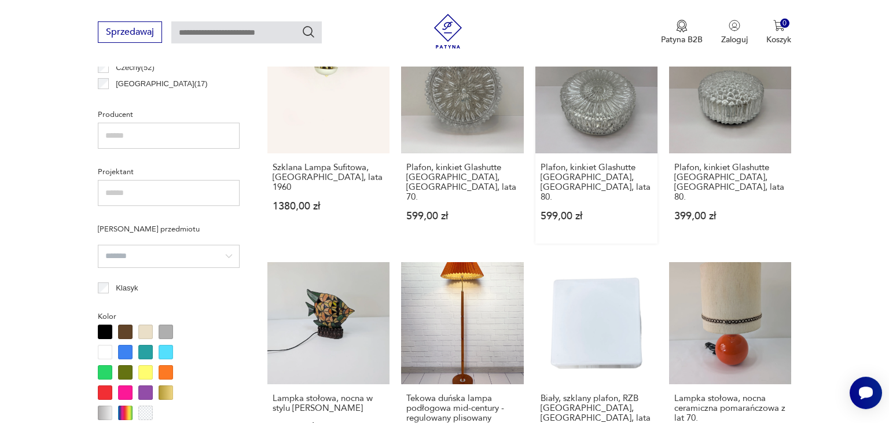
click at [608, 108] on link "Plafon, kinkiet Glashutte [GEOGRAPHIC_DATA], [GEOGRAPHIC_DATA], lata 80. 599,00…" at bounding box center [597, 137] width 122 height 212
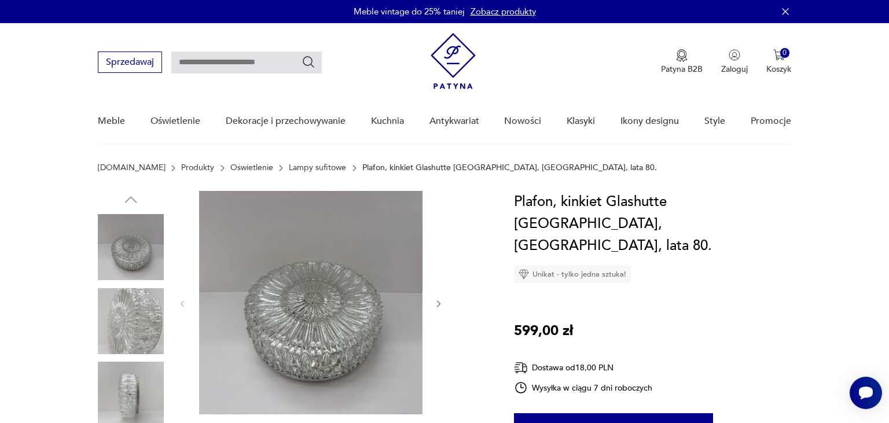
click at [315, 324] on img at bounding box center [310, 302] width 223 height 223
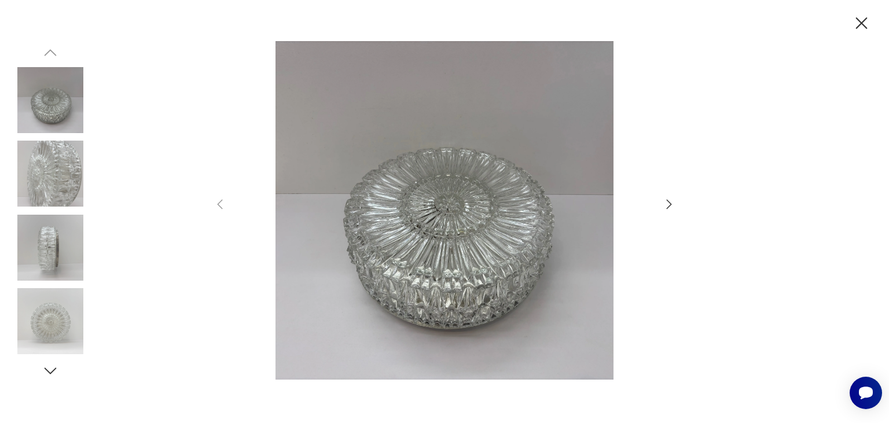
click at [668, 207] on icon "button" at bounding box center [669, 204] width 5 height 9
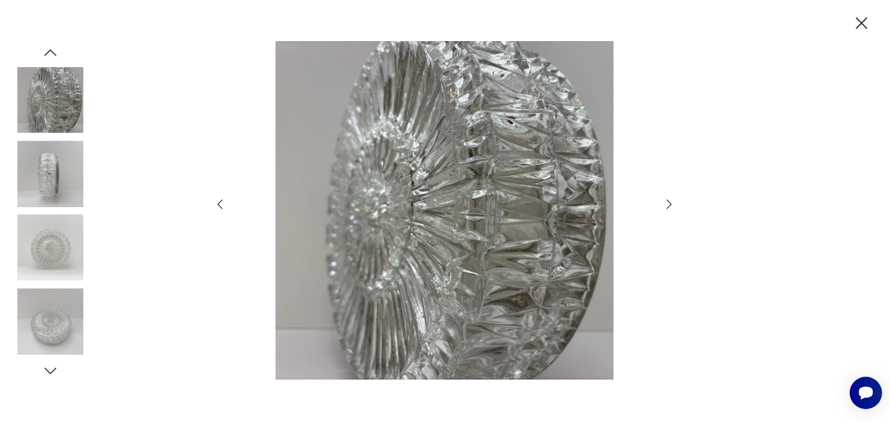
click at [668, 207] on icon "button" at bounding box center [669, 204] width 5 height 9
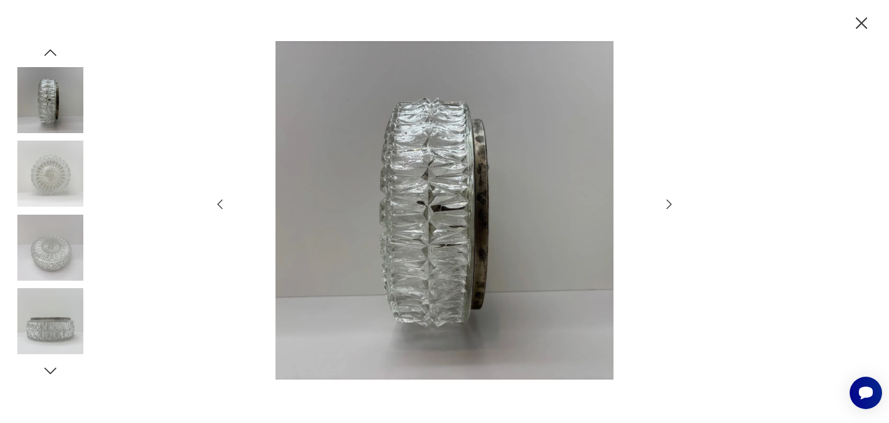
click at [668, 207] on icon "button" at bounding box center [669, 204] width 5 height 9
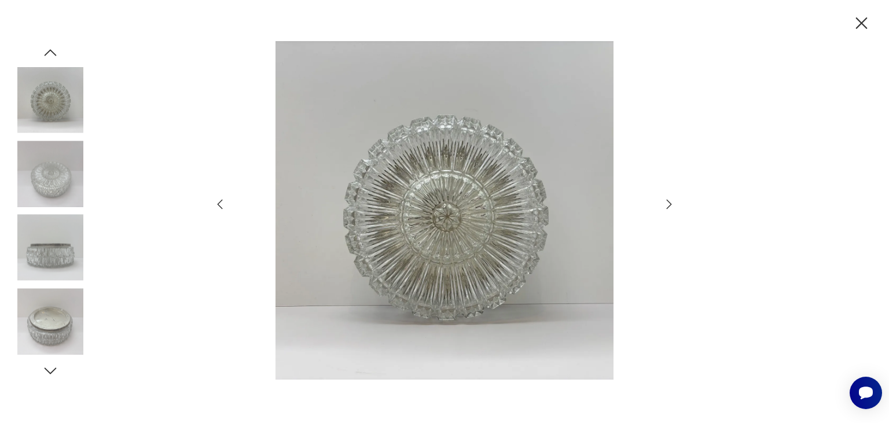
click at [668, 207] on icon "button" at bounding box center [669, 204] width 5 height 9
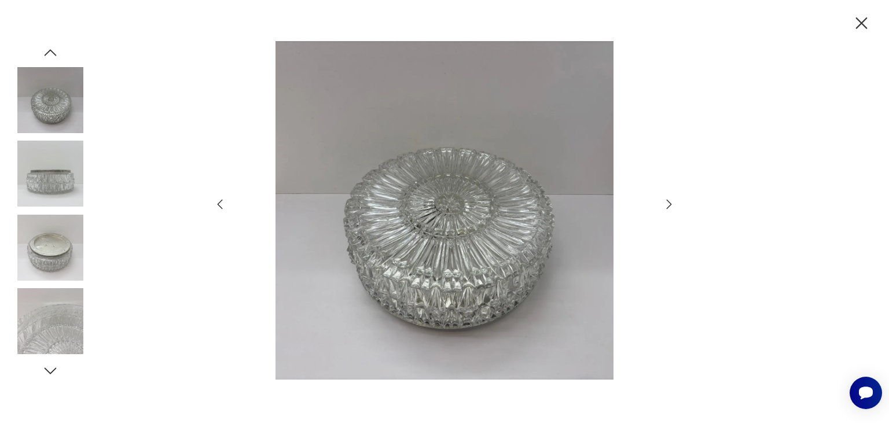
click at [668, 207] on icon "button" at bounding box center [669, 204] width 5 height 9
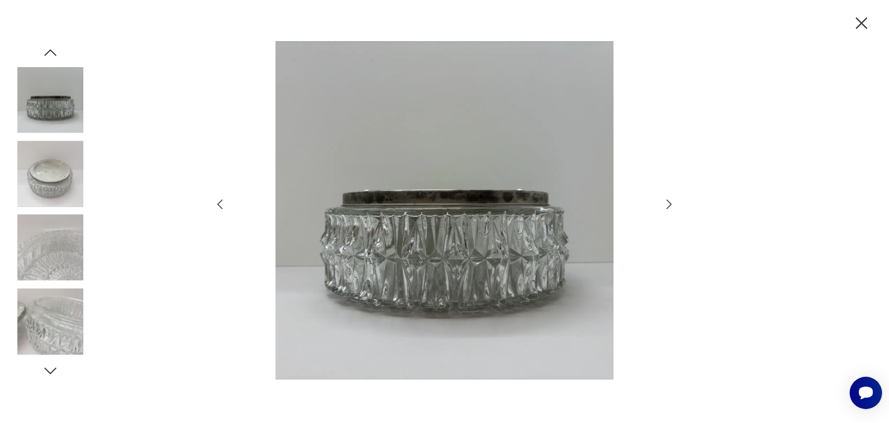
click at [668, 207] on icon "button" at bounding box center [669, 204] width 5 height 9
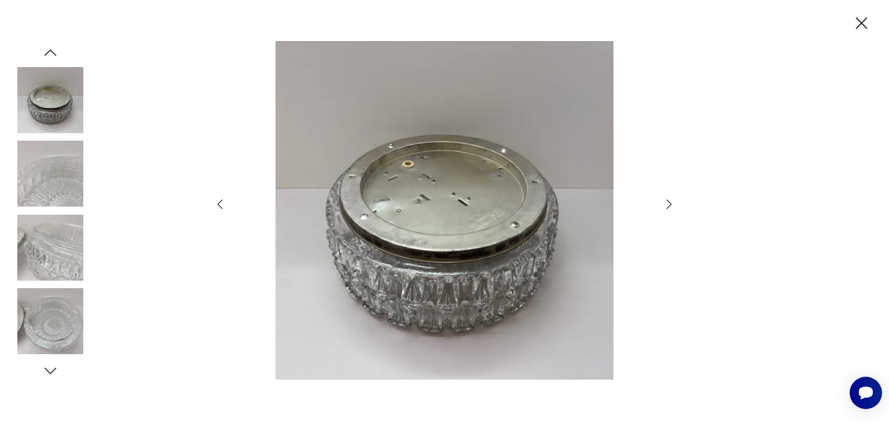
click at [668, 207] on icon "button" at bounding box center [669, 204] width 5 height 9
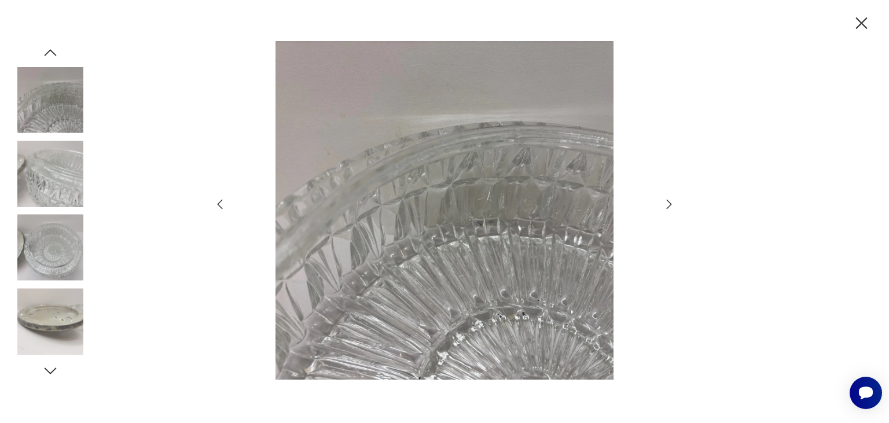
click at [668, 207] on icon "button" at bounding box center [669, 204] width 5 height 9
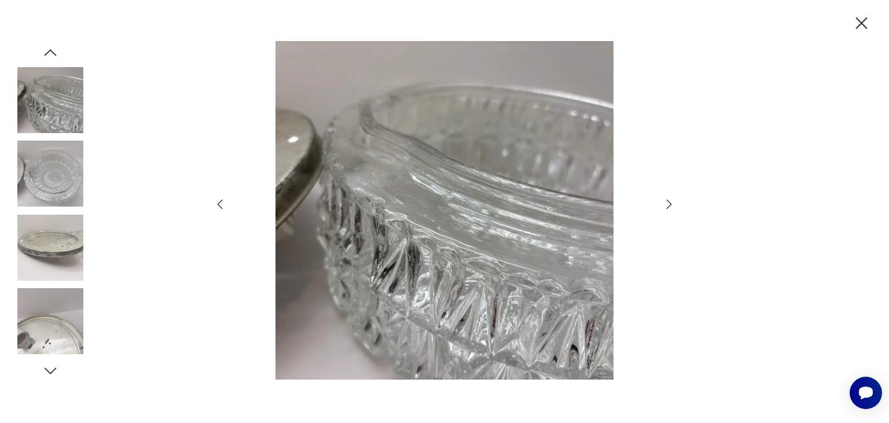
click at [668, 207] on icon "button" at bounding box center [669, 204] width 5 height 9
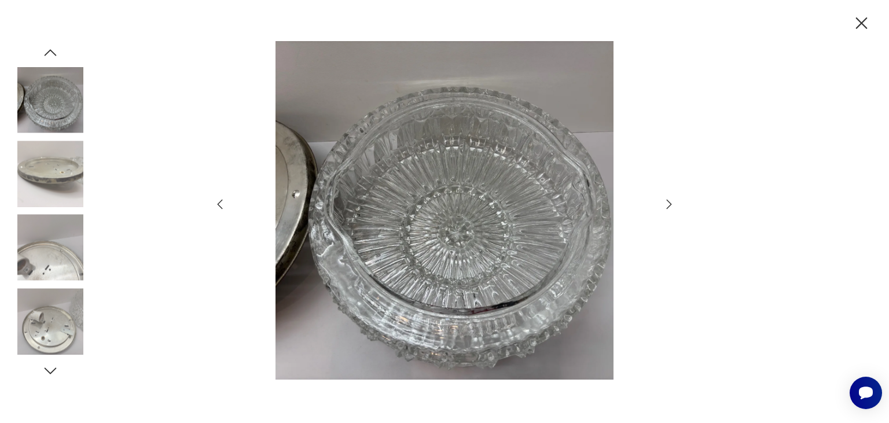
click at [668, 207] on icon "button" at bounding box center [669, 204] width 5 height 9
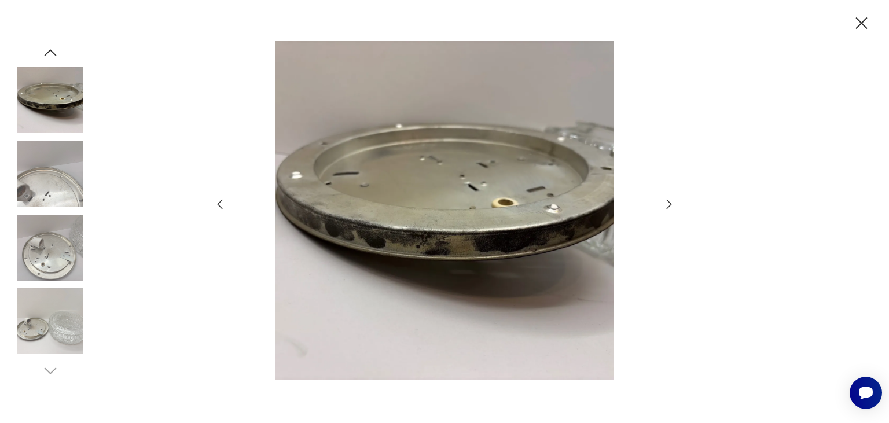
click at [668, 207] on icon "button" at bounding box center [669, 204] width 5 height 9
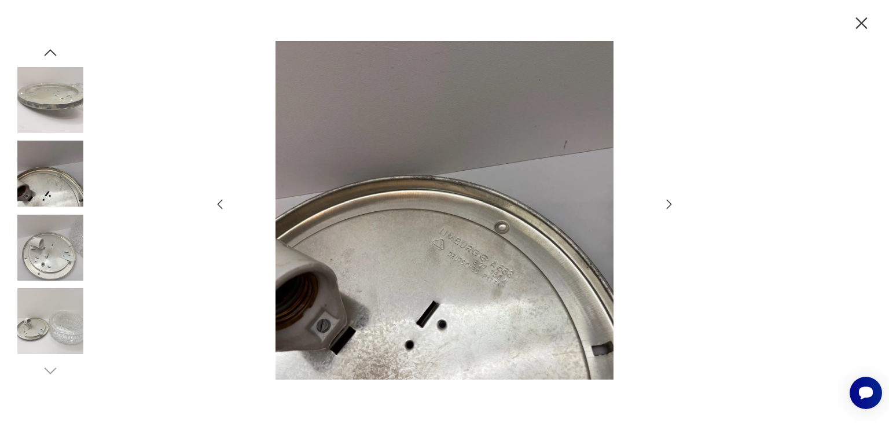
click at [668, 207] on icon "button" at bounding box center [669, 204] width 5 height 9
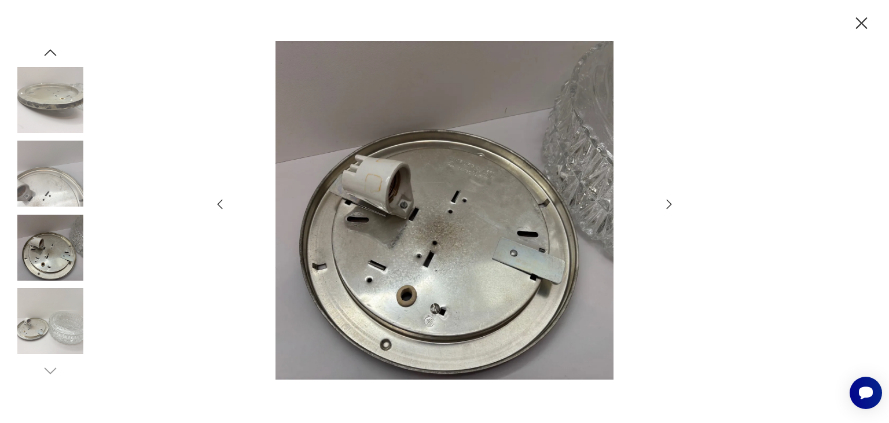
click at [668, 207] on icon "button" at bounding box center [669, 204] width 5 height 9
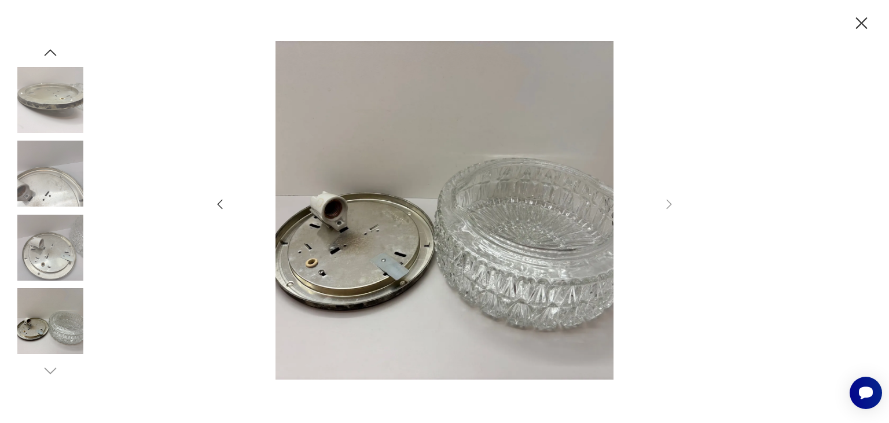
click at [860, 28] on icon "button" at bounding box center [862, 23] width 20 height 20
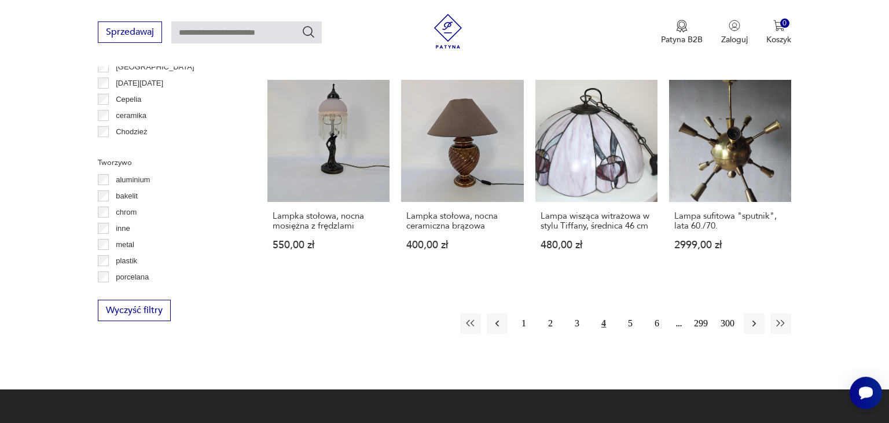
scroll to position [1174, 0]
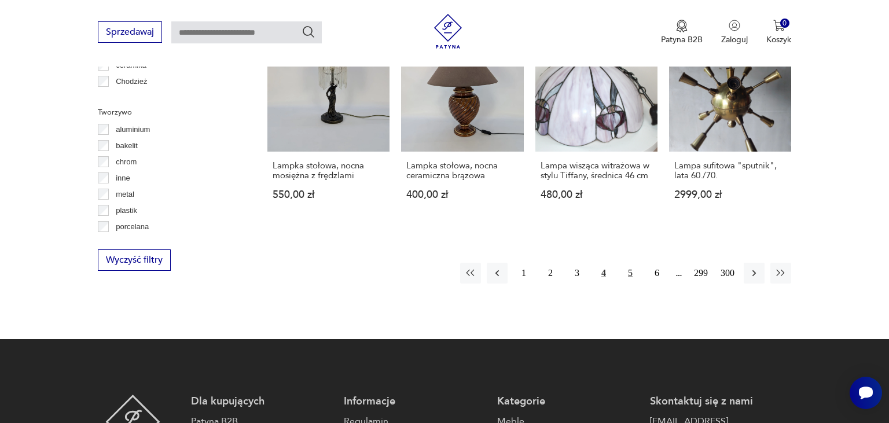
click at [631, 263] on button "5" at bounding box center [630, 273] width 21 height 21
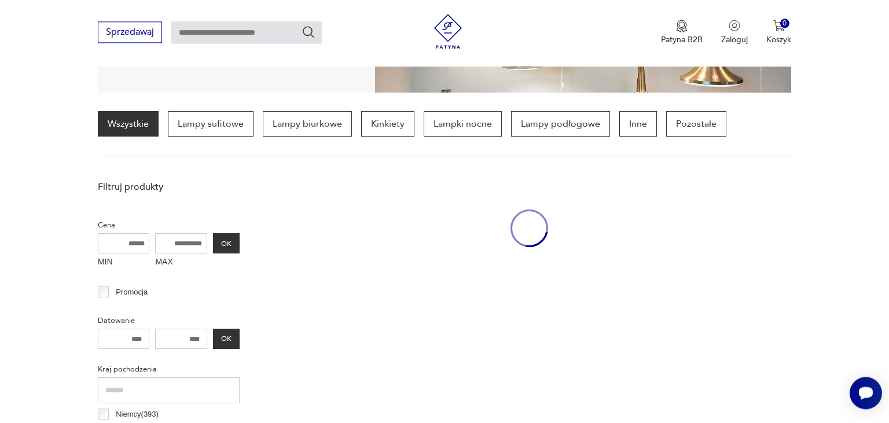
scroll to position [272, 0]
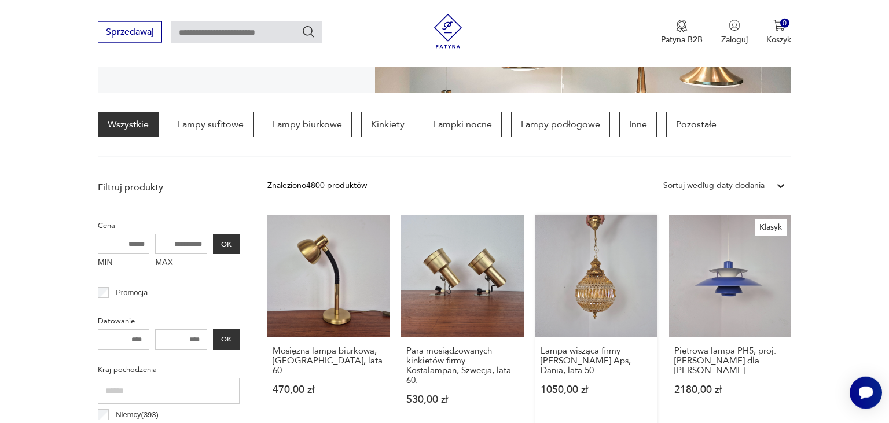
click at [599, 284] on link "Lampa wisząca firmy [PERSON_NAME] Aps, Dania, lata 50. 1050,00 zł" at bounding box center [597, 321] width 122 height 212
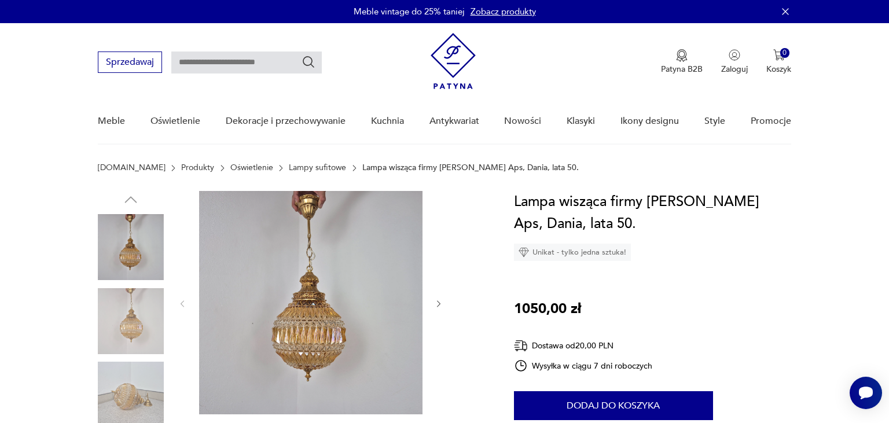
click at [309, 323] on img at bounding box center [310, 302] width 223 height 223
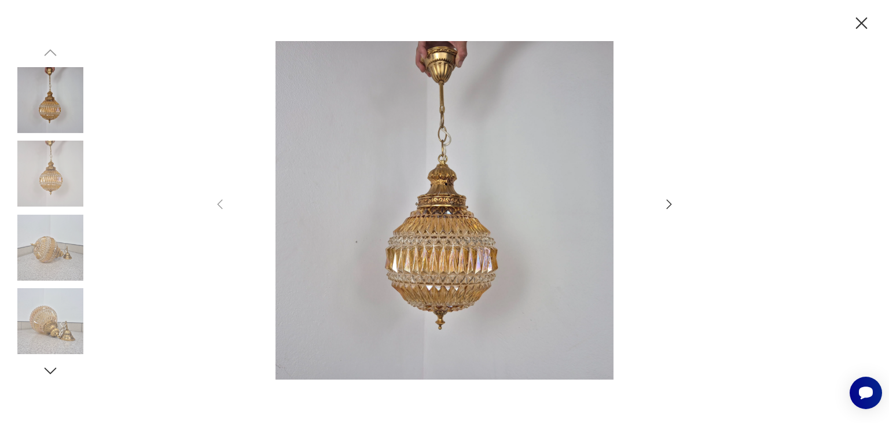
click at [668, 205] on icon "button" at bounding box center [669, 204] width 14 height 14
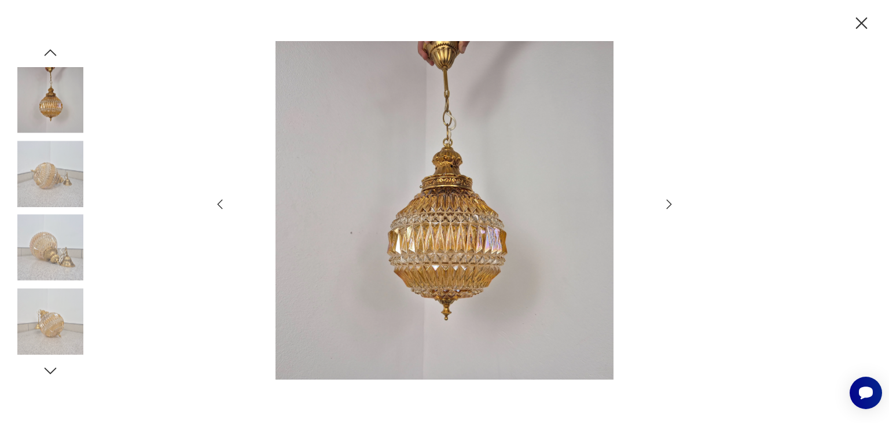
click at [668, 205] on icon "button" at bounding box center [669, 204] width 14 height 14
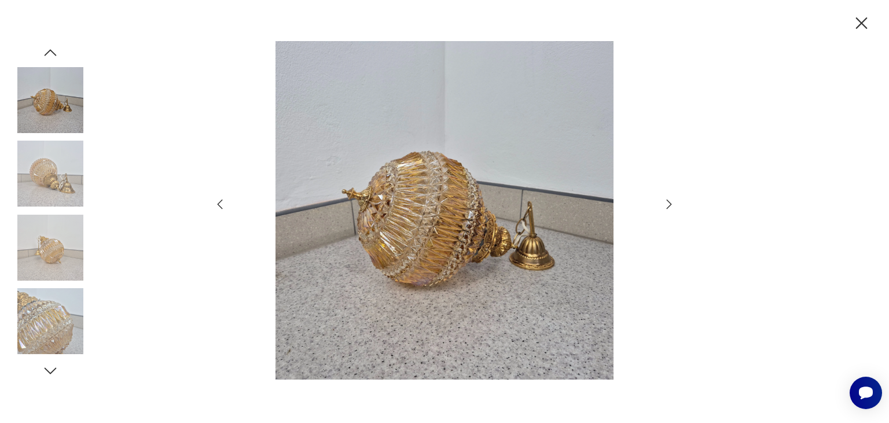
click at [668, 205] on icon "button" at bounding box center [669, 204] width 14 height 14
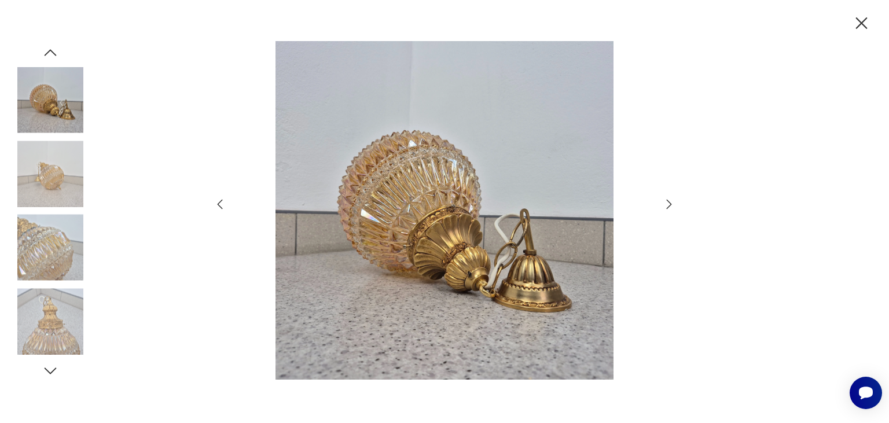
click at [668, 205] on icon "button" at bounding box center [669, 204] width 14 height 14
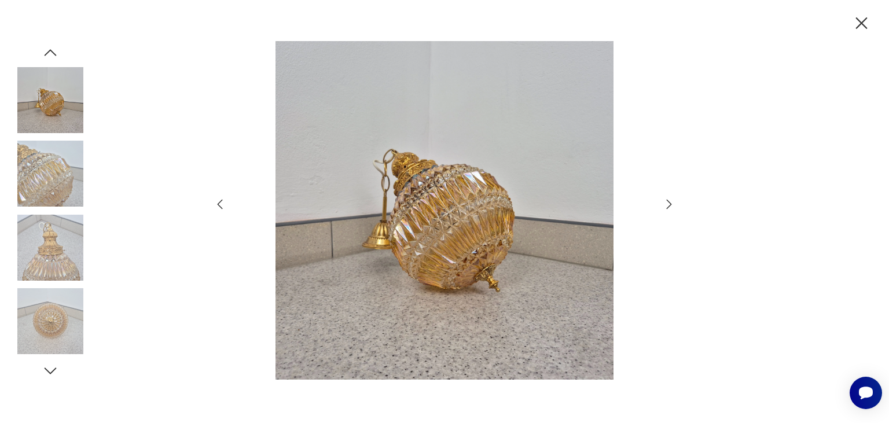
click at [668, 205] on icon "button" at bounding box center [669, 204] width 14 height 14
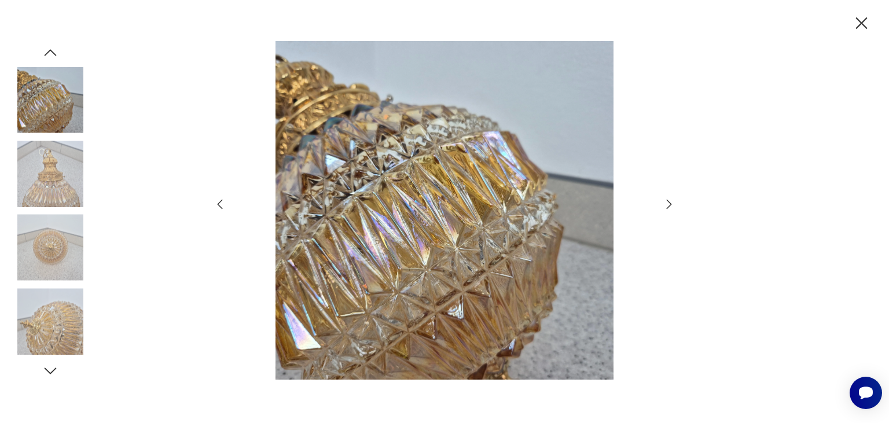
click at [668, 205] on icon "button" at bounding box center [669, 204] width 14 height 14
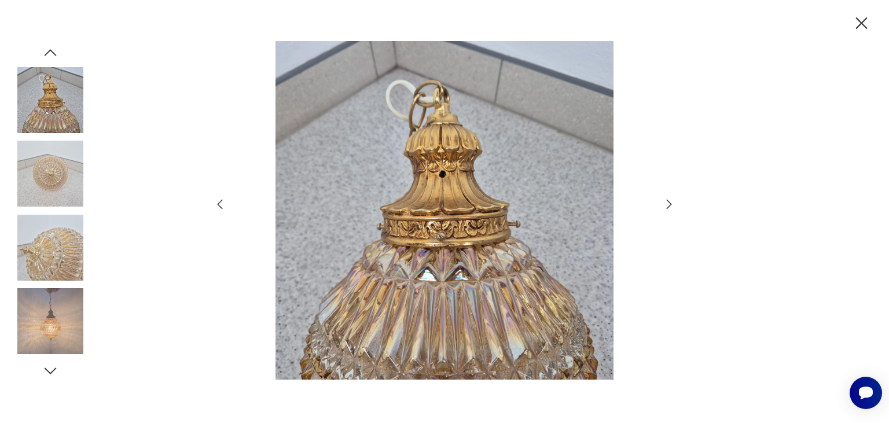
click at [670, 206] on icon "button" at bounding box center [669, 204] width 5 height 9
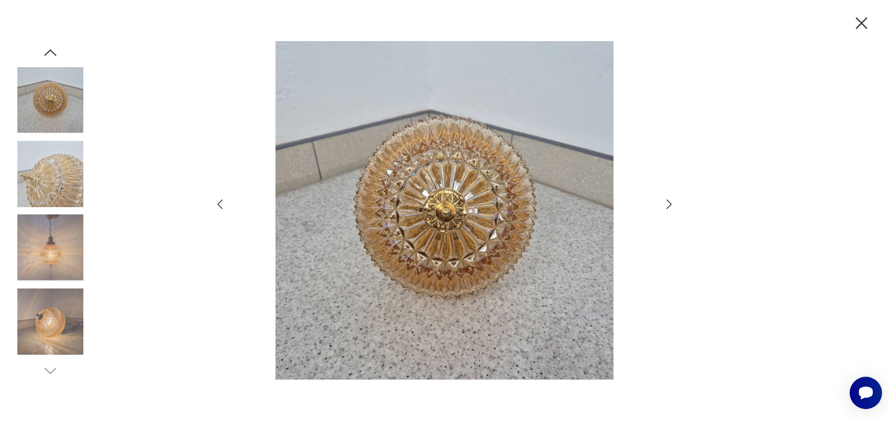
click at [670, 206] on icon "button" at bounding box center [669, 204] width 5 height 9
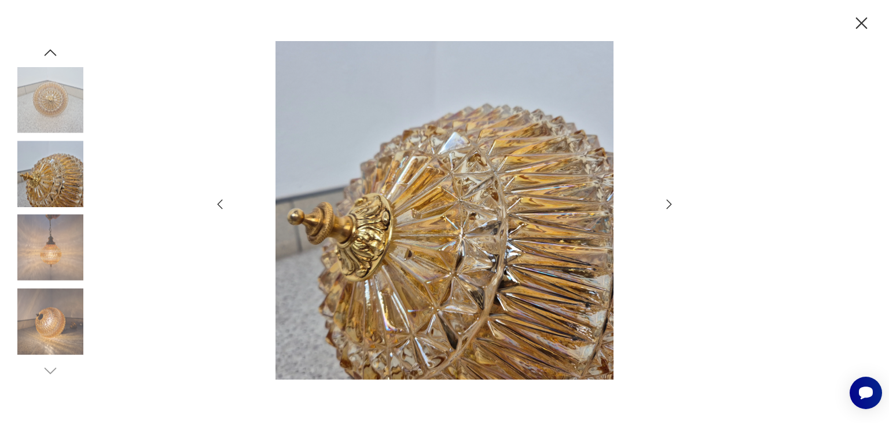
click at [668, 206] on icon "button" at bounding box center [669, 204] width 14 height 14
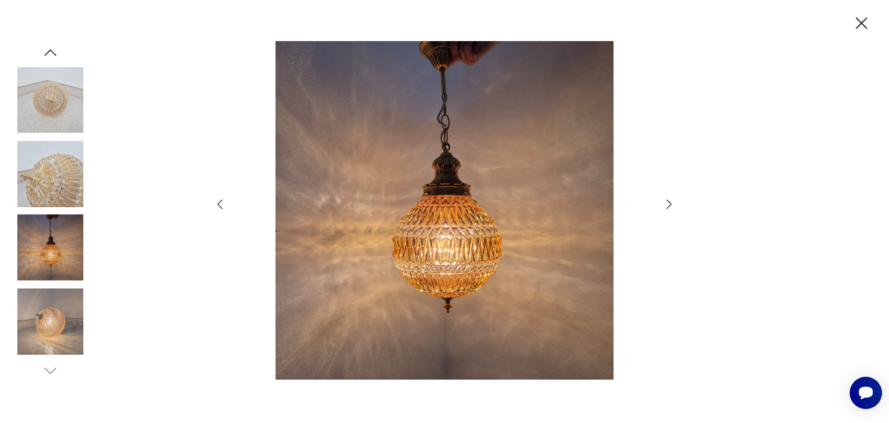
click at [668, 206] on icon "button" at bounding box center [669, 204] width 14 height 14
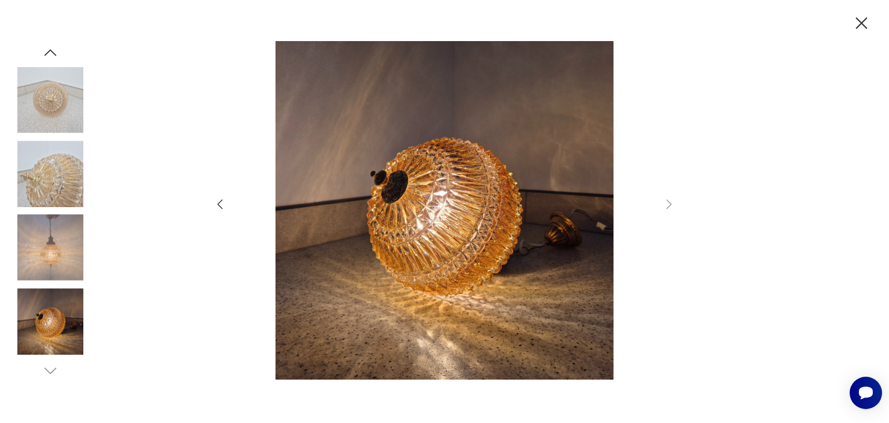
click at [857, 25] on icon "button" at bounding box center [862, 23] width 20 height 20
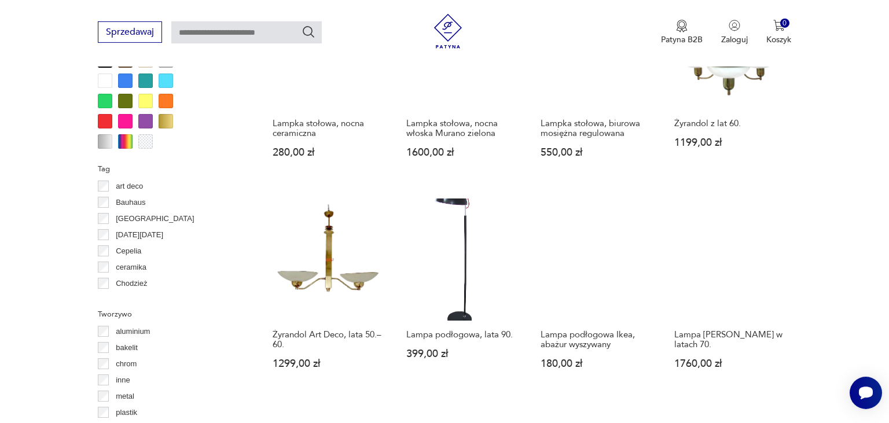
scroll to position [1006, 0]
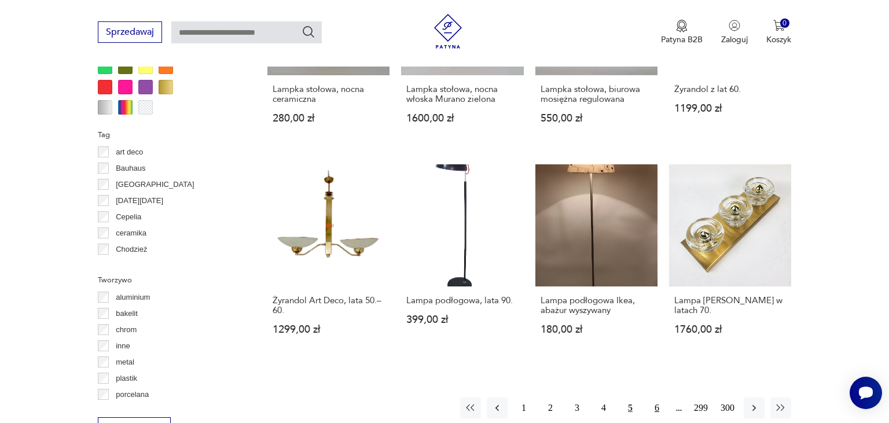
click at [657, 398] on button "6" at bounding box center [657, 408] width 21 height 21
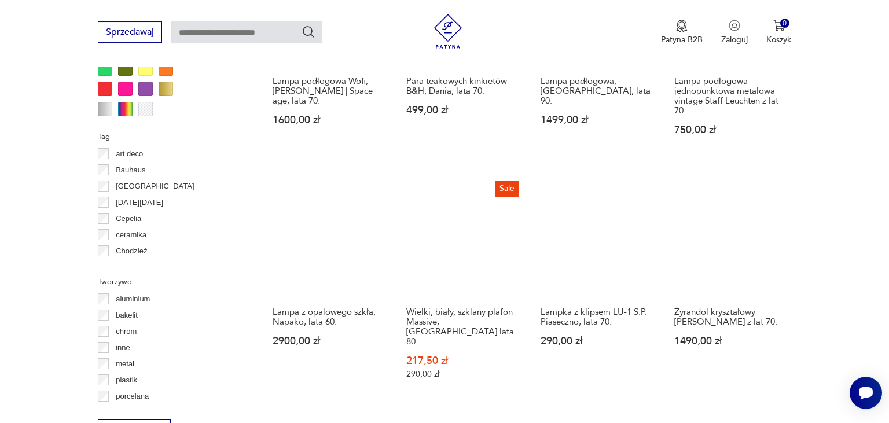
scroll to position [1006, 0]
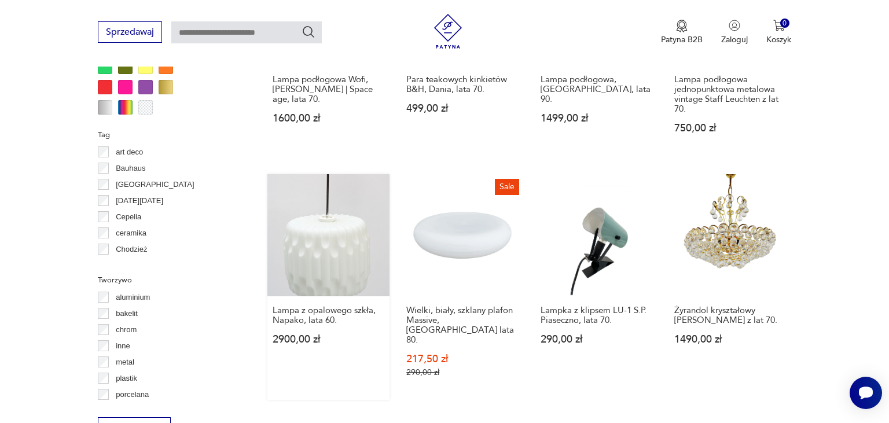
click at [314, 235] on link "Lampa z opalowego szkła, Napako, lata 60. 2900,00 zł" at bounding box center [328, 287] width 122 height 226
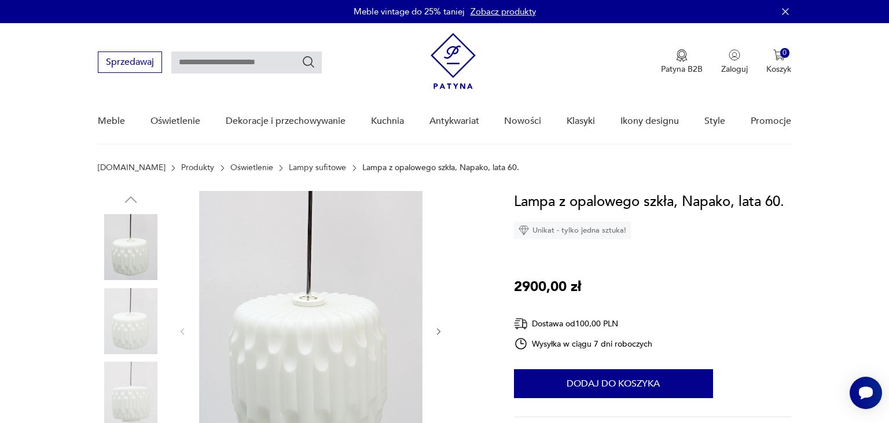
click at [314, 326] on img at bounding box center [310, 331] width 223 height 280
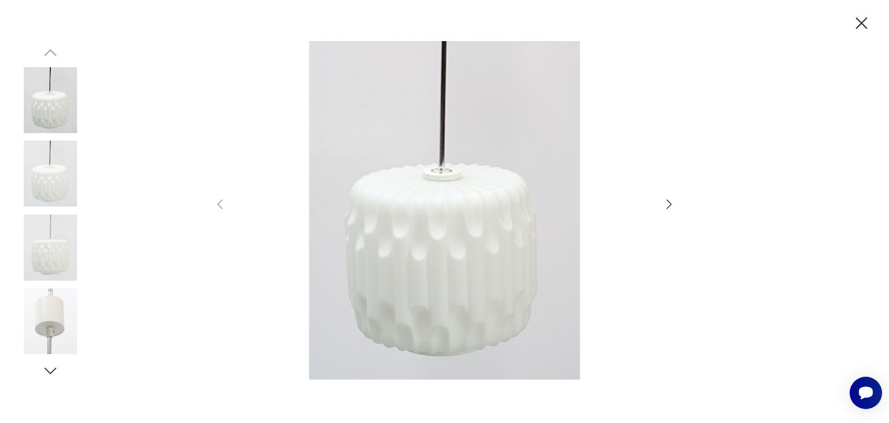
click at [671, 207] on icon "button" at bounding box center [669, 204] width 14 height 14
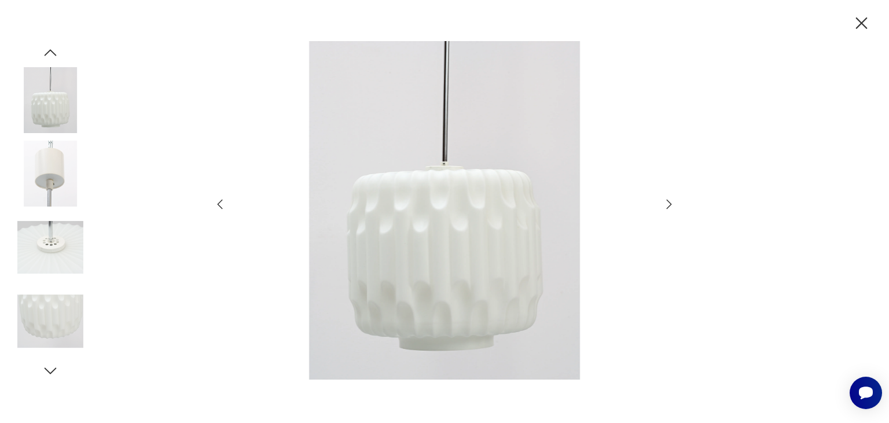
click at [671, 207] on icon "button" at bounding box center [669, 204] width 14 height 14
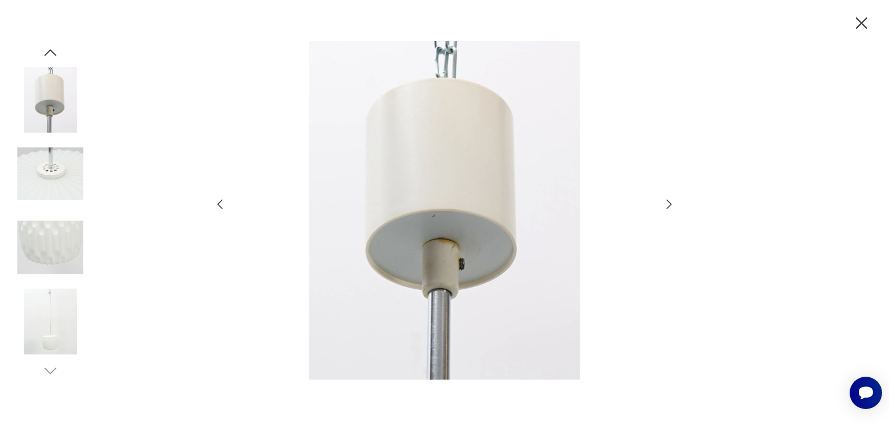
click at [670, 205] on icon "button" at bounding box center [669, 204] width 14 height 14
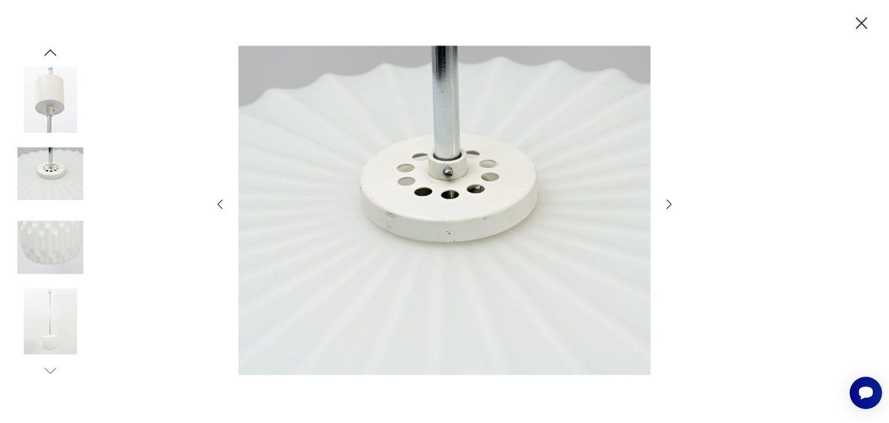
click at [670, 205] on icon "button" at bounding box center [669, 204] width 14 height 14
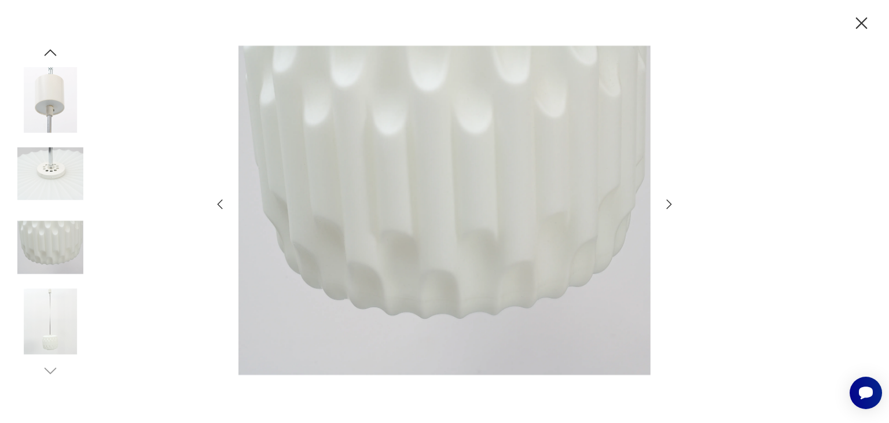
click at [670, 205] on icon "button" at bounding box center [669, 204] width 14 height 14
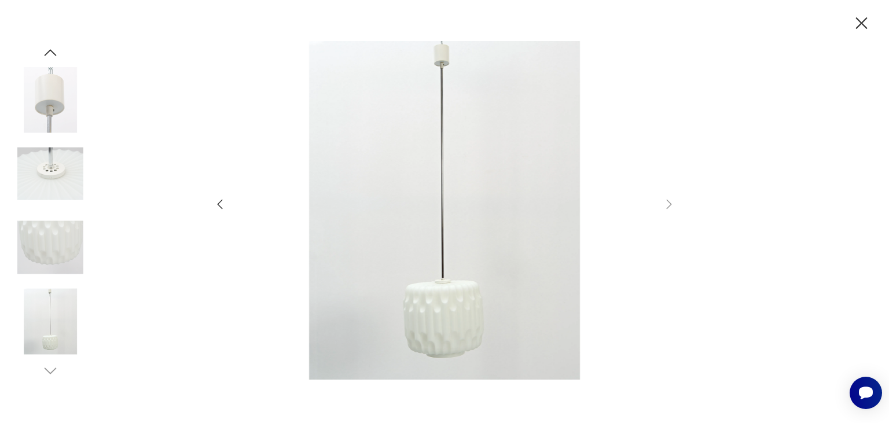
click at [860, 24] on icon "button" at bounding box center [862, 23] width 20 height 20
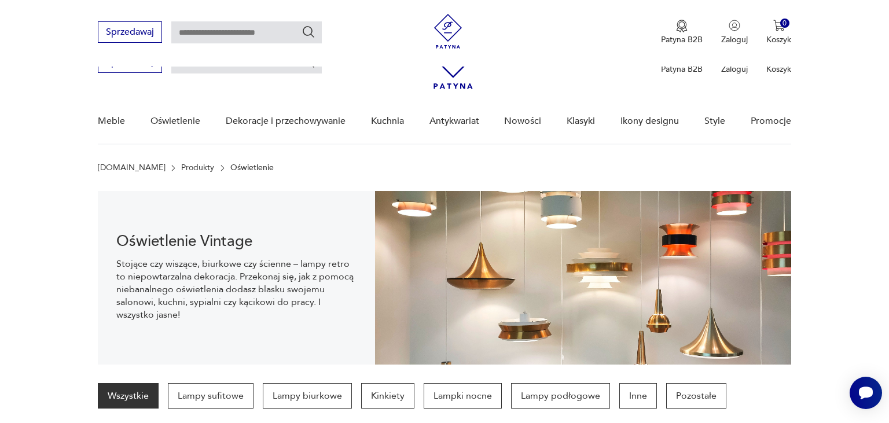
scroll to position [1013, 0]
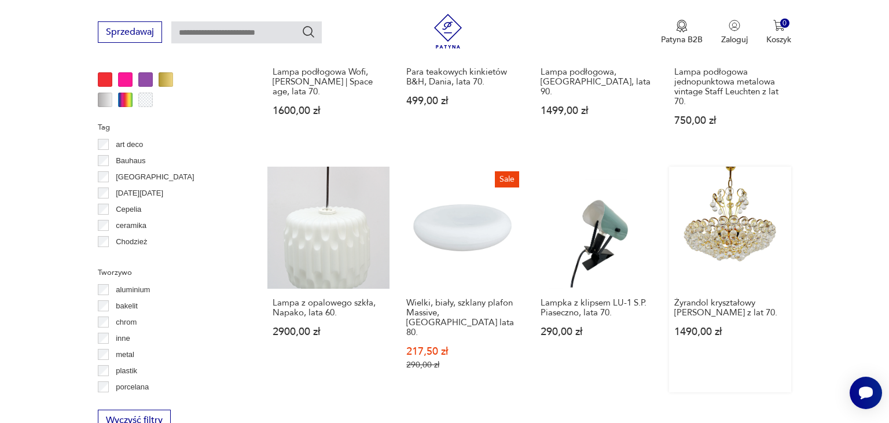
click at [733, 206] on link "Żyrandol kryształowy [PERSON_NAME] z lat 70. 1490,00 zł" at bounding box center [730, 280] width 122 height 226
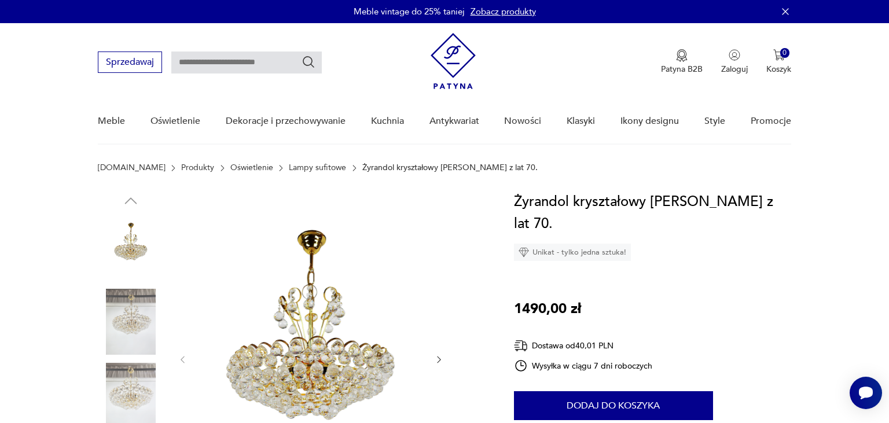
click at [317, 337] on img at bounding box center [310, 358] width 223 height 335
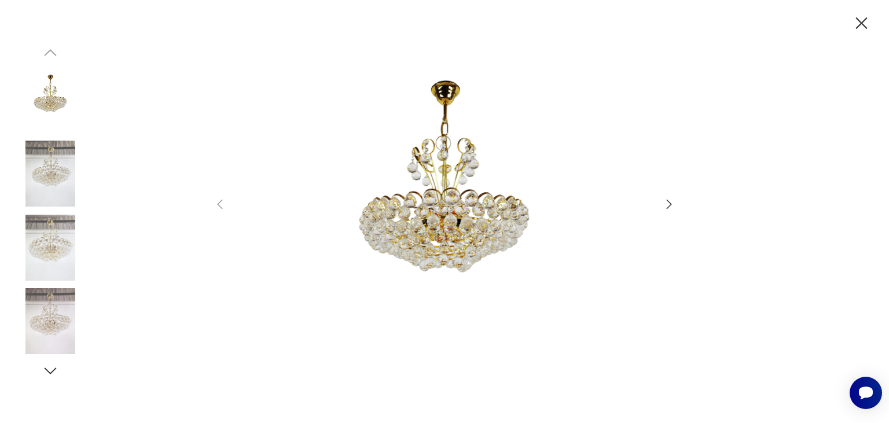
click at [669, 203] on icon "button" at bounding box center [669, 204] width 14 height 14
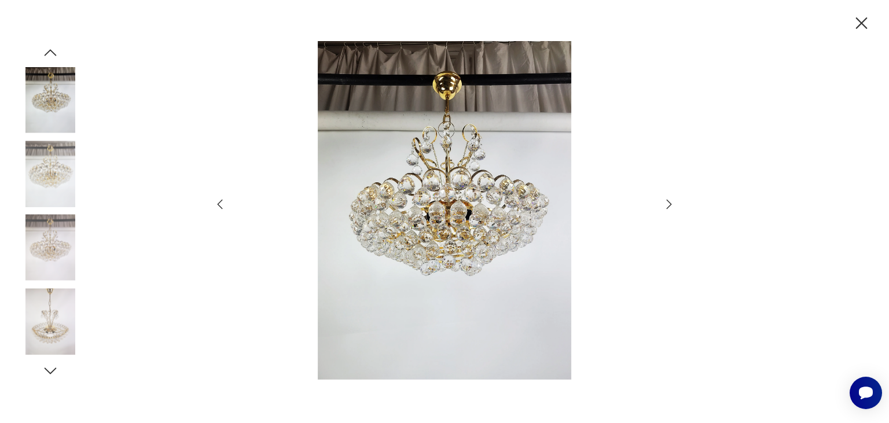
click at [669, 203] on icon "button" at bounding box center [669, 204] width 14 height 14
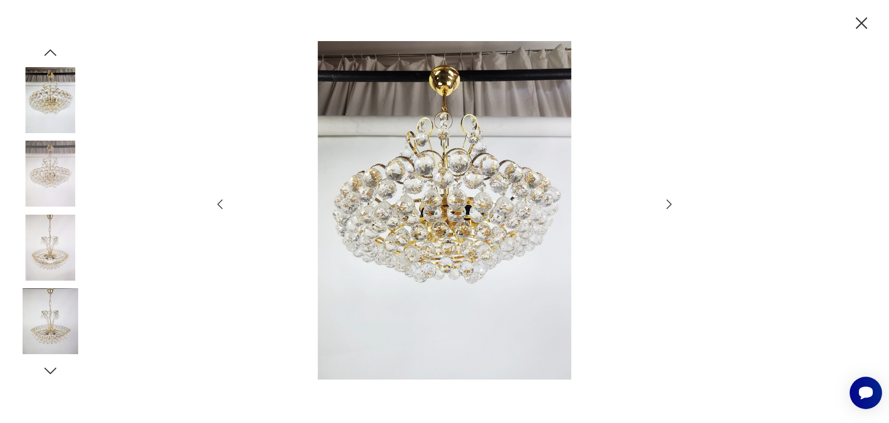
click at [669, 203] on icon "button" at bounding box center [669, 204] width 14 height 14
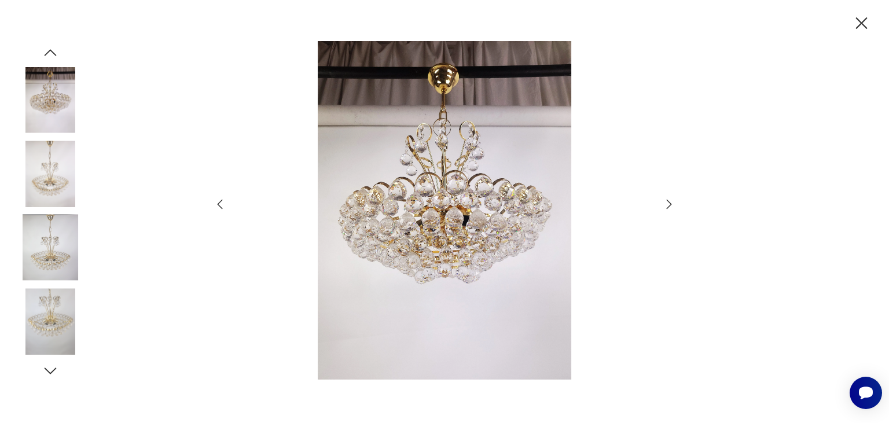
click at [669, 203] on icon "button" at bounding box center [669, 204] width 14 height 14
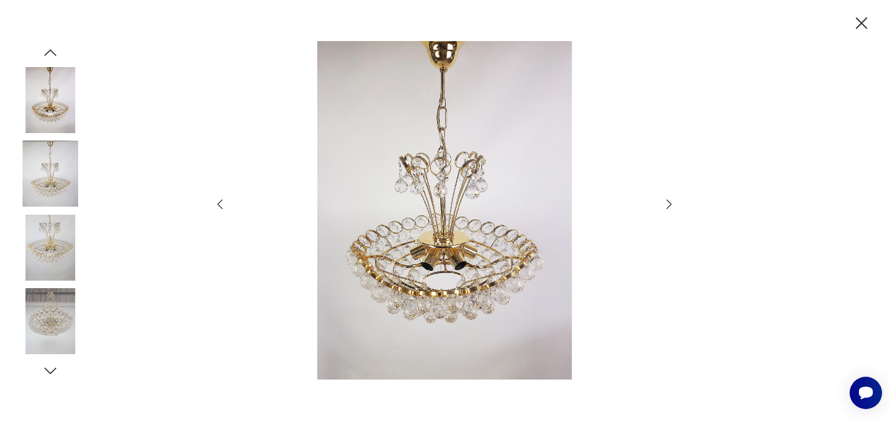
click at [669, 203] on icon "button" at bounding box center [669, 204] width 14 height 14
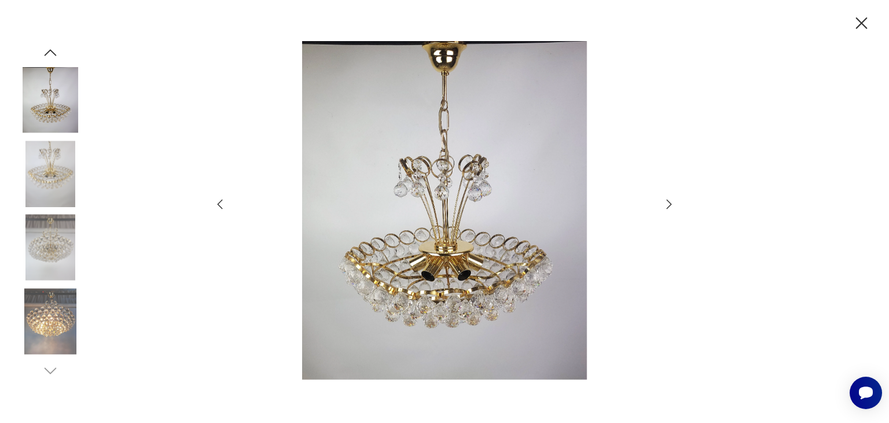
click at [669, 203] on icon "button" at bounding box center [669, 204] width 14 height 14
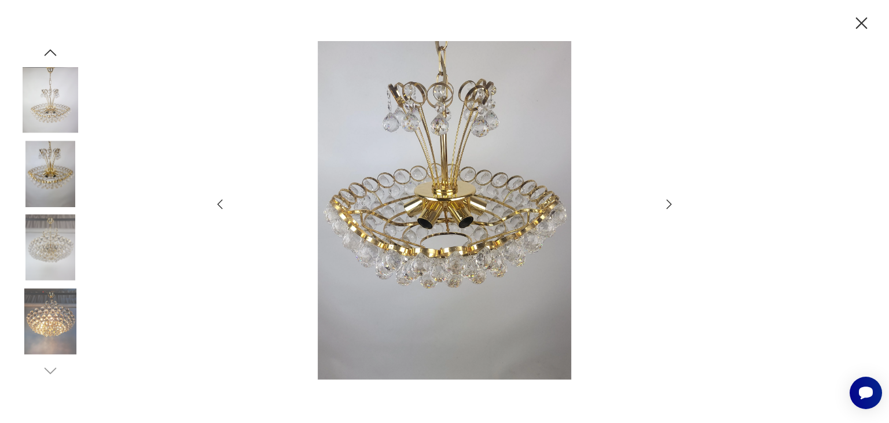
click at [669, 203] on icon "button" at bounding box center [669, 204] width 14 height 14
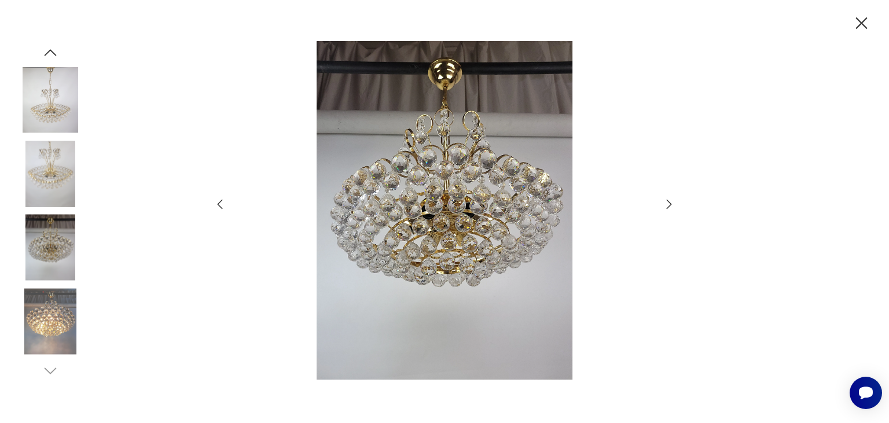
click at [669, 203] on icon "button" at bounding box center [669, 204] width 14 height 14
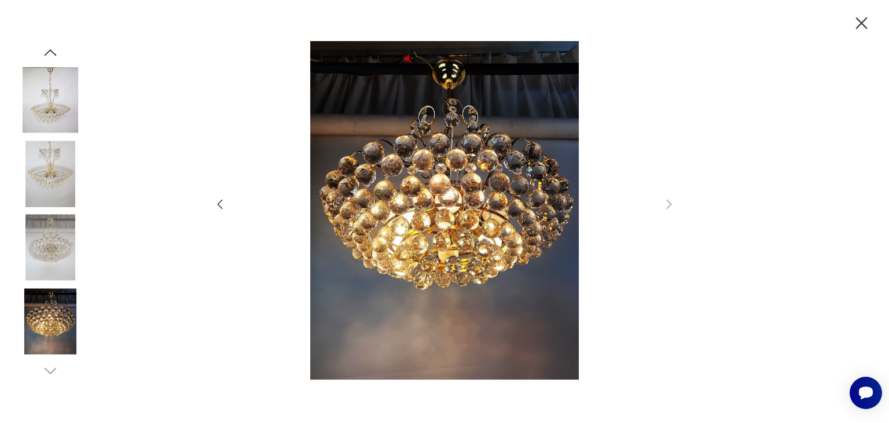
click at [874, 29] on div at bounding box center [444, 211] width 889 height 423
click at [864, 24] on icon "button" at bounding box center [862, 23] width 12 height 12
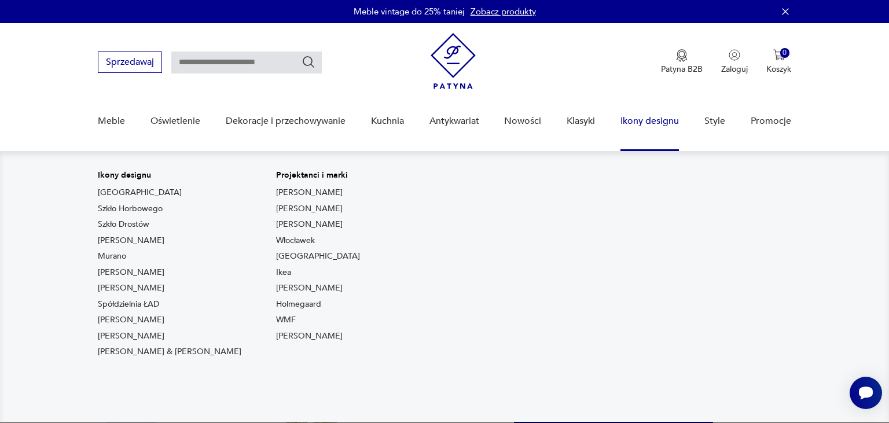
scroll to position [244, 0]
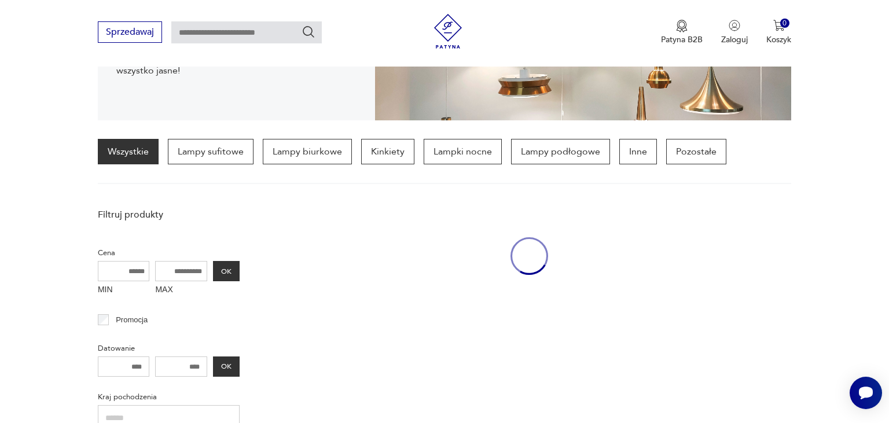
scroll to position [1113, 0]
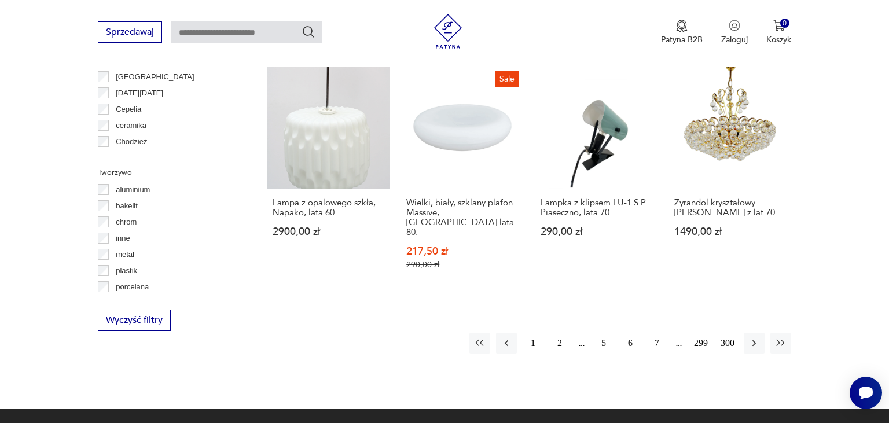
click at [654, 333] on button "7" at bounding box center [657, 343] width 21 height 21
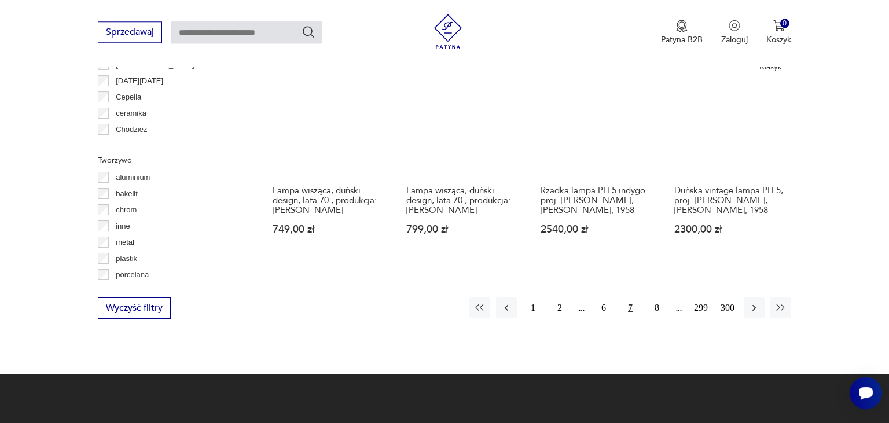
scroll to position [1128, 0]
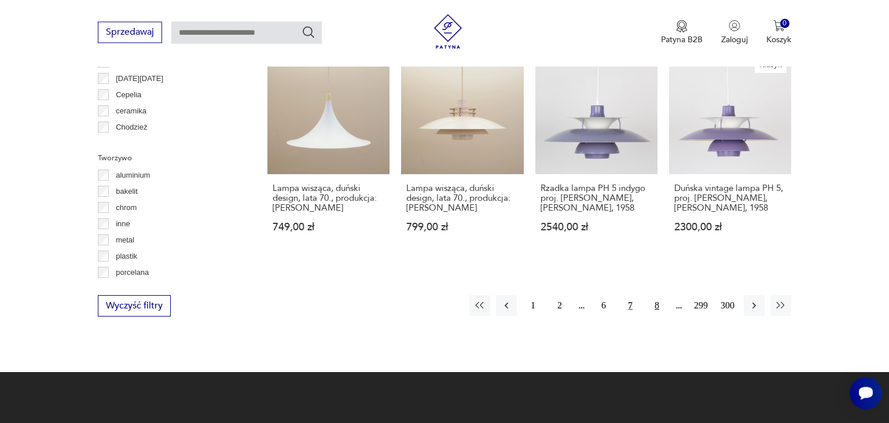
click at [657, 295] on button "8" at bounding box center [657, 305] width 21 height 21
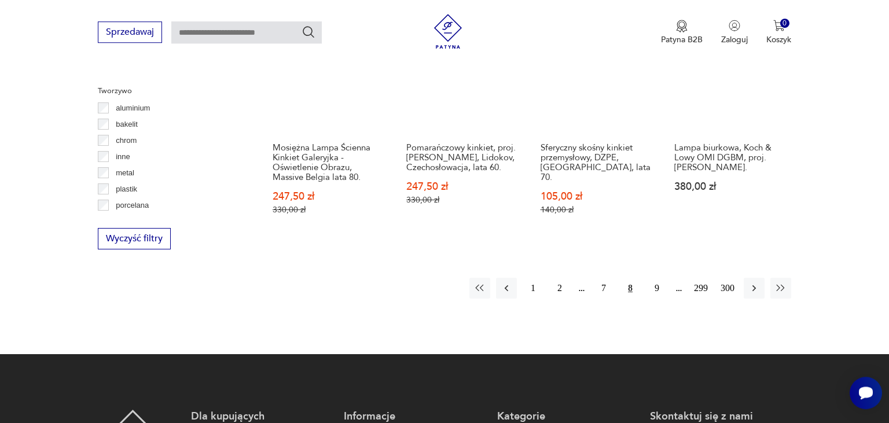
scroll to position [1189, 0]
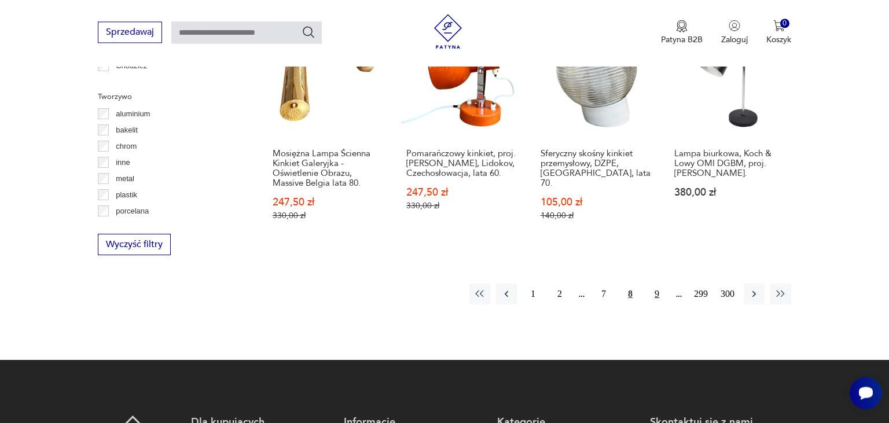
click at [655, 284] on button "9" at bounding box center [657, 294] width 21 height 21
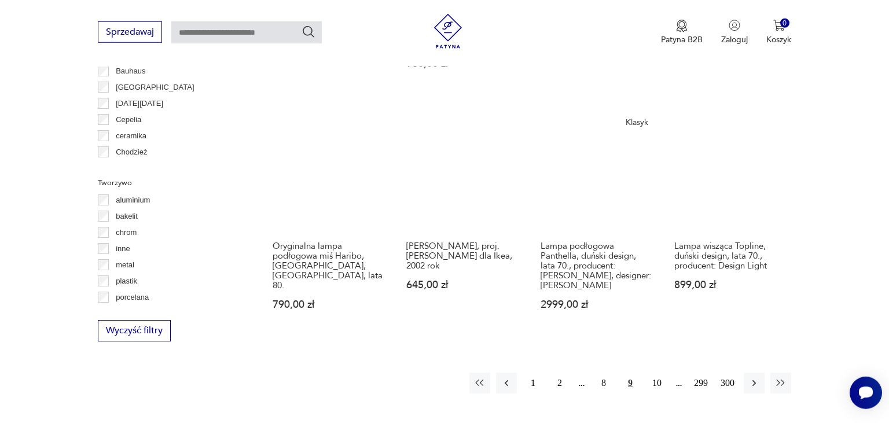
scroll to position [1128, 0]
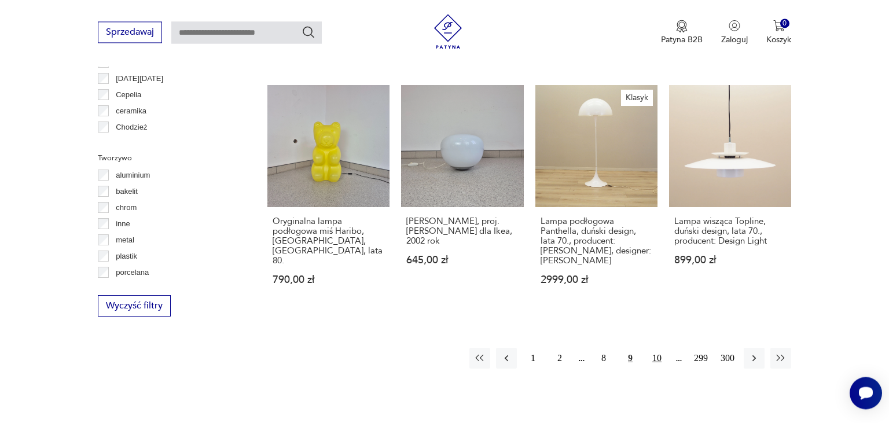
click at [661, 348] on button "10" at bounding box center [657, 358] width 21 height 21
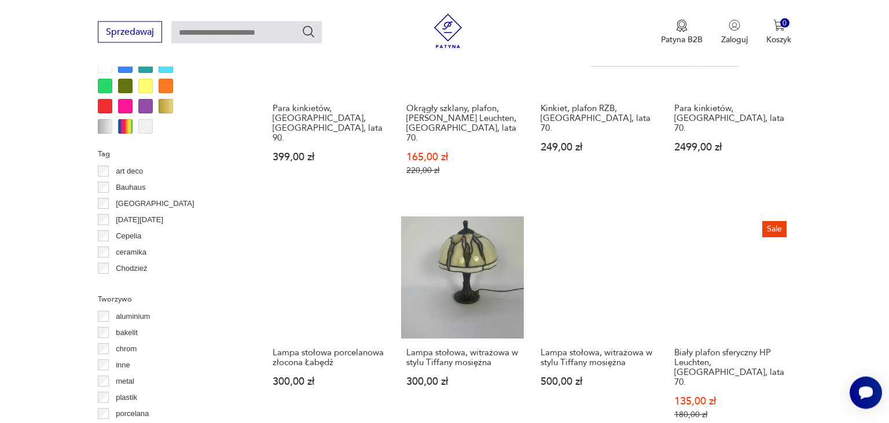
scroll to position [1006, 0]
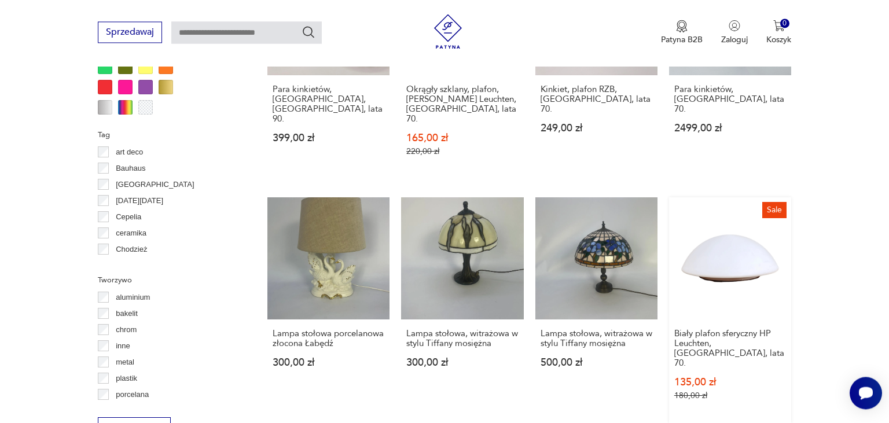
click at [714, 225] on link "Sale Biały plafon sferyczny HP Leuchten, [GEOGRAPHIC_DATA], lata 70. 135,00 zł …" at bounding box center [730, 310] width 122 height 226
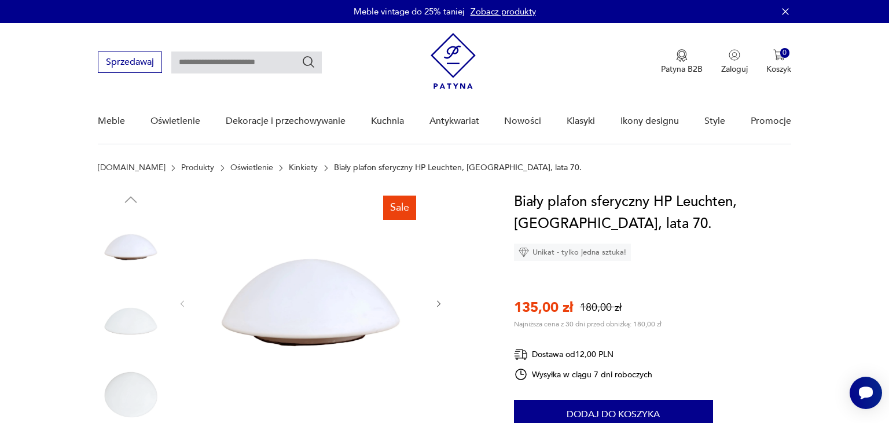
click at [318, 328] on img at bounding box center [310, 302] width 223 height 223
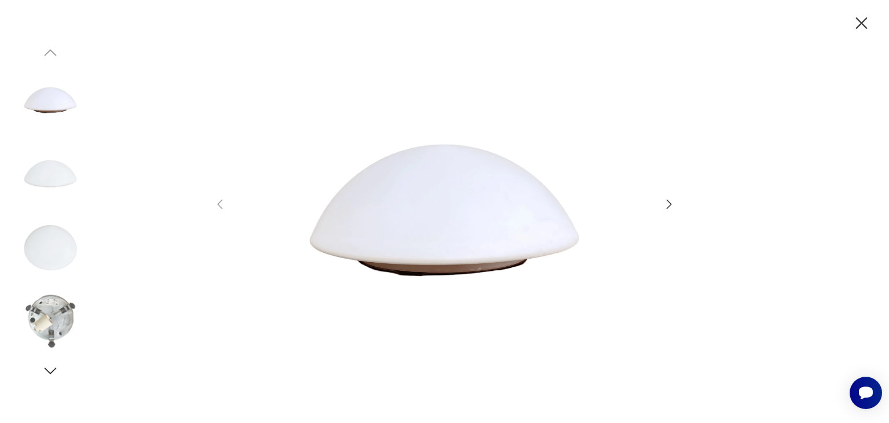
click at [668, 205] on icon "button" at bounding box center [669, 204] width 14 height 14
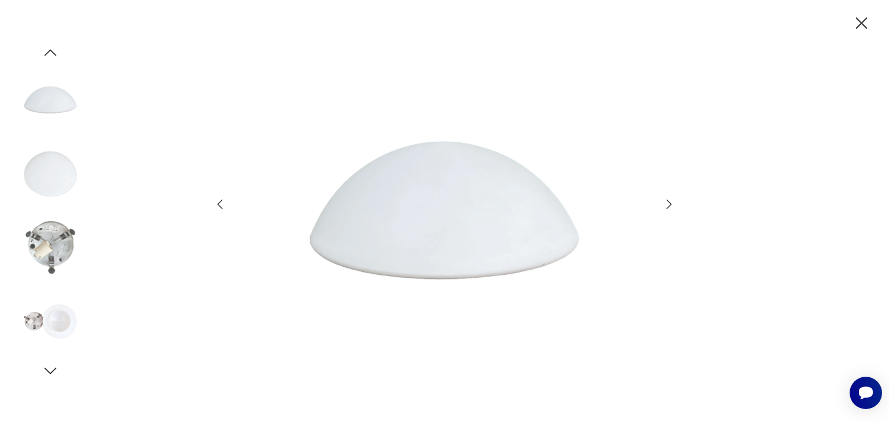
click at [668, 206] on icon "button" at bounding box center [669, 204] width 14 height 14
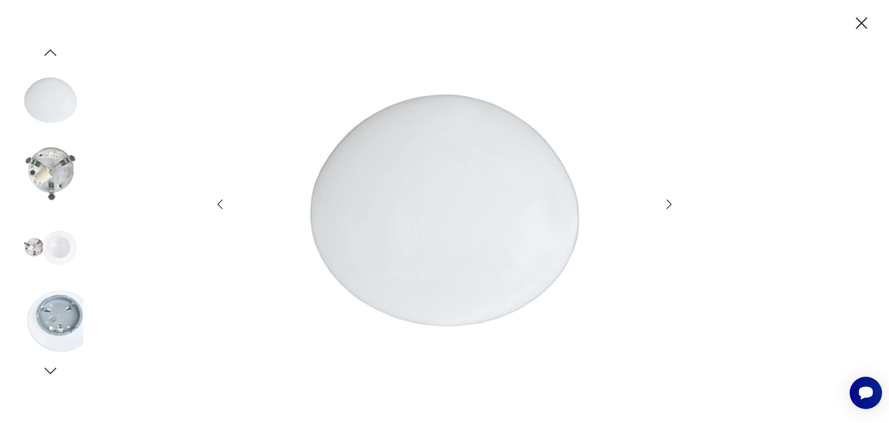
click at [668, 206] on icon "button" at bounding box center [669, 204] width 14 height 14
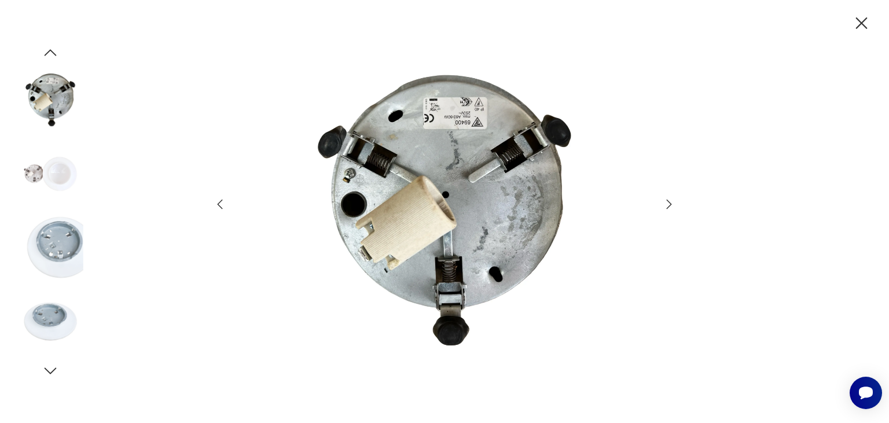
click at [668, 206] on icon "button" at bounding box center [669, 204] width 14 height 14
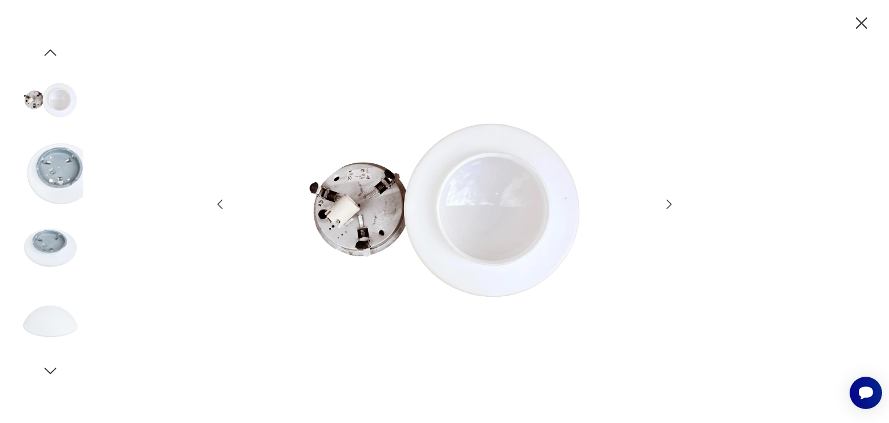
click at [668, 206] on icon "button" at bounding box center [669, 204] width 14 height 14
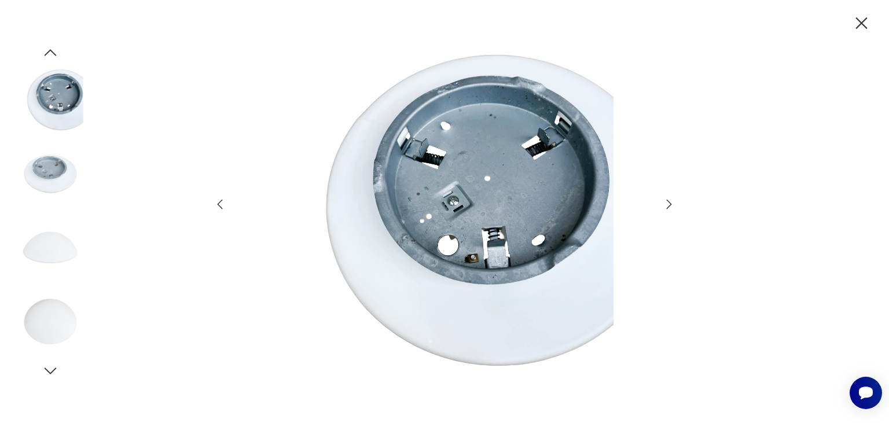
click at [668, 206] on icon "button" at bounding box center [669, 204] width 14 height 14
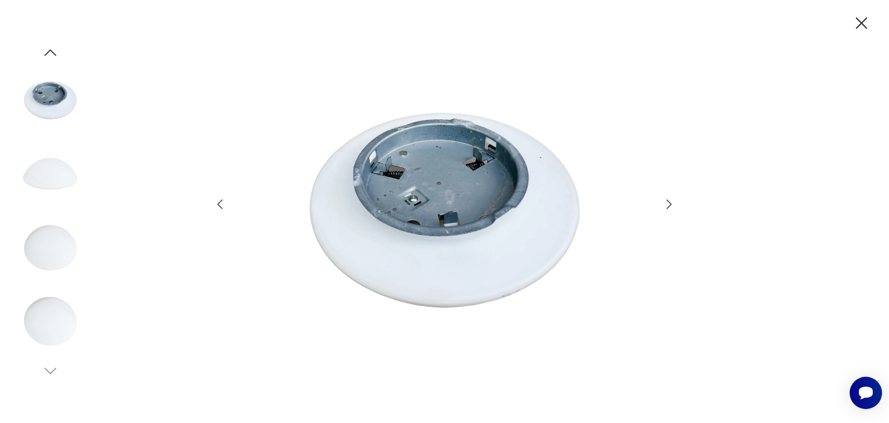
click at [668, 206] on icon "button" at bounding box center [669, 204] width 14 height 14
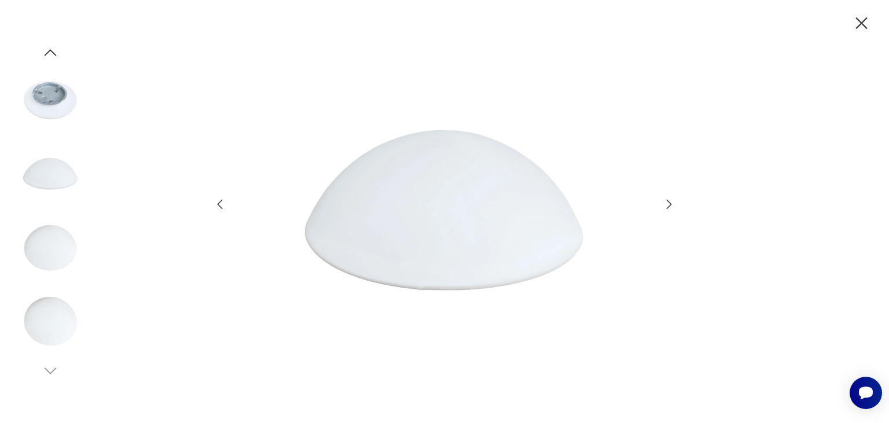
click at [668, 206] on icon "button" at bounding box center [669, 204] width 14 height 14
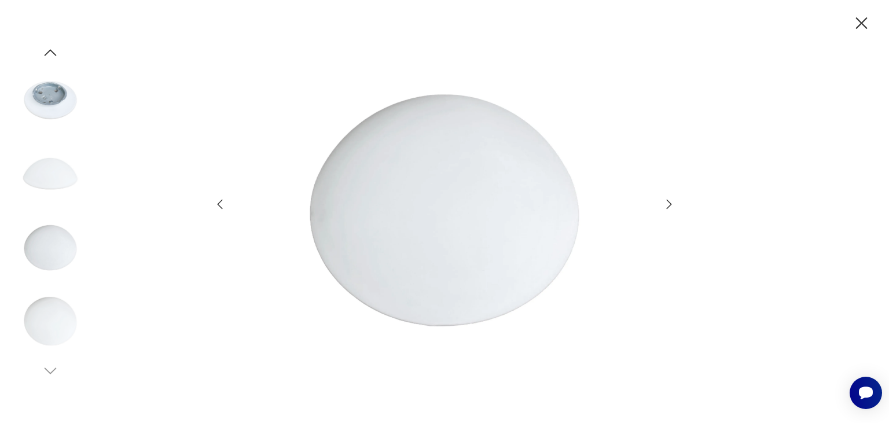
click at [668, 206] on icon "button" at bounding box center [669, 204] width 14 height 14
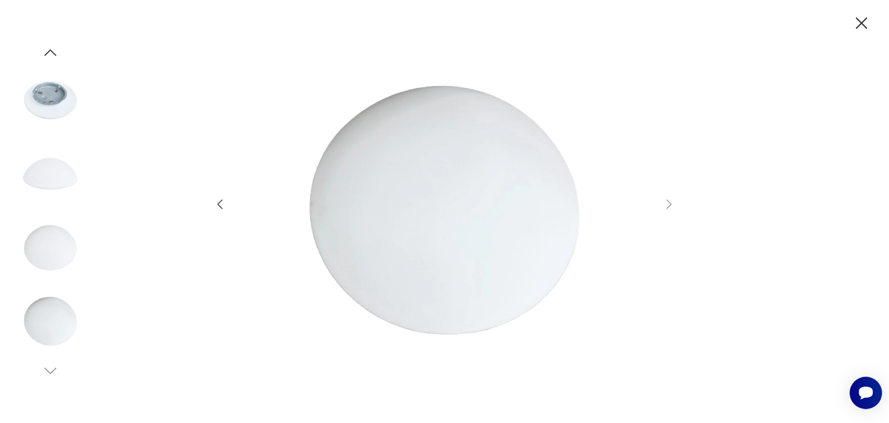
click at [860, 22] on icon "button" at bounding box center [862, 23] width 12 height 12
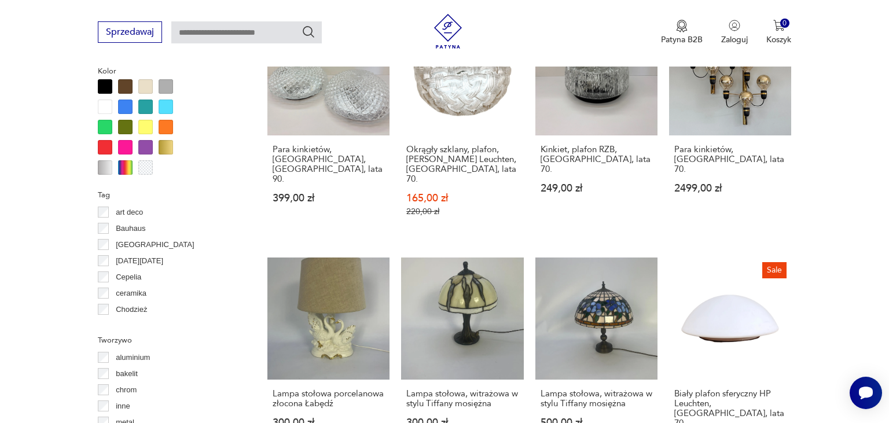
scroll to position [1129, 0]
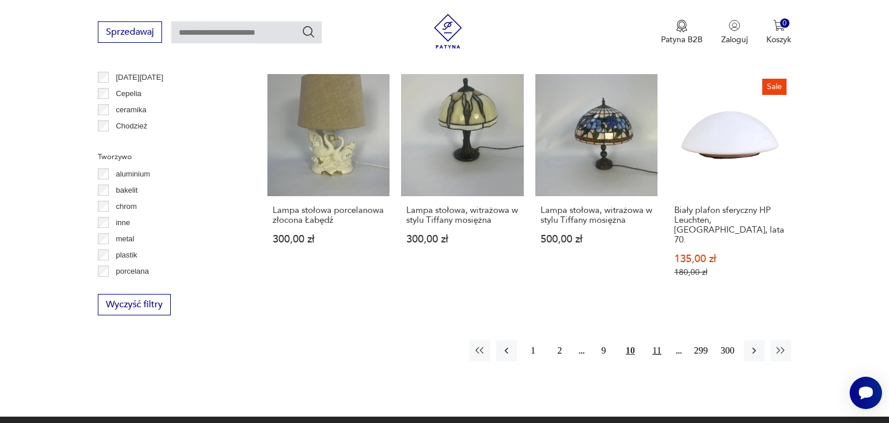
click at [654, 340] on button "11" at bounding box center [657, 350] width 21 height 21
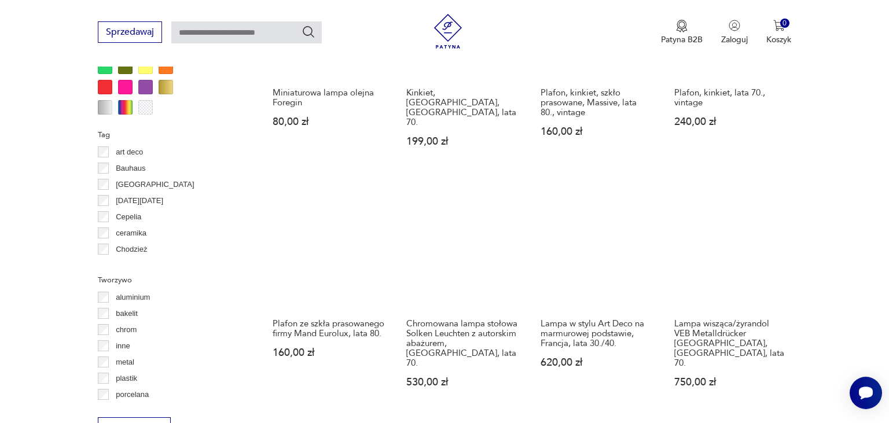
scroll to position [1250, 0]
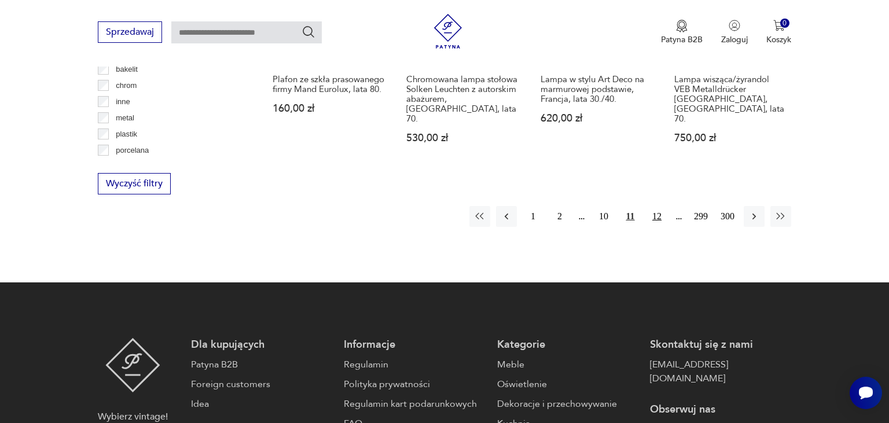
click at [659, 206] on button "12" at bounding box center [657, 216] width 21 height 21
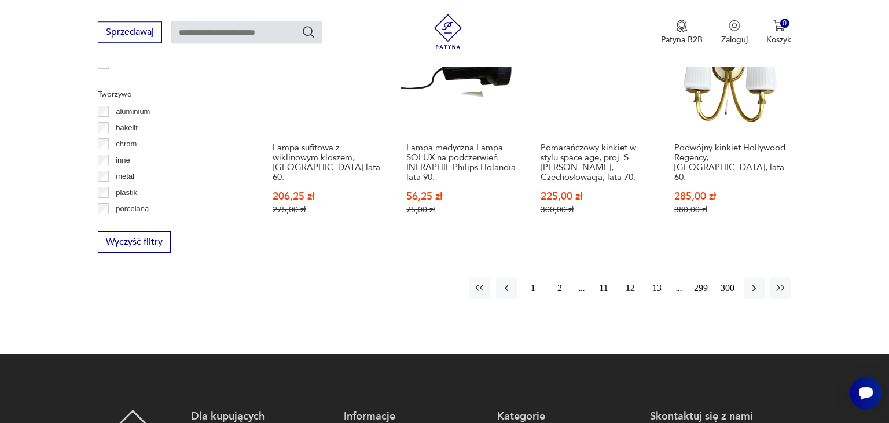
scroll to position [1250, 0]
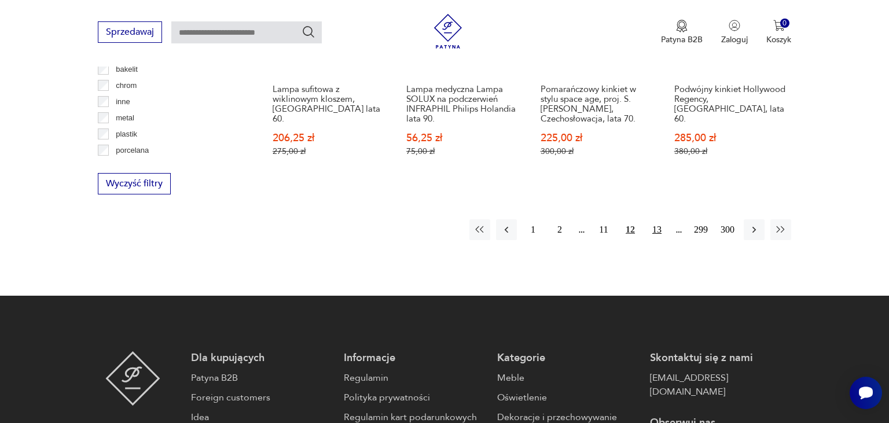
click at [656, 230] on button "13" at bounding box center [657, 229] width 21 height 21
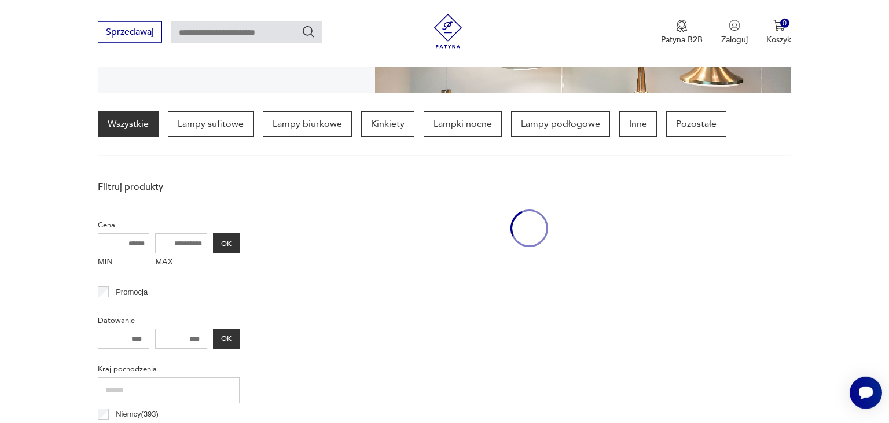
scroll to position [272, 0]
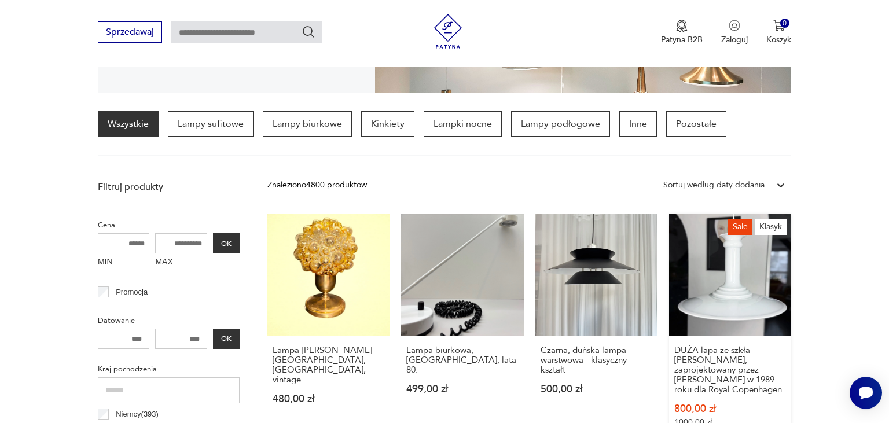
click at [735, 277] on link "Sale Klasyk DUŻA lapa ze szkła Holmegaard, zaprojektowany przez [PERSON_NAME] w…" at bounding box center [730, 332] width 122 height 236
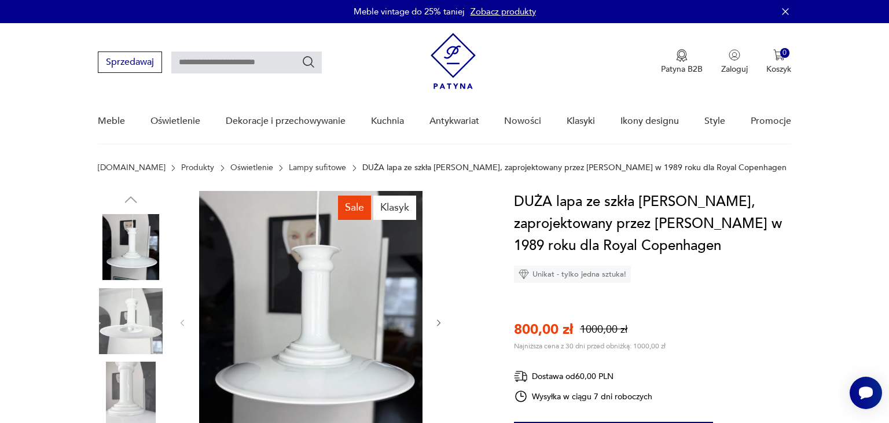
click at [300, 306] on img at bounding box center [310, 322] width 223 height 262
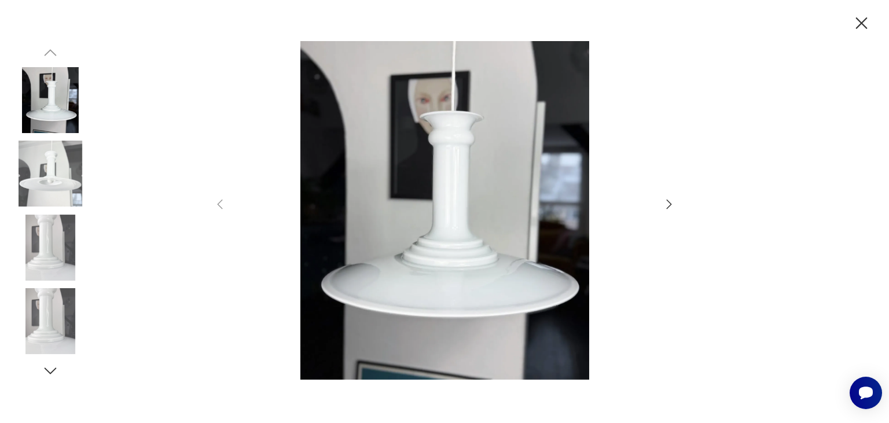
click at [668, 209] on icon "button" at bounding box center [669, 204] width 14 height 14
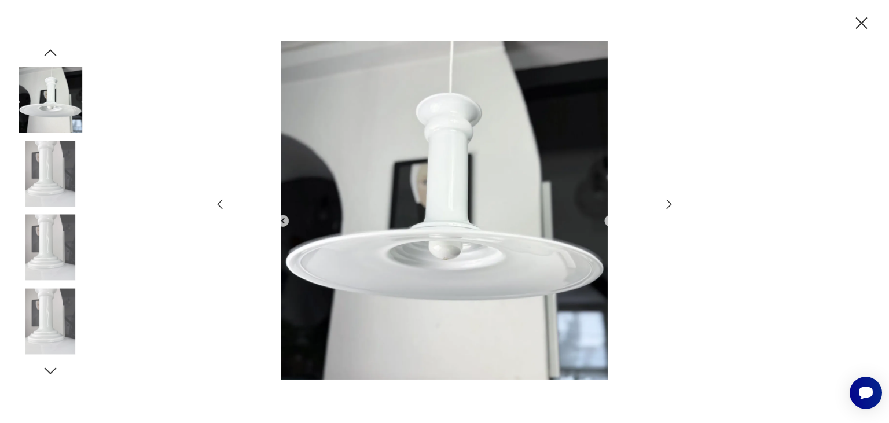
click at [668, 205] on icon "button" at bounding box center [669, 204] width 14 height 14
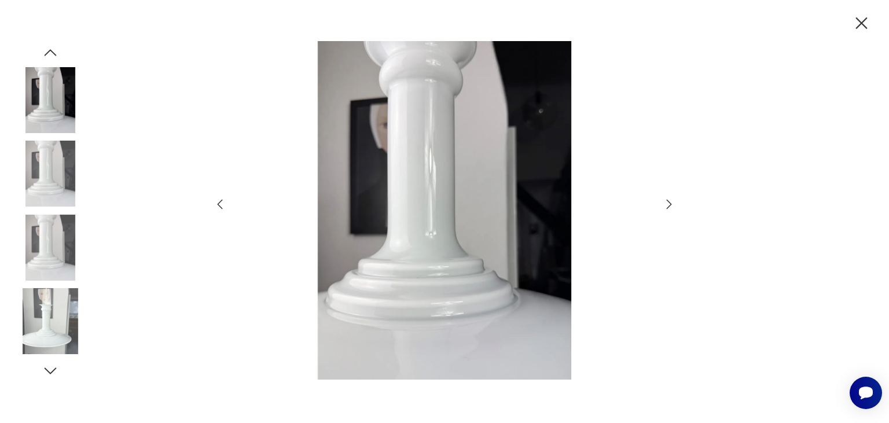
click at [668, 205] on icon "button" at bounding box center [669, 204] width 14 height 14
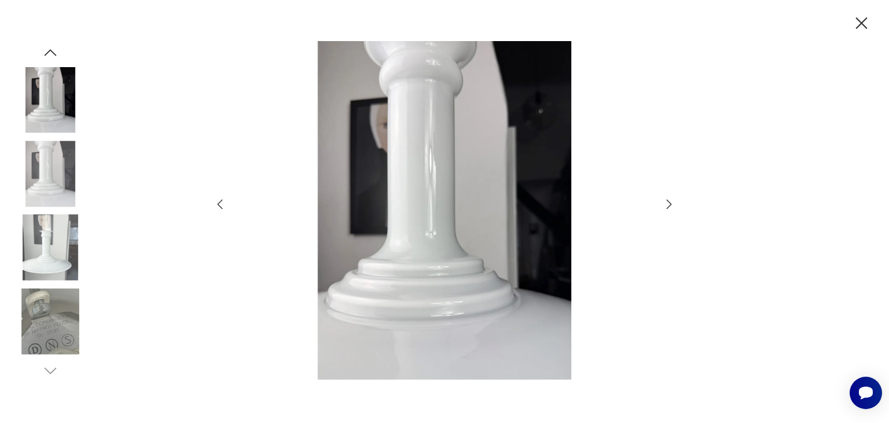
click at [668, 205] on icon "button" at bounding box center [669, 204] width 14 height 14
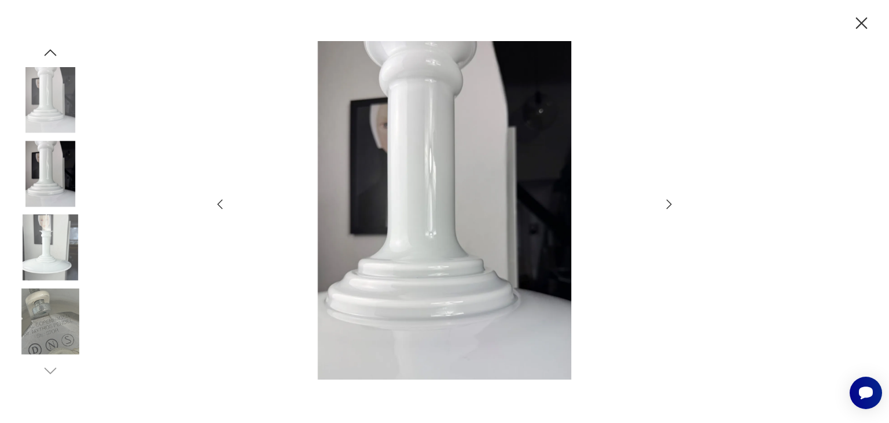
click at [668, 205] on icon "button" at bounding box center [669, 204] width 14 height 14
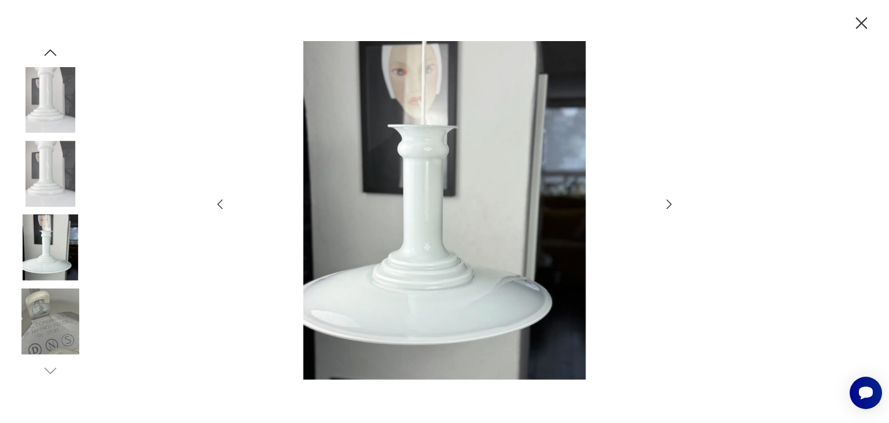
click at [668, 205] on icon "button" at bounding box center [669, 204] width 14 height 14
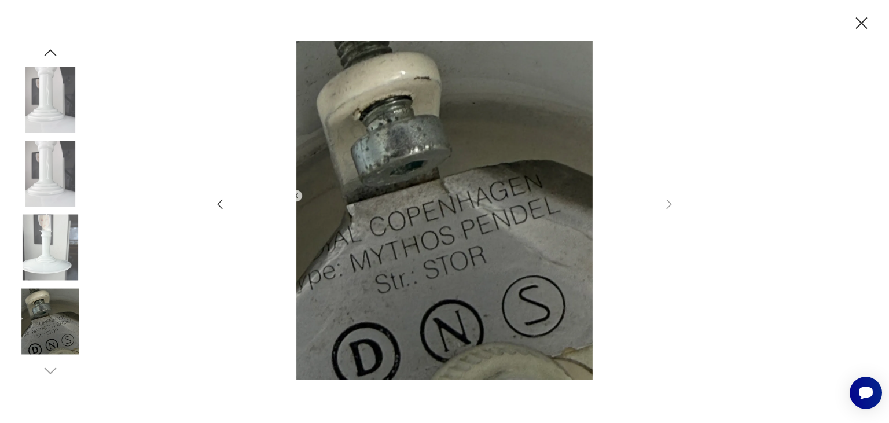
click at [866, 23] on icon "button" at bounding box center [862, 23] width 20 height 20
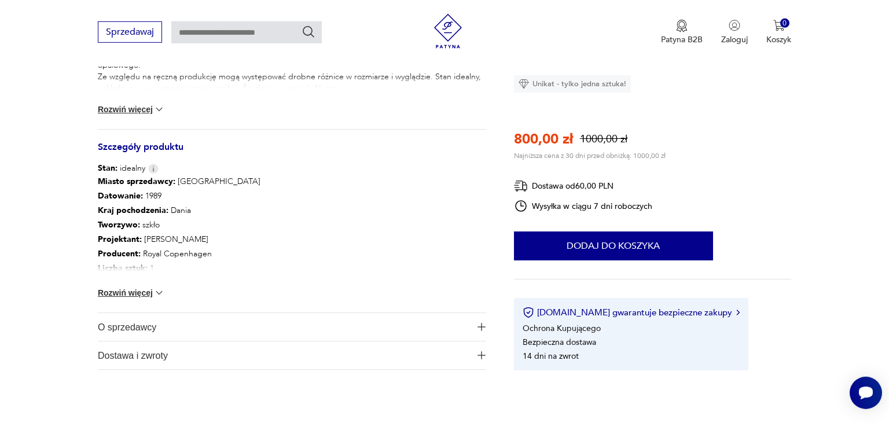
scroll to position [550, 0]
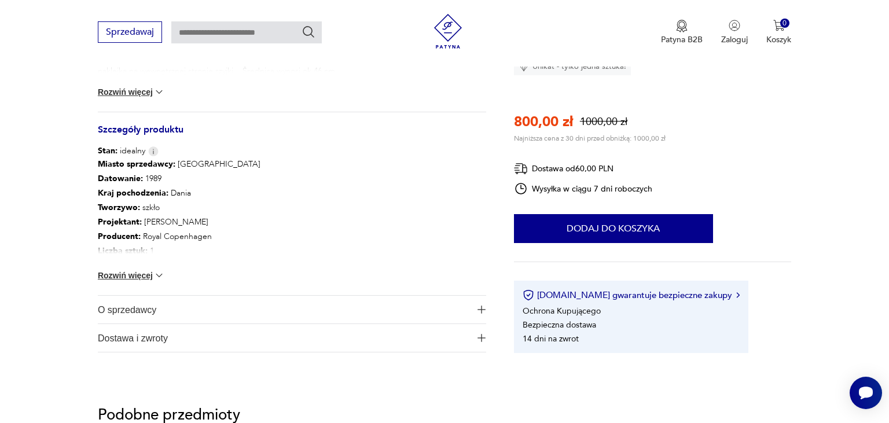
click at [109, 274] on button "Rozwiń więcej" at bounding box center [131, 276] width 67 height 12
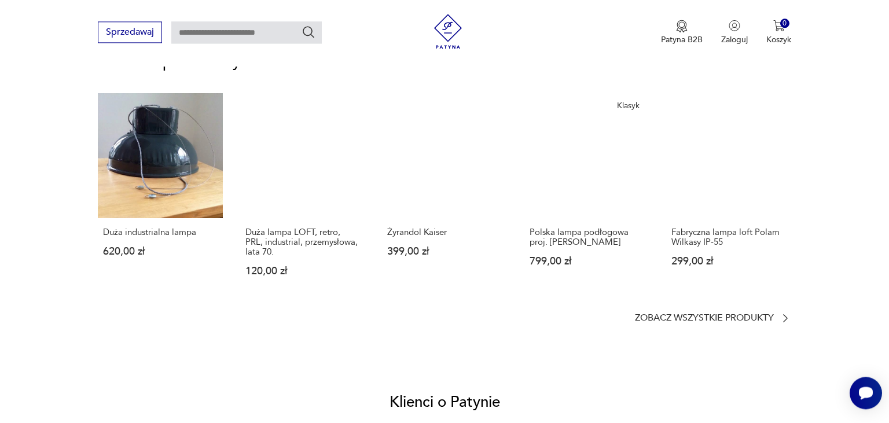
scroll to position [856, 0]
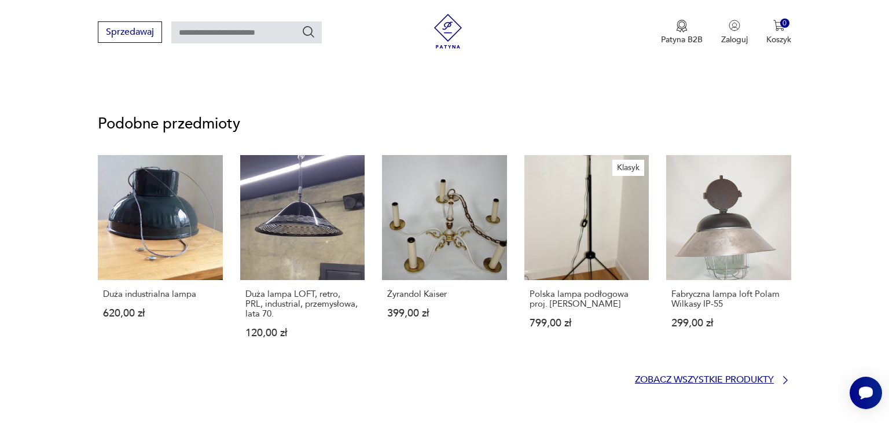
click at [784, 379] on icon at bounding box center [786, 381] width 12 height 12
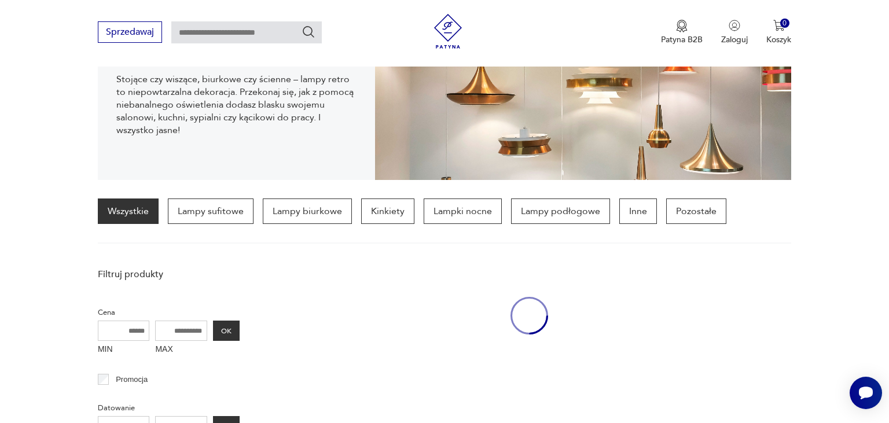
scroll to position [115, 0]
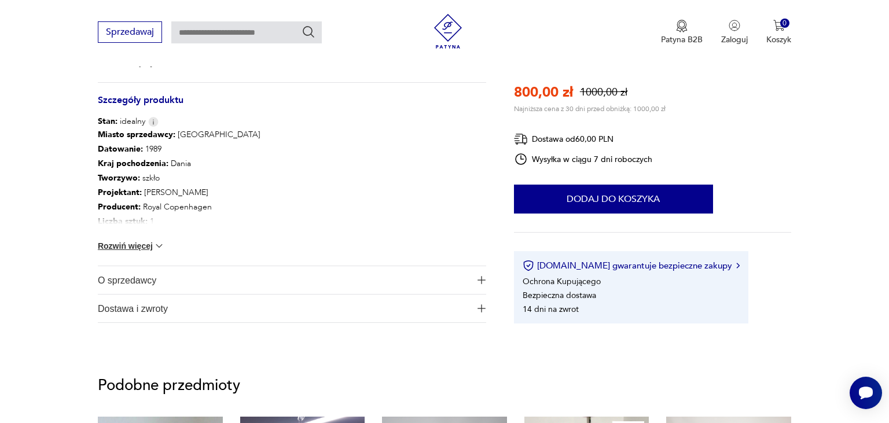
scroll to position [274, 0]
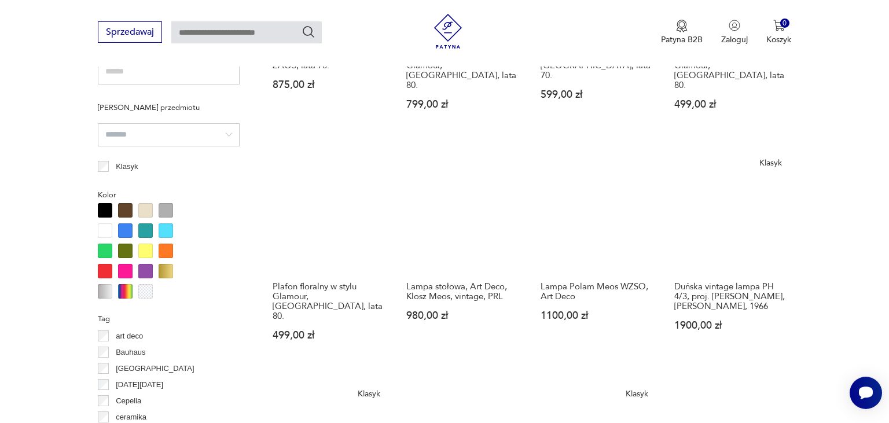
scroll to position [822, 0]
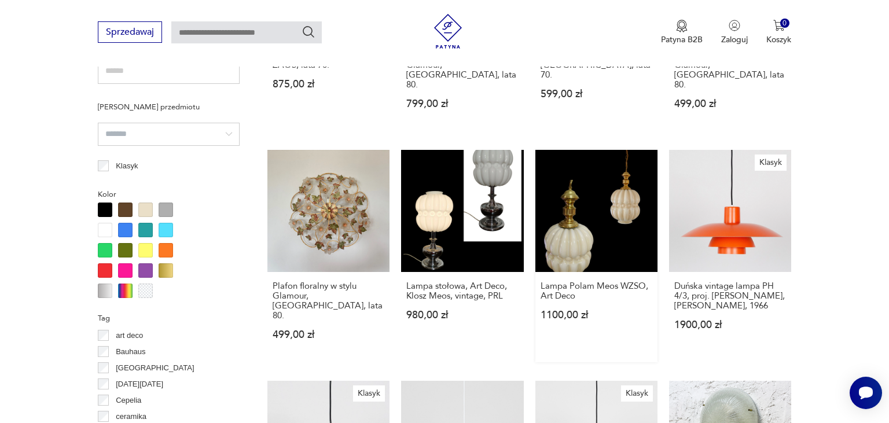
click at [578, 197] on link "Lampa Polam Meos WZSO, Art Deco 1100,00 zł" at bounding box center [597, 256] width 122 height 212
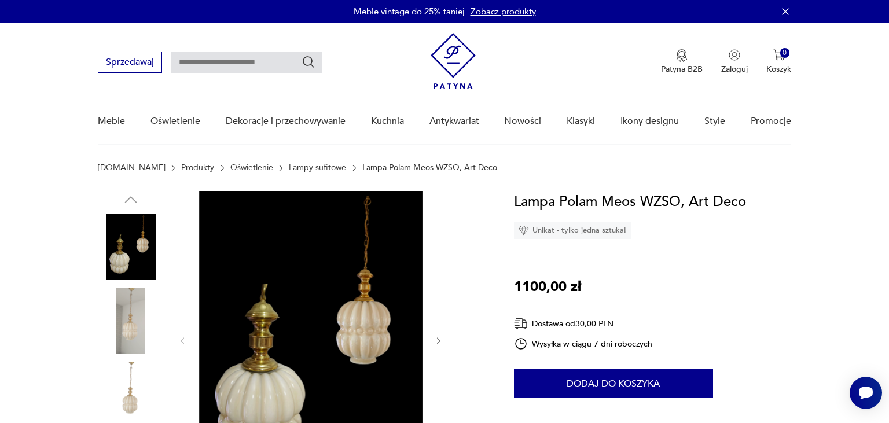
click at [319, 310] on img at bounding box center [310, 340] width 223 height 298
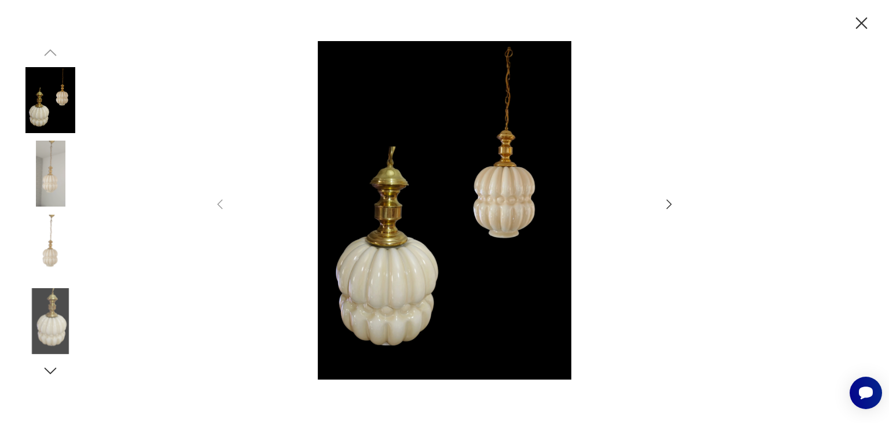
click at [431, 231] on img at bounding box center [445, 210] width 412 height 339
click at [670, 203] on icon "button" at bounding box center [669, 204] width 14 height 14
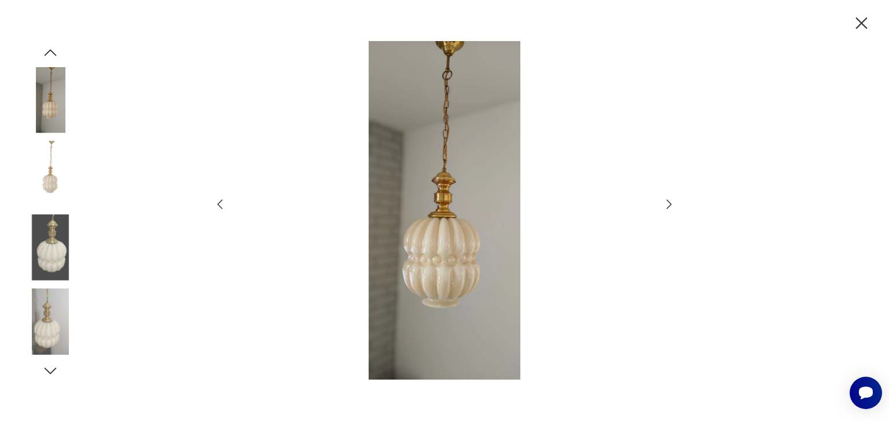
click at [668, 201] on icon "button" at bounding box center [669, 204] width 5 height 9
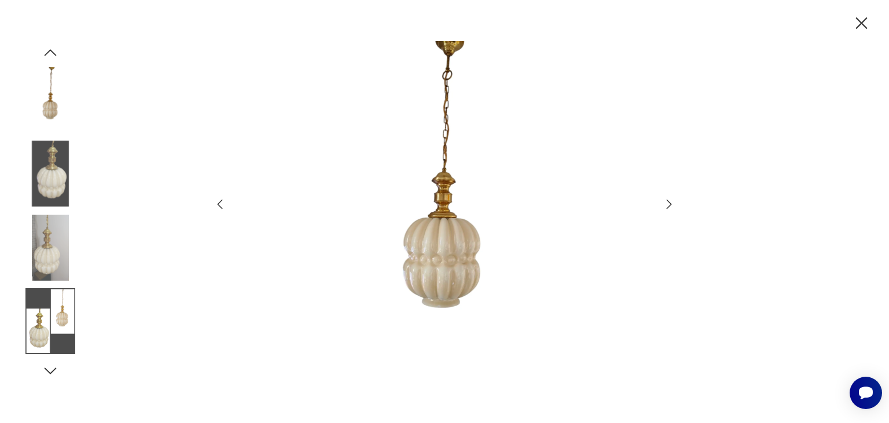
click at [666, 200] on icon "button" at bounding box center [669, 204] width 14 height 14
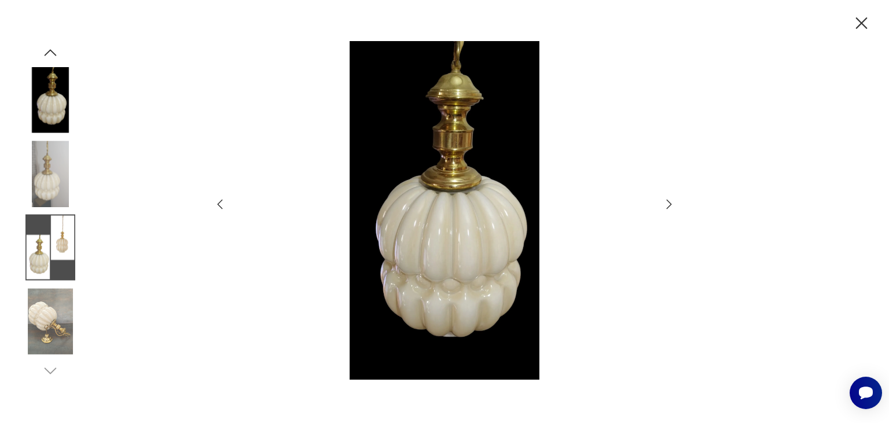
click at [666, 200] on icon "button" at bounding box center [669, 204] width 14 height 14
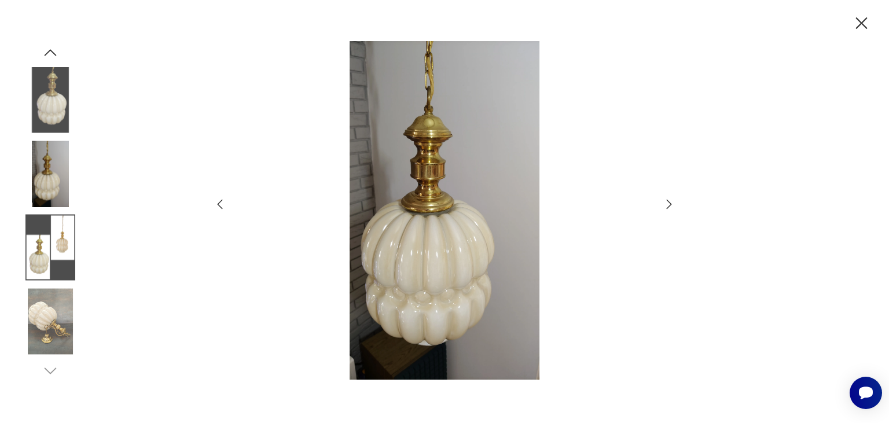
click at [666, 200] on icon "button" at bounding box center [669, 204] width 14 height 14
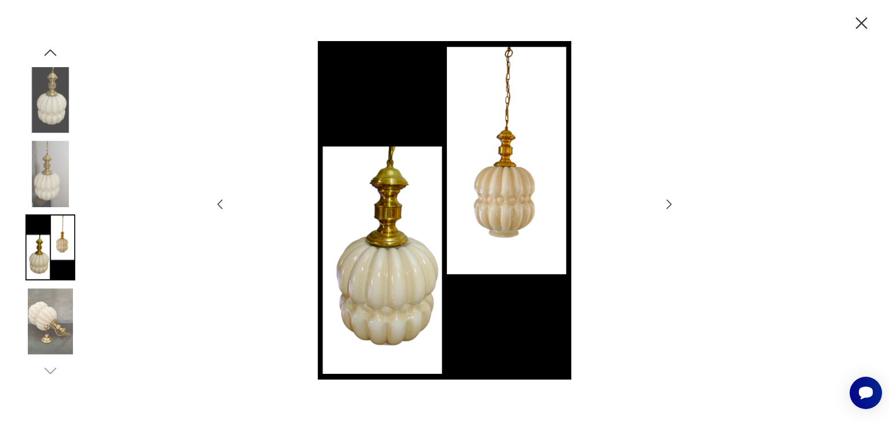
click at [665, 200] on icon "button" at bounding box center [669, 204] width 14 height 14
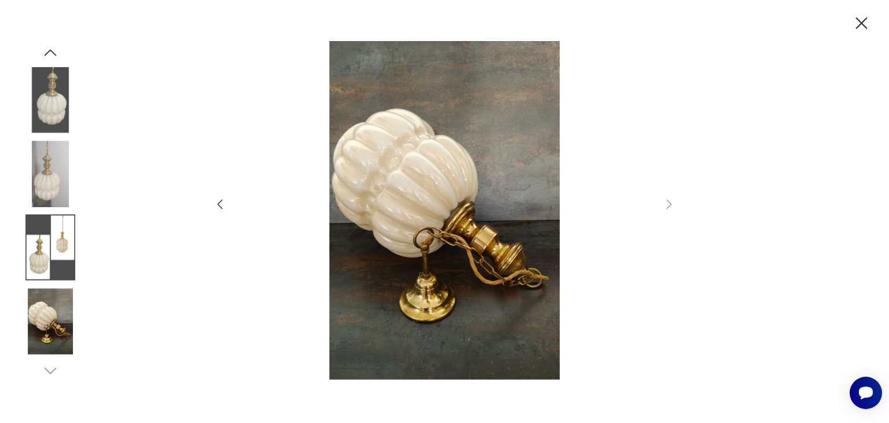
click at [867, 21] on icon "button" at bounding box center [862, 23] width 20 height 20
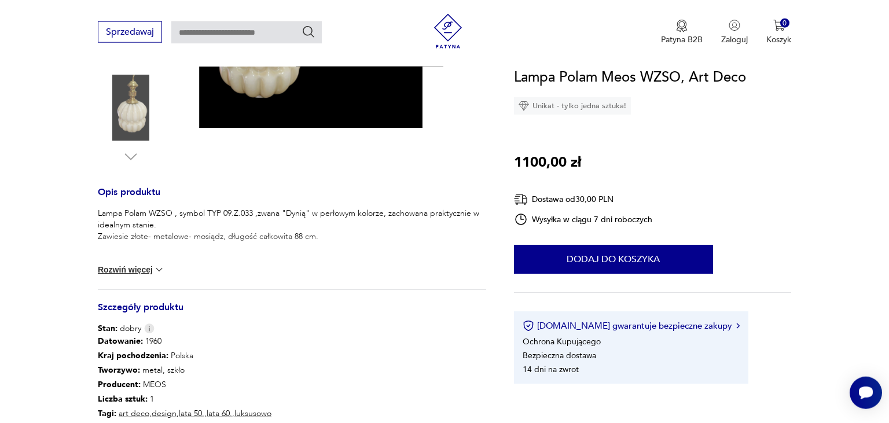
scroll to position [366, 0]
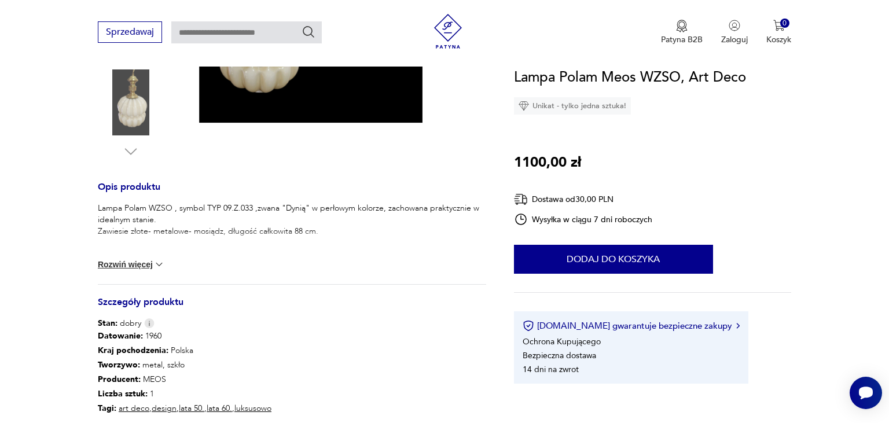
click at [124, 263] on button "Rozwiń więcej" at bounding box center [131, 265] width 67 height 12
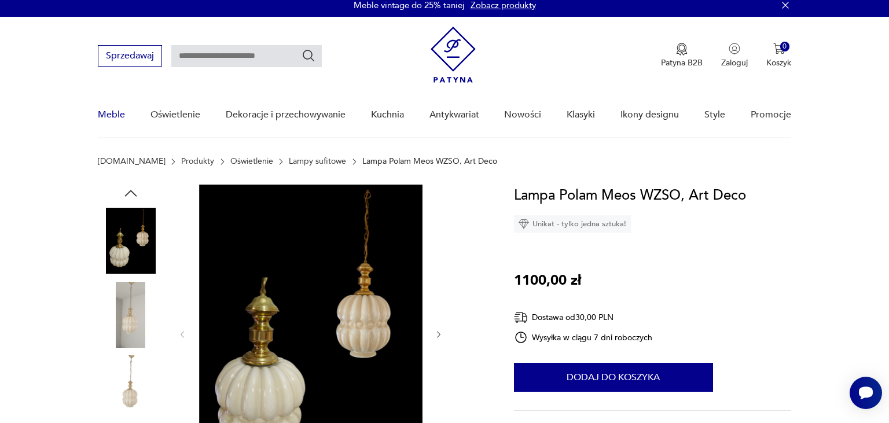
scroll to position [0, 0]
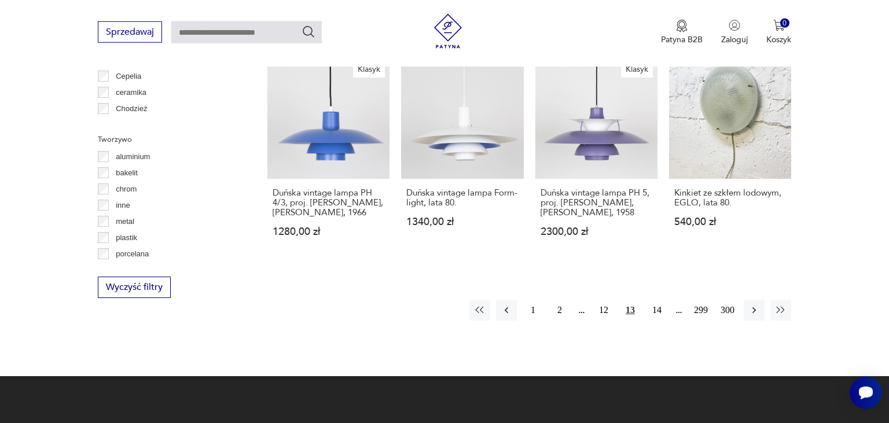
scroll to position [1234, 0]
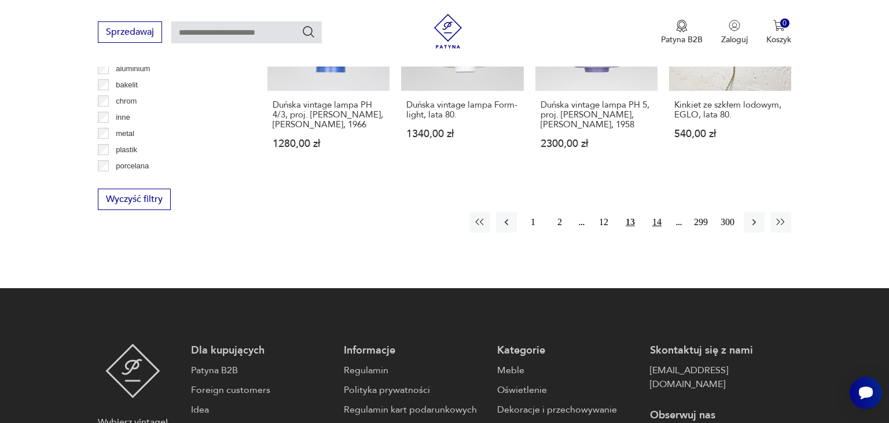
click at [659, 212] on button "14" at bounding box center [657, 222] width 21 height 21
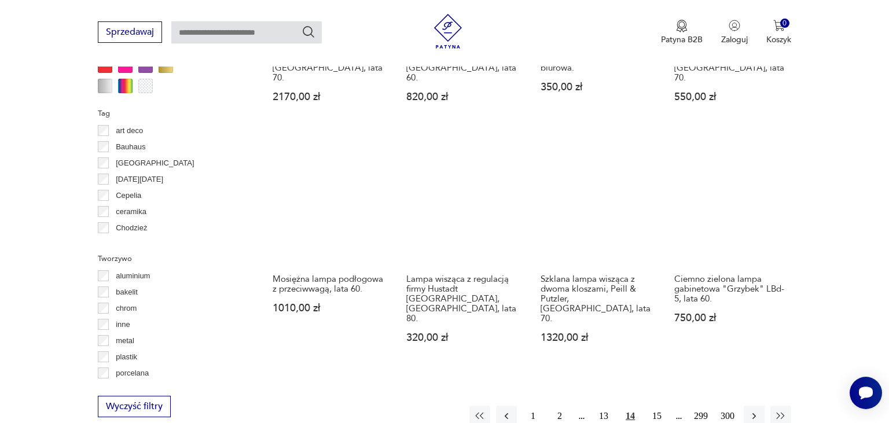
scroll to position [1066, 0]
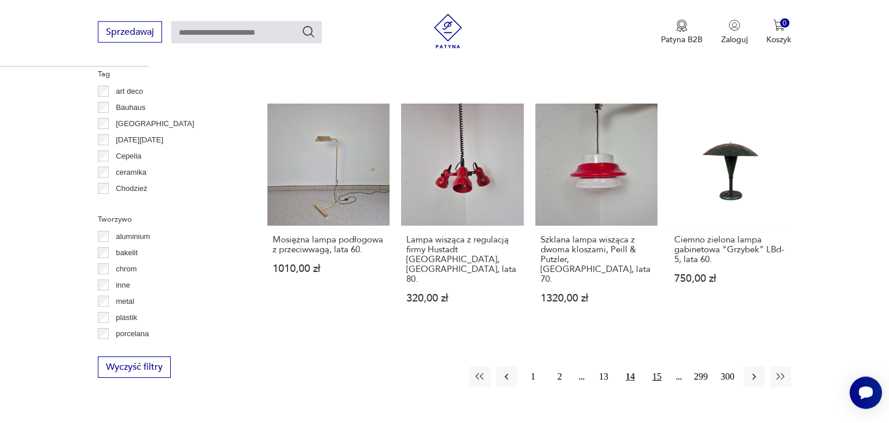
click at [658, 366] on button "15" at bounding box center [657, 376] width 21 height 21
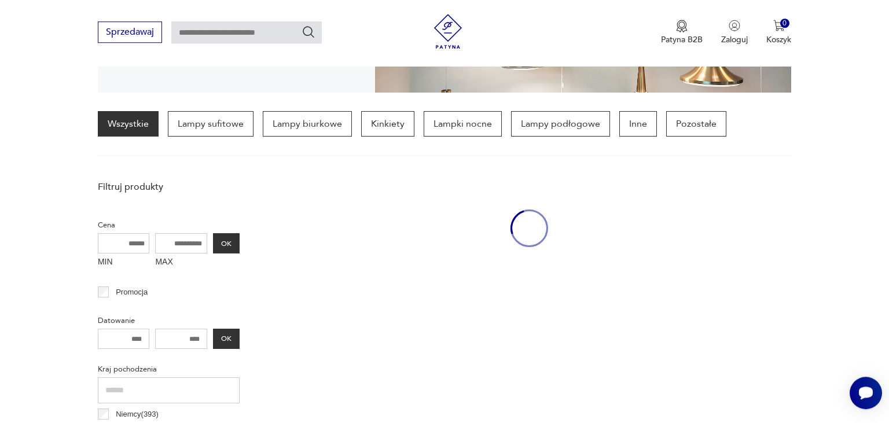
scroll to position [272, 0]
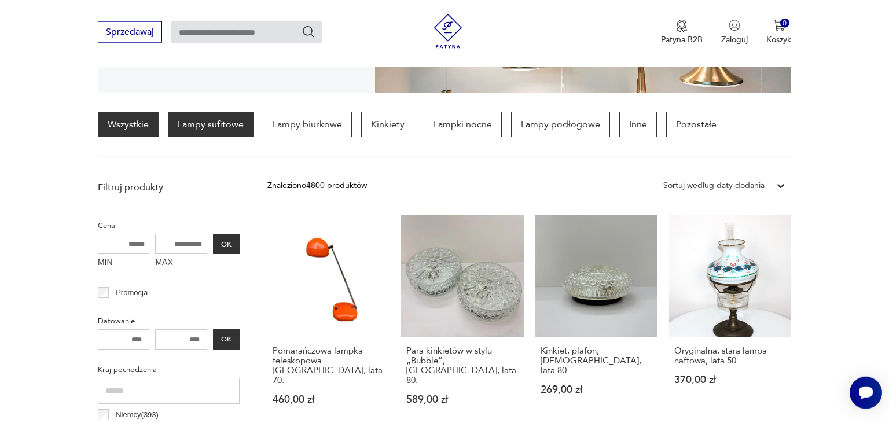
click at [212, 126] on p "Lampy sufitowe" at bounding box center [211, 124] width 86 height 25
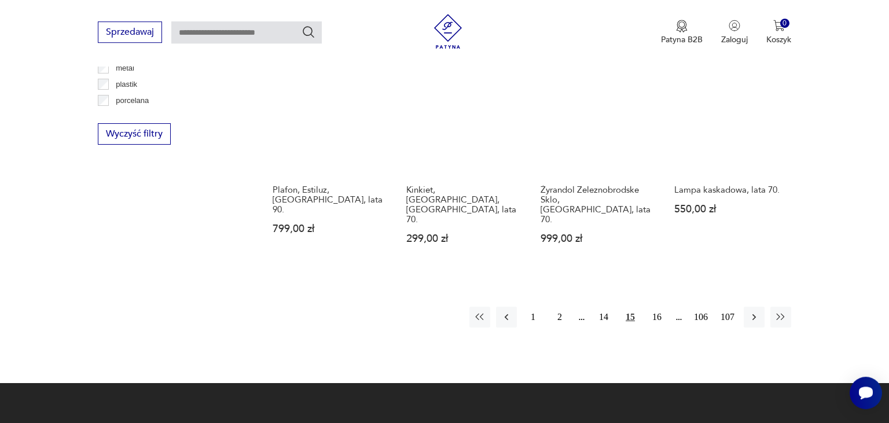
scroll to position [1189, 0]
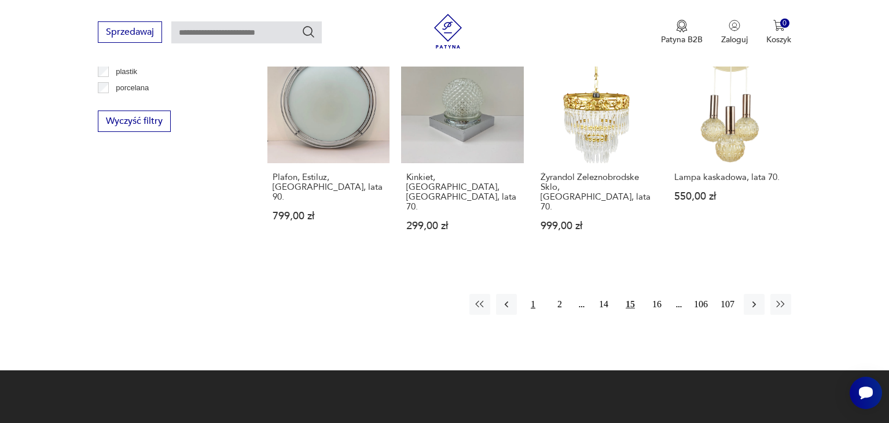
click at [533, 294] on button "1" at bounding box center [533, 304] width 21 height 21
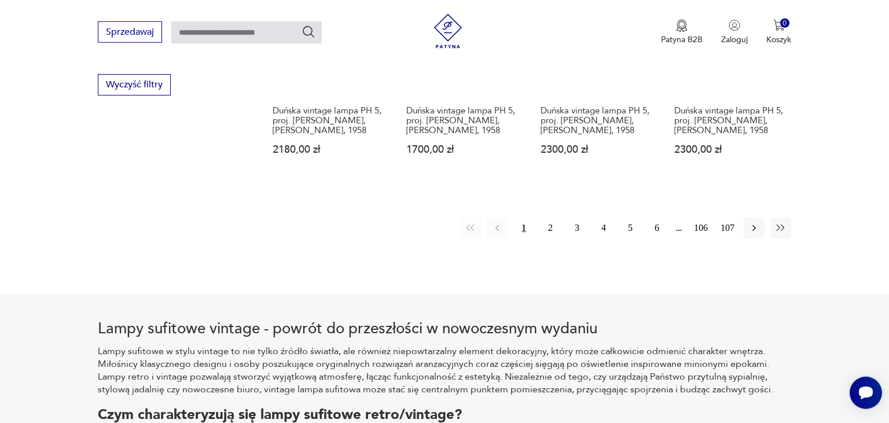
scroll to position [1250, 0]
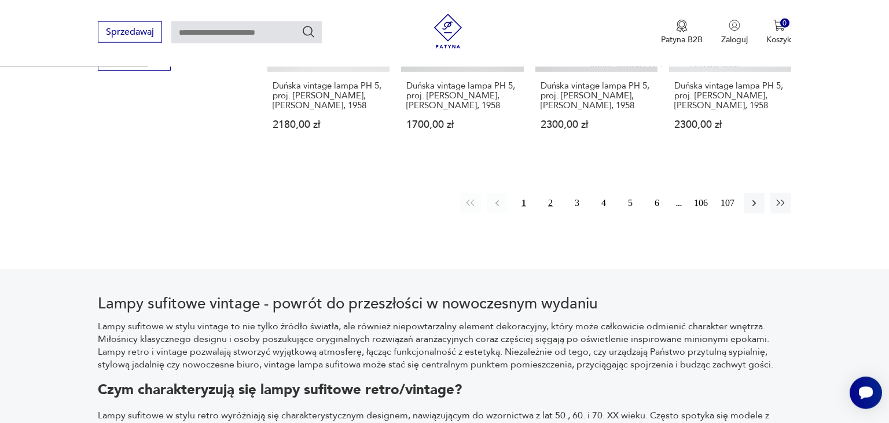
click at [549, 193] on button "2" at bounding box center [550, 203] width 21 height 21
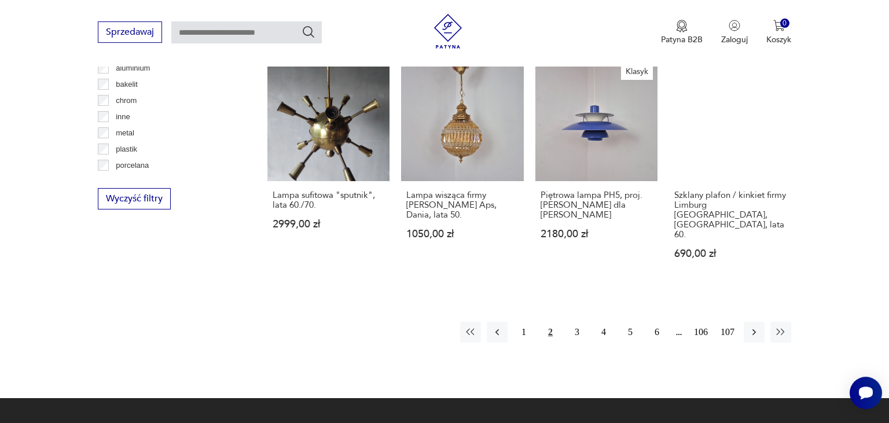
scroll to position [1128, 0]
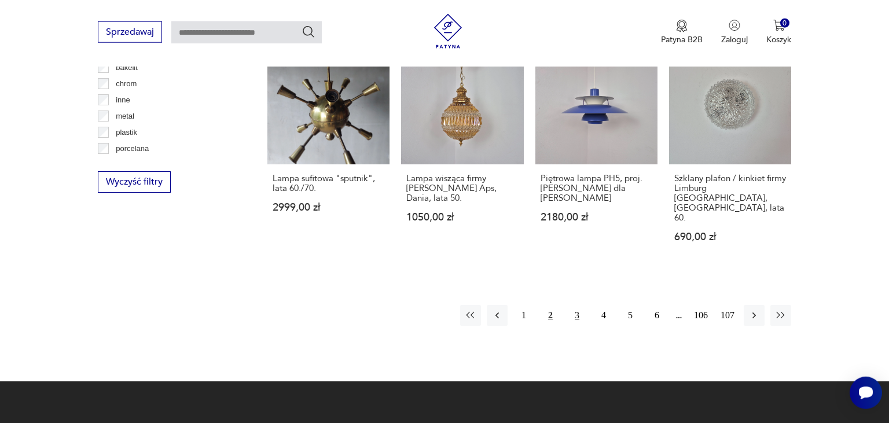
click at [576, 305] on button "3" at bounding box center [577, 315] width 21 height 21
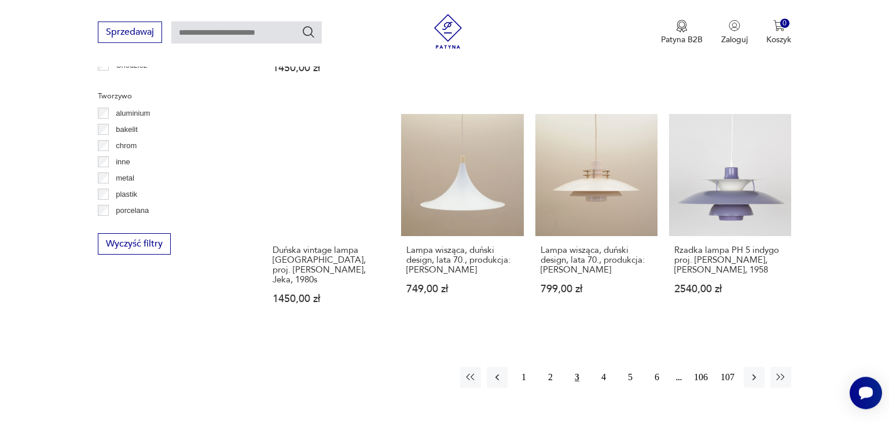
scroll to position [1066, 0]
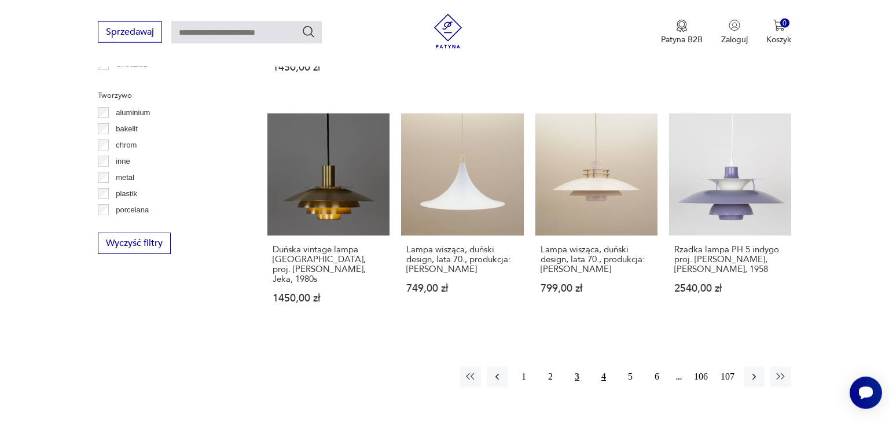
click at [603, 366] on button "4" at bounding box center [603, 376] width 21 height 21
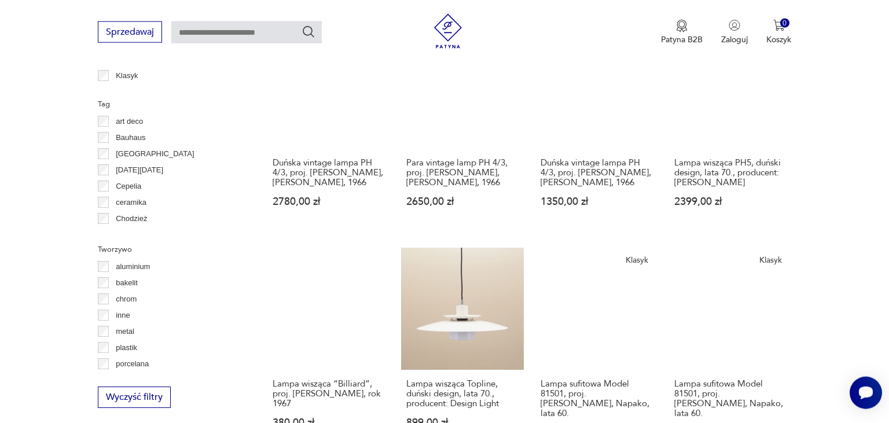
scroll to position [1066, 0]
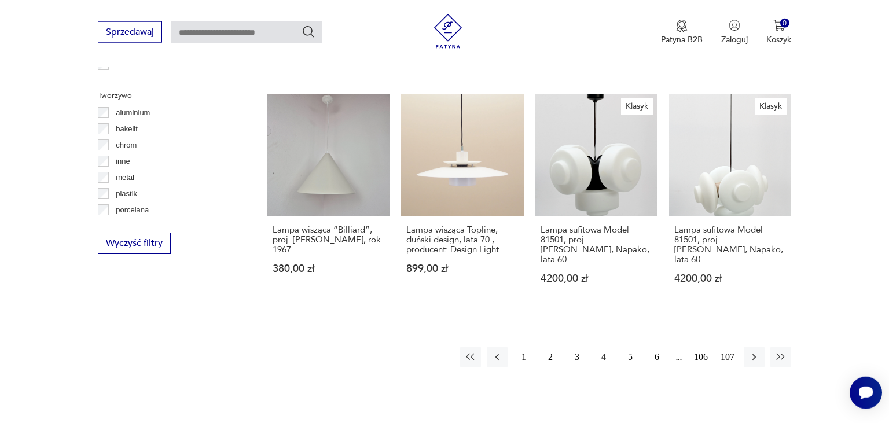
click at [629, 347] on button "5" at bounding box center [630, 357] width 21 height 21
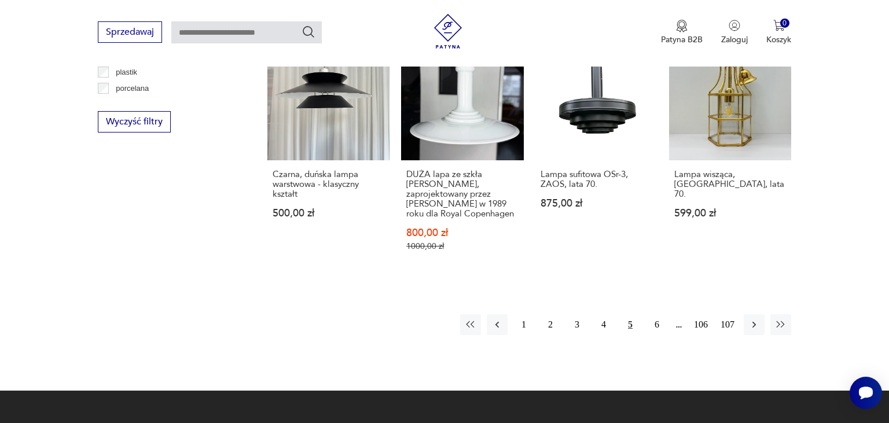
scroll to position [1189, 0]
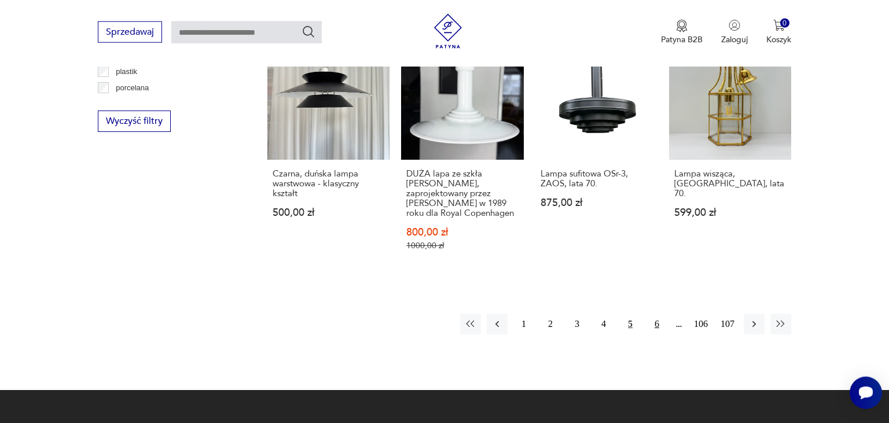
click at [657, 314] on button "6" at bounding box center [657, 324] width 21 height 21
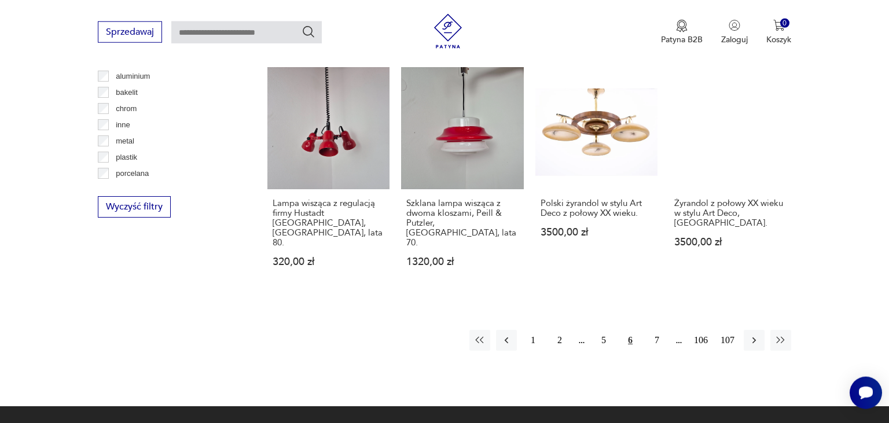
scroll to position [1128, 0]
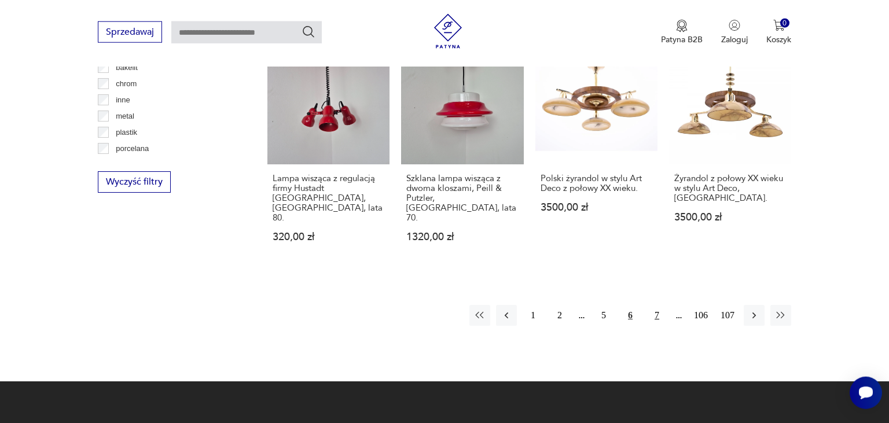
click at [658, 305] on button "7" at bounding box center [657, 315] width 21 height 21
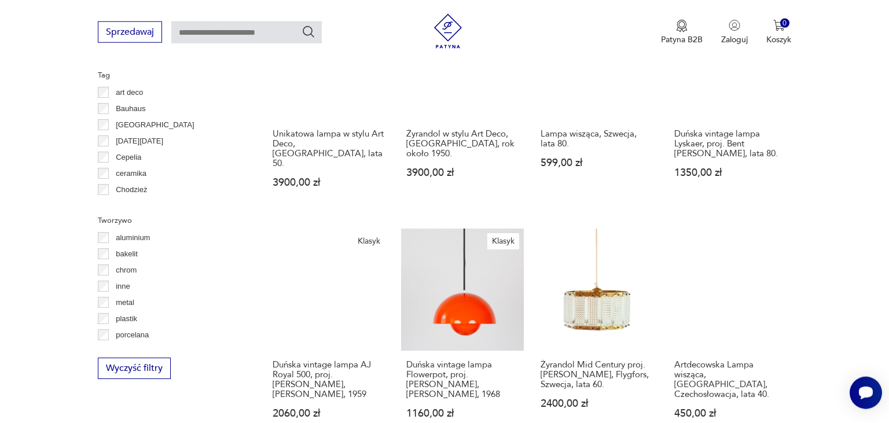
scroll to position [944, 0]
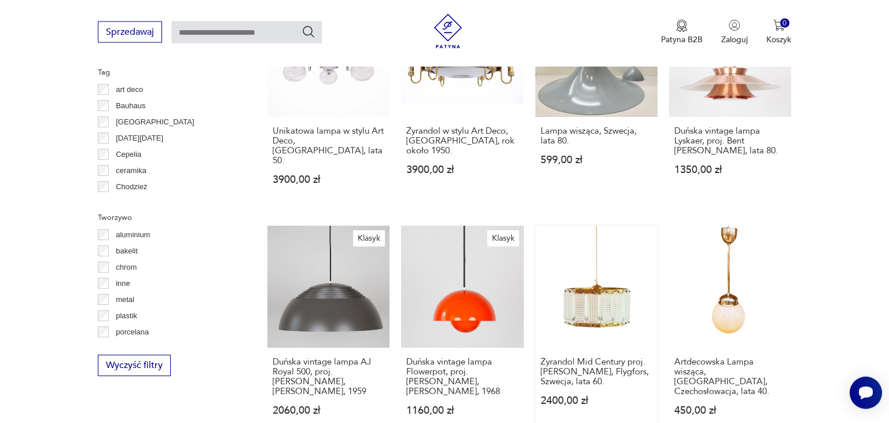
click at [588, 266] on link "Żyrandol Mid Century proj. [PERSON_NAME], Flygfors, Szwecja, lata 60. 2400,00 zł" at bounding box center [597, 332] width 122 height 212
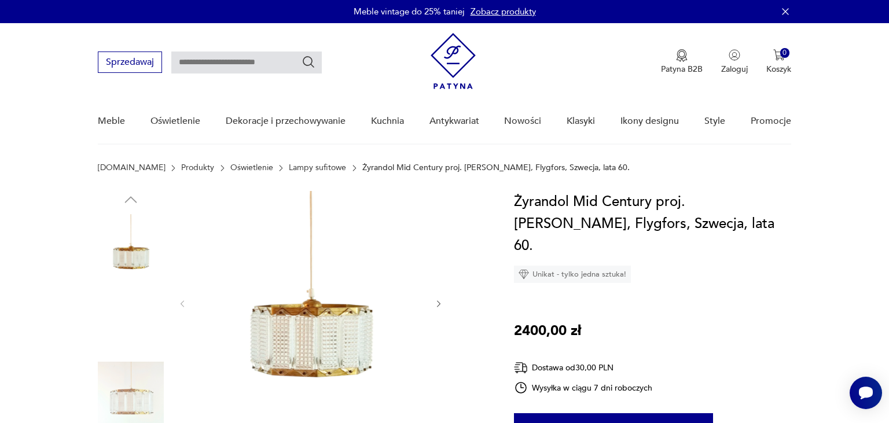
click at [311, 332] on img at bounding box center [310, 302] width 223 height 223
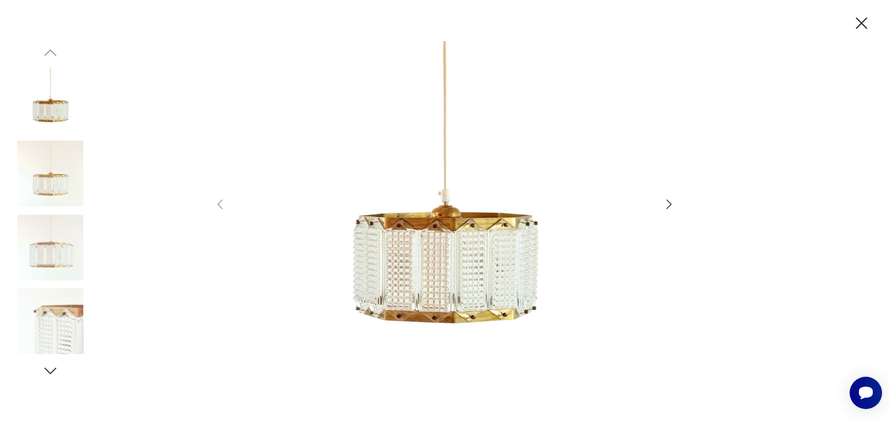
click at [672, 205] on icon "button" at bounding box center [669, 204] width 5 height 9
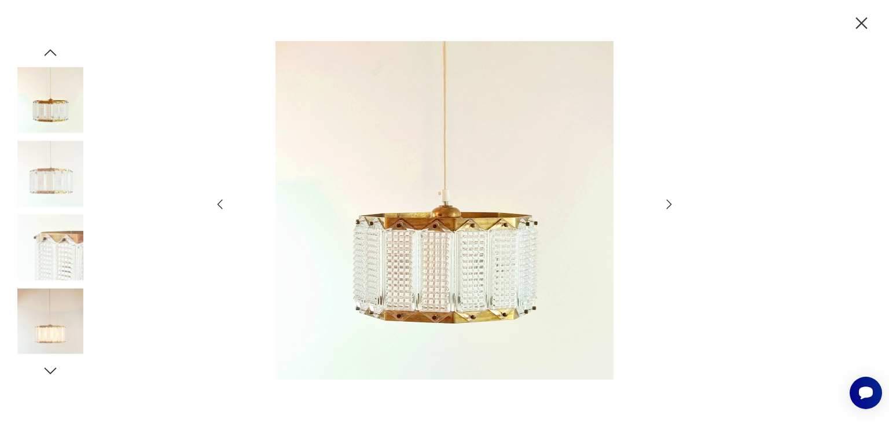
click at [668, 204] on icon "button" at bounding box center [669, 204] width 14 height 14
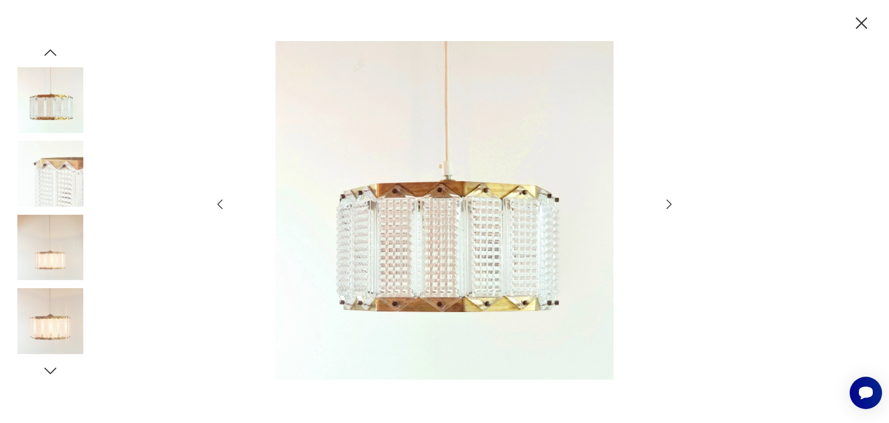
click at [668, 204] on icon "button" at bounding box center [669, 204] width 14 height 14
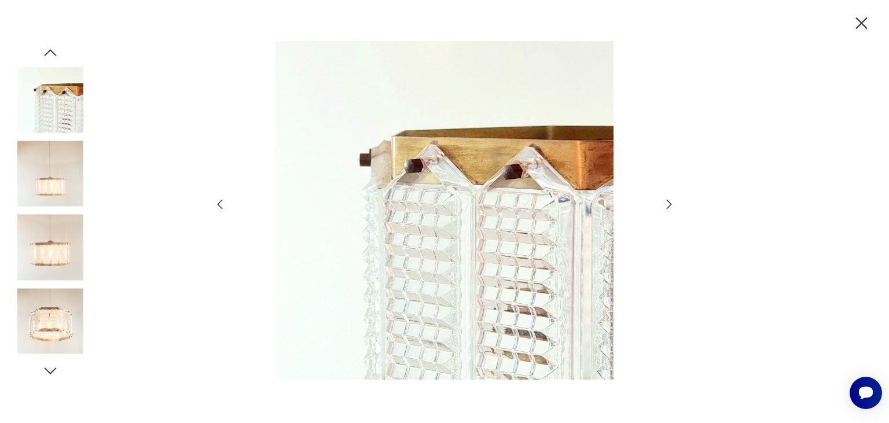
click at [668, 204] on icon "button" at bounding box center [669, 204] width 14 height 14
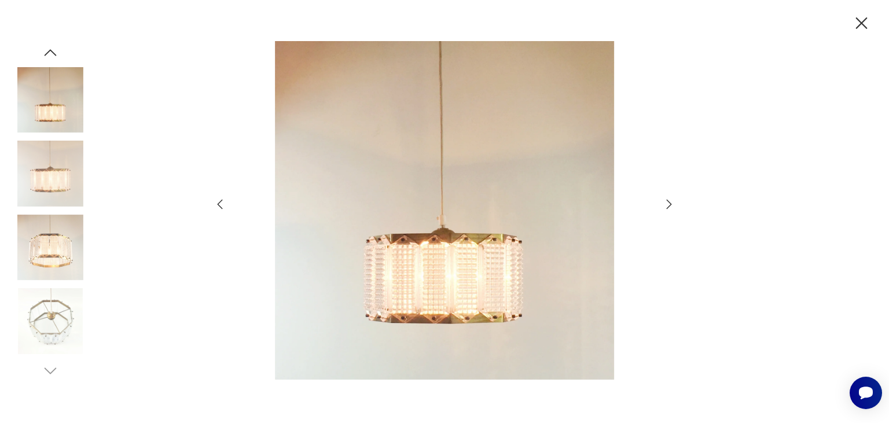
click at [668, 204] on icon "button" at bounding box center [669, 204] width 14 height 14
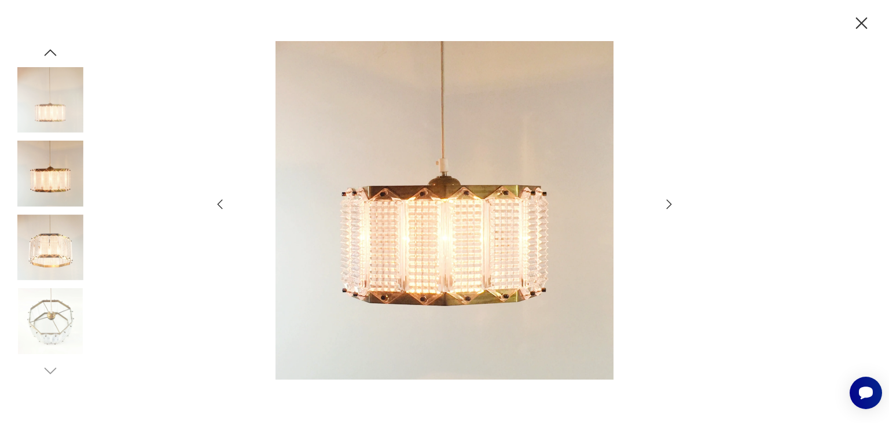
click at [668, 204] on icon "button" at bounding box center [669, 204] width 14 height 14
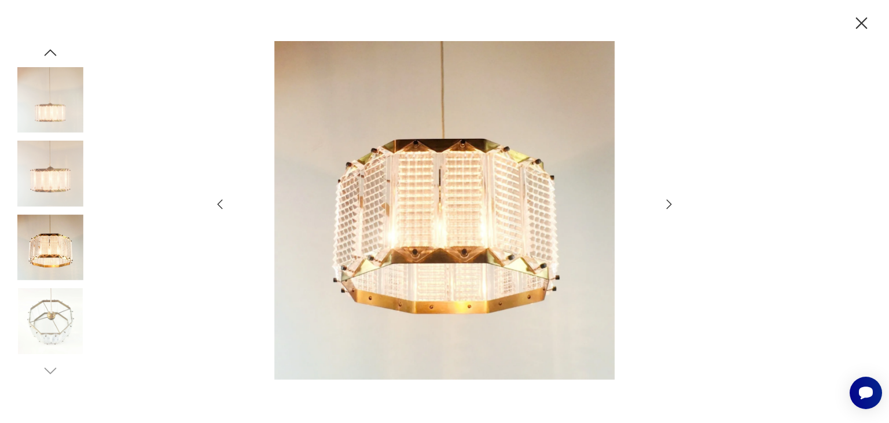
click at [668, 204] on icon "button" at bounding box center [669, 204] width 14 height 14
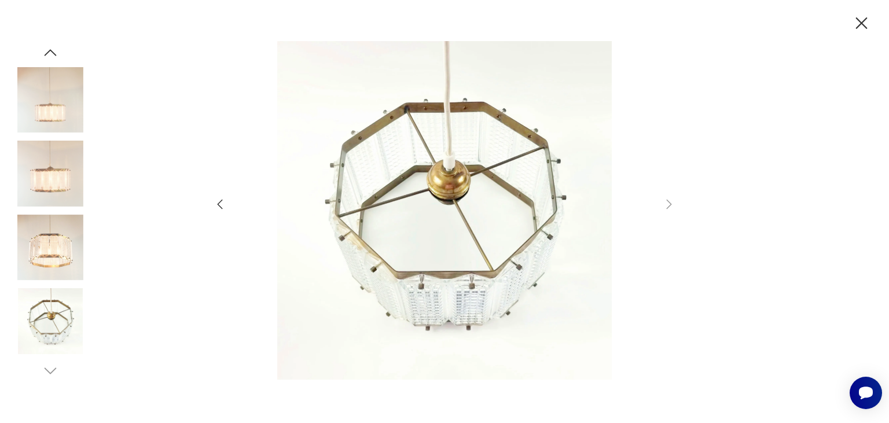
click at [860, 20] on icon "button" at bounding box center [862, 23] width 12 height 12
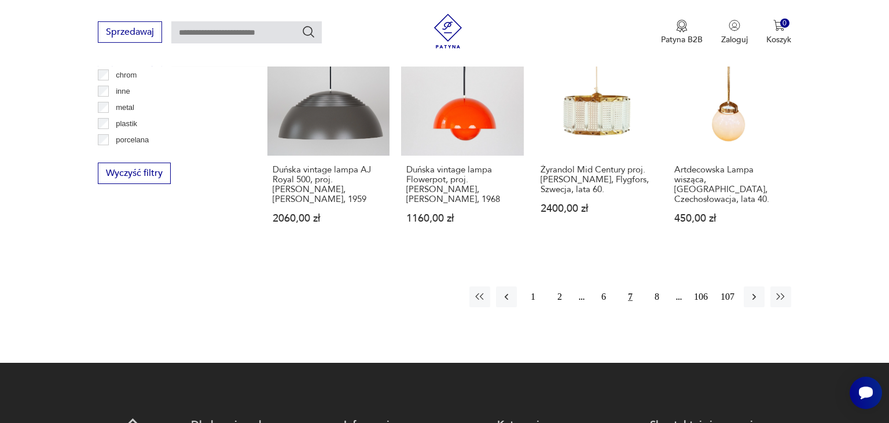
scroll to position [1147, 0]
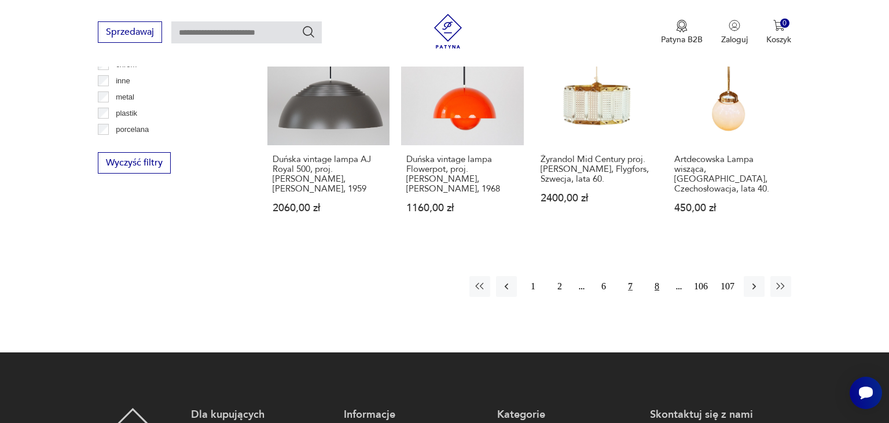
click at [654, 276] on button "8" at bounding box center [657, 286] width 21 height 21
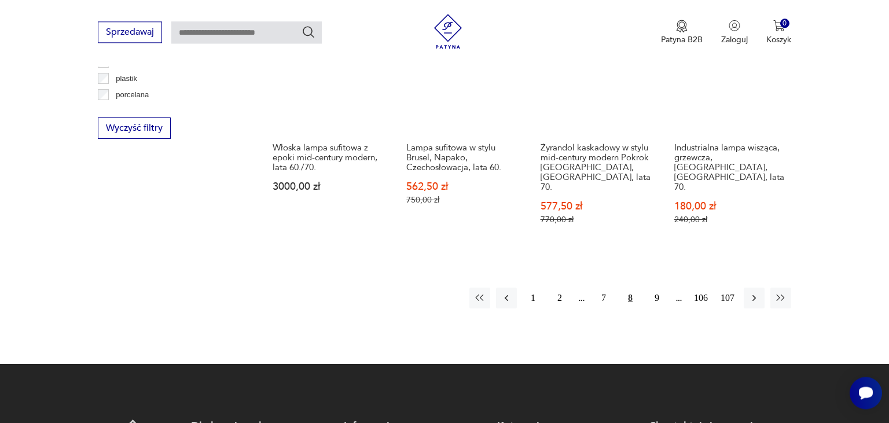
scroll to position [1189, 0]
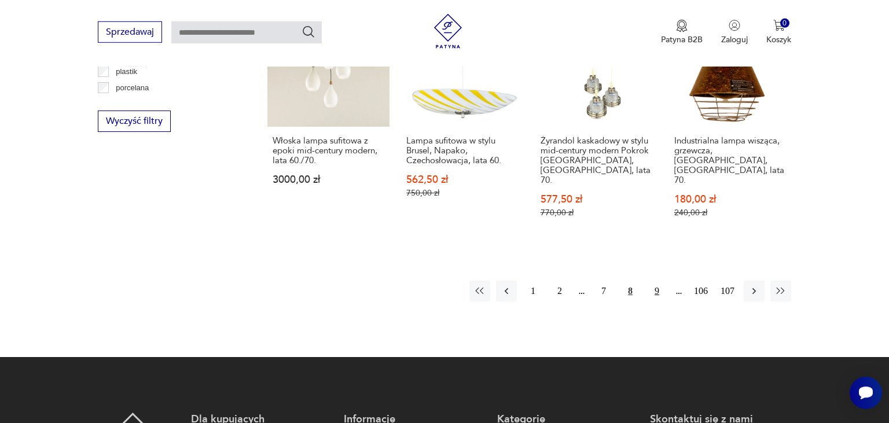
click at [657, 281] on button "9" at bounding box center [657, 291] width 21 height 21
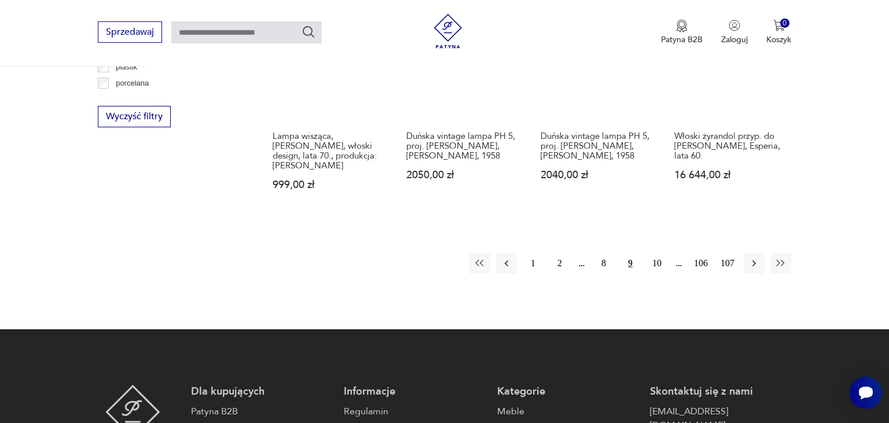
scroll to position [1250, 0]
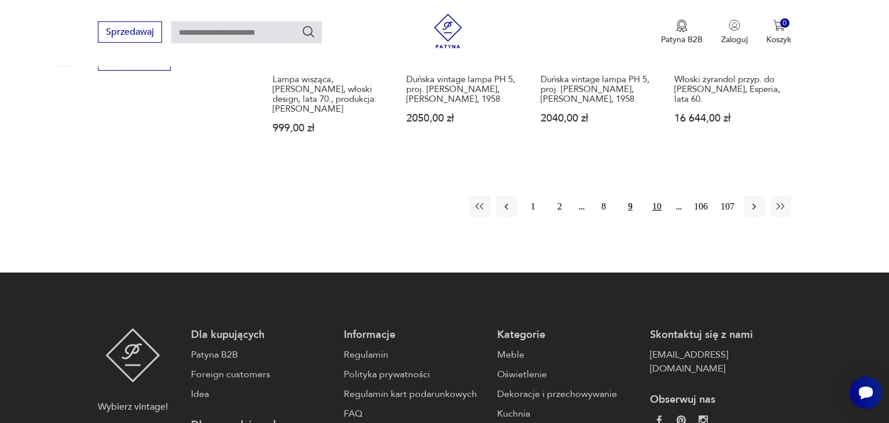
click at [657, 196] on button "10" at bounding box center [657, 206] width 21 height 21
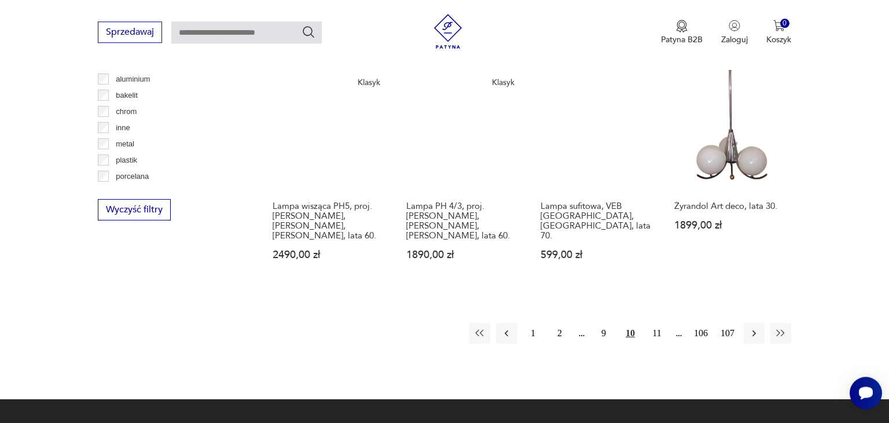
scroll to position [1189, 0]
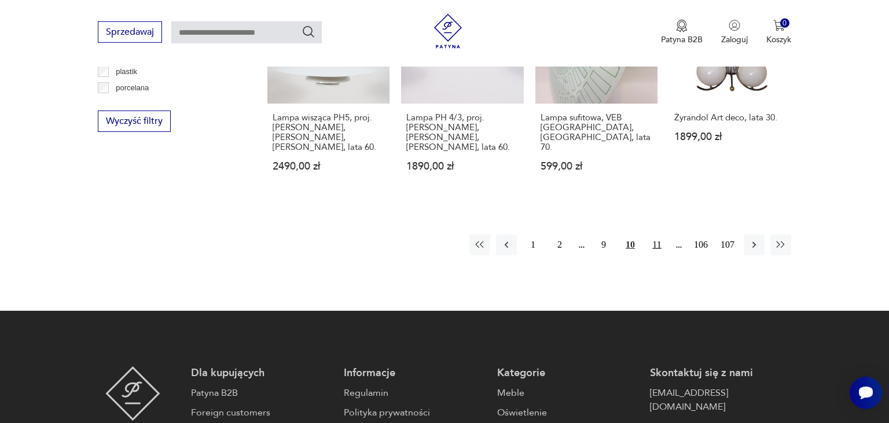
click at [654, 236] on button "11" at bounding box center [657, 244] width 21 height 21
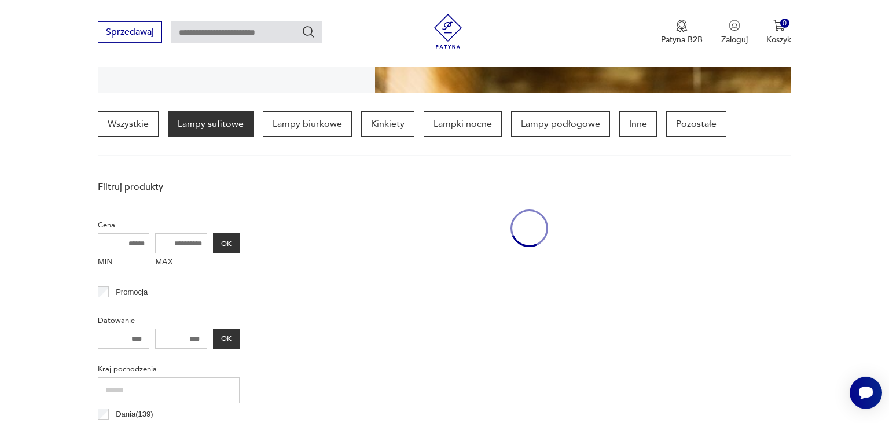
scroll to position [272, 0]
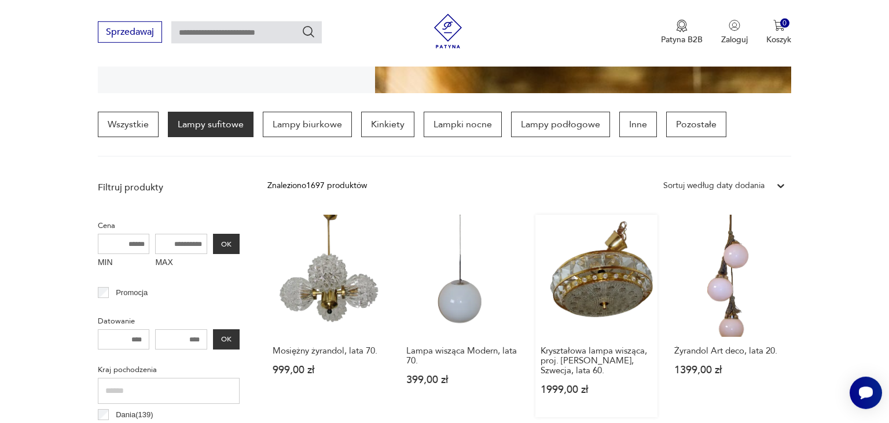
click at [599, 280] on link "Kryształowa lampa wisząca, proj. [PERSON_NAME], Szwecja, lata 60. 1999,00 zł" at bounding box center [597, 316] width 122 height 203
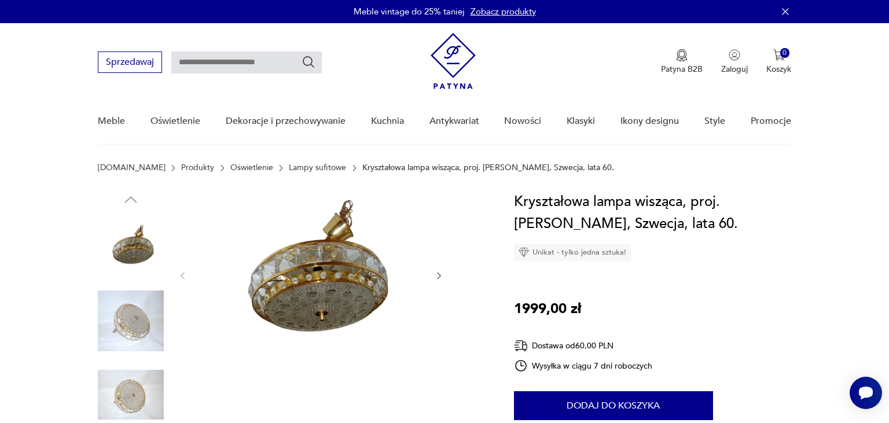
click at [313, 295] on img at bounding box center [310, 275] width 223 height 168
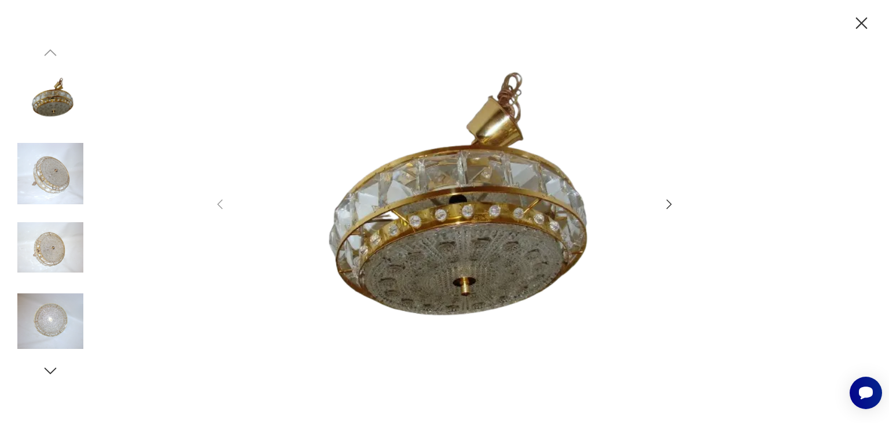
click at [668, 204] on icon "button" at bounding box center [669, 204] width 14 height 14
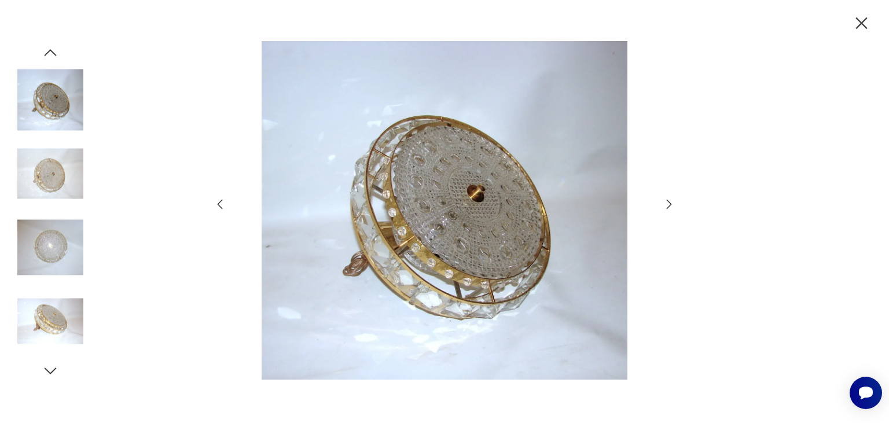
click at [668, 204] on icon "button" at bounding box center [669, 204] width 14 height 14
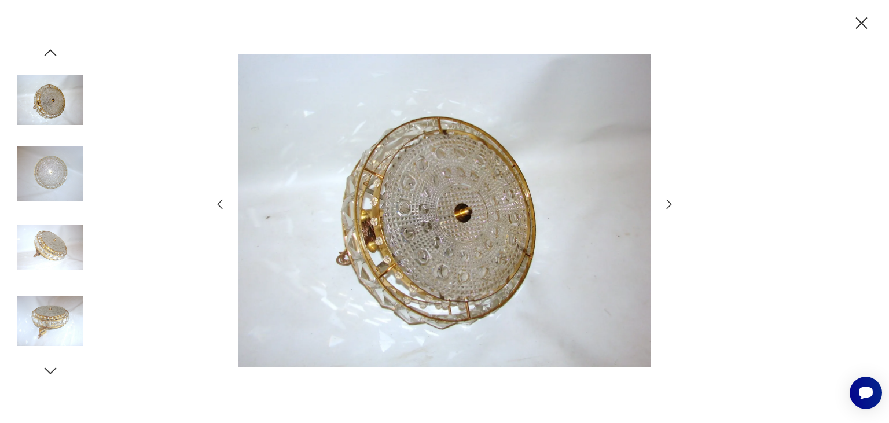
click at [668, 204] on icon "button" at bounding box center [669, 204] width 14 height 14
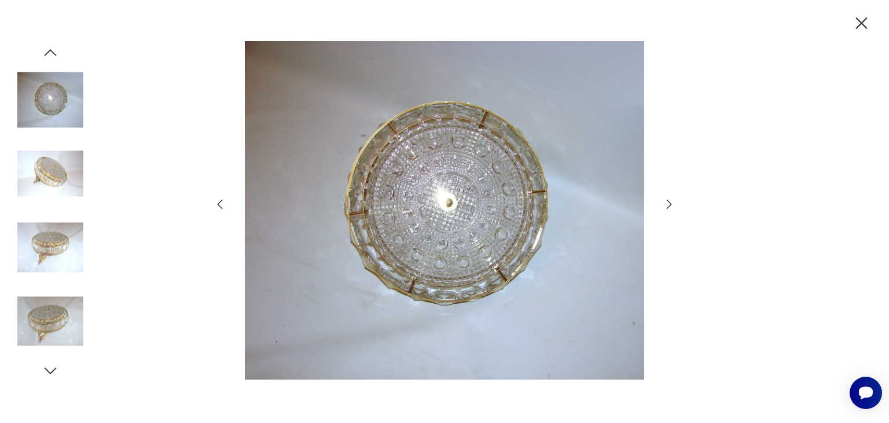
click at [668, 204] on icon "button" at bounding box center [669, 204] width 14 height 14
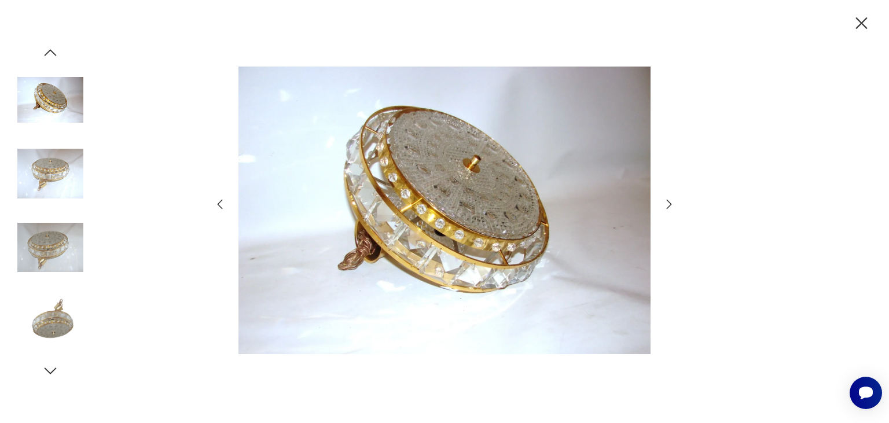
click at [668, 204] on icon "button" at bounding box center [669, 204] width 14 height 14
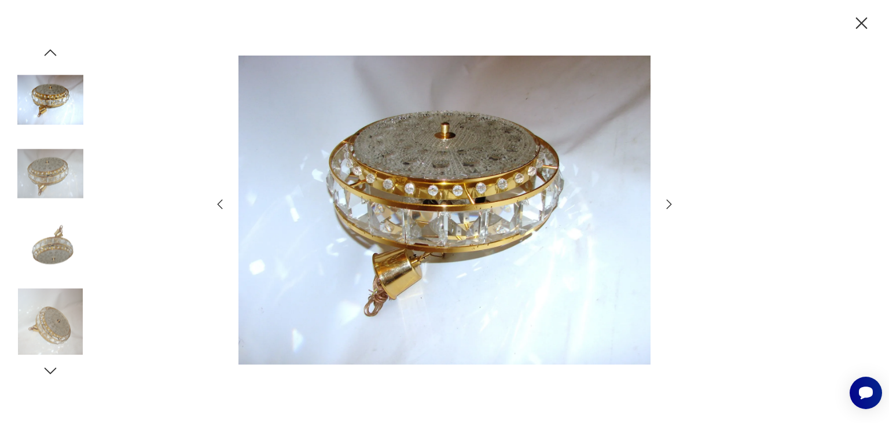
click at [668, 204] on icon "button" at bounding box center [669, 204] width 14 height 14
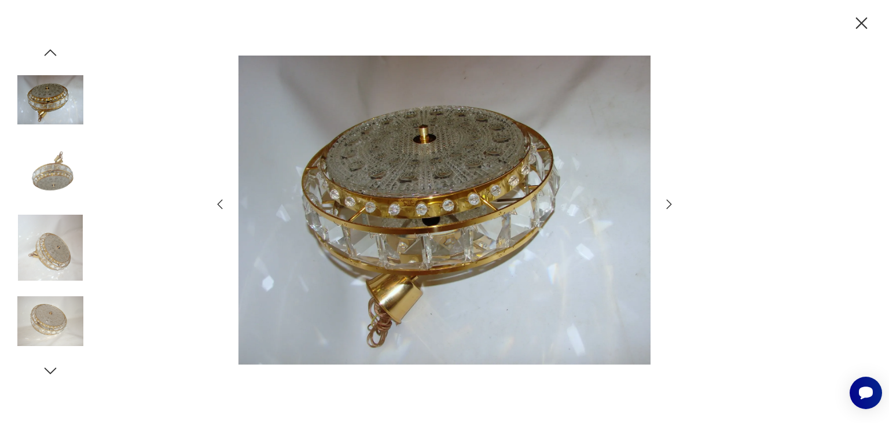
click at [668, 204] on icon "button" at bounding box center [669, 204] width 14 height 14
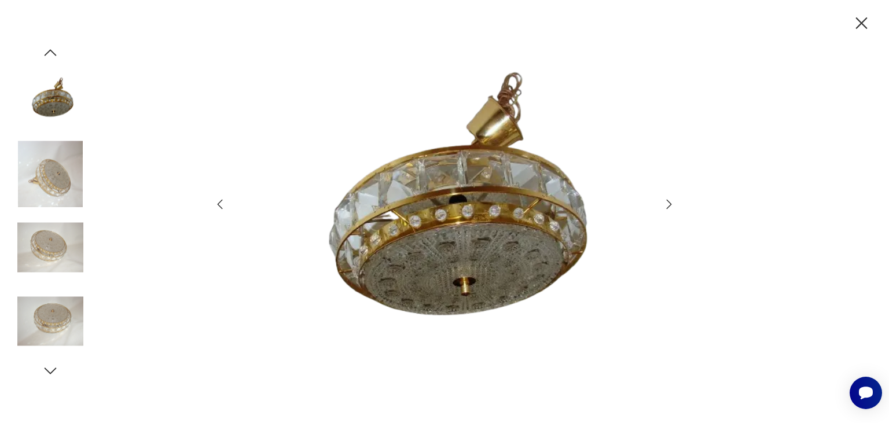
click at [668, 204] on icon "button" at bounding box center [669, 204] width 14 height 14
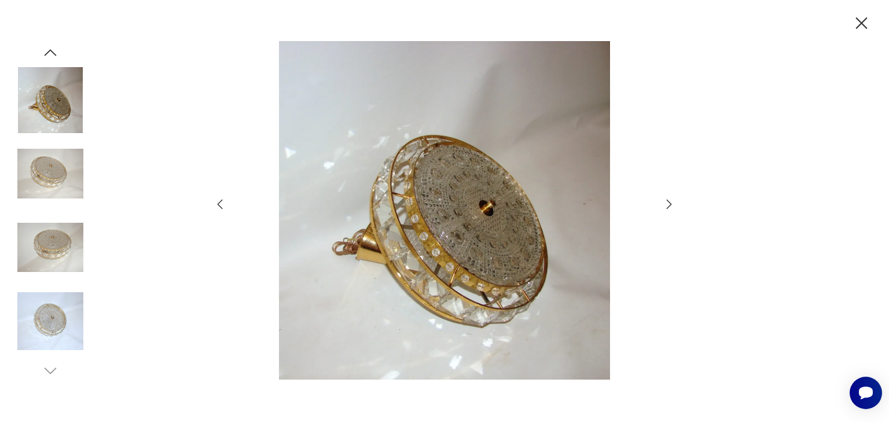
click at [668, 204] on icon "button" at bounding box center [669, 204] width 14 height 14
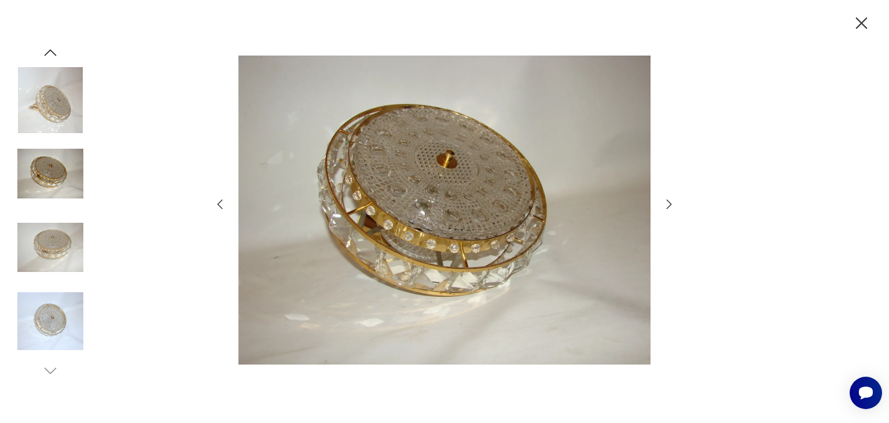
click at [668, 204] on icon "button" at bounding box center [669, 204] width 14 height 14
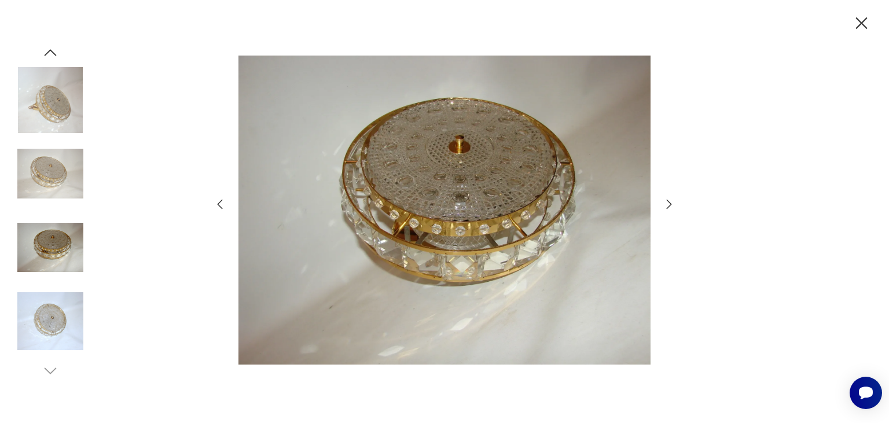
click at [668, 204] on icon "button" at bounding box center [669, 204] width 14 height 14
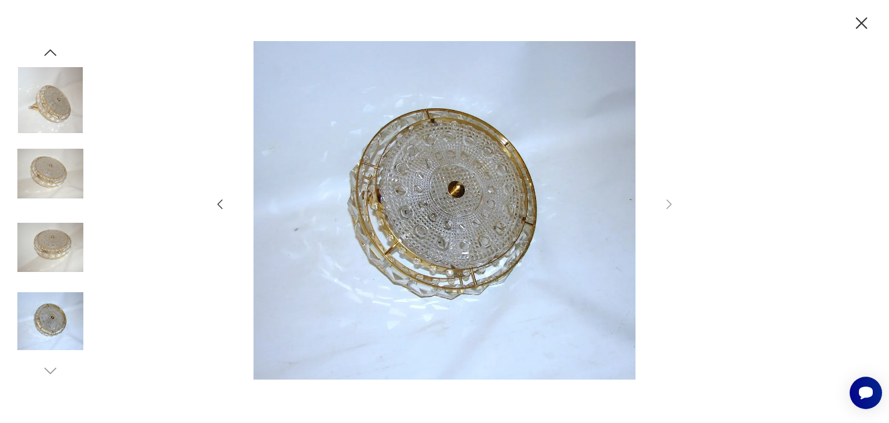
click at [47, 54] on icon "button" at bounding box center [51, 52] width 12 height 6
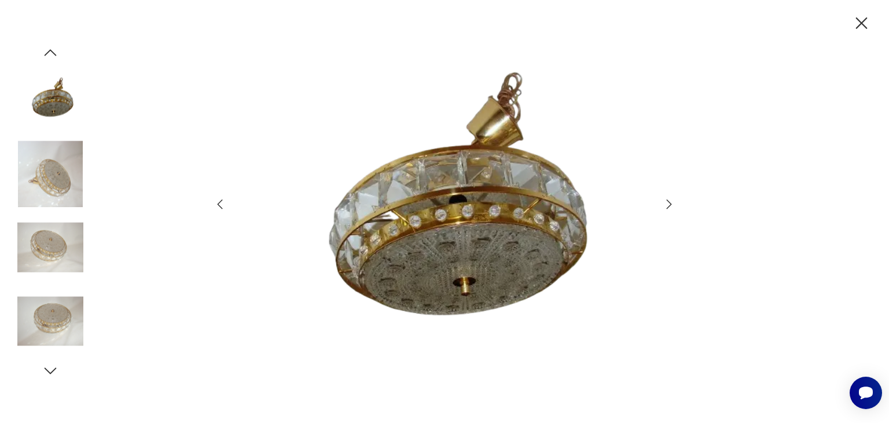
click at [47, 54] on icon "button" at bounding box center [51, 52] width 12 height 6
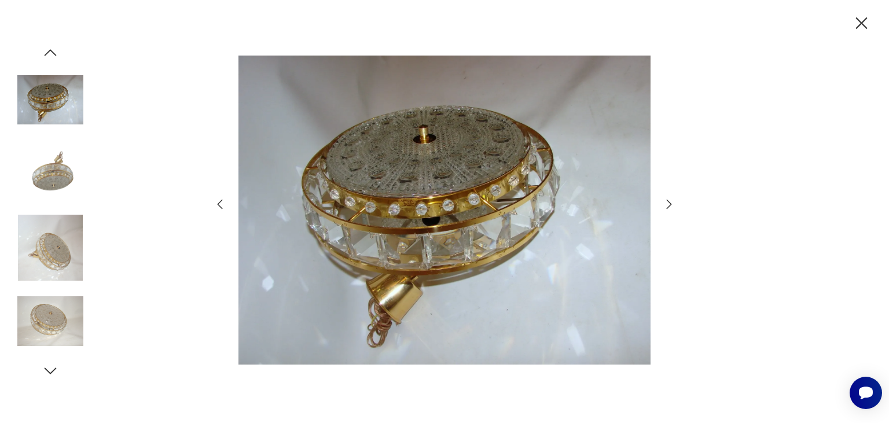
click at [47, 54] on icon "button" at bounding box center [51, 52] width 12 height 6
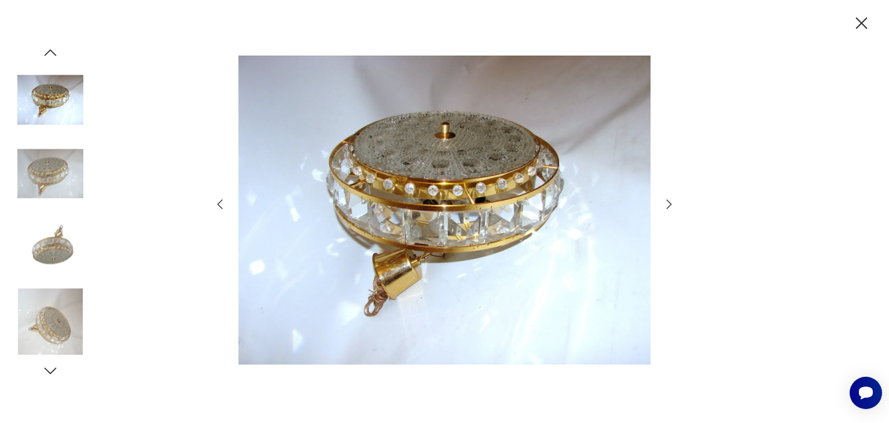
click at [47, 54] on icon "button" at bounding box center [51, 52] width 12 height 6
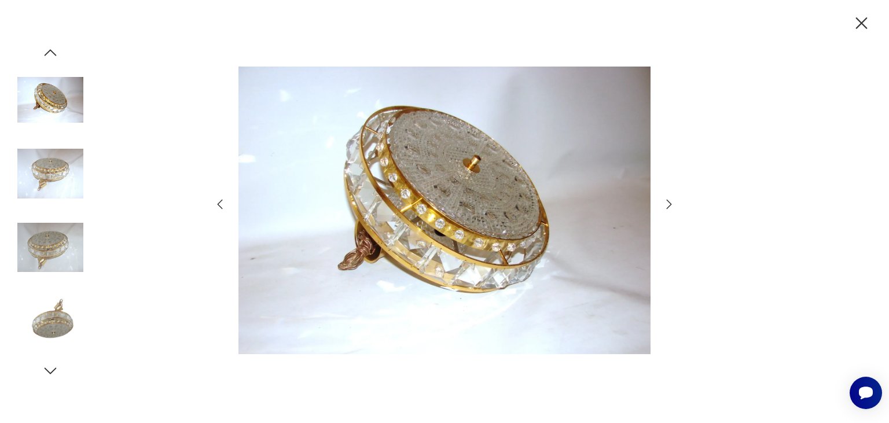
click at [47, 54] on icon "button" at bounding box center [51, 52] width 12 height 6
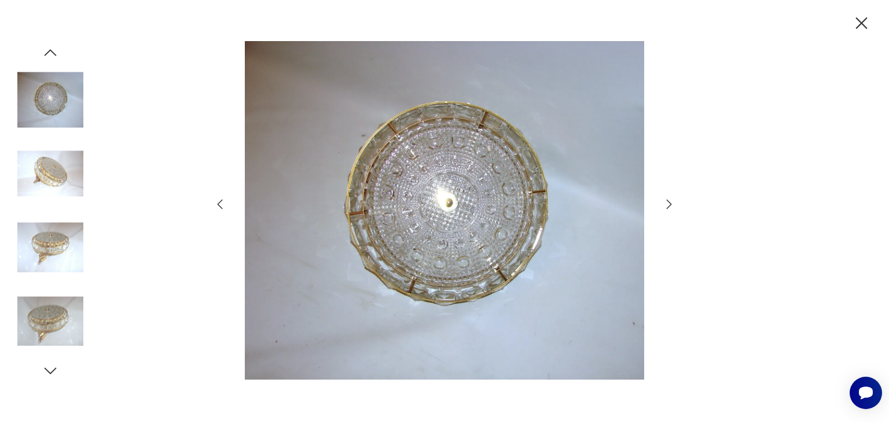
click at [47, 54] on icon "button" at bounding box center [51, 52] width 12 height 6
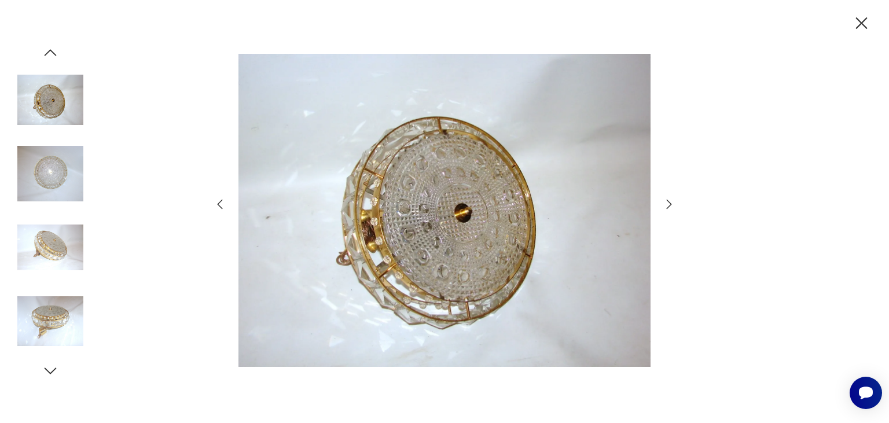
click at [47, 54] on icon "button" at bounding box center [51, 52] width 12 height 6
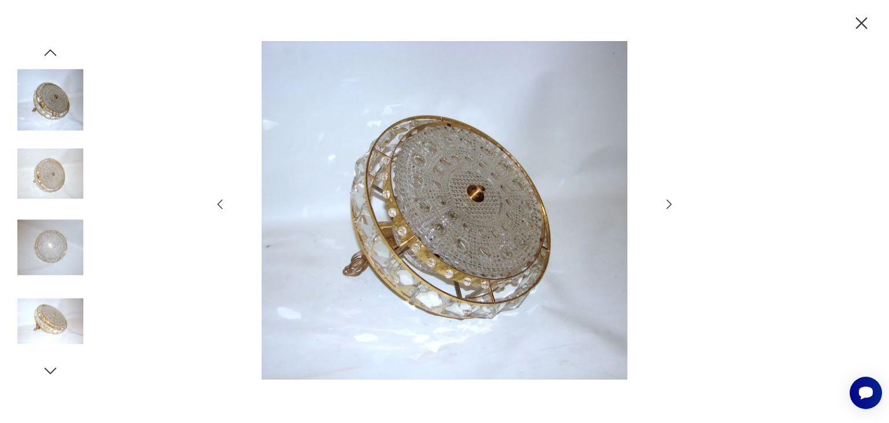
click at [47, 54] on icon "button" at bounding box center [51, 52] width 12 height 6
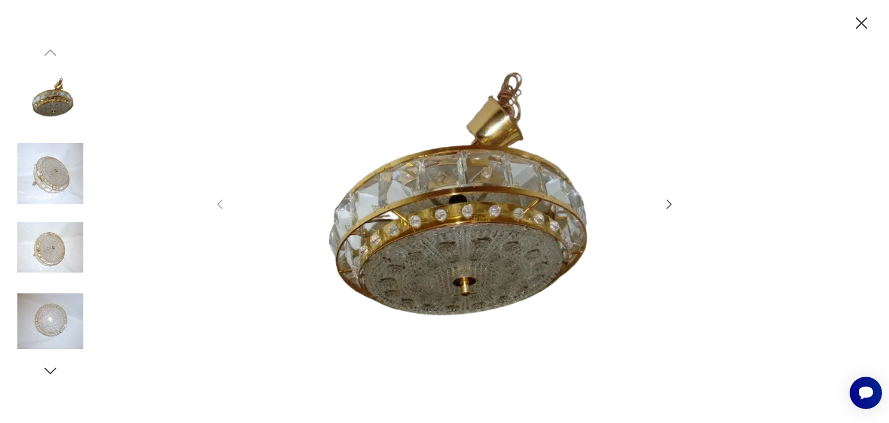
click at [859, 24] on icon "button" at bounding box center [862, 23] width 20 height 20
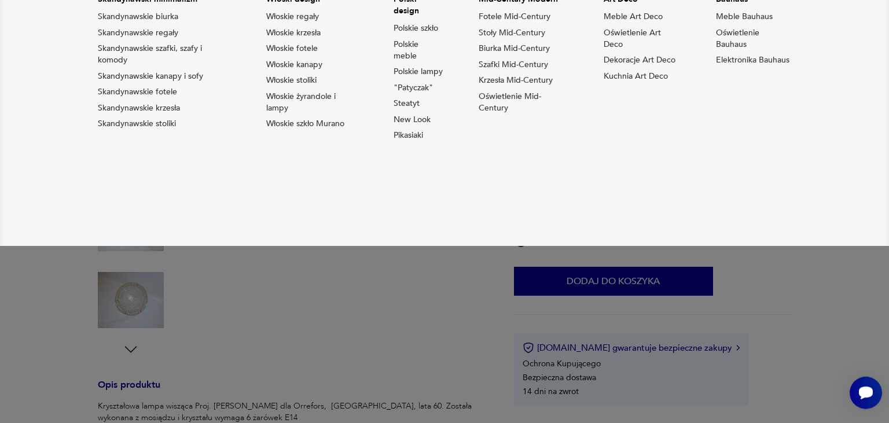
scroll to position [244, 0]
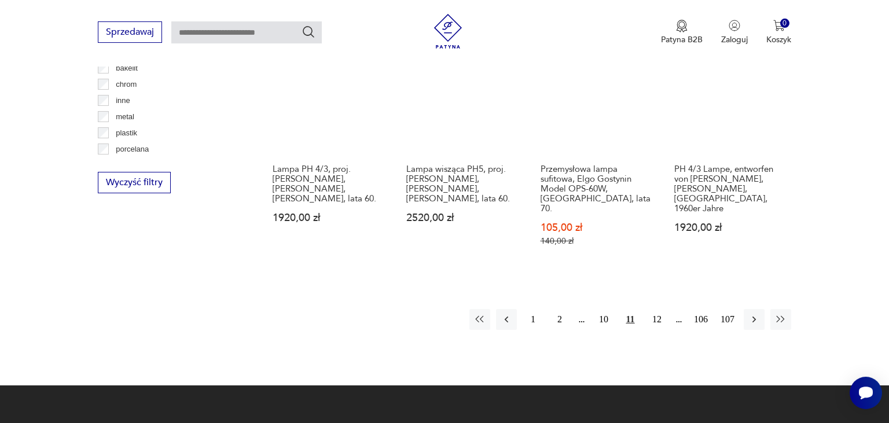
scroll to position [1135, 0]
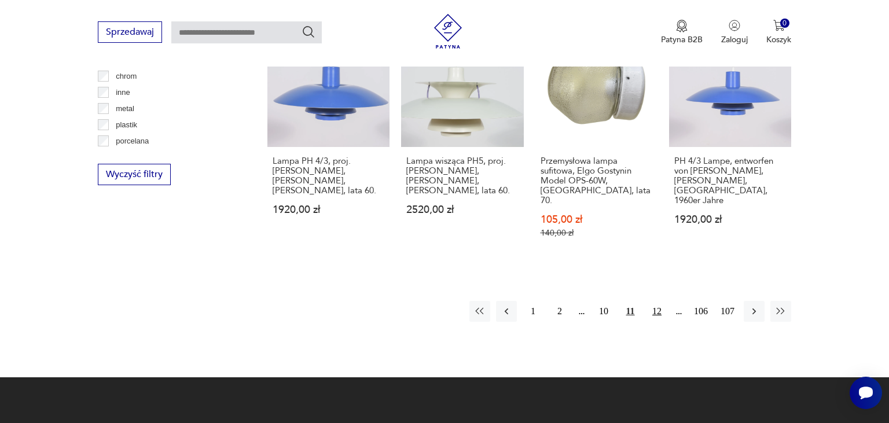
click at [657, 301] on button "12" at bounding box center [657, 311] width 21 height 21
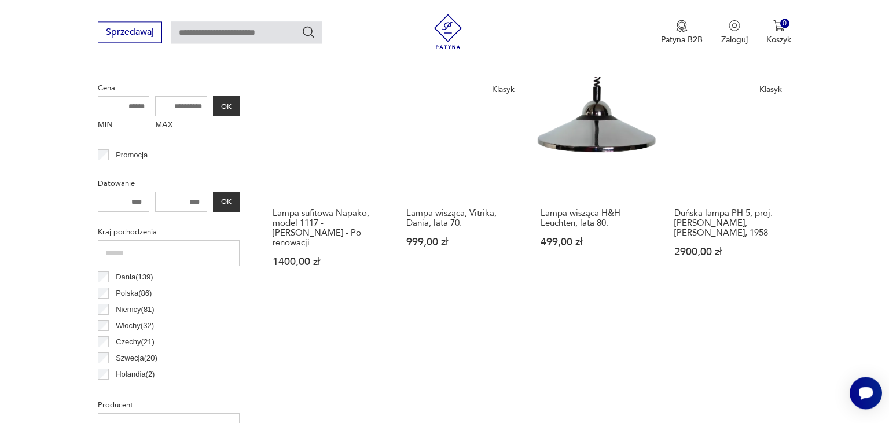
scroll to position [456, 0]
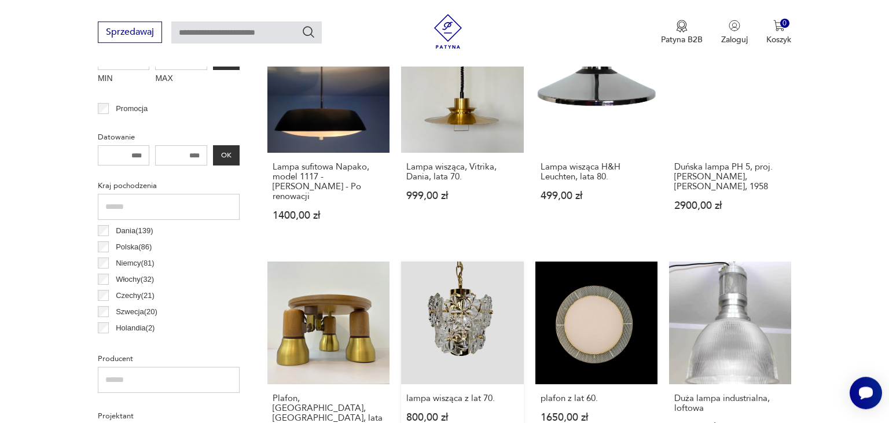
click at [460, 320] on link "lampa wisząca z lat 70. 800,00 zł" at bounding box center [462, 368] width 122 height 212
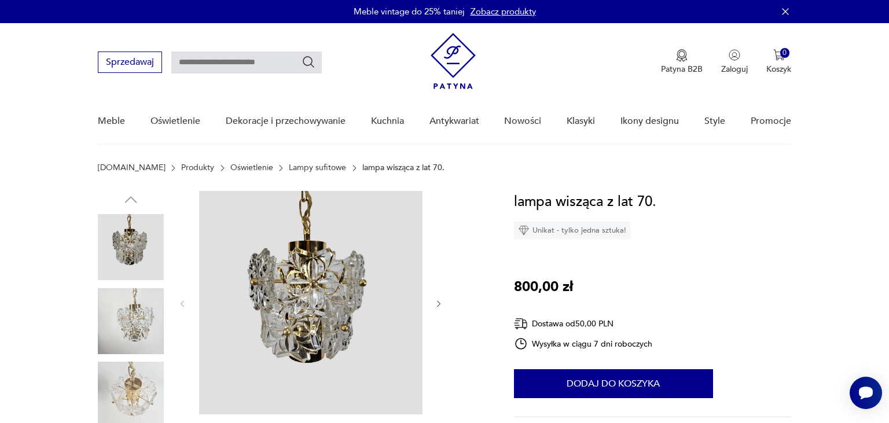
click at [305, 310] on img at bounding box center [310, 302] width 223 height 223
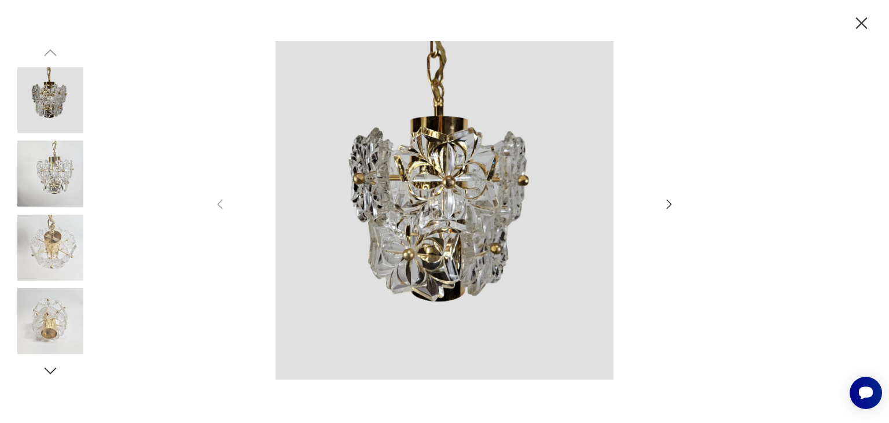
click at [668, 207] on icon "button" at bounding box center [669, 204] width 14 height 14
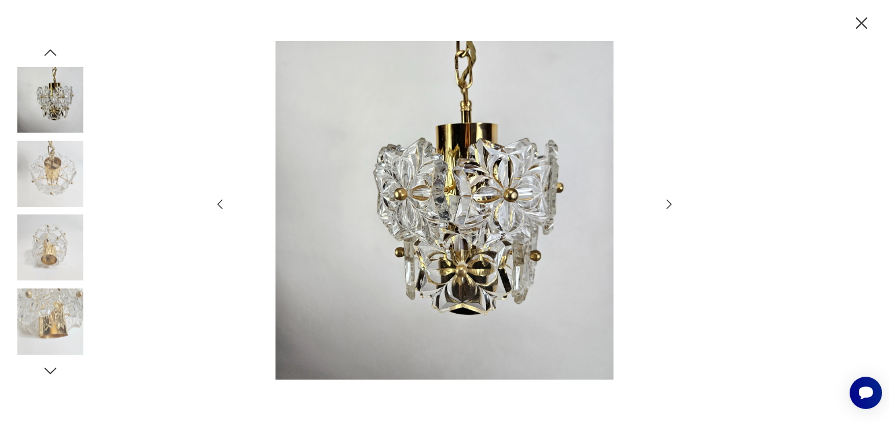
click at [675, 201] on icon "button" at bounding box center [669, 204] width 14 height 14
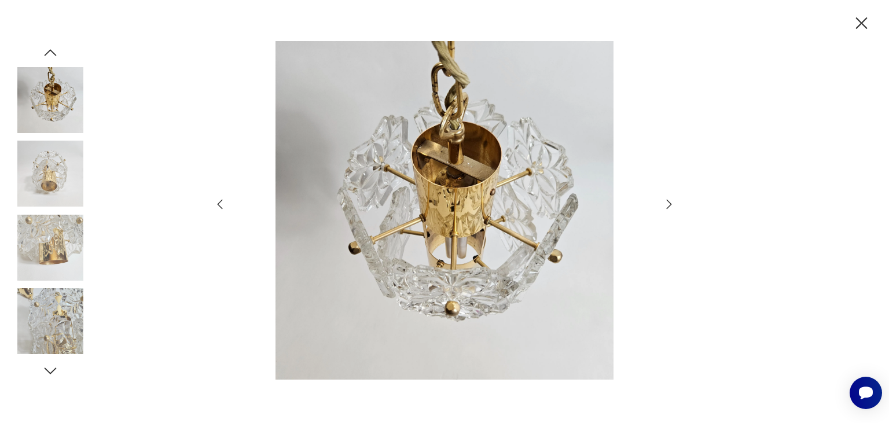
click at [671, 201] on icon "button" at bounding box center [669, 204] width 14 height 14
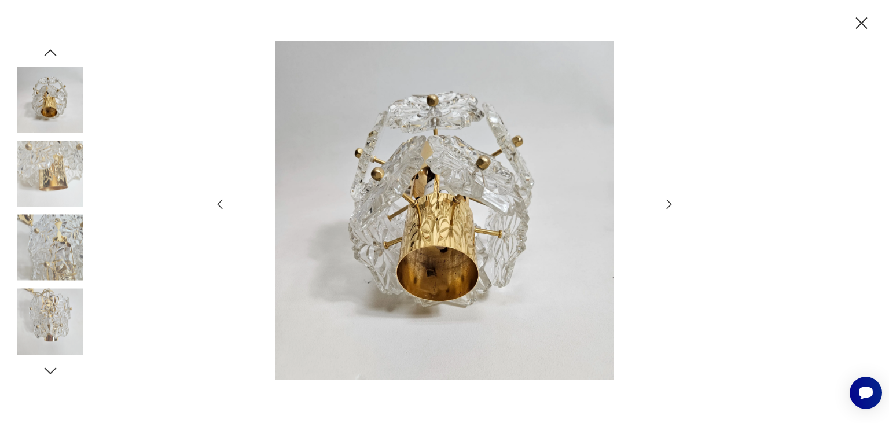
click at [669, 203] on icon "button" at bounding box center [669, 204] width 5 height 9
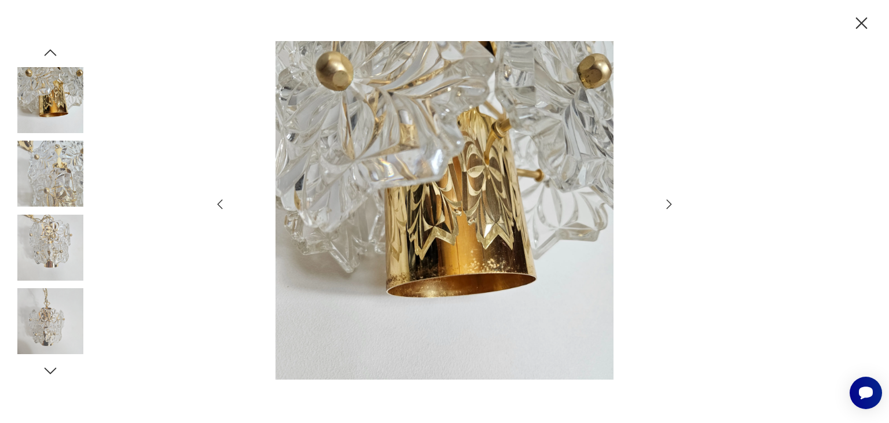
click at [669, 203] on icon "button" at bounding box center [669, 204] width 5 height 9
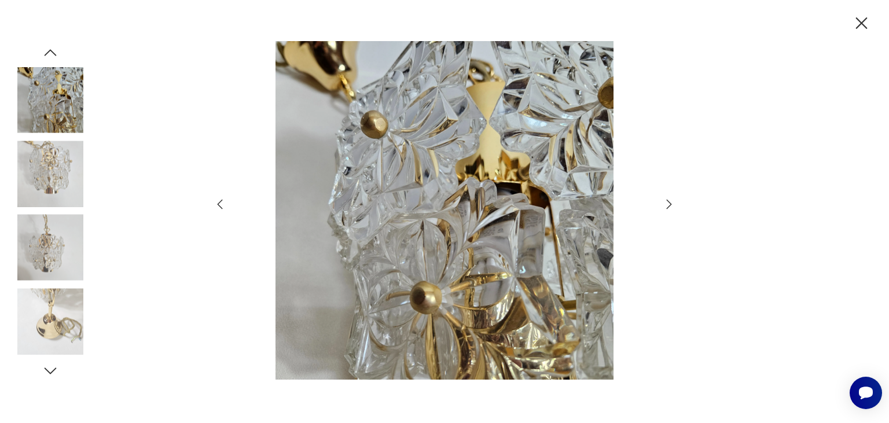
click at [668, 203] on icon "button" at bounding box center [669, 204] width 14 height 14
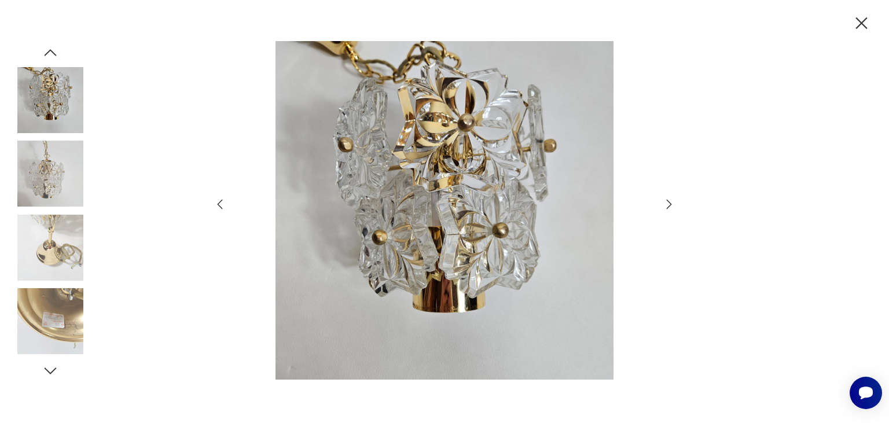
click at [668, 203] on icon "button" at bounding box center [669, 204] width 14 height 14
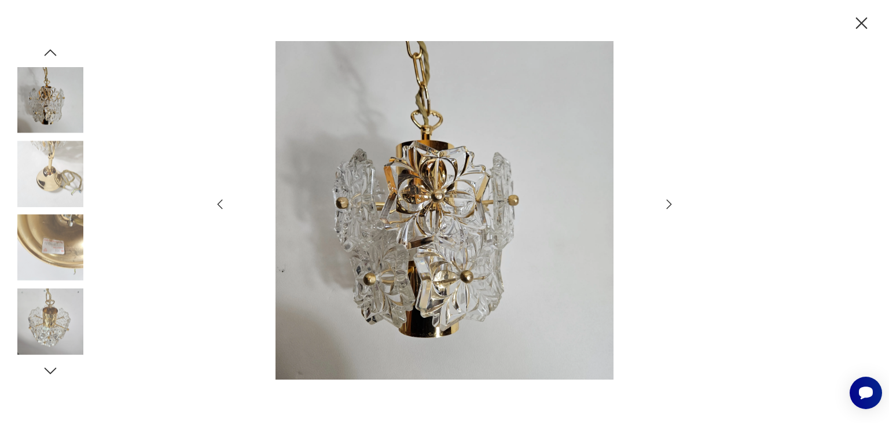
click at [668, 203] on icon "button" at bounding box center [669, 204] width 14 height 14
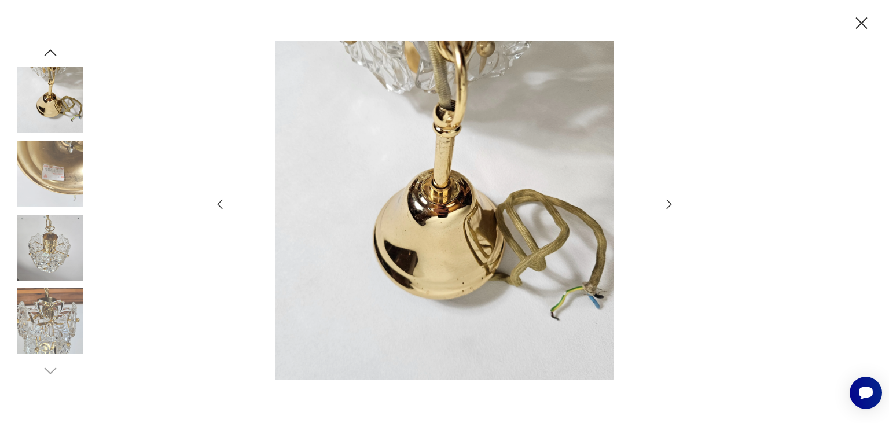
click at [668, 203] on icon "button" at bounding box center [669, 204] width 14 height 14
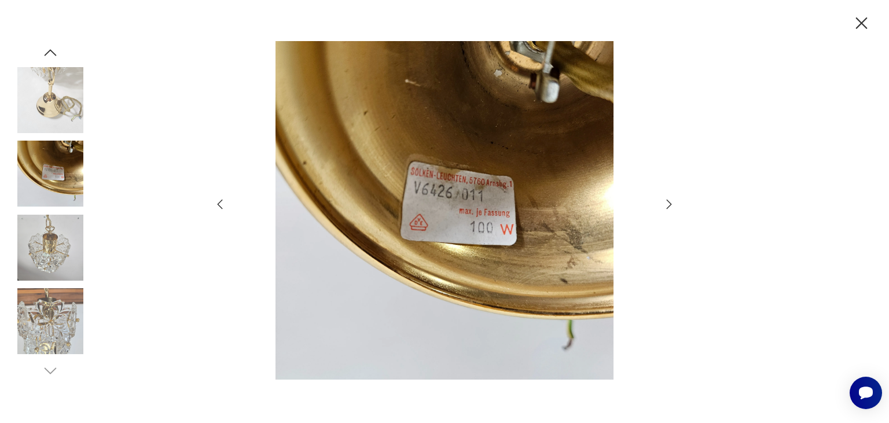
click at [668, 203] on icon "button" at bounding box center [669, 204] width 14 height 14
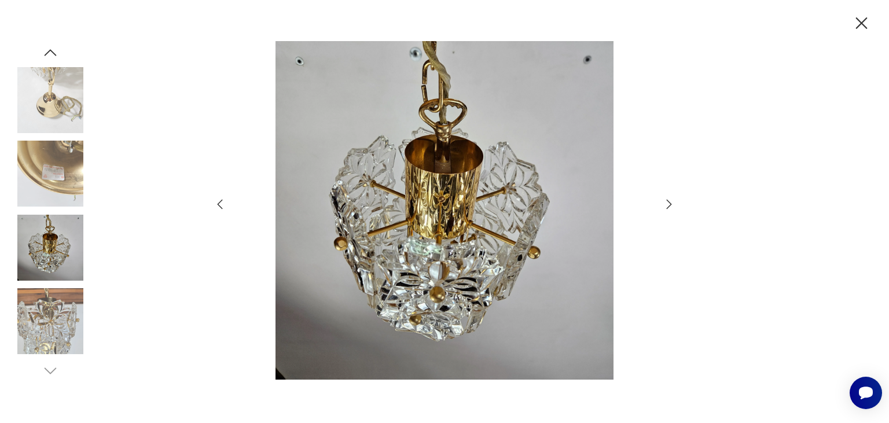
click at [666, 203] on icon "button" at bounding box center [669, 204] width 14 height 14
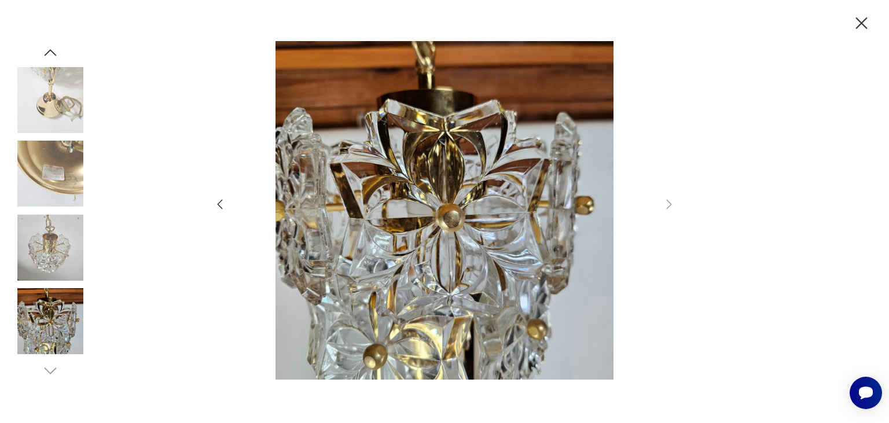
click at [860, 24] on icon "button" at bounding box center [862, 23] width 20 height 20
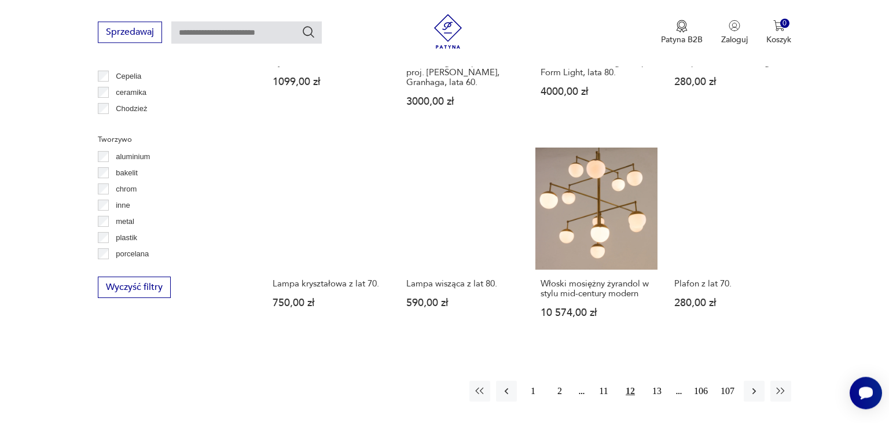
scroll to position [1036, 0]
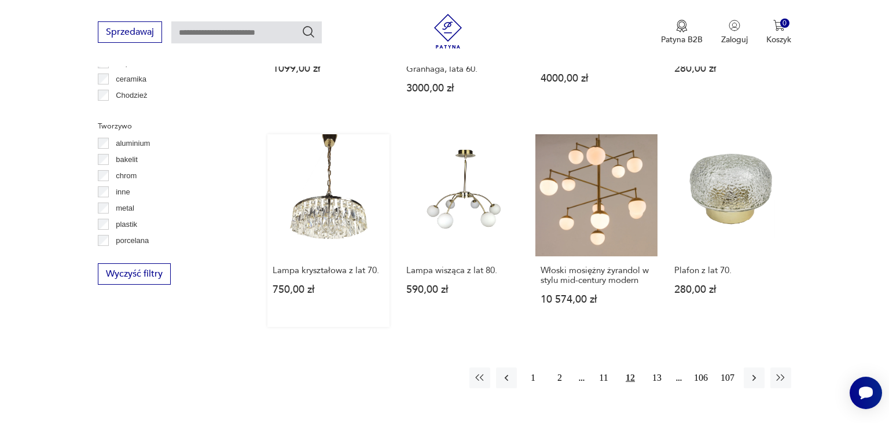
click at [330, 182] on link "Lampa kryształowa z lat 70. 750,00 zł" at bounding box center [328, 230] width 122 height 193
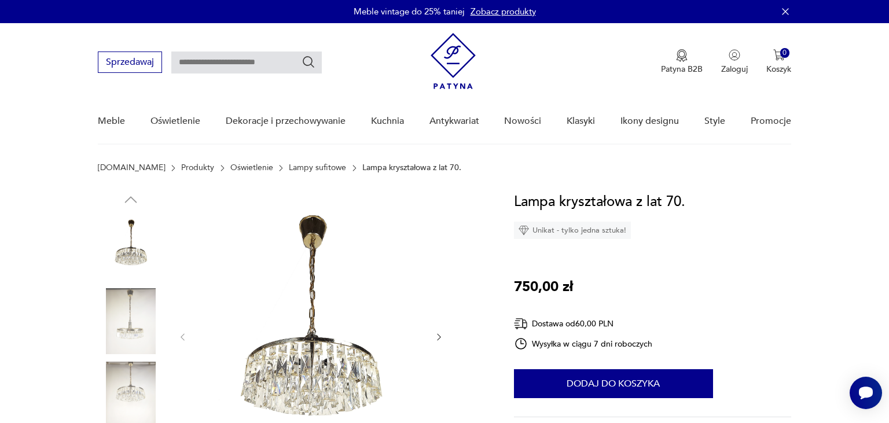
click at [311, 310] on img at bounding box center [310, 336] width 223 height 290
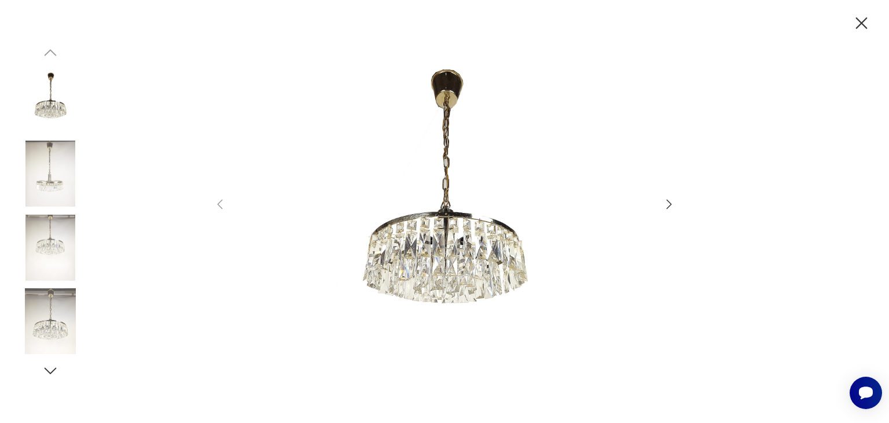
click at [672, 204] on icon "button" at bounding box center [669, 204] width 14 height 14
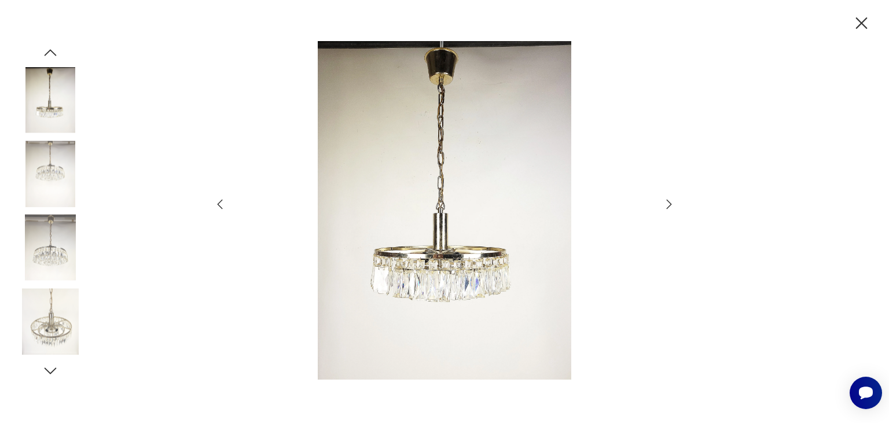
click at [669, 203] on icon "button" at bounding box center [669, 204] width 5 height 9
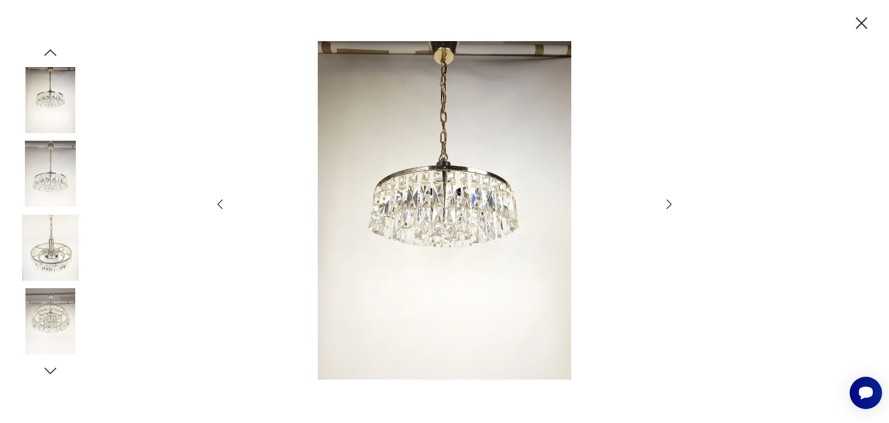
click at [669, 203] on icon "button" at bounding box center [669, 204] width 5 height 9
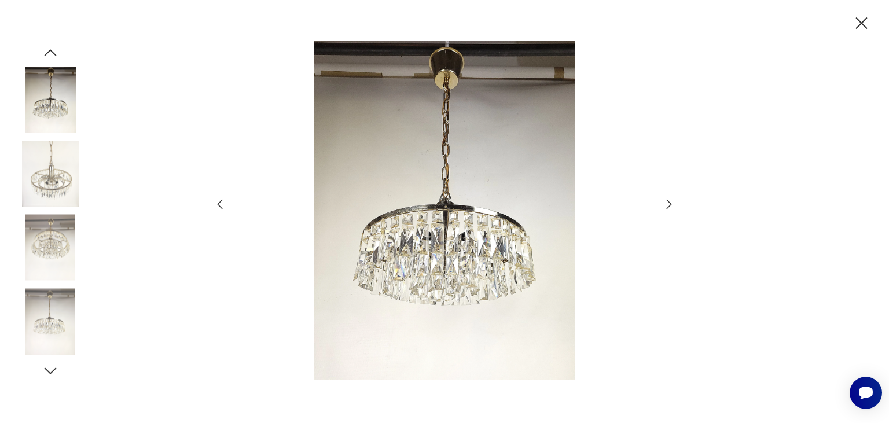
click at [669, 203] on icon "button" at bounding box center [669, 204] width 5 height 9
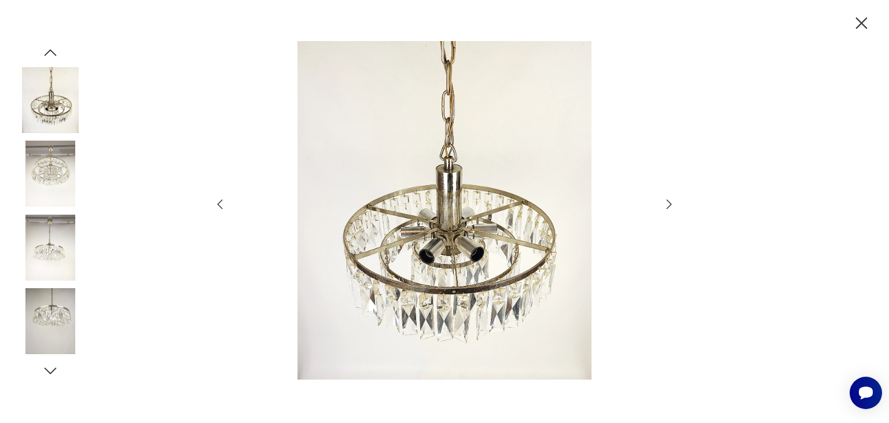
click at [669, 203] on icon "button" at bounding box center [669, 204] width 5 height 9
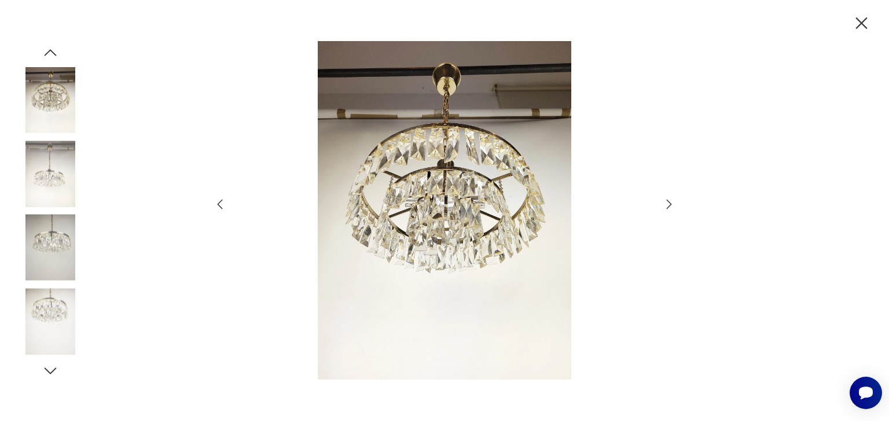
click at [664, 203] on icon "button" at bounding box center [669, 204] width 14 height 14
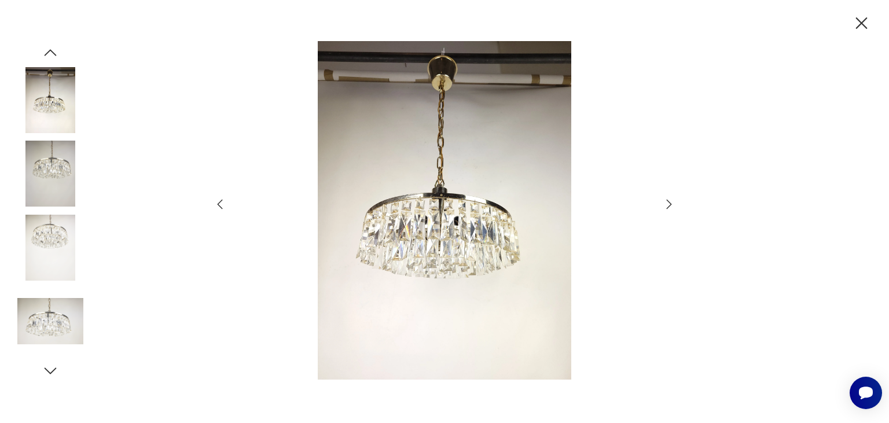
click at [664, 203] on icon "button" at bounding box center [669, 204] width 14 height 14
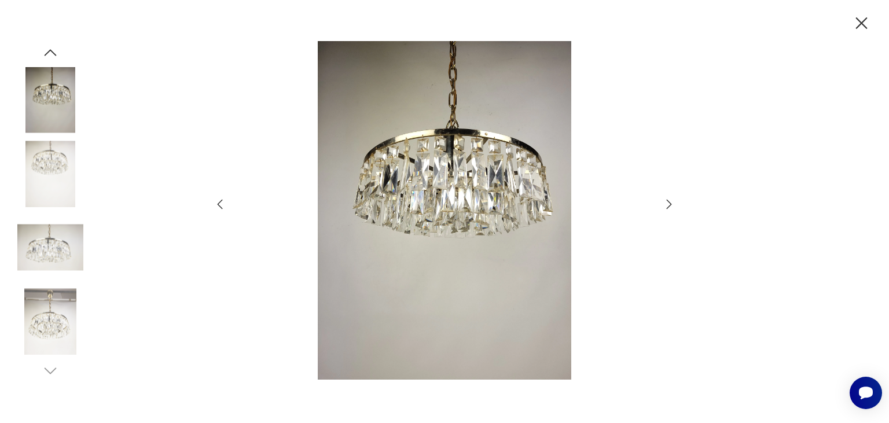
click at [664, 203] on icon "button" at bounding box center [669, 204] width 14 height 14
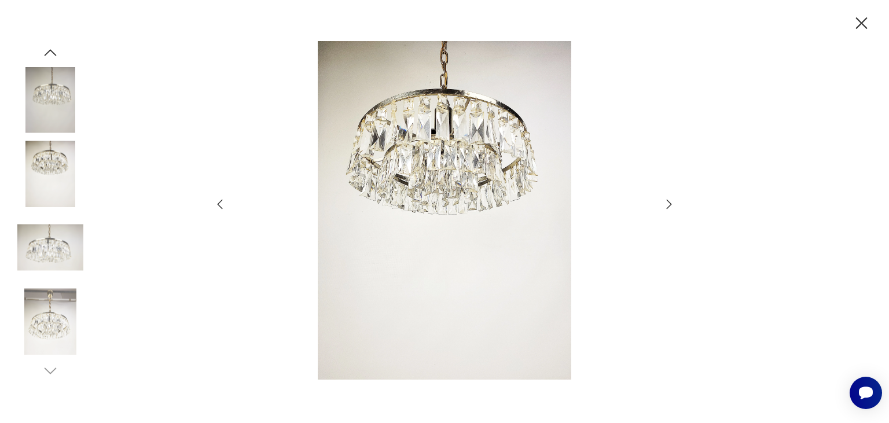
click at [664, 203] on icon "button" at bounding box center [669, 204] width 14 height 14
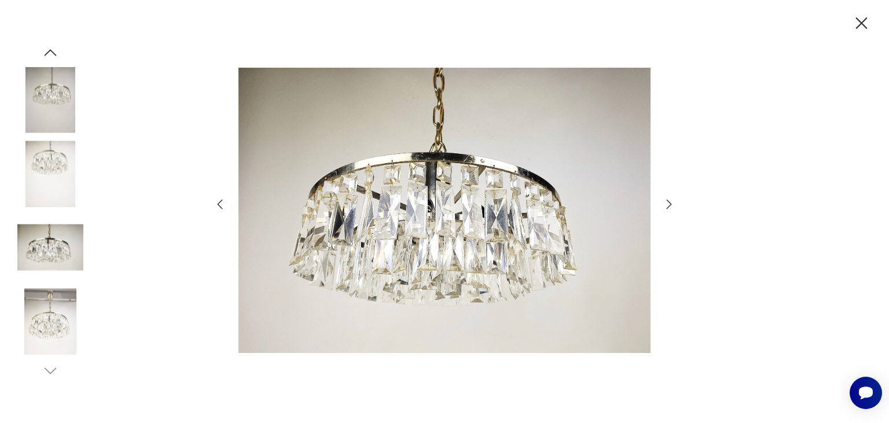
click at [664, 203] on icon "button" at bounding box center [669, 204] width 14 height 14
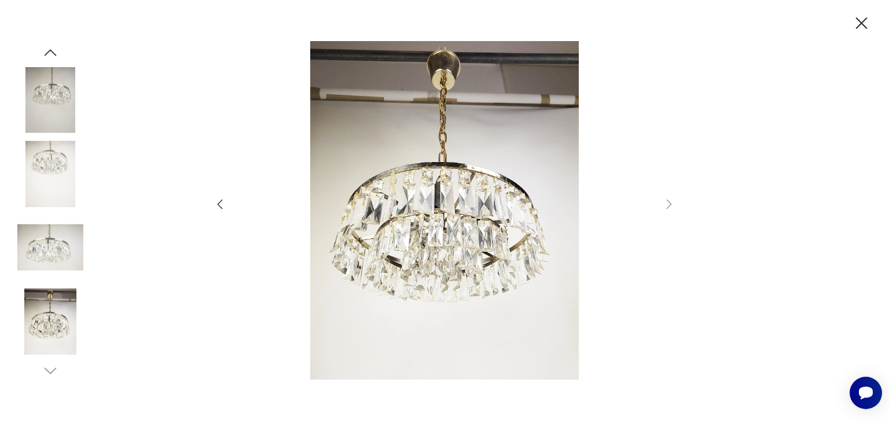
click at [856, 24] on icon "button" at bounding box center [862, 23] width 20 height 20
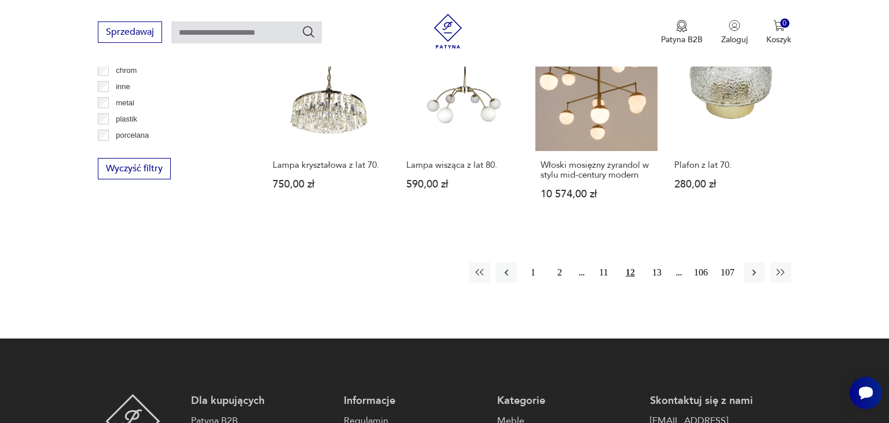
scroll to position [1165, 0]
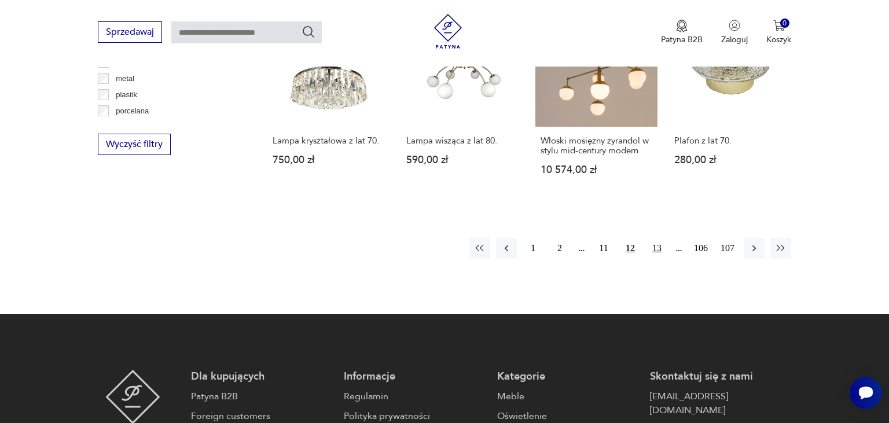
click at [654, 238] on button "13" at bounding box center [657, 248] width 21 height 21
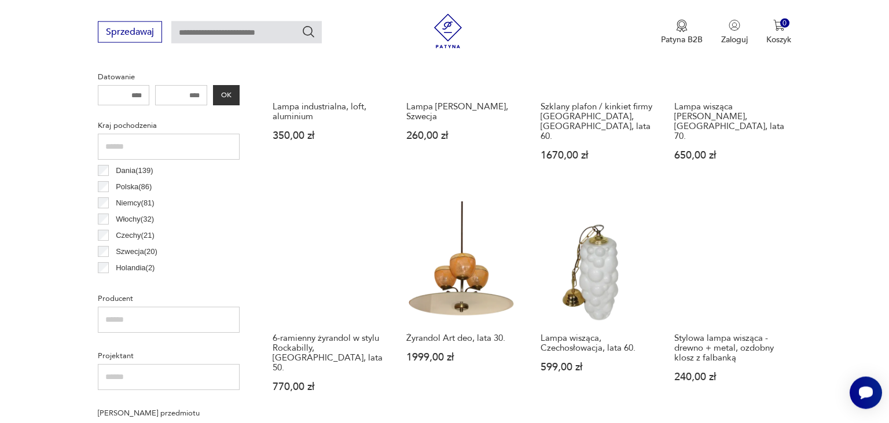
scroll to position [577, 0]
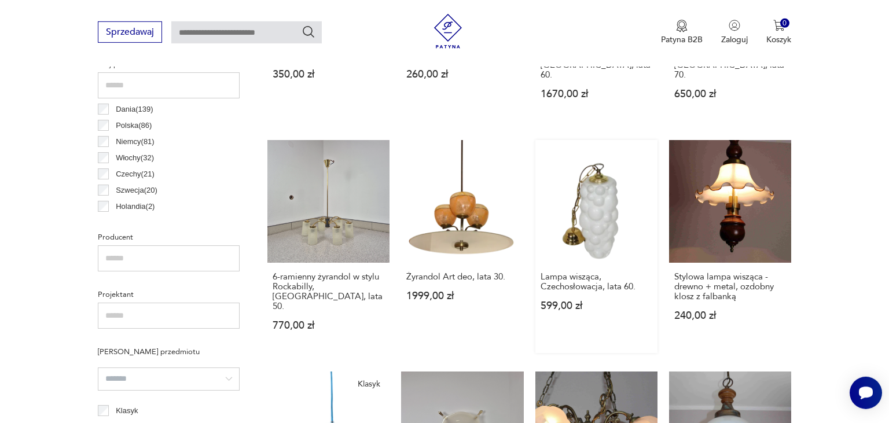
click at [604, 197] on link "Lampa wisząca, Czechosłowacja, lata 60. 599,00 zł" at bounding box center [597, 246] width 122 height 212
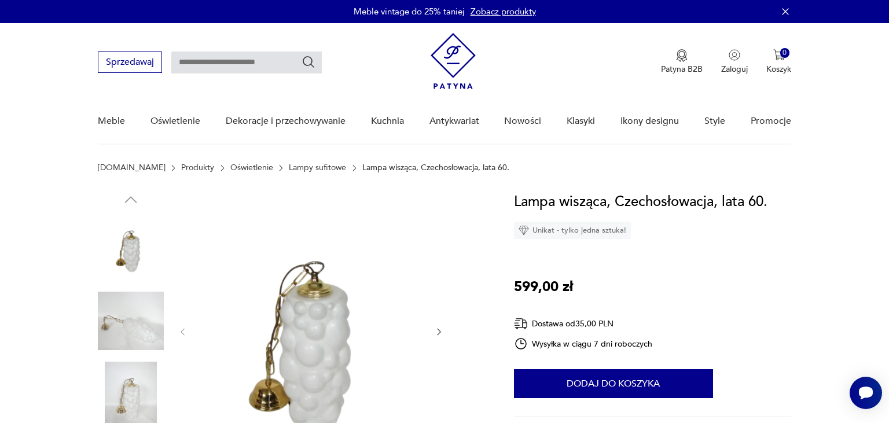
click at [320, 344] on img at bounding box center [310, 331] width 223 height 280
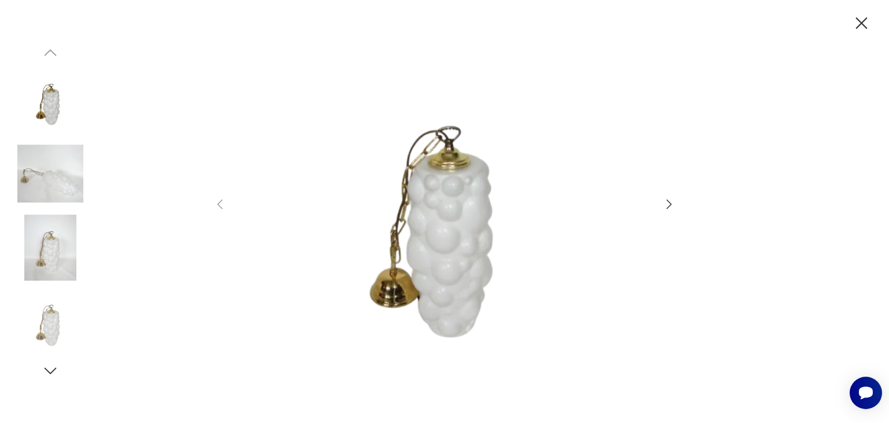
click at [669, 203] on icon "button" at bounding box center [669, 204] width 14 height 14
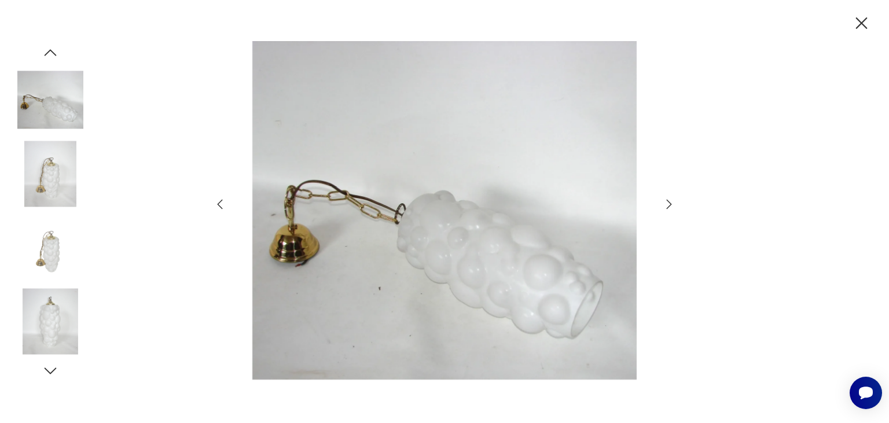
click at [669, 203] on icon "button" at bounding box center [669, 204] width 14 height 14
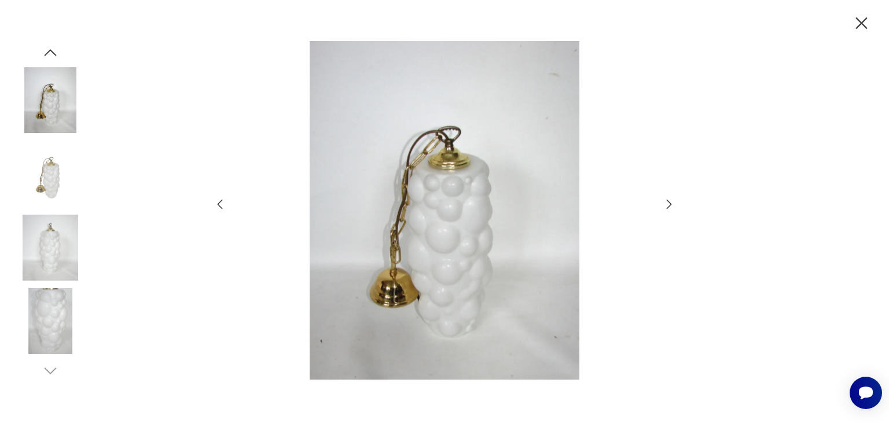
click at [669, 203] on icon "button" at bounding box center [669, 204] width 14 height 14
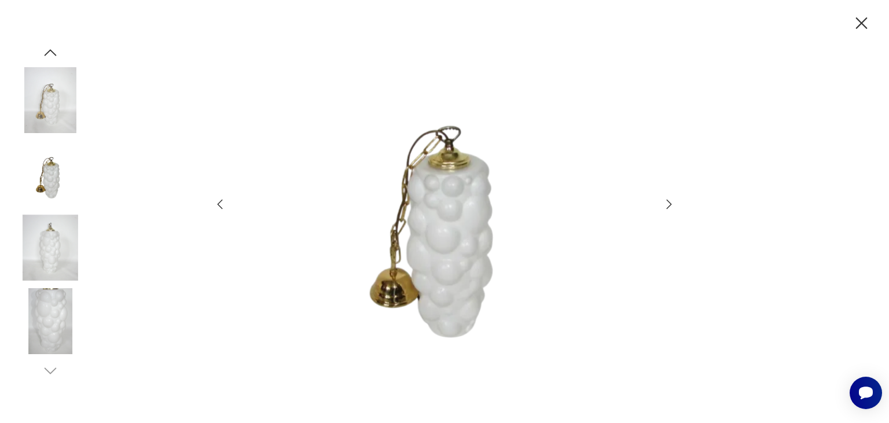
click at [669, 203] on icon "button" at bounding box center [669, 204] width 14 height 14
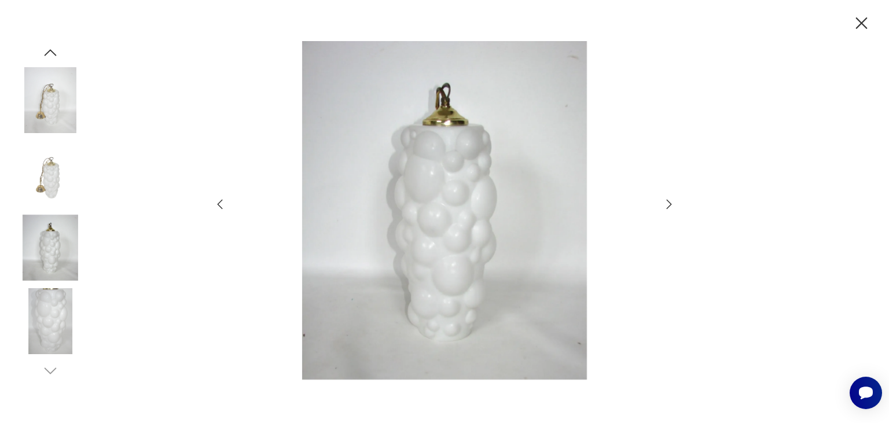
click at [669, 203] on icon "button" at bounding box center [669, 204] width 14 height 14
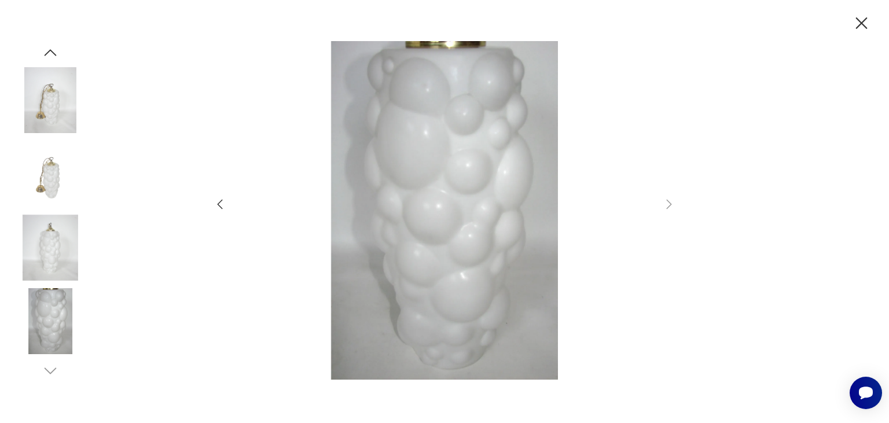
click at [59, 97] on img at bounding box center [50, 100] width 66 height 66
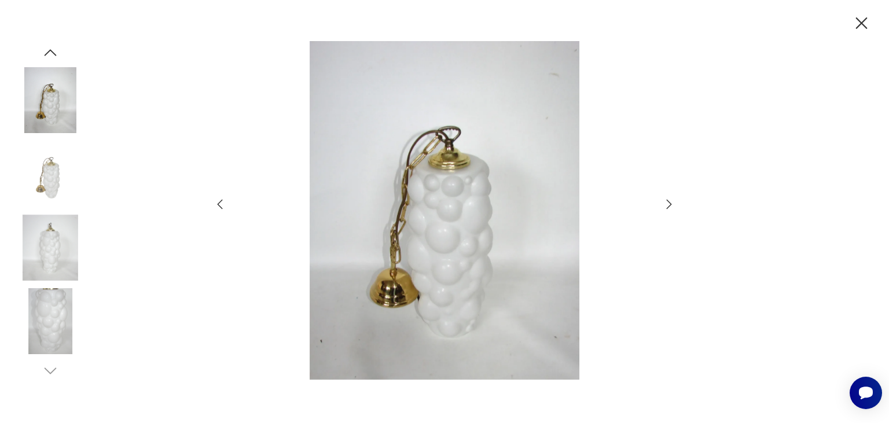
click at [864, 23] on icon "button" at bounding box center [862, 23] width 20 height 20
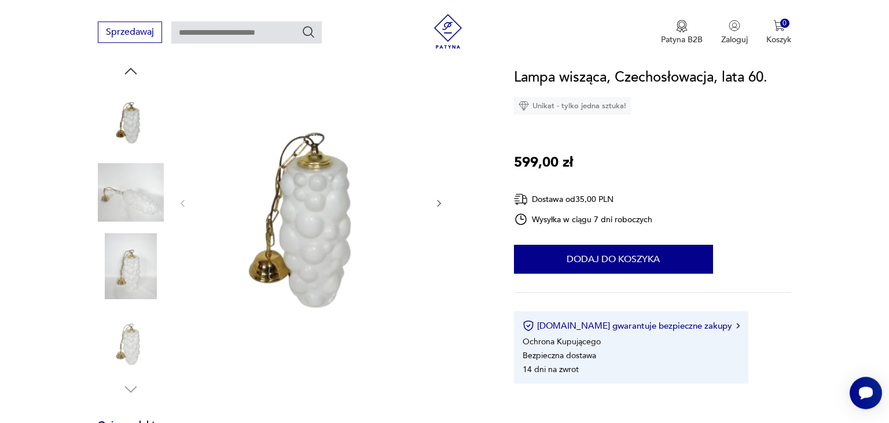
scroll to position [122, 0]
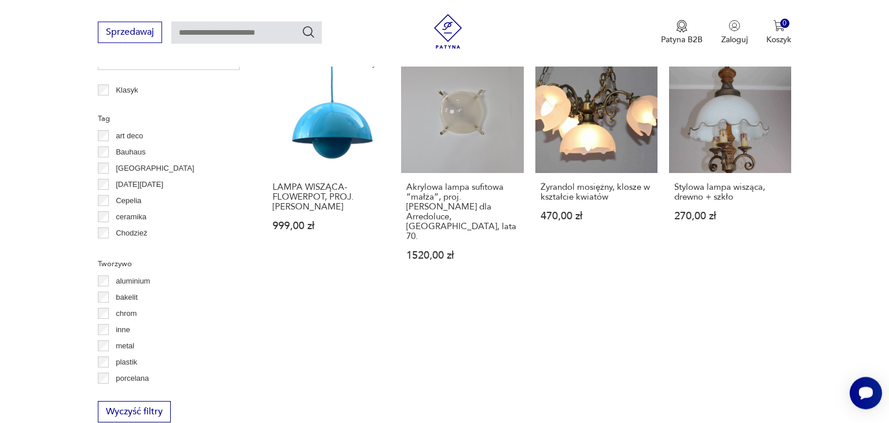
scroll to position [944, 0]
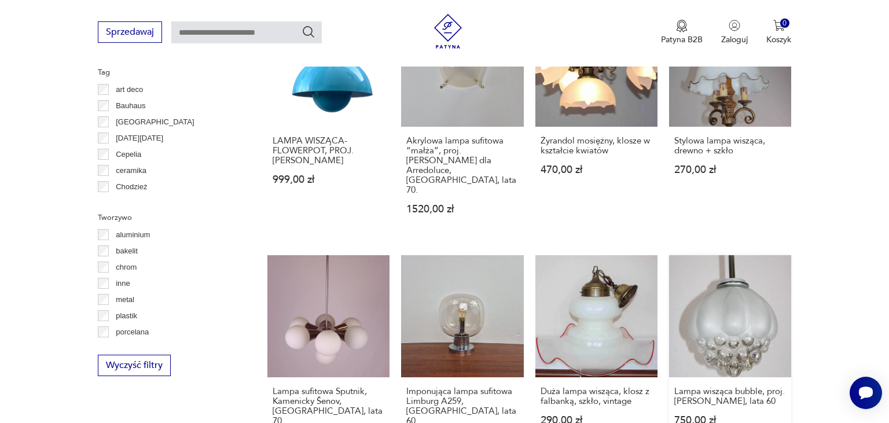
click at [742, 281] on link "Lampa wisząca bubble, proj. [PERSON_NAME], lata 60 750,00 zł" at bounding box center [730, 361] width 122 height 212
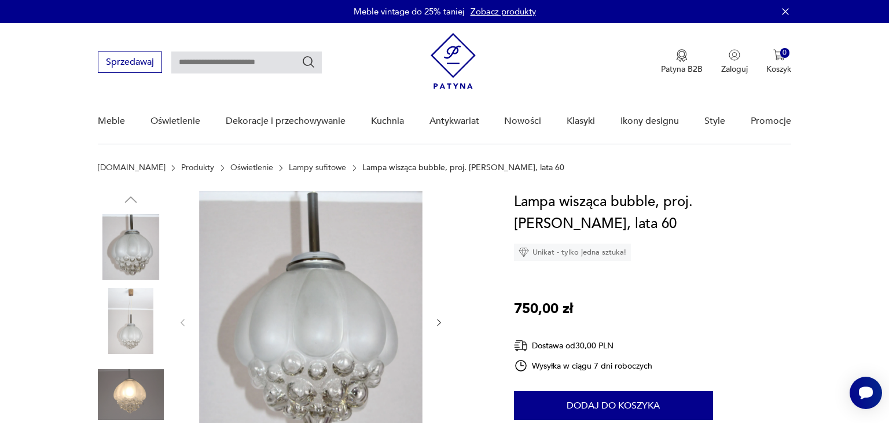
click at [321, 346] on img at bounding box center [310, 321] width 223 height 261
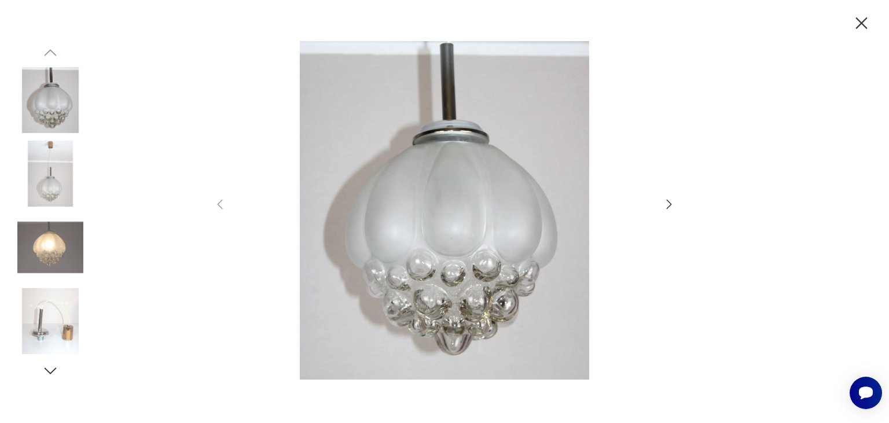
click at [669, 205] on icon "button" at bounding box center [669, 204] width 14 height 14
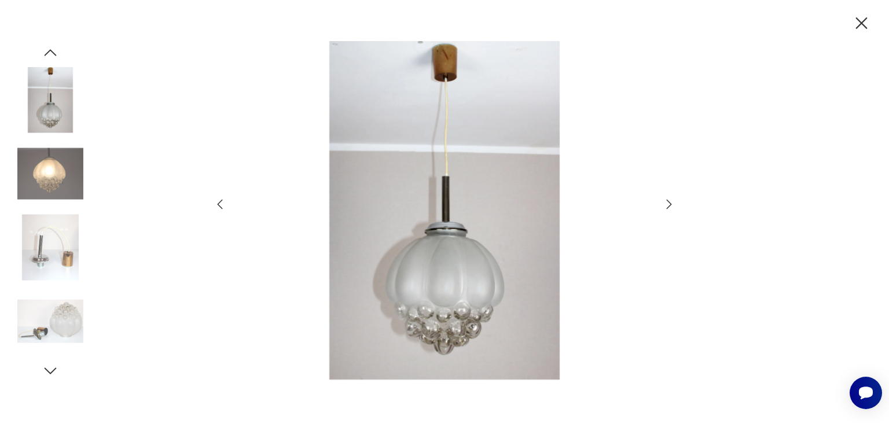
click at [669, 205] on icon "button" at bounding box center [669, 204] width 14 height 14
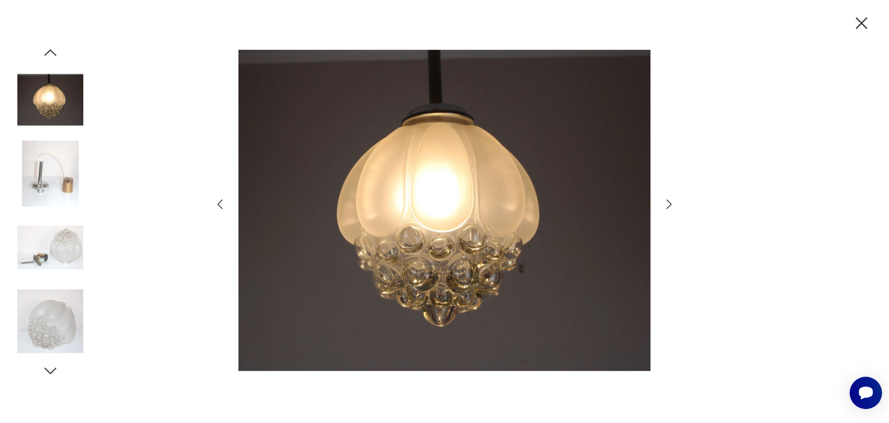
click at [669, 205] on icon "button" at bounding box center [669, 204] width 14 height 14
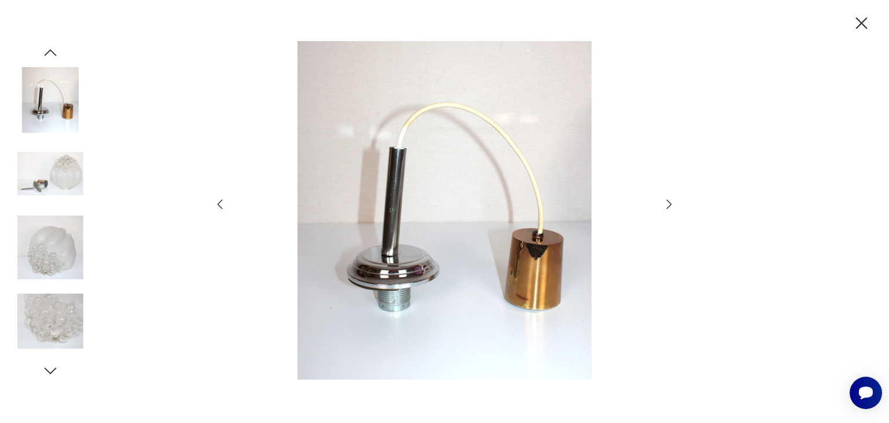
click at [669, 205] on icon "button" at bounding box center [669, 204] width 14 height 14
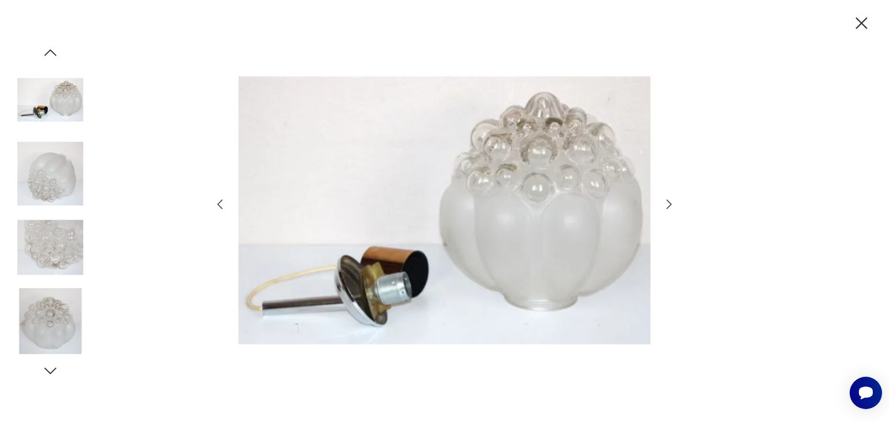
click at [669, 205] on icon "button" at bounding box center [669, 204] width 14 height 14
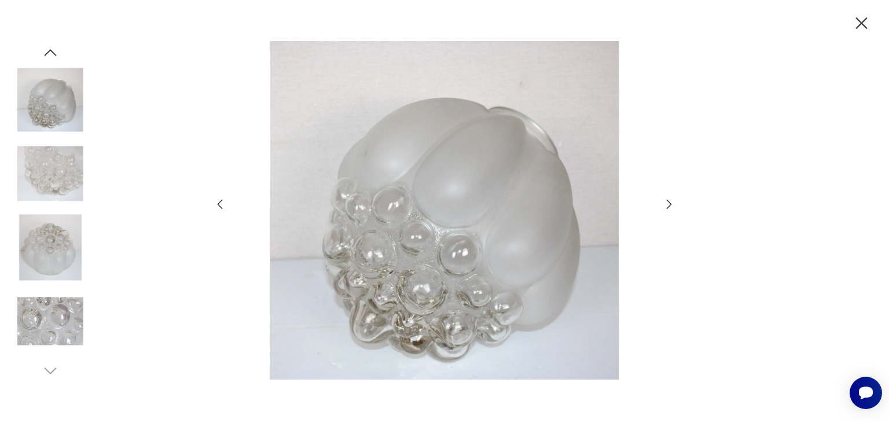
click at [669, 205] on icon "button" at bounding box center [669, 204] width 14 height 14
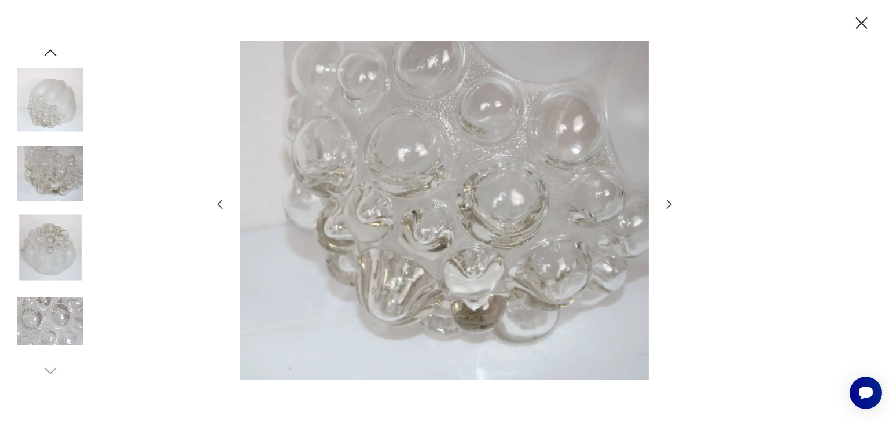
click at [669, 205] on icon "button" at bounding box center [669, 204] width 14 height 14
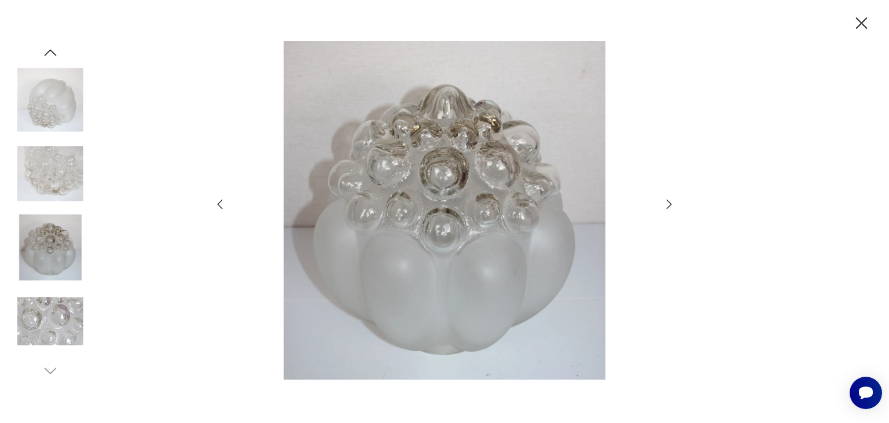
click at [669, 205] on icon "button" at bounding box center [669, 204] width 14 height 14
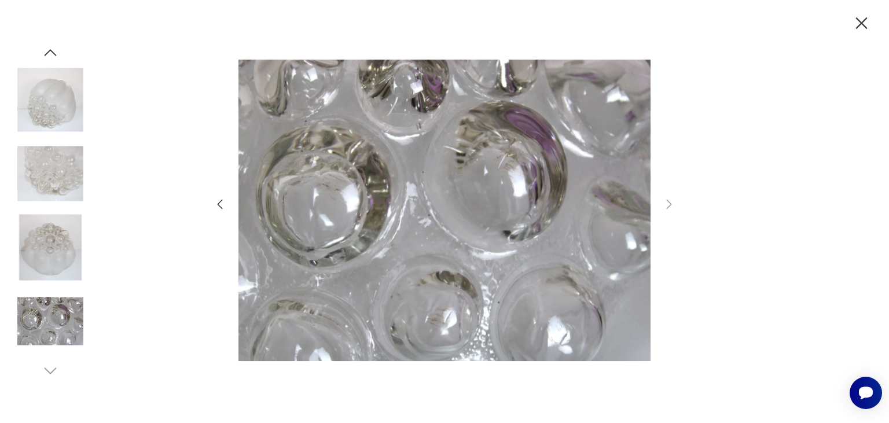
click at [51, 50] on icon "button" at bounding box center [51, 52] width 12 height 6
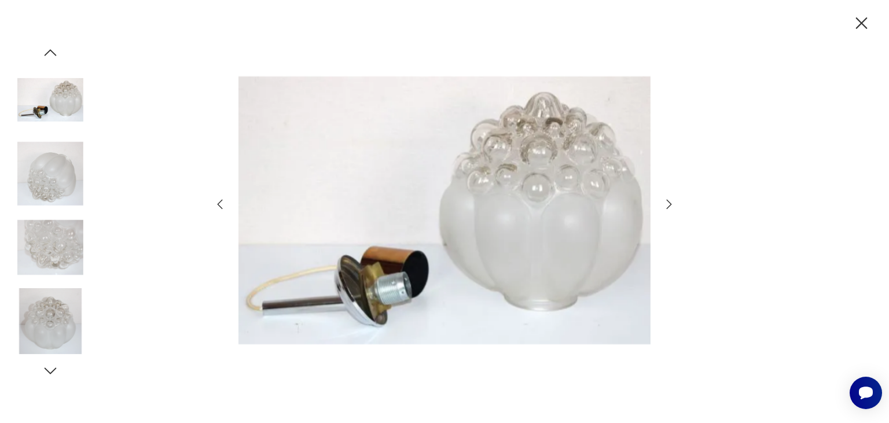
click at [51, 51] on icon "button" at bounding box center [51, 52] width 12 height 6
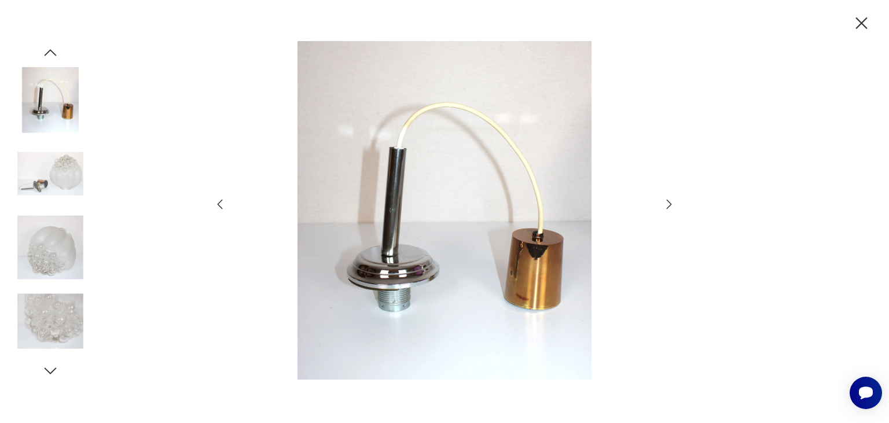
click at [51, 51] on icon "button" at bounding box center [51, 52] width 12 height 6
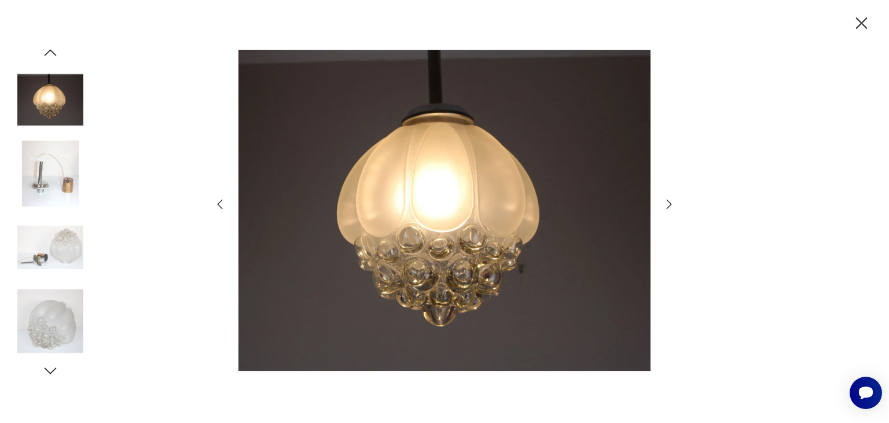
click at [863, 26] on icon "button" at bounding box center [862, 23] width 20 height 20
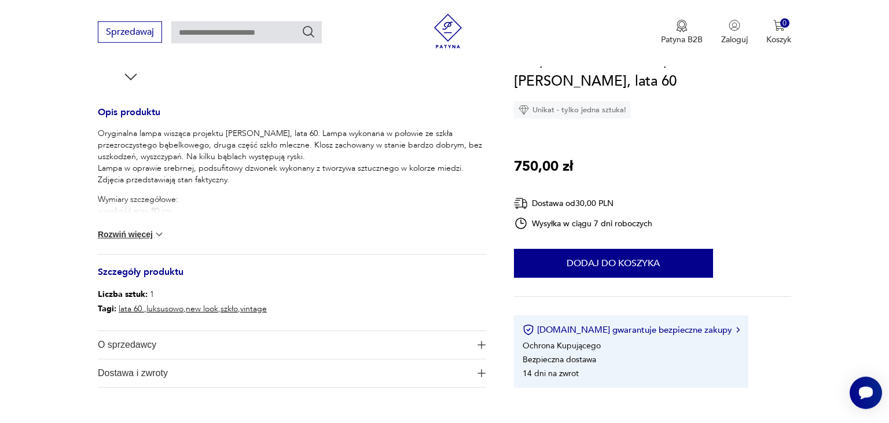
scroll to position [489, 0]
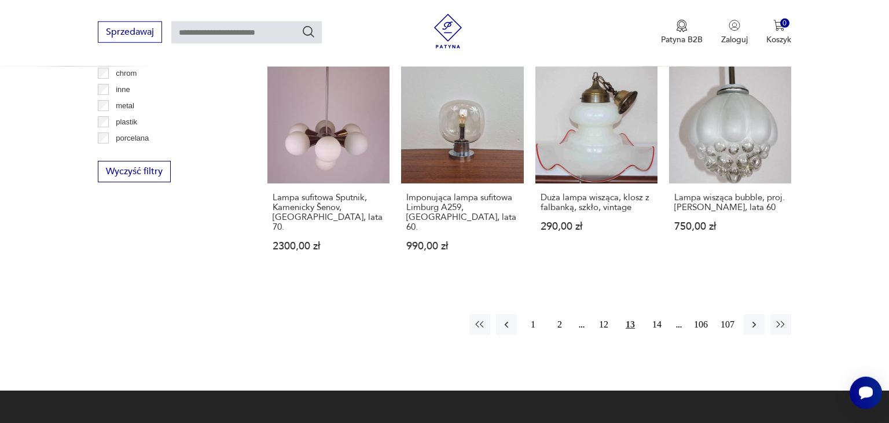
scroll to position [1144, 0]
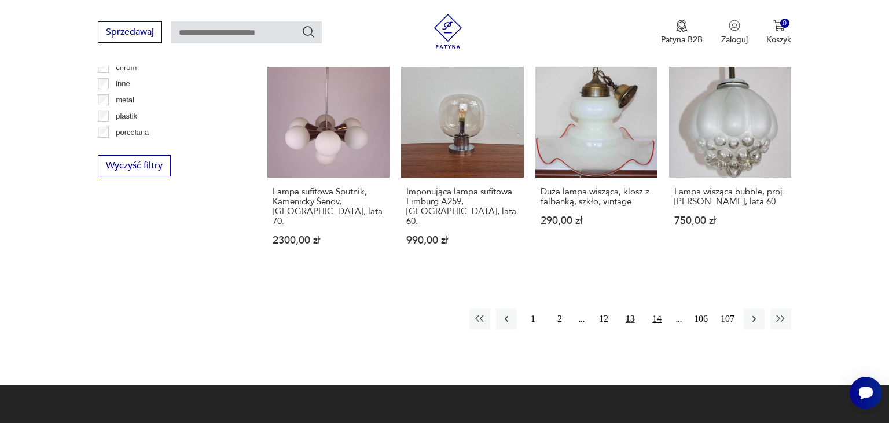
click at [659, 309] on button "14" at bounding box center [657, 319] width 21 height 21
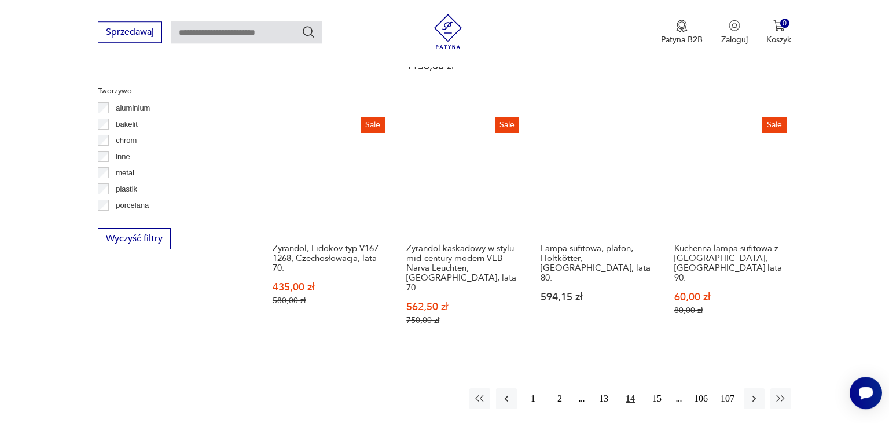
scroll to position [1128, 0]
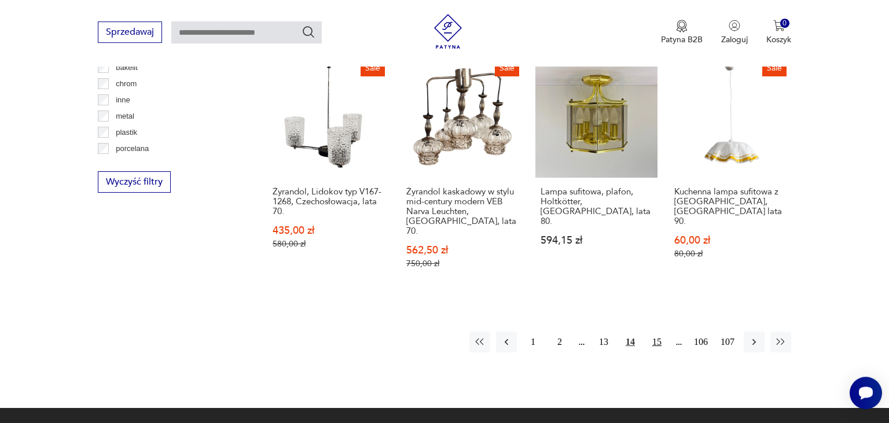
click at [658, 332] on button "15" at bounding box center [657, 342] width 21 height 21
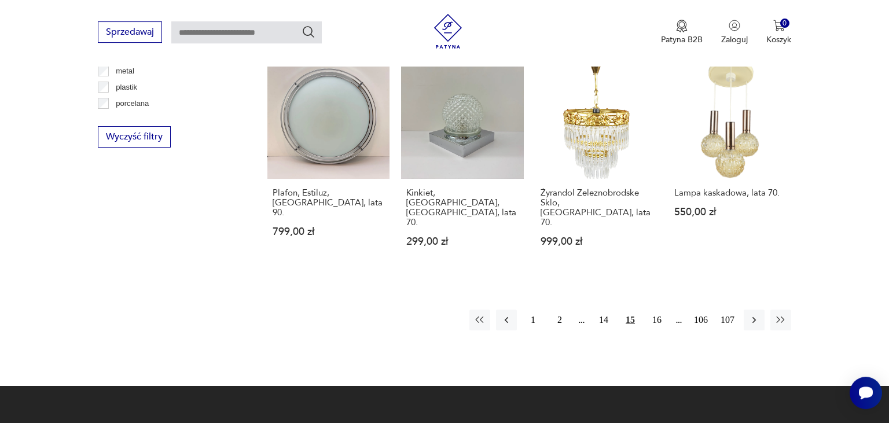
scroll to position [1189, 0]
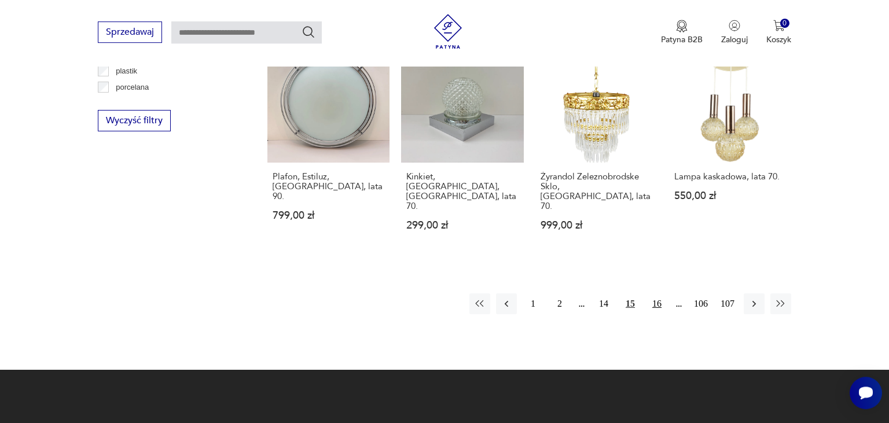
click at [657, 294] on button "16" at bounding box center [657, 304] width 21 height 21
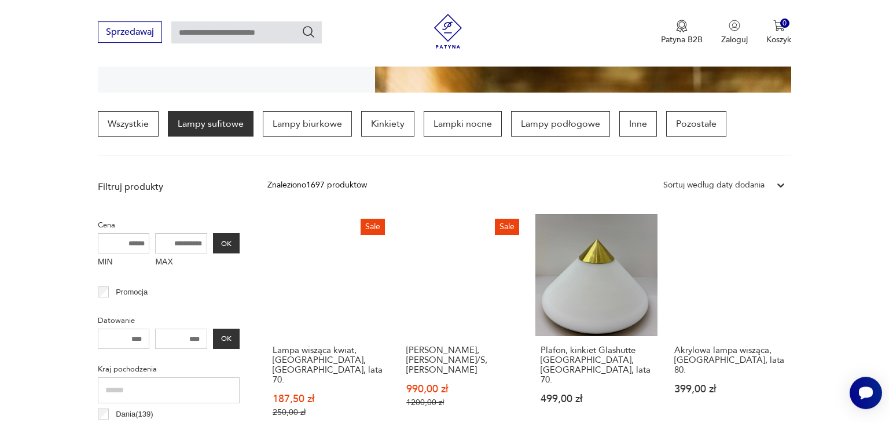
scroll to position [272, 0]
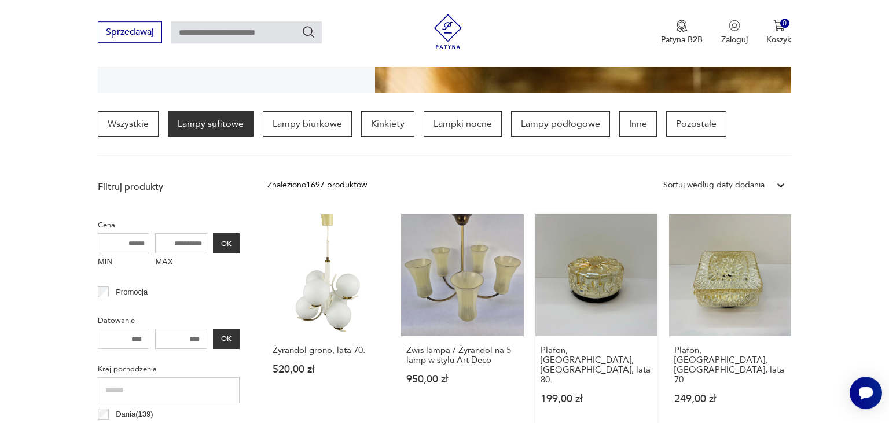
click at [589, 290] on link "Plafon, [GEOGRAPHIC_DATA], [GEOGRAPHIC_DATA], lata 80. 199,00 zł" at bounding box center [597, 320] width 122 height 212
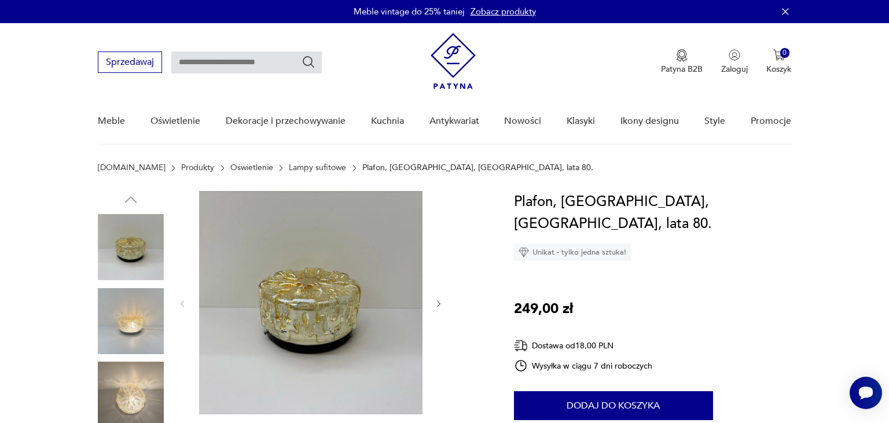
click at [321, 306] on img at bounding box center [310, 302] width 223 height 223
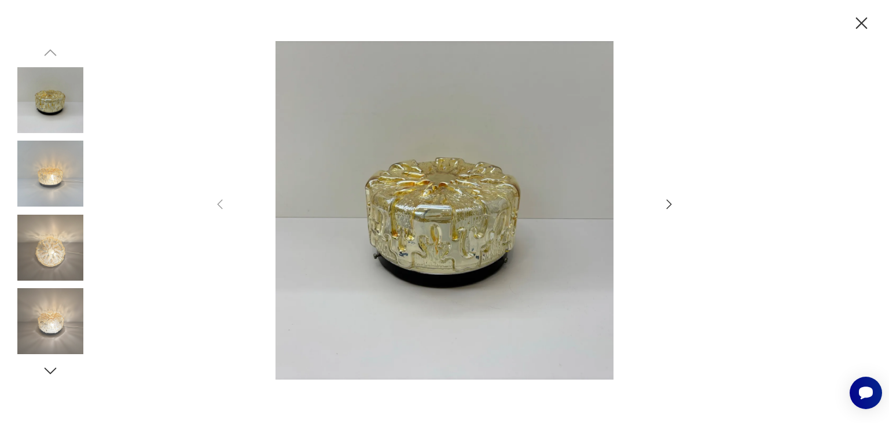
click at [677, 207] on div at bounding box center [444, 211] width 889 height 423
click at [670, 204] on icon "button" at bounding box center [669, 204] width 5 height 9
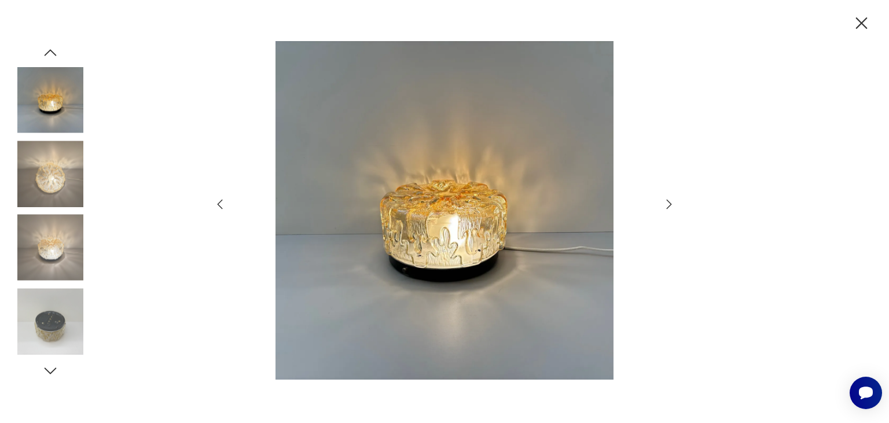
click at [670, 204] on icon "button" at bounding box center [669, 204] width 5 height 9
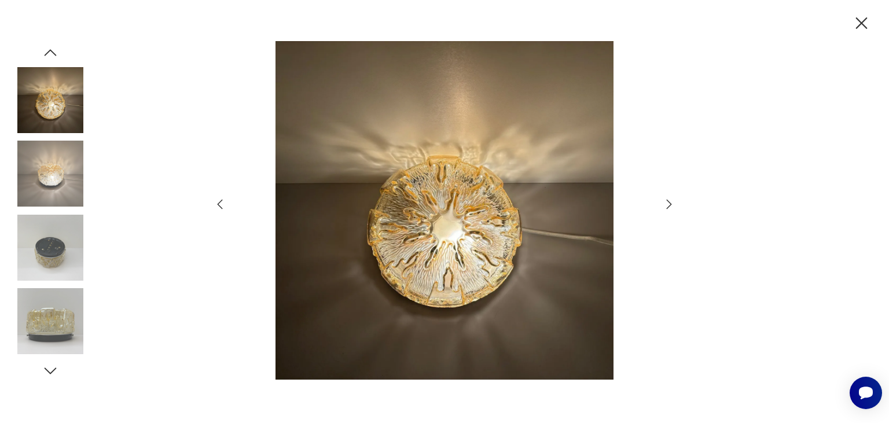
click at [669, 204] on icon "button" at bounding box center [669, 204] width 14 height 14
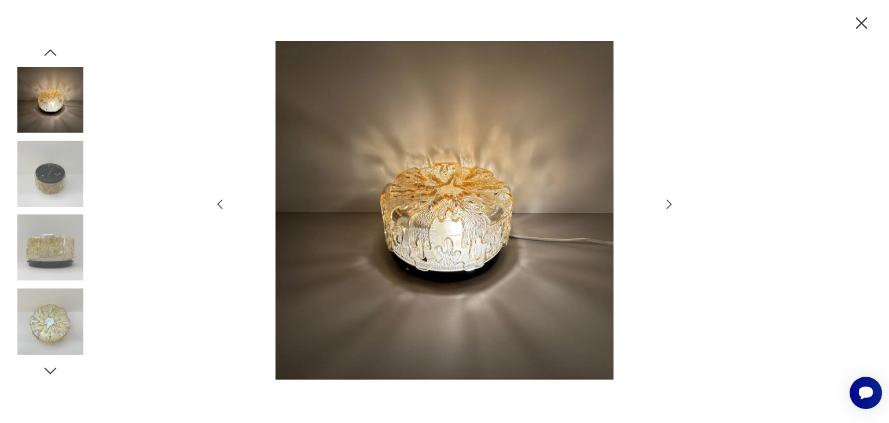
click at [669, 204] on icon "button" at bounding box center [669, 204] width 14 height 14
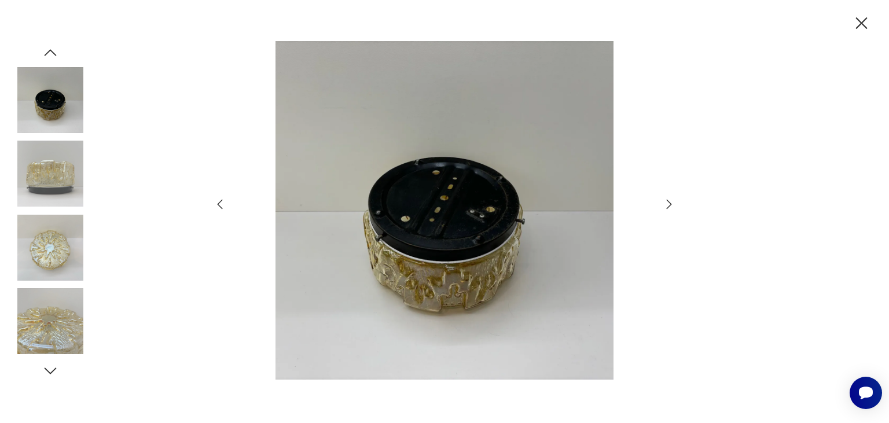
click at [669, 204] on icon "button" at bounding box center [669, 204] width 14 height 14
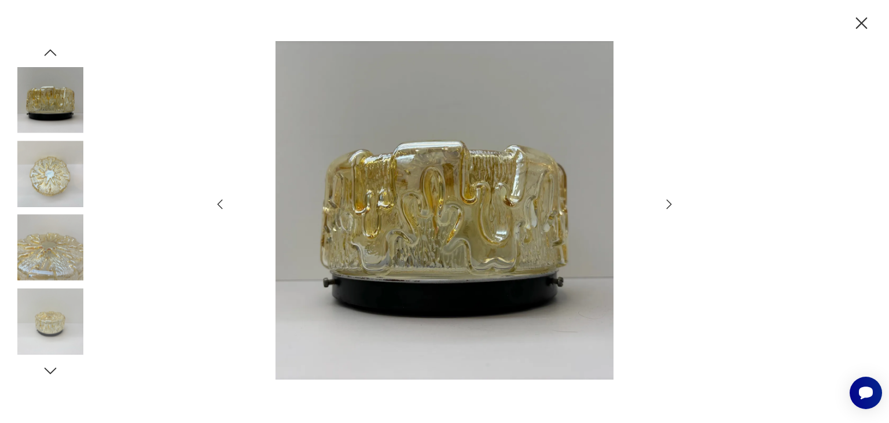
click at [669, 204] on icon "button" at bounding box center [669, 204] width 14 height 14
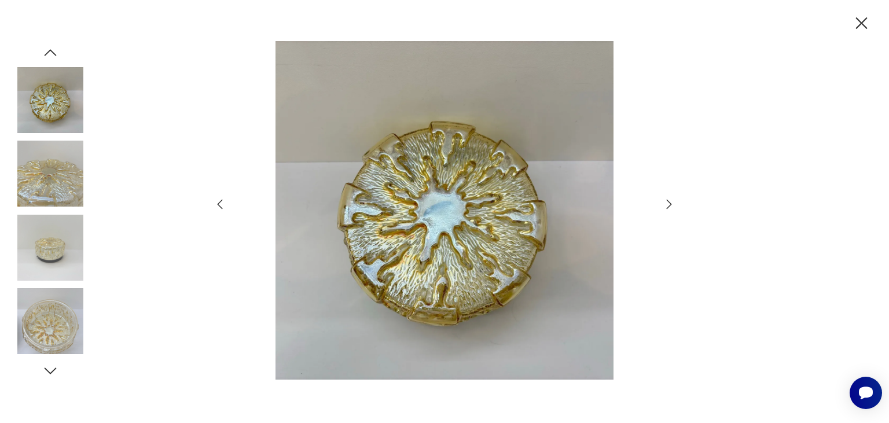
click at [669, 204] on icon "button" at bounding box center [669, 204] width 14 height 14
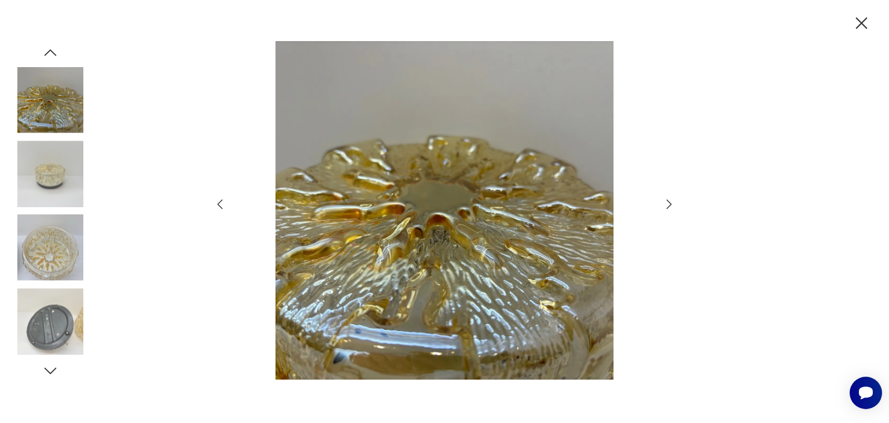
click at [669, 204] on icon "button" at bounding box center [669, 204] width 14 height 14
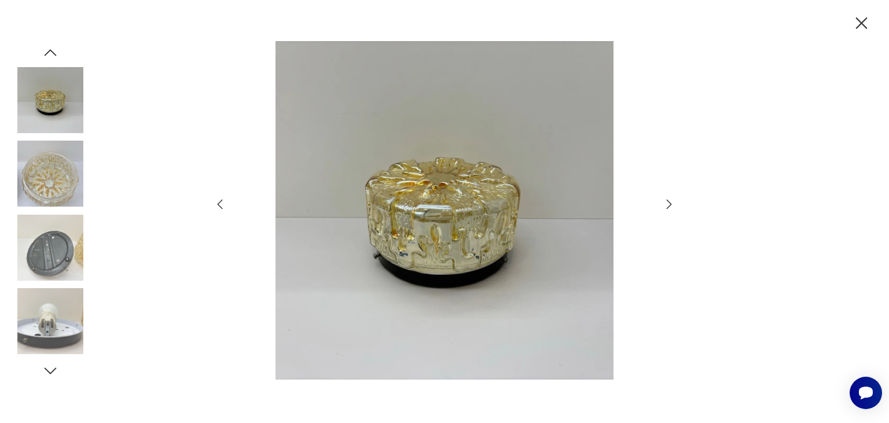
click at [668, 205] on icon "button" at bounding box center [669, 204] width 14 height 14
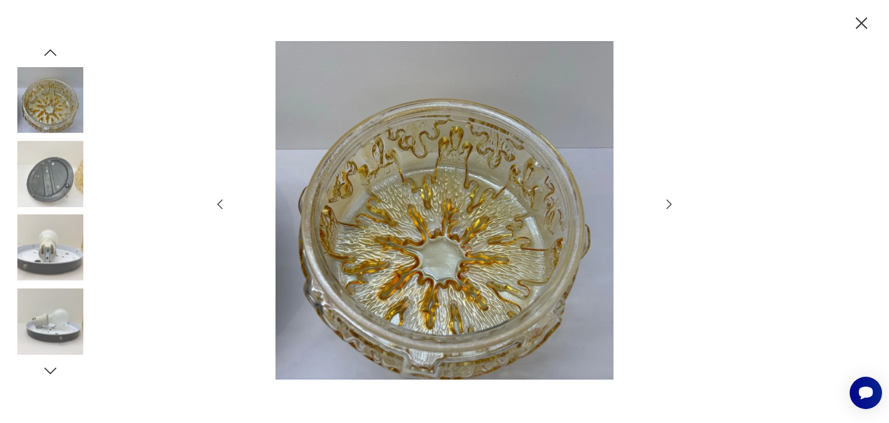
click at [668, 205] on icon "button" at bounding box center [669, 204] width 14 height 14
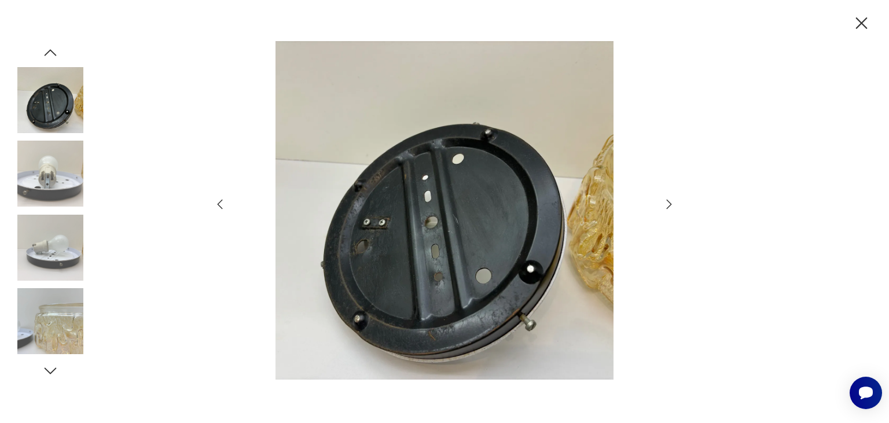
click at [668, 205] on icon "button" at bounding box center [669, 204] width 14 height 14
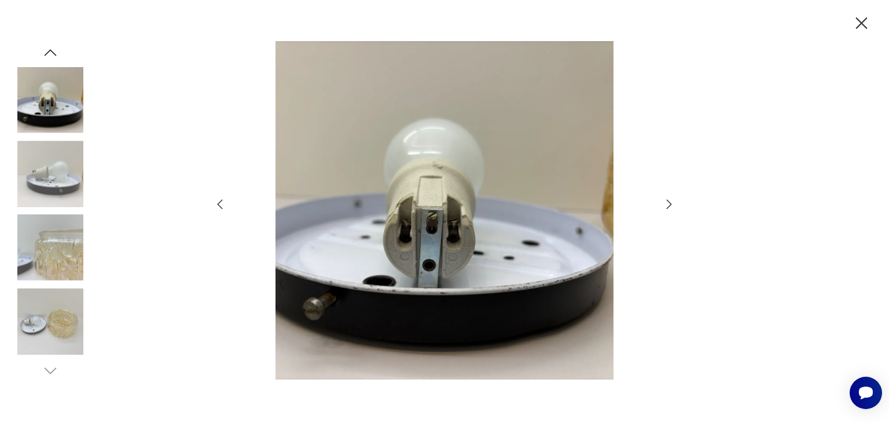
click at [668, 205] on icon "button" at bounding box center [669, 204] width 14 height 14
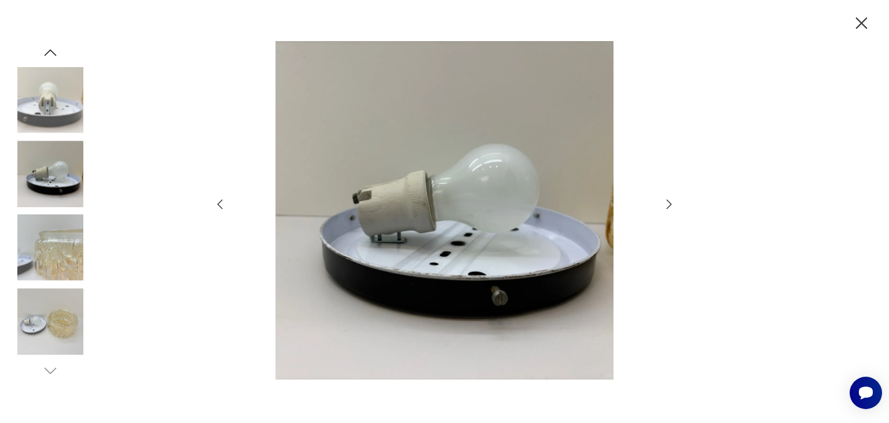
click at [667, 205] on icon "button" at bounding box center [669, 204] width 14 height 14
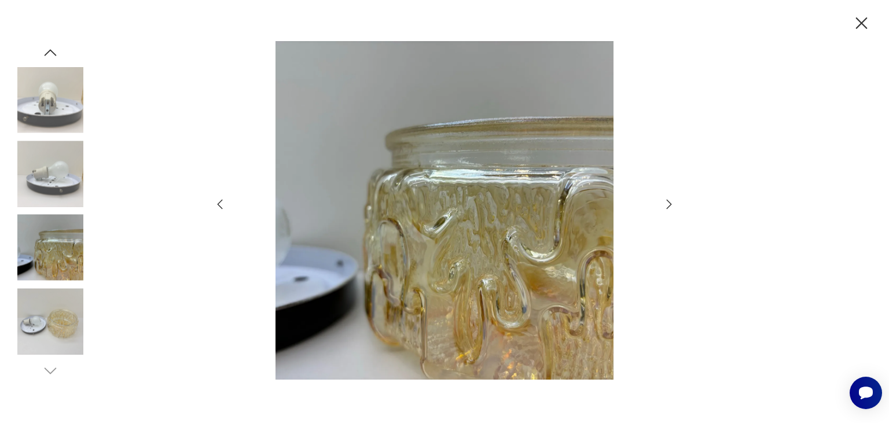
click at [667, 205] on icon "button" at bounding box center [669, 204] width 14 height 14
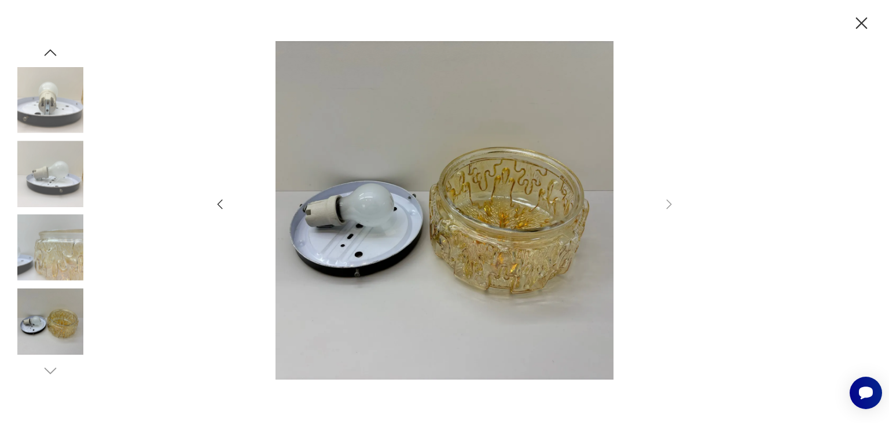
click at [53, 56] on icon "button" at bounding box center [50, 52] width 17 height 17
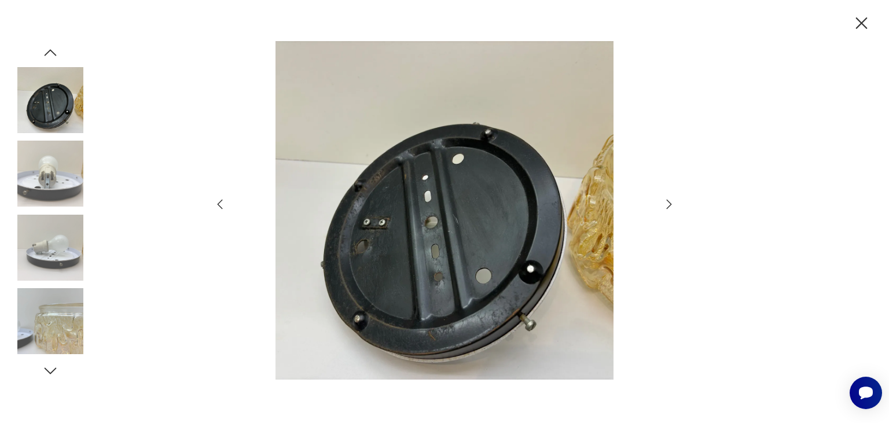
click at [53, 56] on icon "button" at bounding box center [50, 52] width 17 height 17
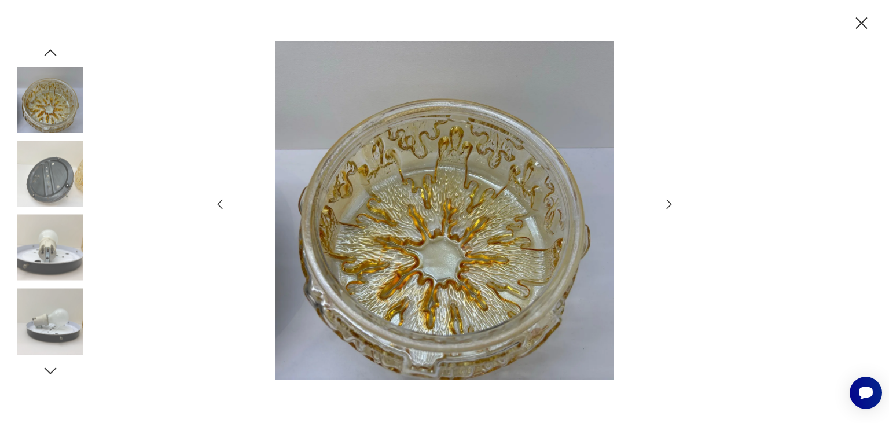
click at [53, 56] on icon "button" at bounding box center [50, 52] width 17 height 17
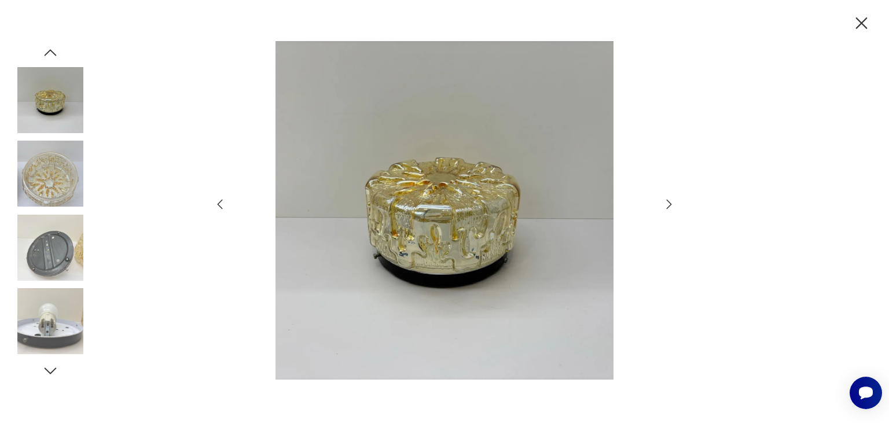
click at [53, 56] on icon "button" at bounding box center [50, 52] width 17 height 17
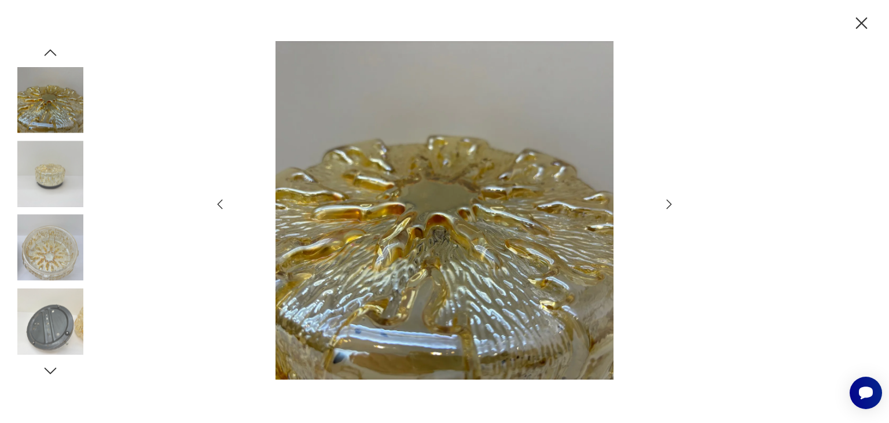
click at [53, 56] on icon "button" at bounding box center [50, 52] width 17 height 17
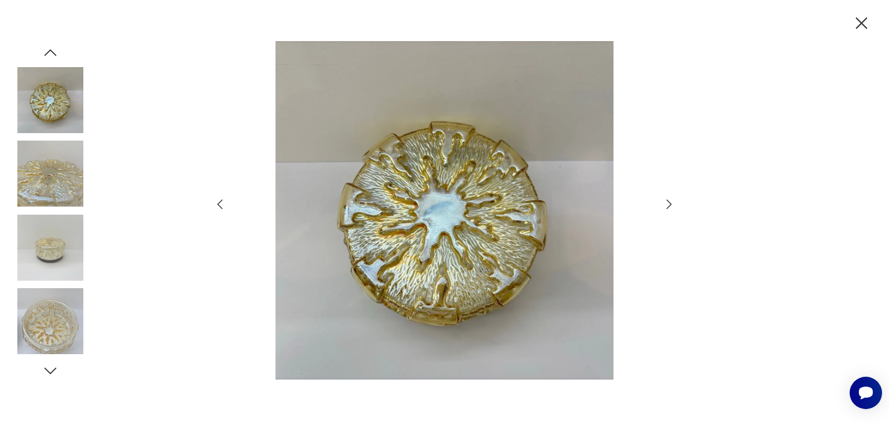
click at [53, 56] on icon "button" at bounding box center [50, 52] width 17 height 17
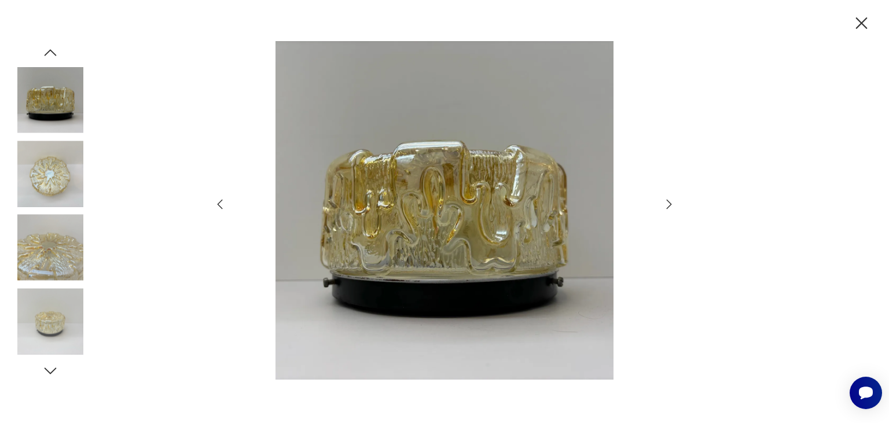
click at [53, 56] on icon "button" at bounding box center [50, 52] width 17 height 17
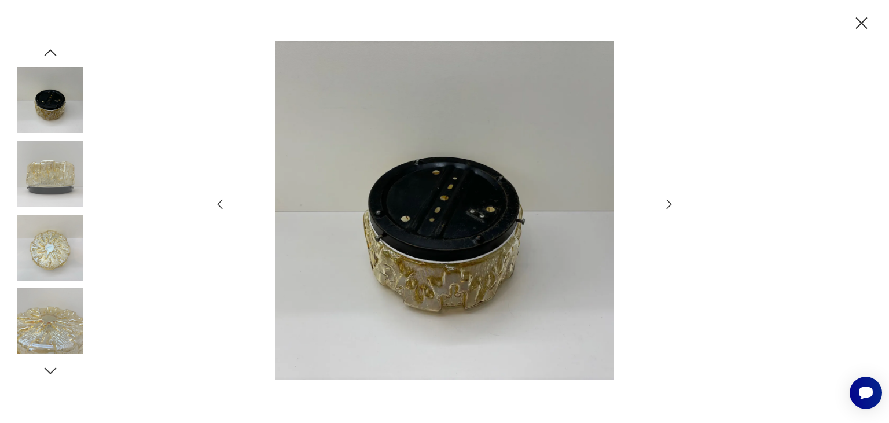
click at [53, 56] on icon "button" at bounding box center [50, 52] width 17 height 17
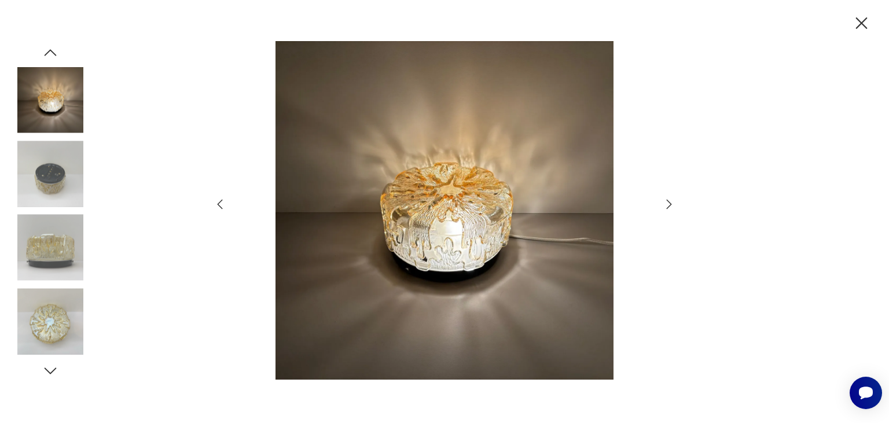
click at [53, 56] on icon "button" at bounding box center [50, 52] width 17 height 17
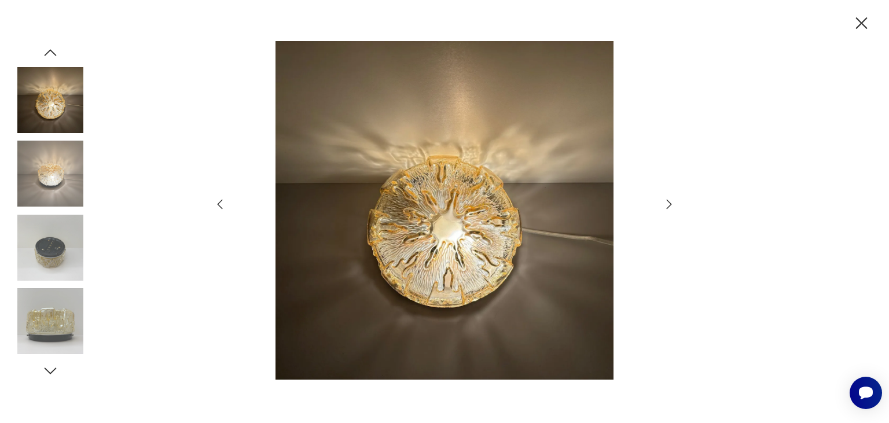
click at [54, 57] on icon "button" at bounding box center [50, 52] width 17 height 17
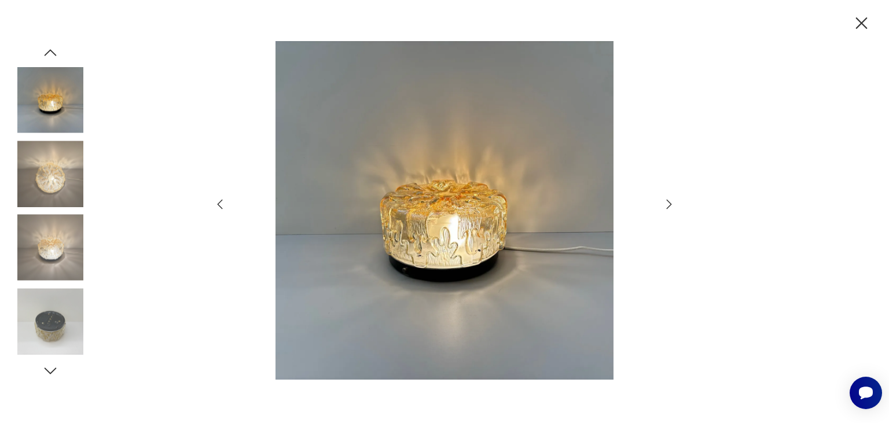
click at [54, 57] on icon "button" at bounding box center [50, 52] width 17 height 17
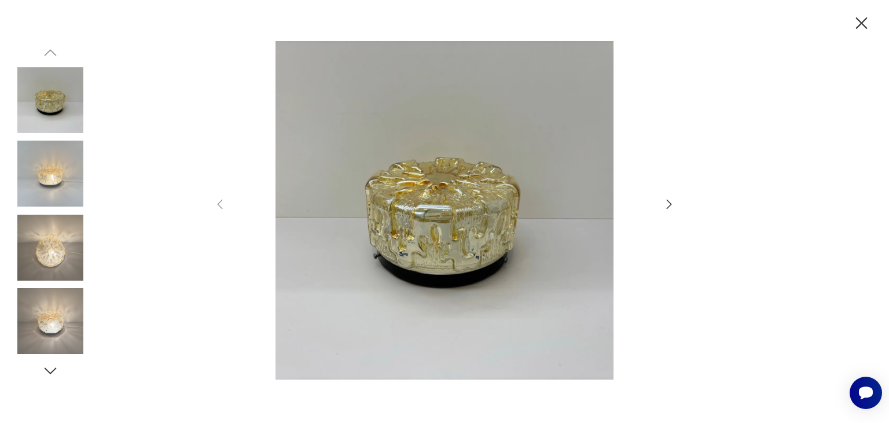
click at [861, 24] on icon "button" at bounding box center [862, 23] width 12 height 12
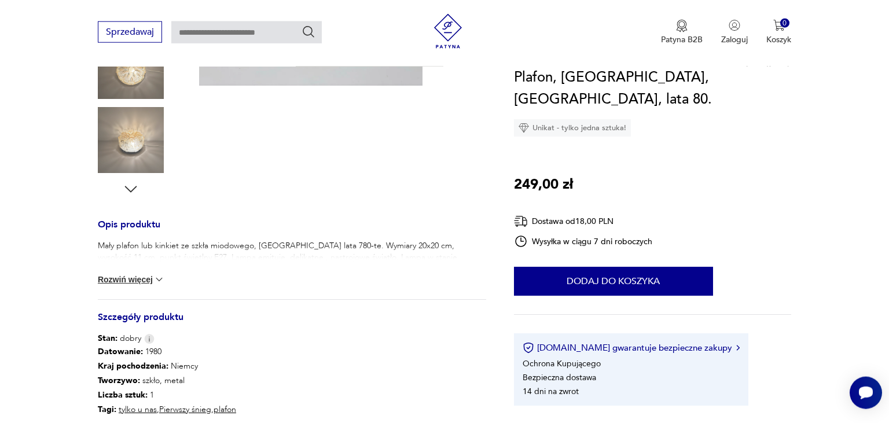
scroll to position [366, 0]
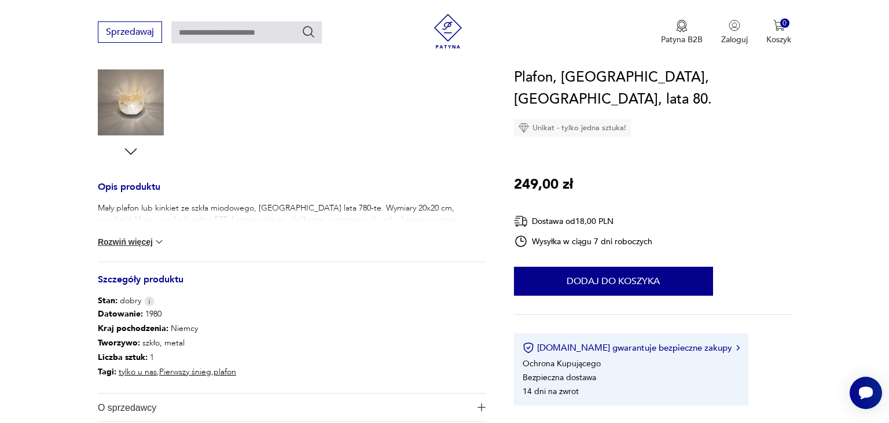
click at [149, 243] on button "Rozwiń więcej" at bounding box center [131, 242] width 67 height 12
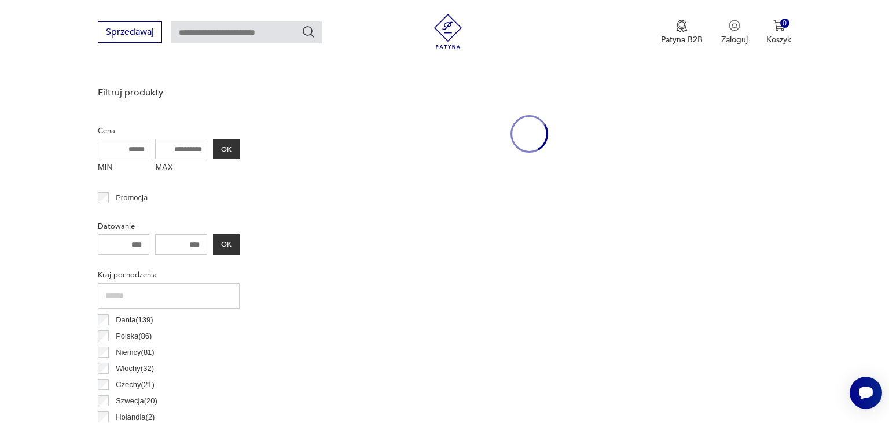
scroll to position [267, 0]
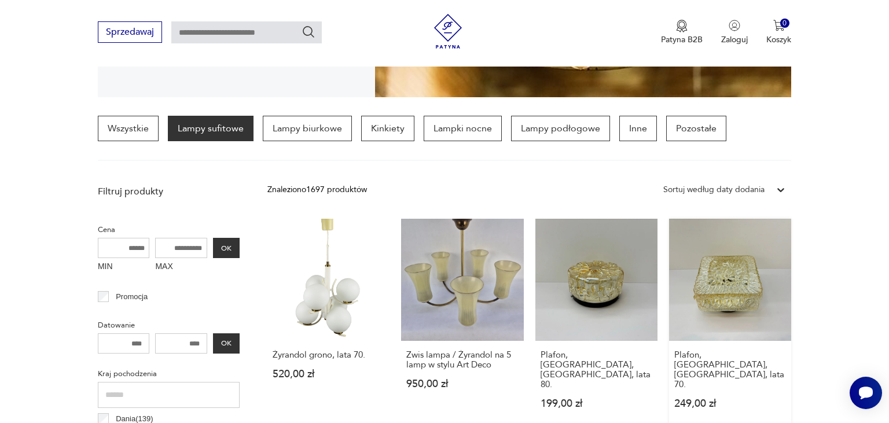
click at [725, 293] on link "Plafon, [GEOGRAPHIC_DATA], [GEOGRAPHIC_DATA], lata 70. 249,00 zł" at bounding box center [730, 325] width 122 height 212
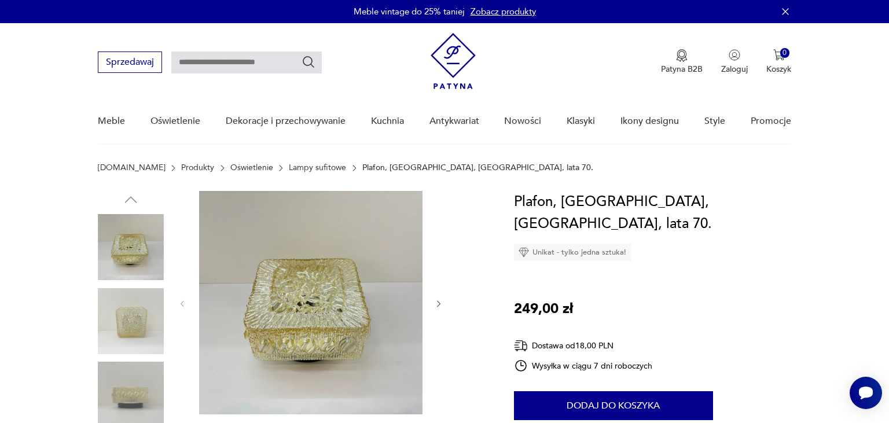
click at [295, 300] on img at bounding box center [310, 302] width 223 height 223
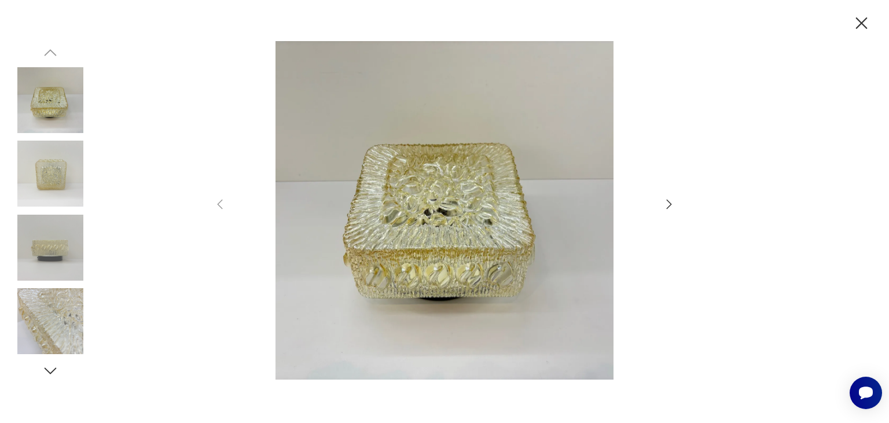
click at [666, 203] on icon "button" at bounding box center [669, 204] width 14 height 14
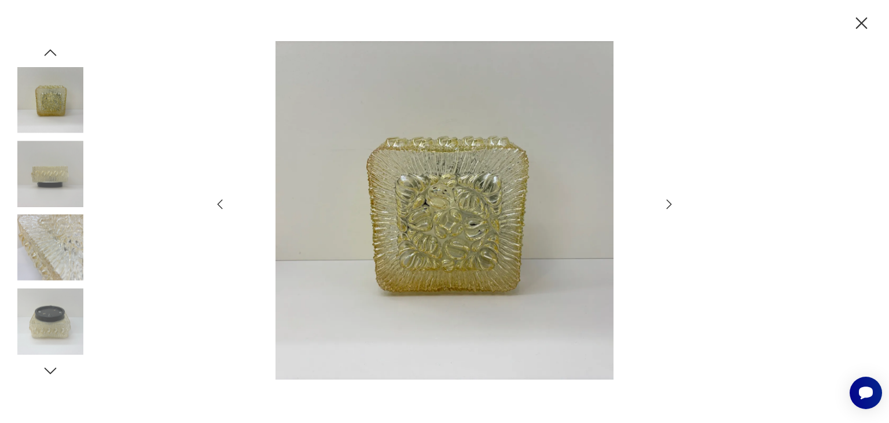
click at [666, 203] on icon "button" at bounding box center [669, 204] width 14 height 14
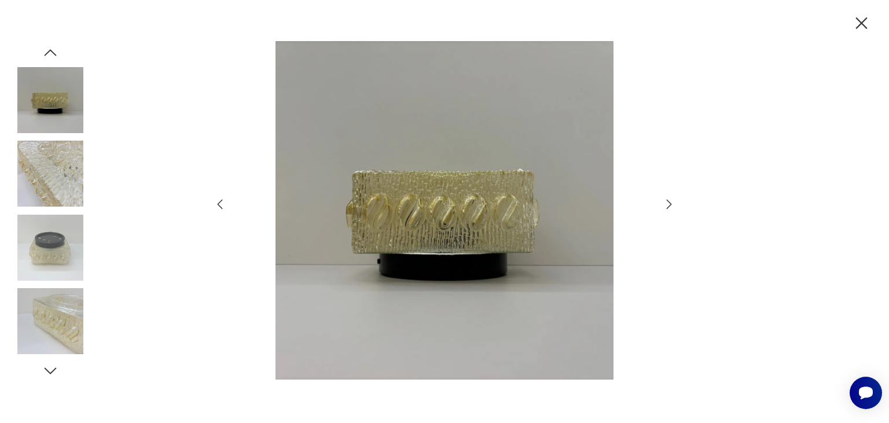
click at [669, 204] on icon "button" at bounding box center [669, 204] width 14 height 14
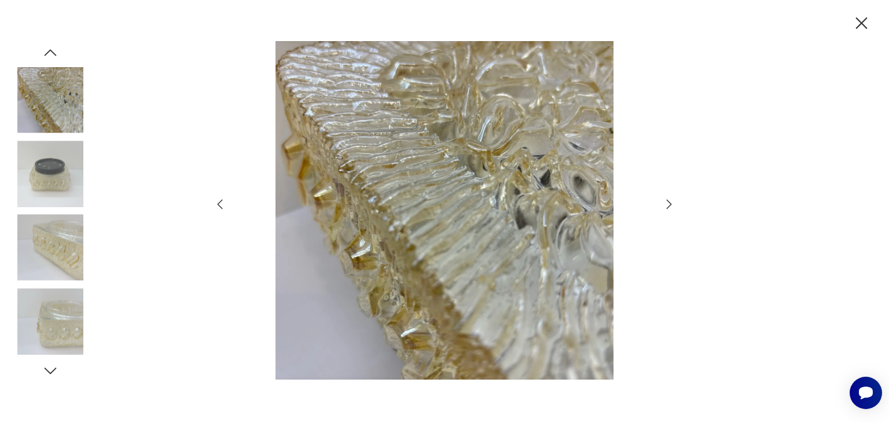
click at [669, 204] on icon "button" at bounding box center [669, 204] width 14 height 14
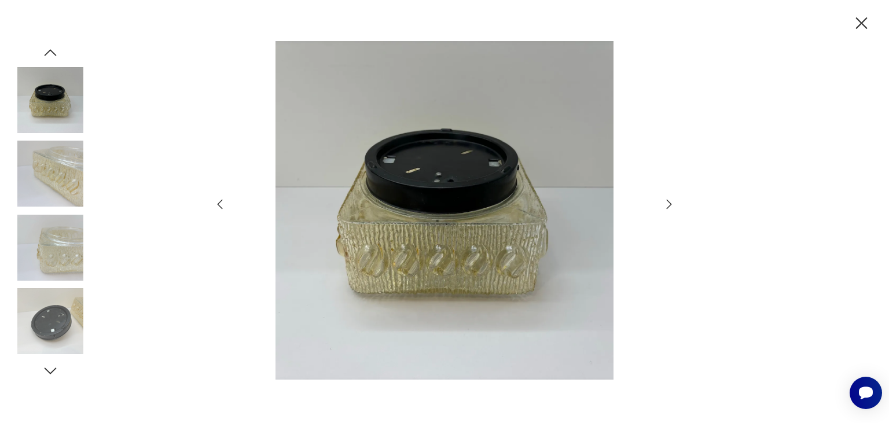
click at [669, 204] on icon "button" at bounding box center [669, 204] width 14 height 14
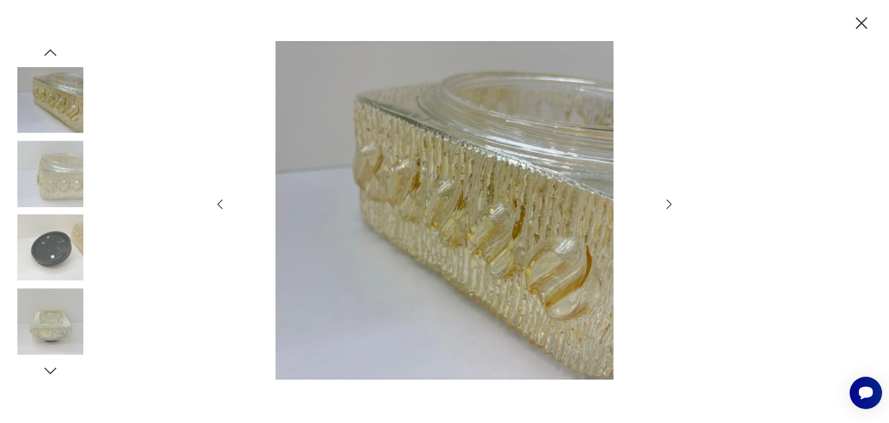
click at [669, 204] on icon "button" at bounding box center [669, 204] width 14 height 14
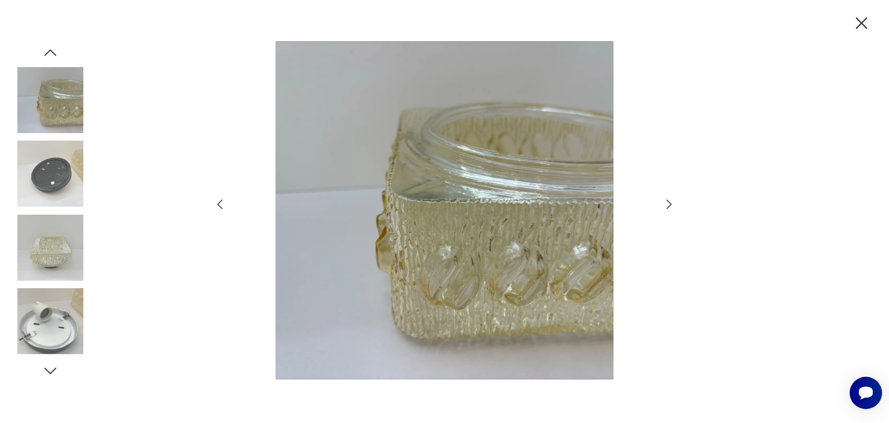
click at [669, 204] on icon "button" at bounding box center [669, 204] width 14 height 14
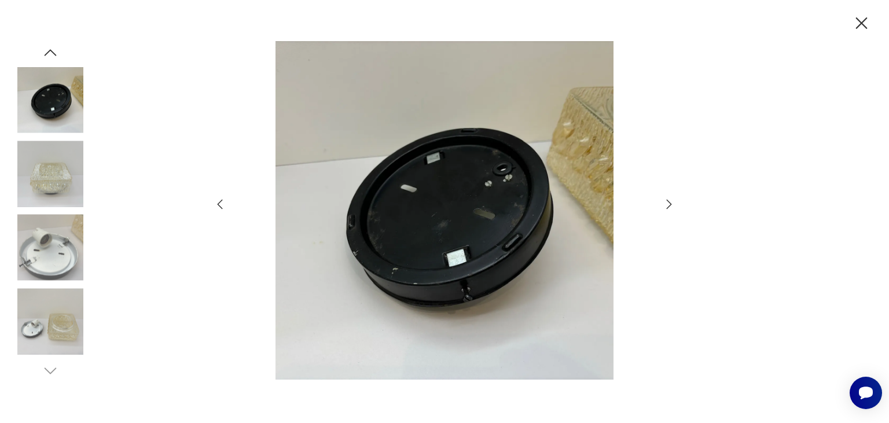
click at [669, 204] on icon "button" at bounding box center [669, 204] width 14 height 14
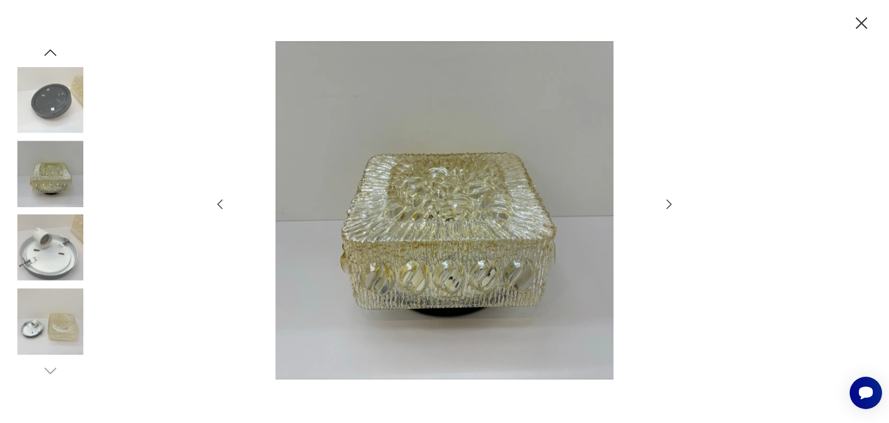
click at [669, 204] on icon "button" at bounding box center [669, 204] width 14 height 14
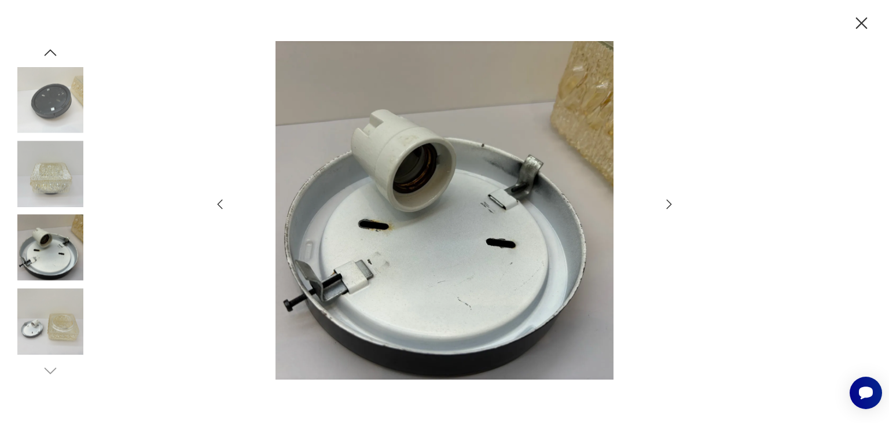
click at [669, 204] on icon "button" at bounding box center [669, 204] width 14 height 14
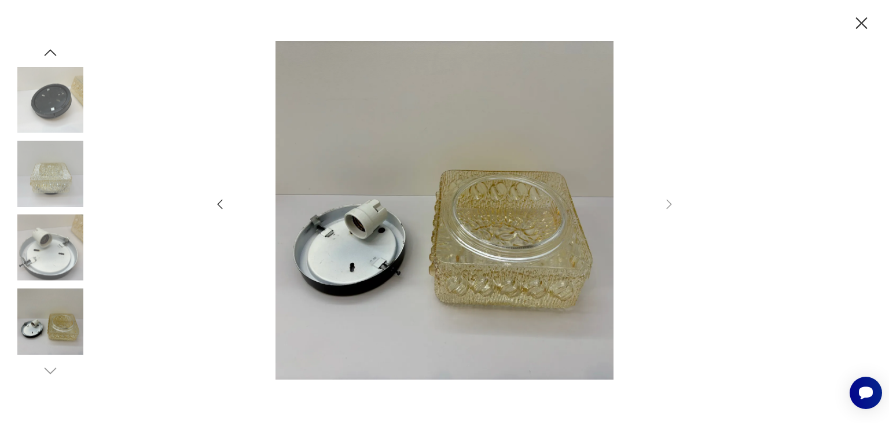
click at [857, 23] on icon "button" at bounding box center [862, 23] width 20 height 20
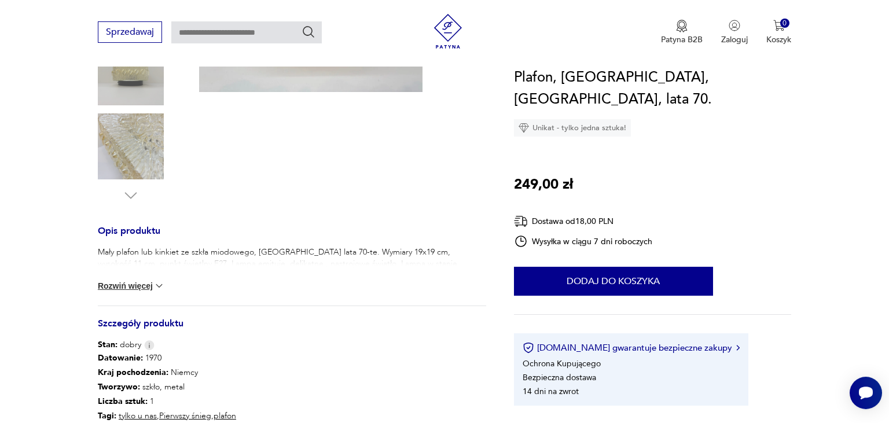
scroll to position [428, 0]
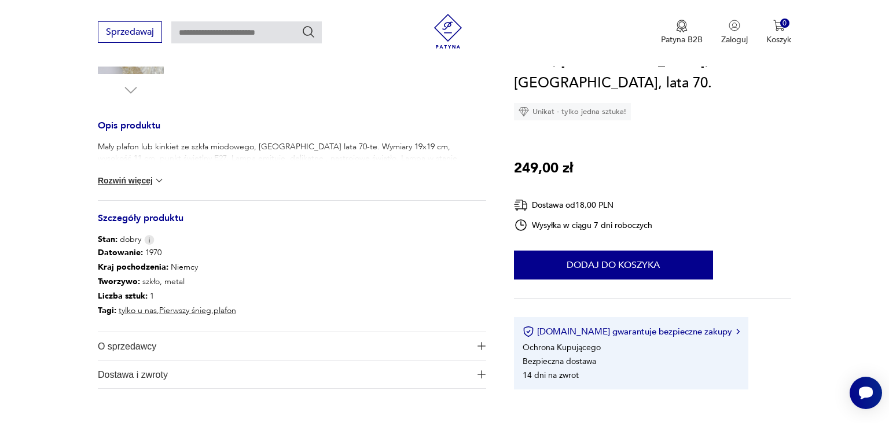
click at [105, 181] on button "Rozwiń więcej" at bounding box center [131, 181] width 67 height 12
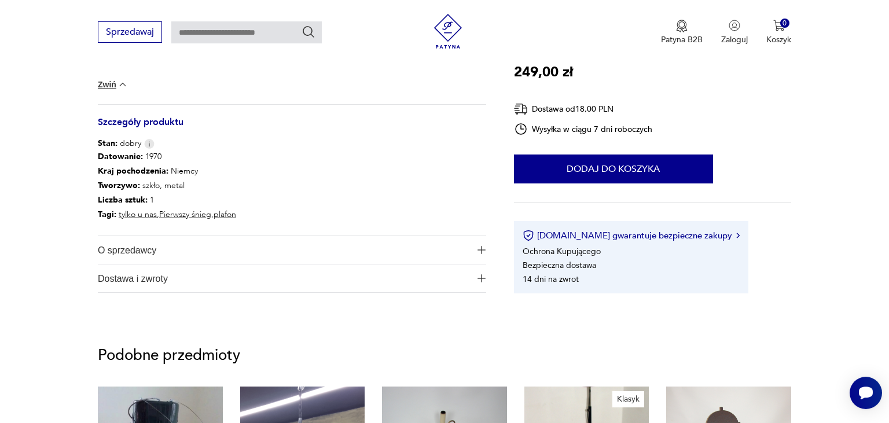
scroll to position [366, 0]
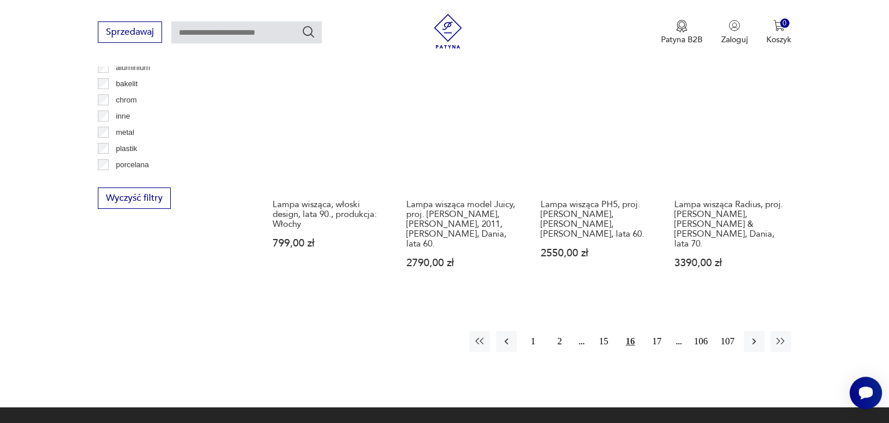
scroll to position [1113, 0]
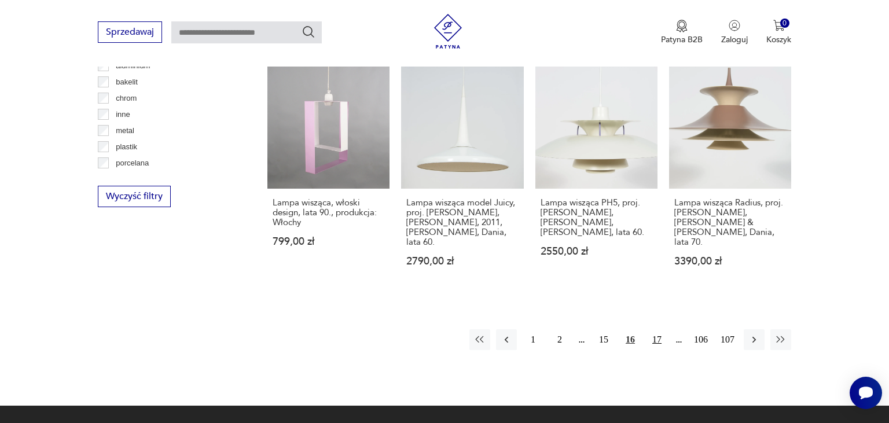
click at [659, 329] on button "17" at bounding box center [657, 339] width 21 height 21
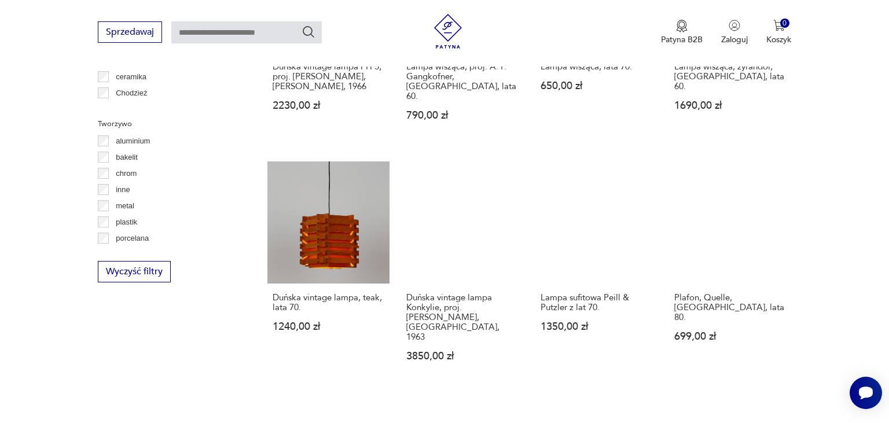
scroll to position [1066, 0]
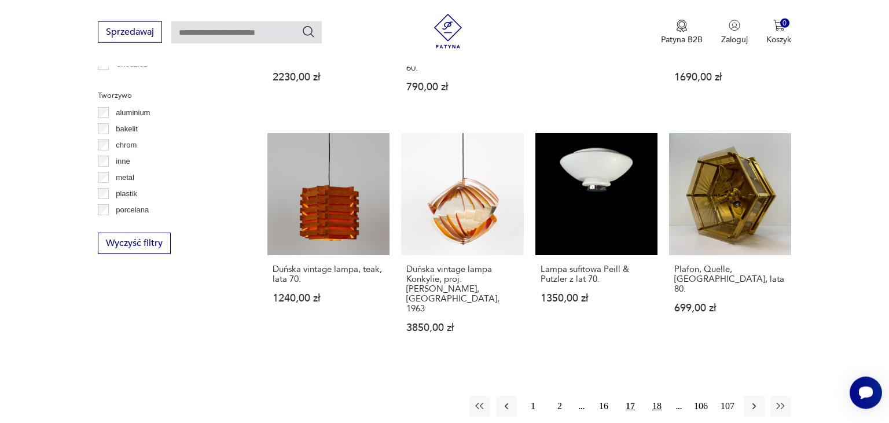
click at [657, 396] on button "18" at bounding box center [657, 406] width 21 height 21
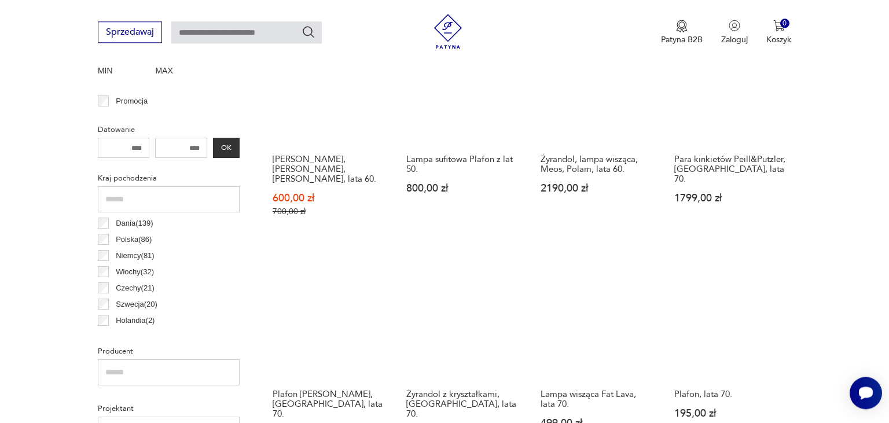
scroll to position [455, 0]
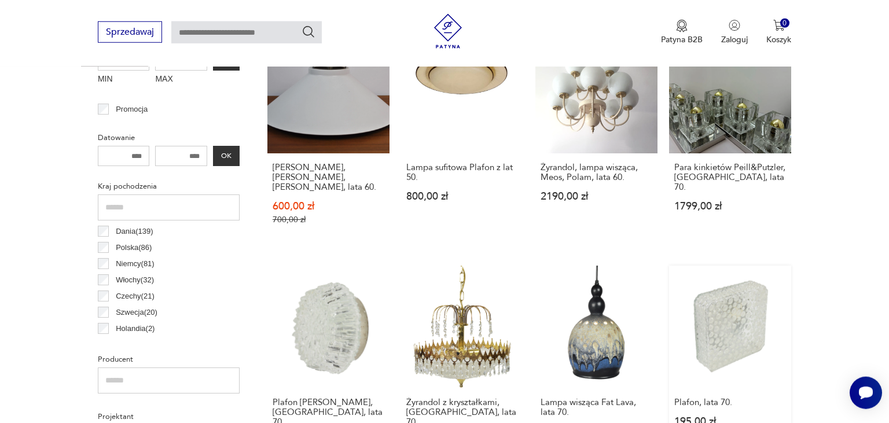
click at [735, 322] on link "Plafon, lata 70. 195,00 zł" at bounding box center [730, 367] width 122 height 203
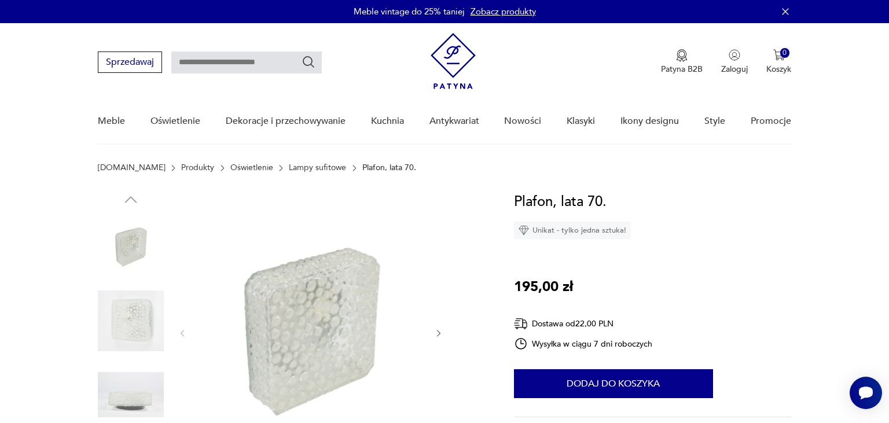
click at [314, 335] on img at bounding box center [310, 332] width 223 height 283
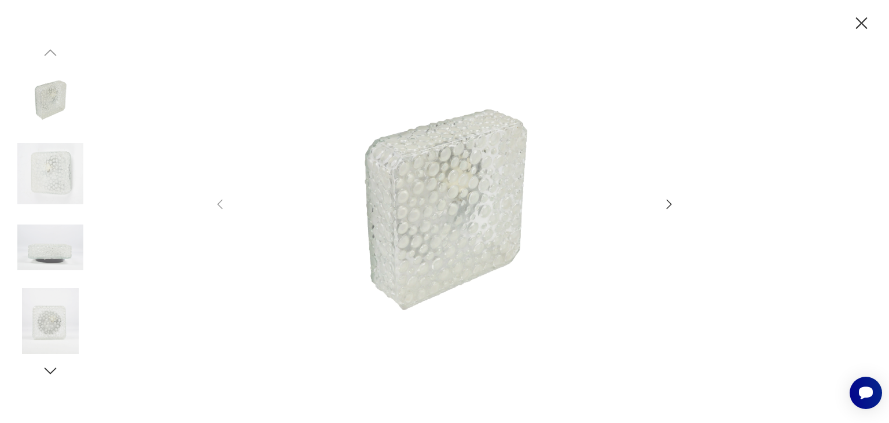
click at [666, 207] on icon "button" at bounding box center [669, 204] width 14 height 14
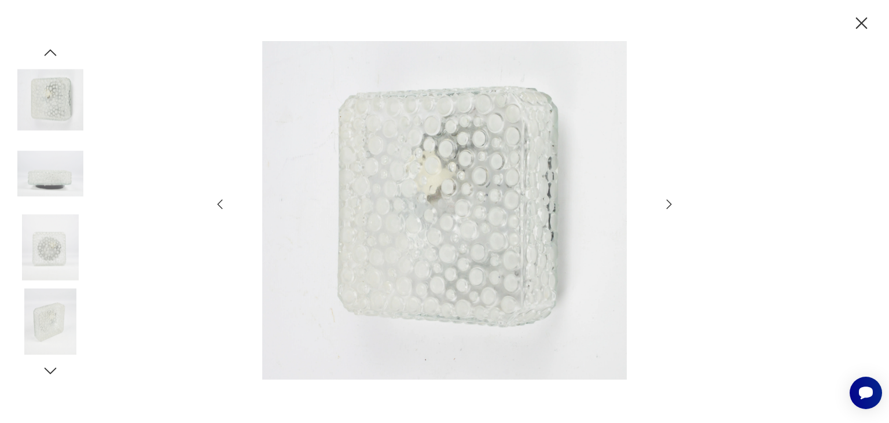
click at [666, 207] on icon "button" at bounding box center [669, 204] width 14 height 14
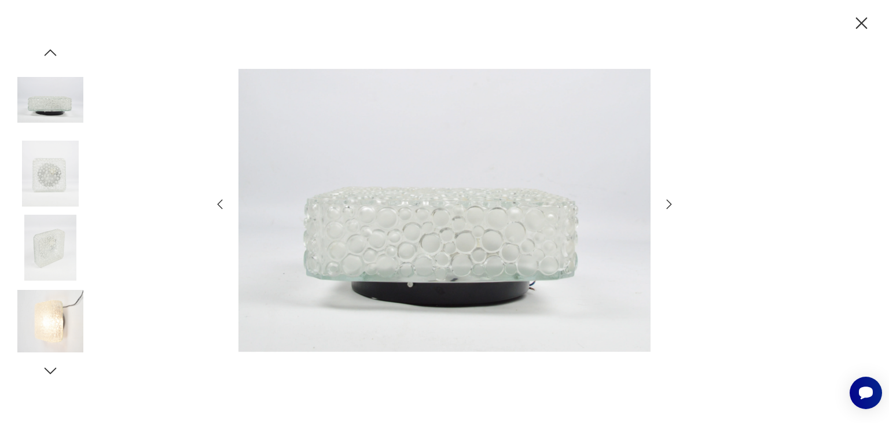
click at [666, 207] on icon "button" at bounding box center [669, 204] width 14 height 14
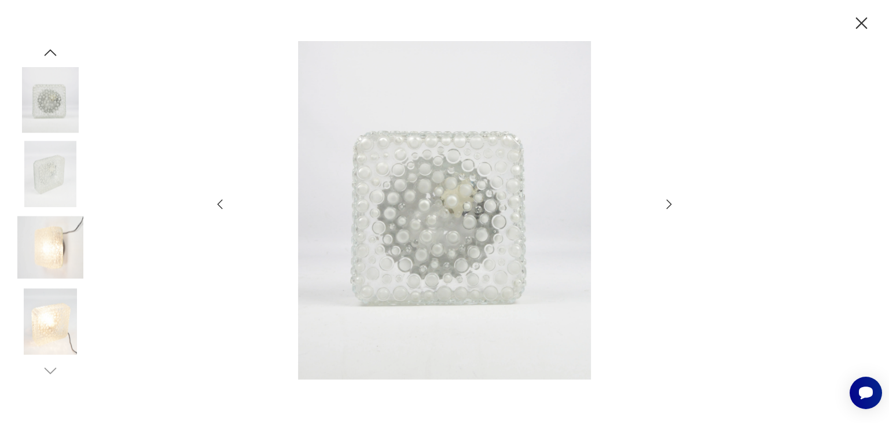
click at [666, 207] on icon "button" at bounding box center [669, 204] width 14 height 14
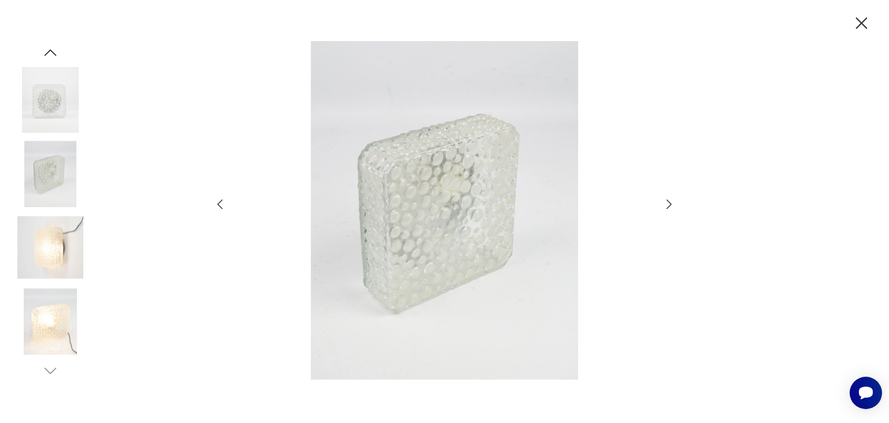
click at [666, 199] on icon "button" at bounding box center [669, 204] width 14 height 14
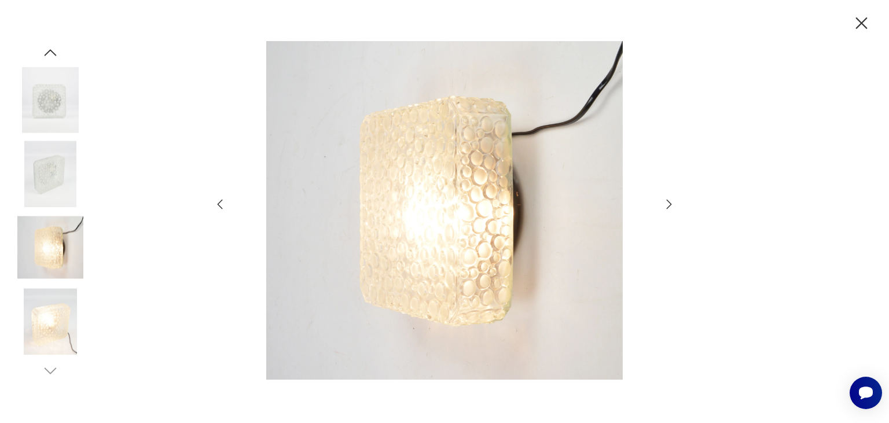
click at [666, 199] on icon "button" at bounding box center [669, 204] width 14 height 14
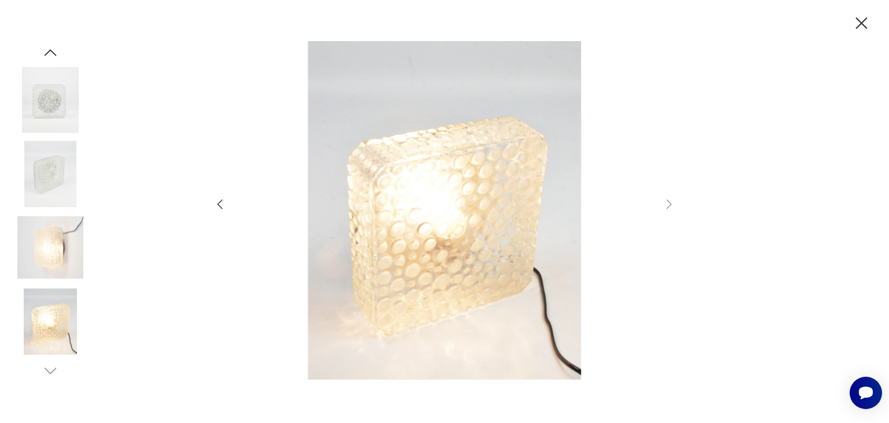
click at [862, 24] on icon "button" at bounding box center [862, 23] width 12 height 12
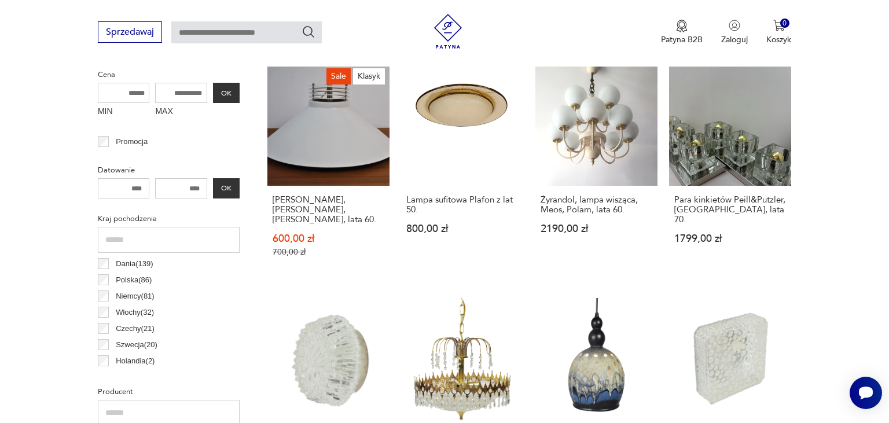
scroll to position [466, 0]
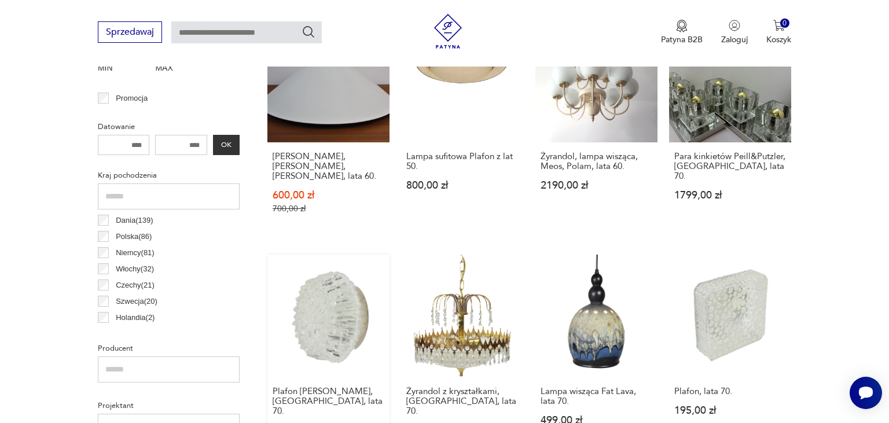
click at [334, 313] on link "Plafon [PERSON_NAME], [GEOGRAPHIC_DATA], lata 70. 450,00 zł" at bounding box center [328, 356] width 122 height 203
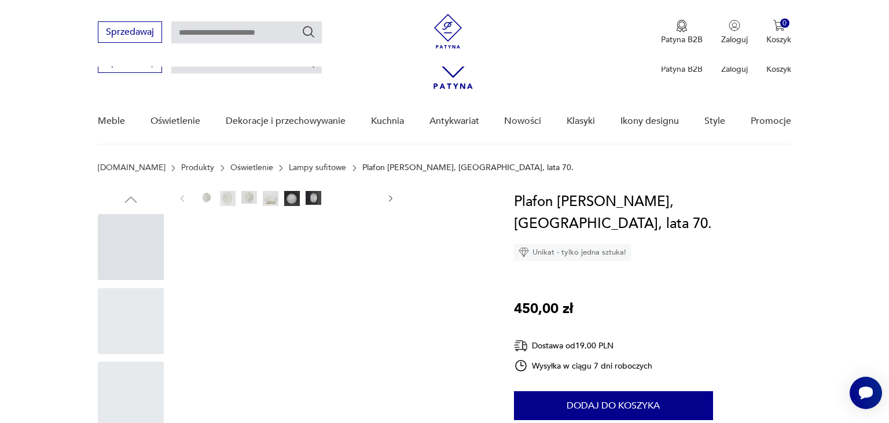
click at [214, 204] on img at bounding box center [207, 197] width 16 height 13
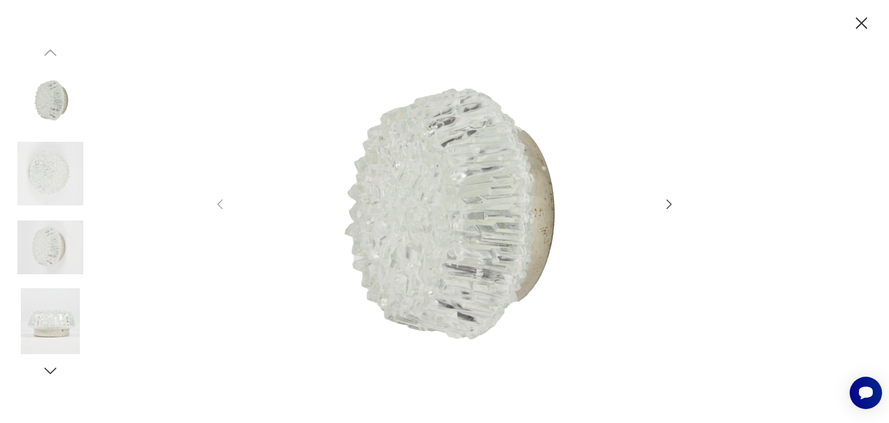
click at [669, 207] on icon "button" at bounding box center [669, 204] width 5 height 9
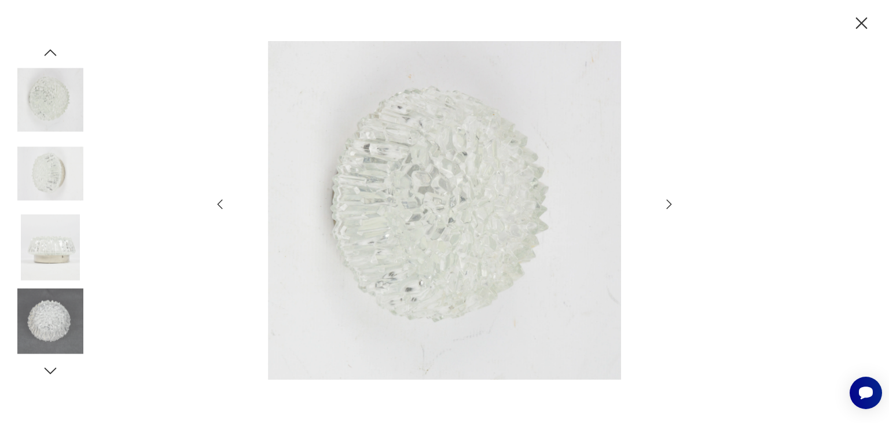
click at [669, 207] on icon "button" at bounding box center [669, 204] width 5 height 9
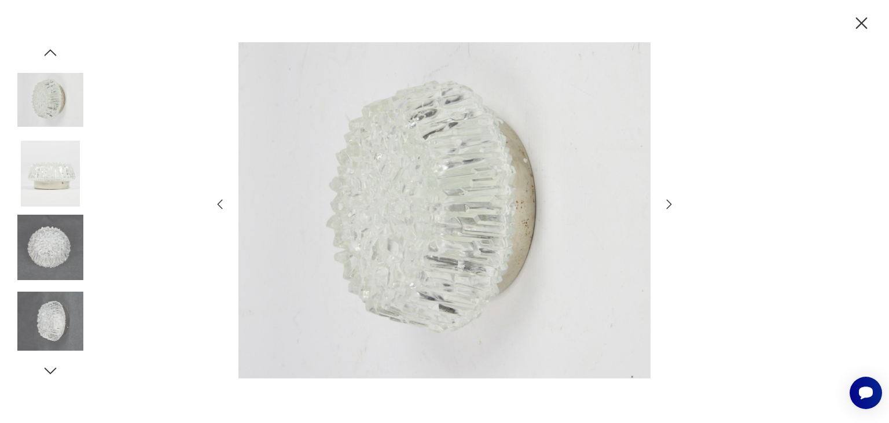
click at [669, 207] on icon "button" at bounding box center [669, 204] width 5 height 9
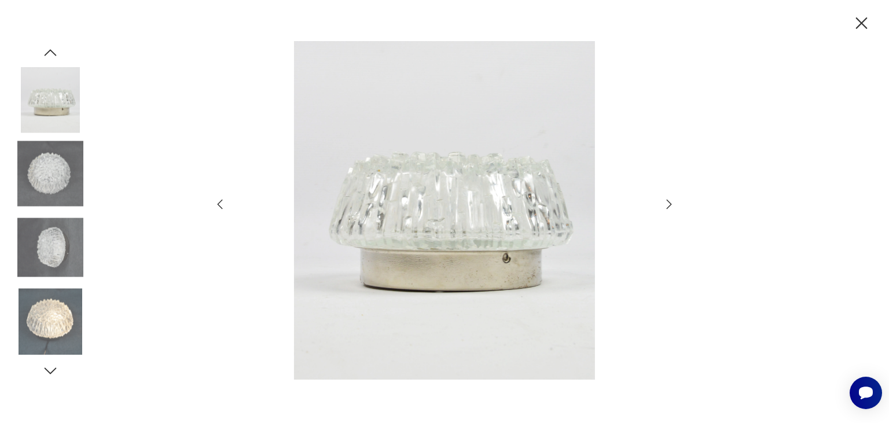
click at [669, 207] on icon "button" at bounding box center [669, 204] width 5 height 9
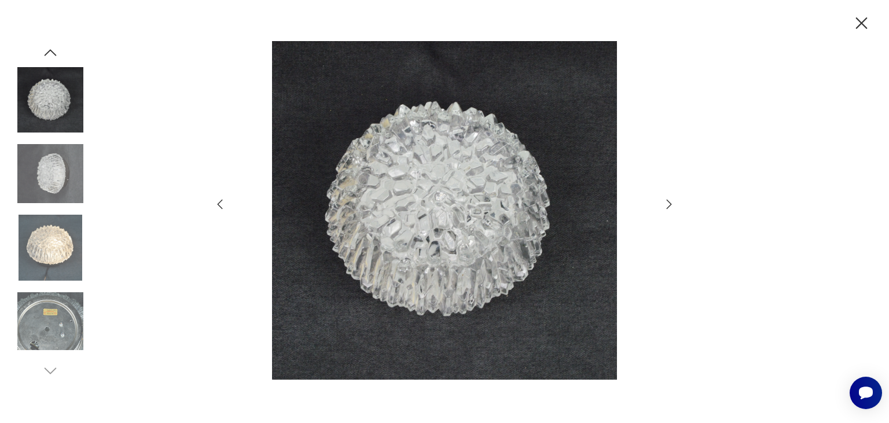
click at [669, 207] on icon "button" at bounding box center [669, 204] width 5 height 9
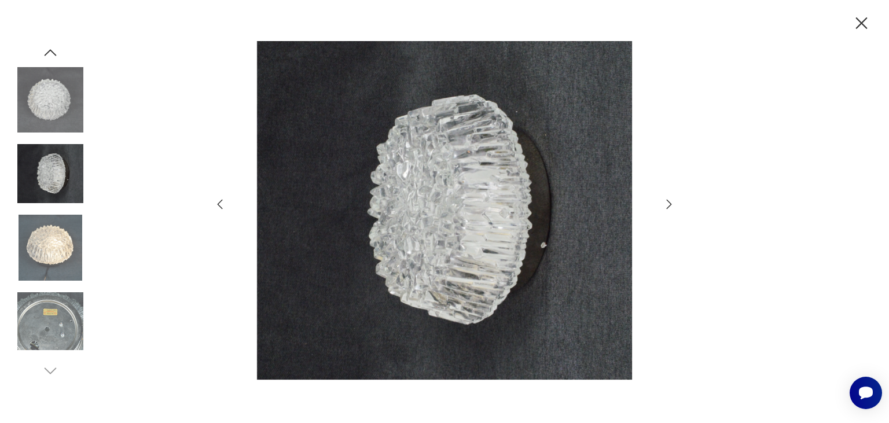
click at [669, 207] on icon "button" at bounding box center [669, 204] width 5 height 9
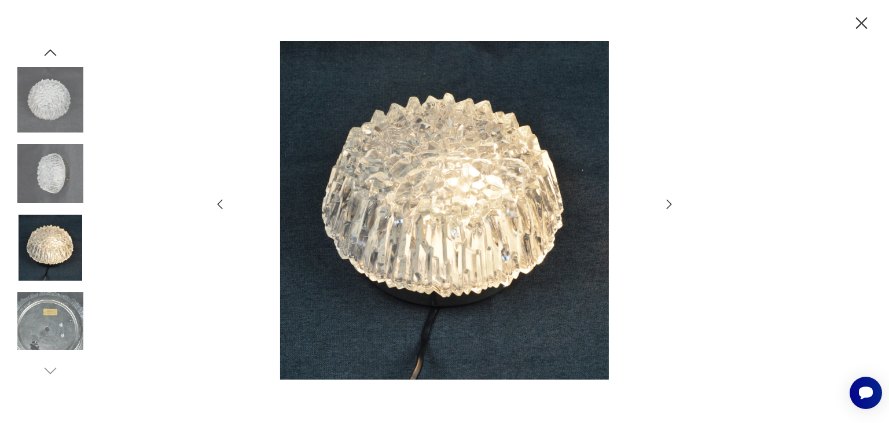
click at [669, 207] on icon "button" at bounding box center [669, 204] width 5 height 9
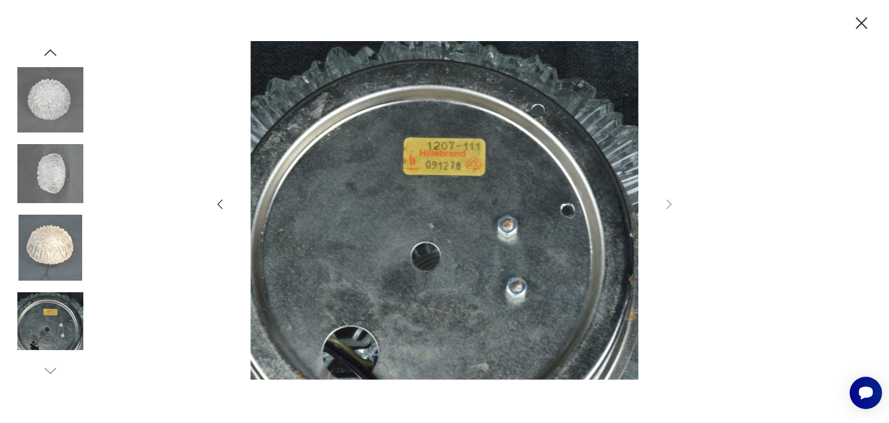
click at [863, 23] on icon "button" at bounding box center [862, 23] width 20 height 20
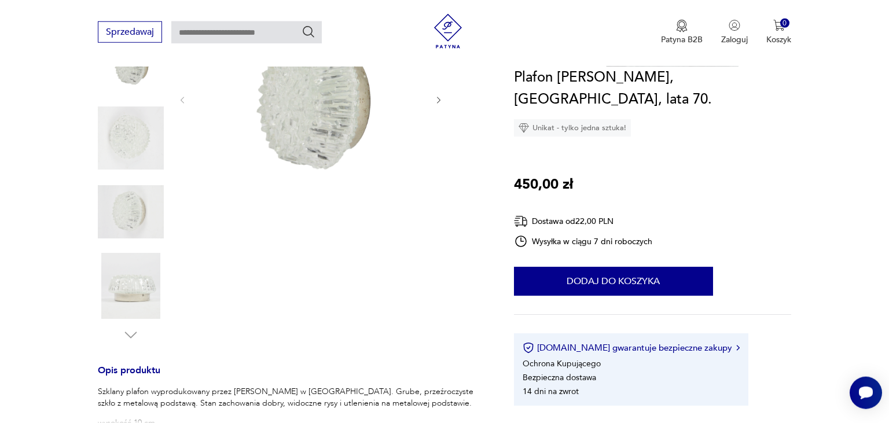
scroll to position [428, 0]
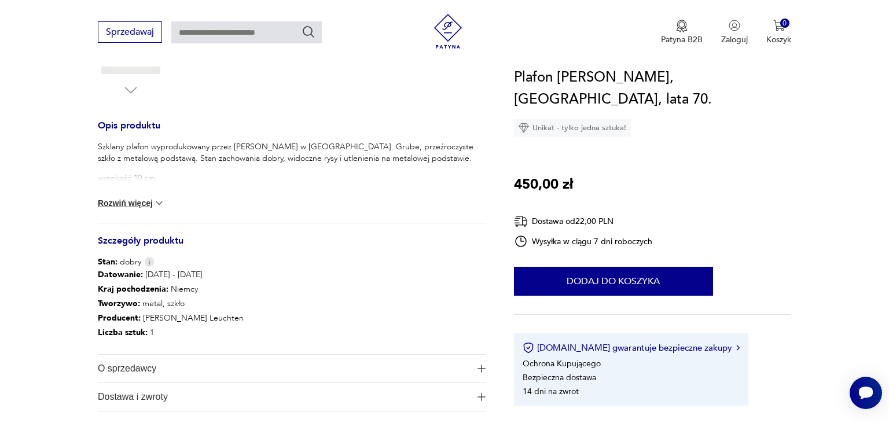
click at [133, 206] on button "Rozwiń więcej" at bounding box center [131, 203] width 67 height 12
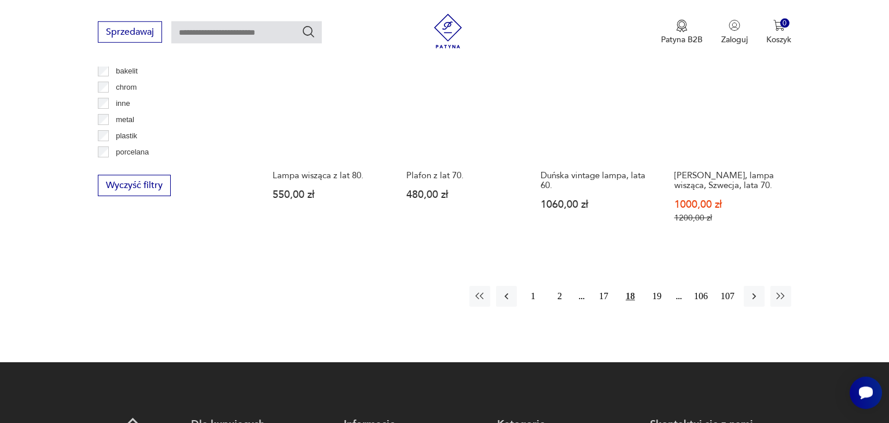
scroll to position [1129, 0]
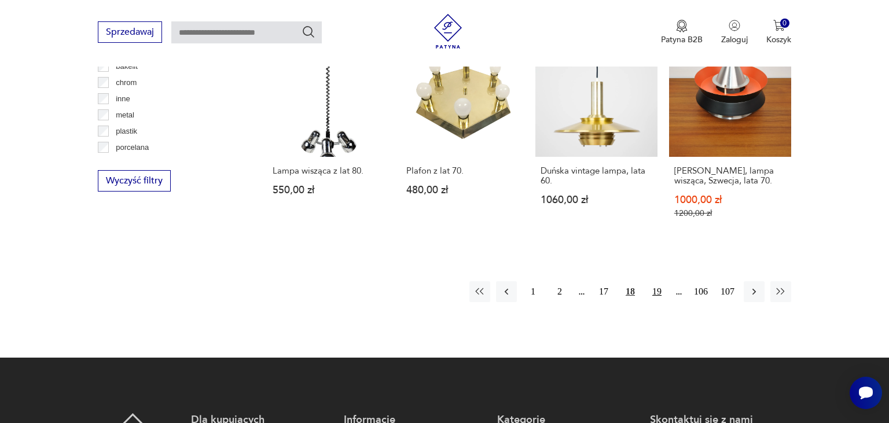
click at [659, 281] on button "19" at bounding box center [657, 291] width 21 height 21
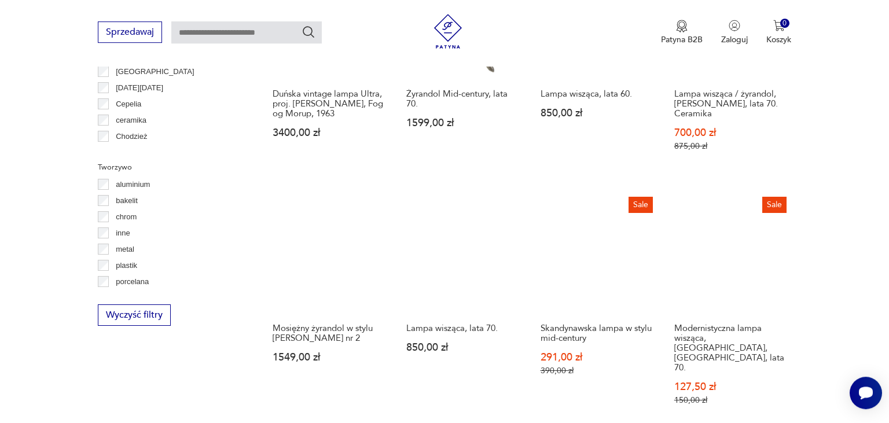
scroll to position [1006, 0]
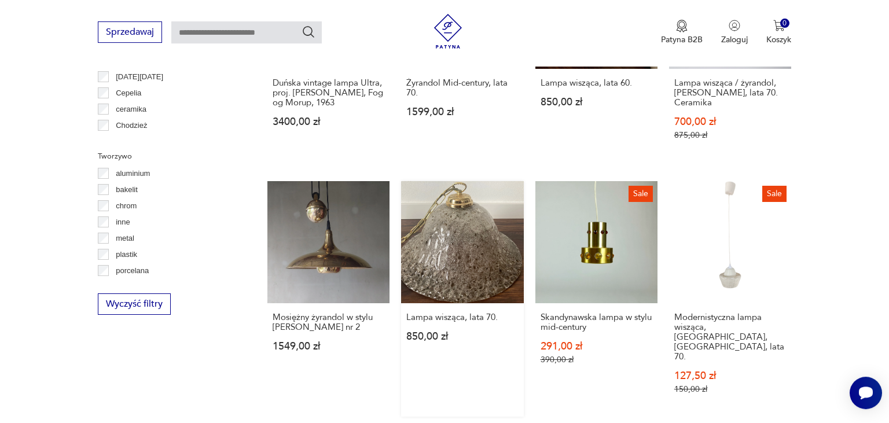
click at [460, 222] on link "Lampa wisząca, lata 70. 850,00 zł" at bounding box center [462, 299] width 122 height 236
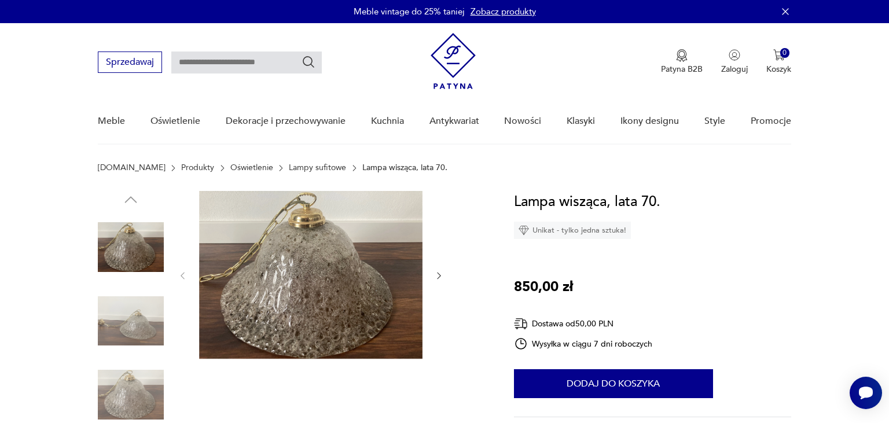
click at [305, 288] on img at bounding box center [310, 275] width 223 height 168
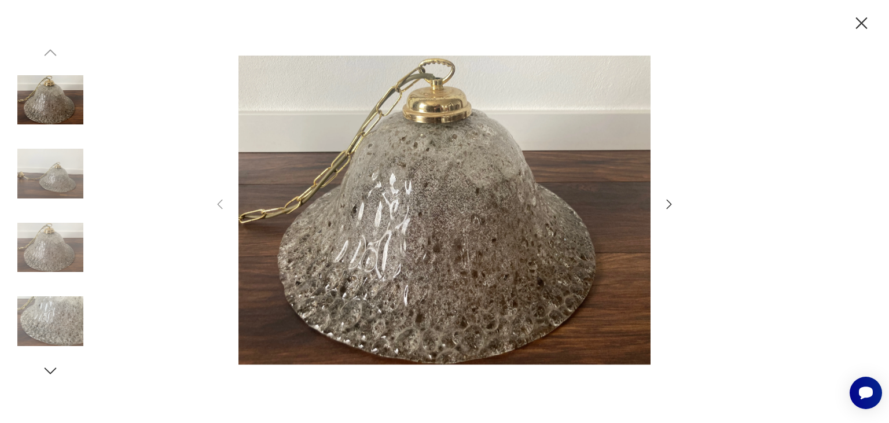
click at [669, 202] on icon "button" at bounding box center [669, 204] width 5 height 9
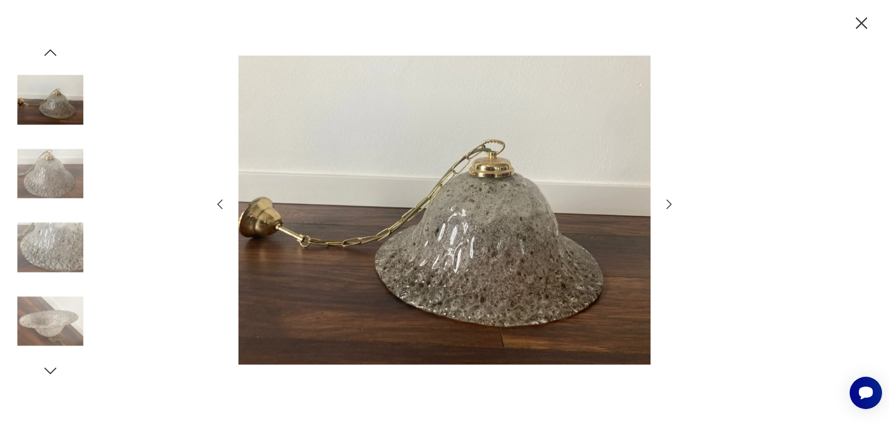
click at [669, 202] on icon "button" at bounding box center [669, 204] width 5 height 9
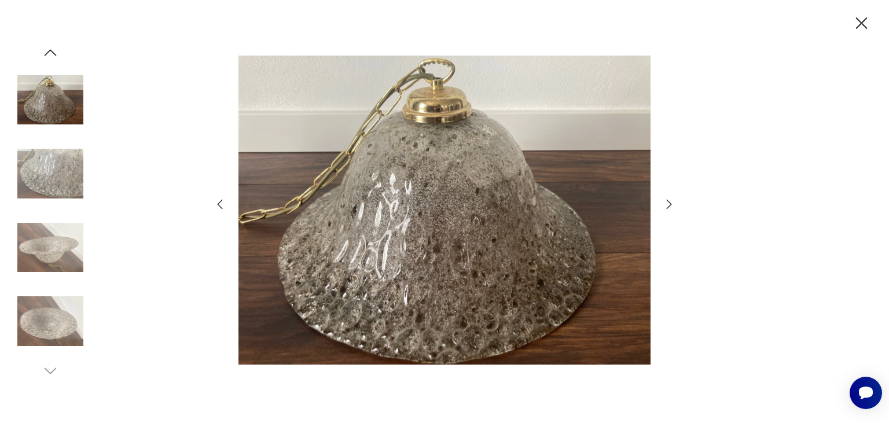
click at [669, 202] on icon "button" at bounding box center [669, 204] width 5 height 9
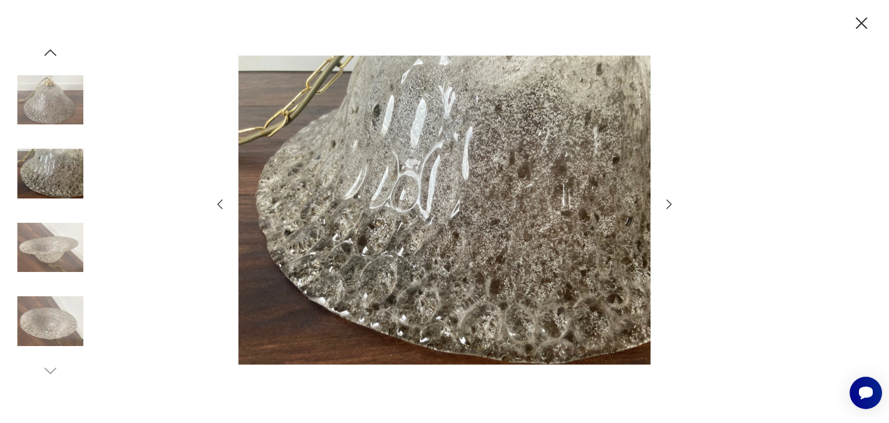
click at [669, 202] on icon "button" at bounding box center [669, 204] width 5 height 9
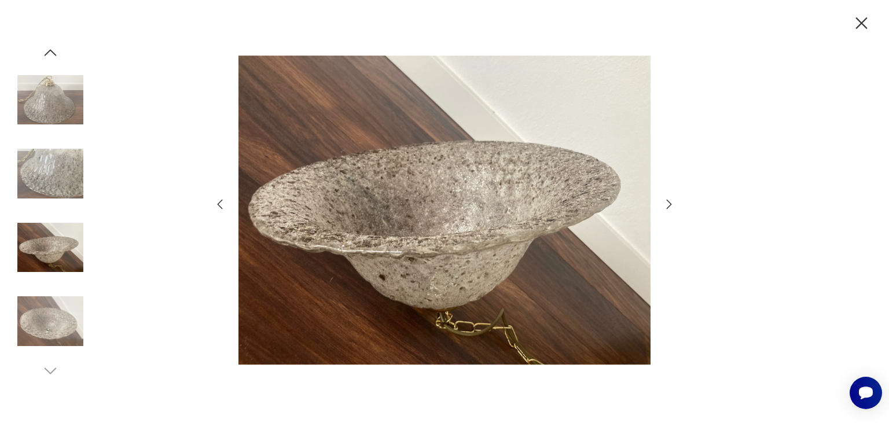
click at [669, 202] on icon "button" at bounding box center [669, 204] width 5 height 9
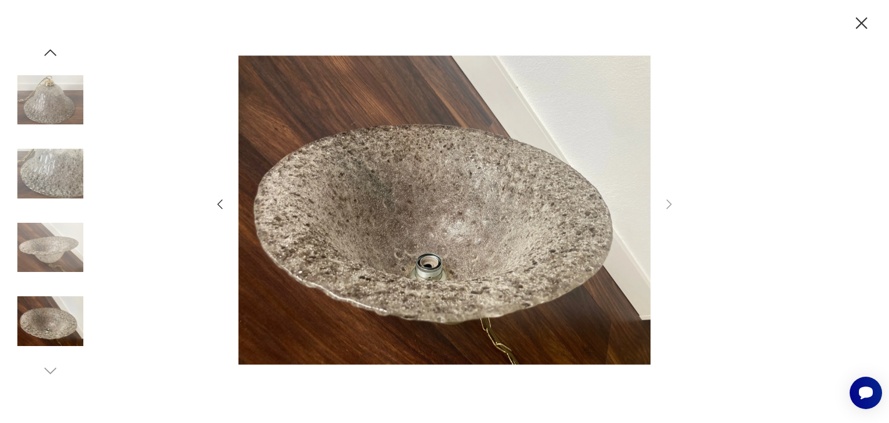
click at [866, 23] on icon "button" at bounding box center [862, 23] width 20 height 20
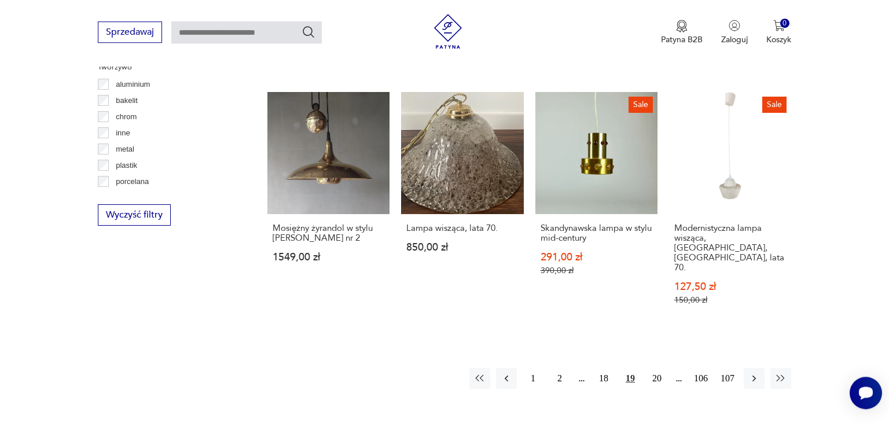
scroll to position [1189, 0]
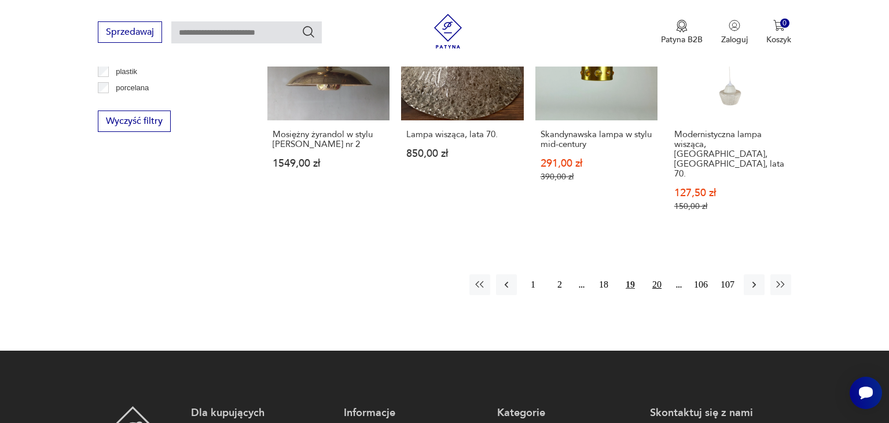
click at [657, 274] on button "20" at bounding box center [657, 284] width 21 height 21
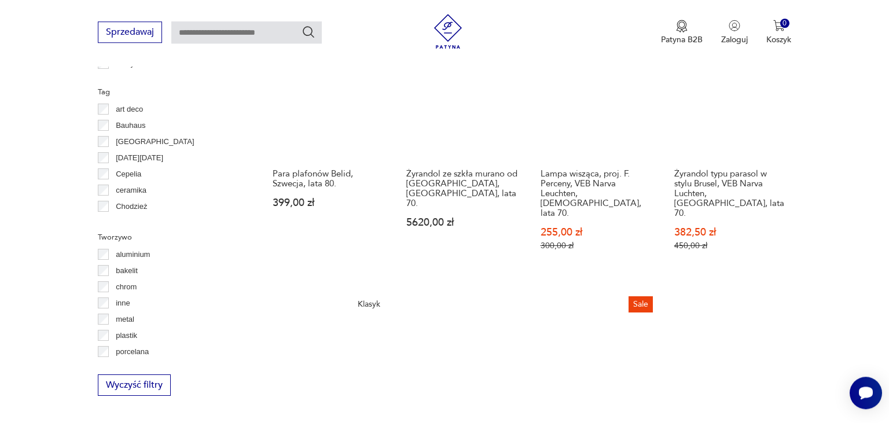
scroll to position [944, 0]
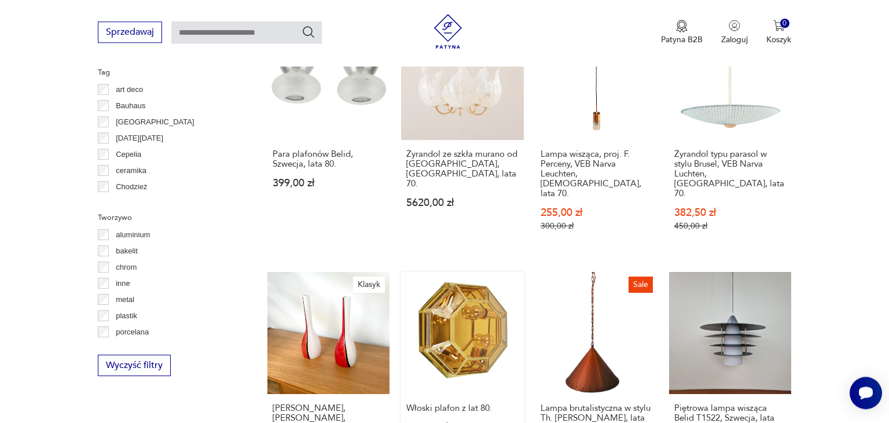
click at [458, 284] on link "Włoski plafon z lat 80. 899,00 zł" at bounding box center [462, 380] width 122 height 216
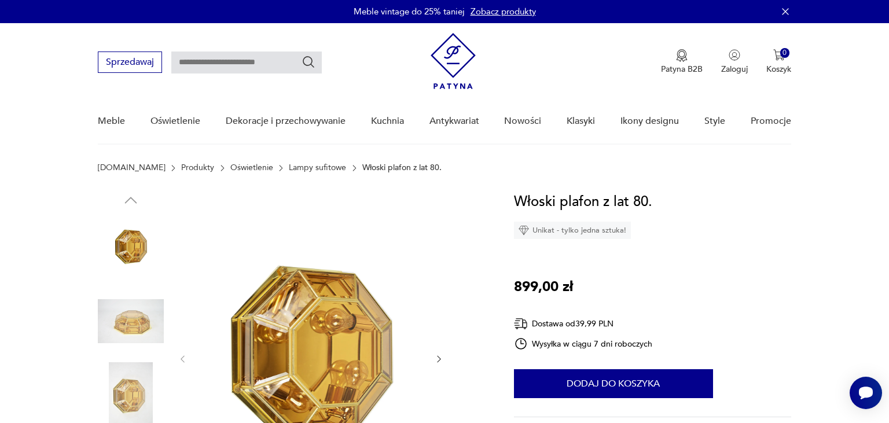
click at [311, 342] on img at bounding box center [310, 358] width 223 height 334
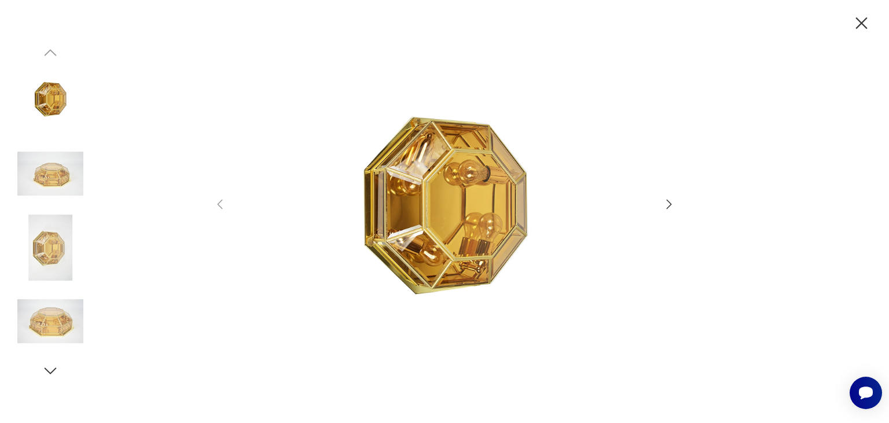
click at [668, 205] on icon "button" at bounding box center [669, 204] width 14 height 14
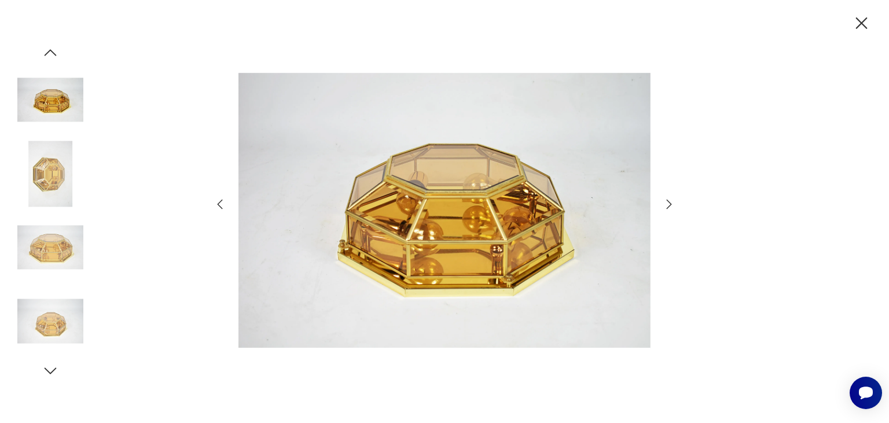
click at [668, 205] on icon "button" at bounding box center [669, 204] width 14 height 14
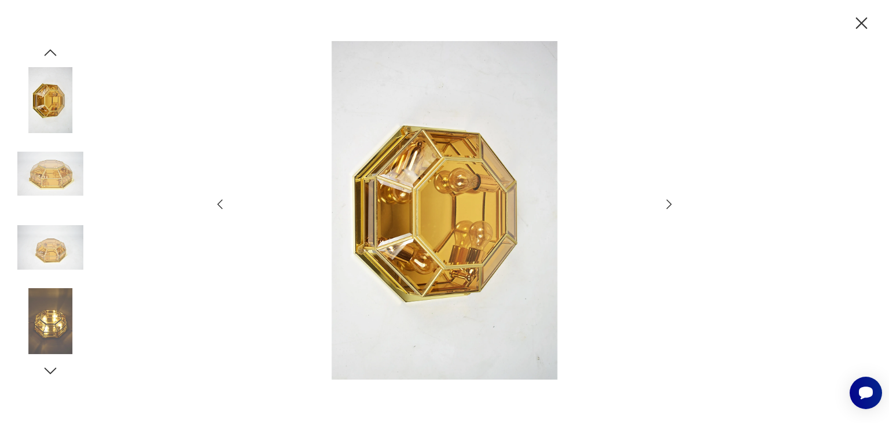
click at [668, 205] on icon "button" at bounding box center [669, 204] width 14 height 14
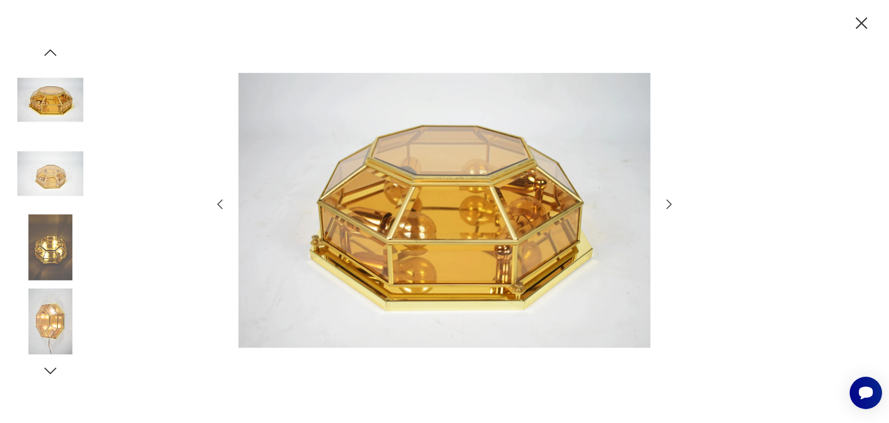
click at [668, 205] on icon "button" at bounding box center [669, 204] width 14 height 14
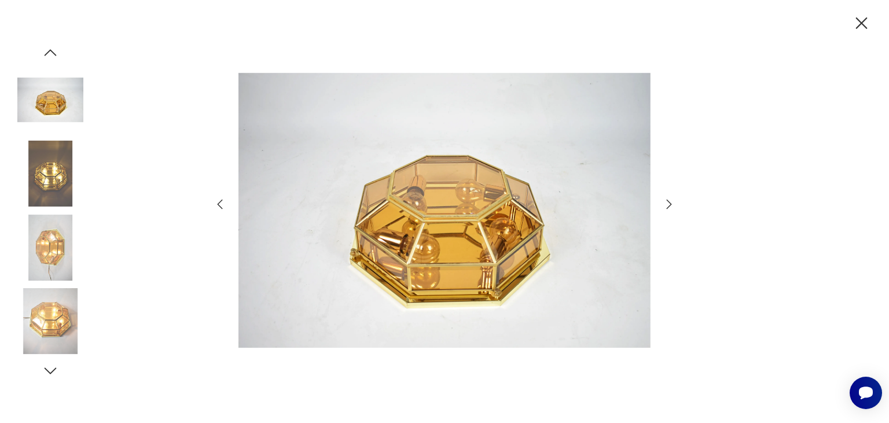
click at [668, 205] on icon "button" at bounding box center [669, 204] width 14 height 14
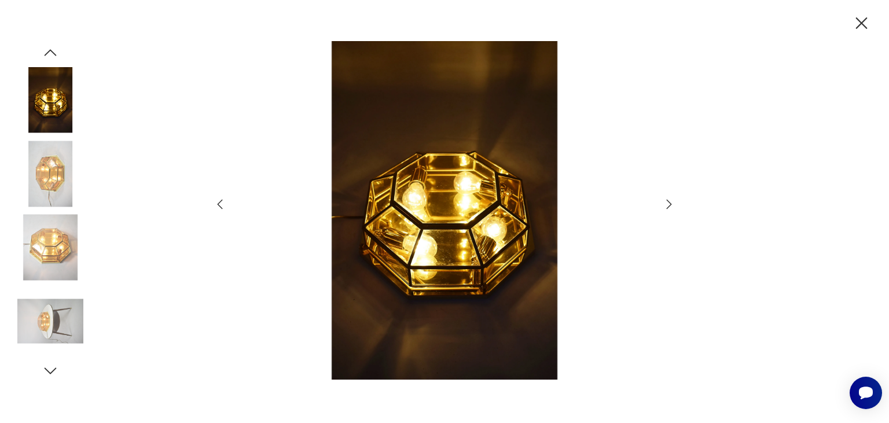
click at [668, 205] on icon "button" at bounding box center [669, 204] width 14 height 14
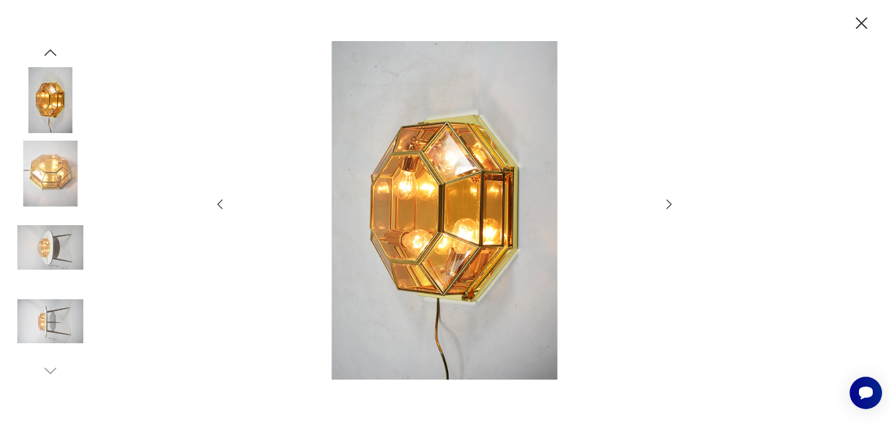
click at [668, 205] on icon "button" at bounding box center [669, 204] width 14 height 14
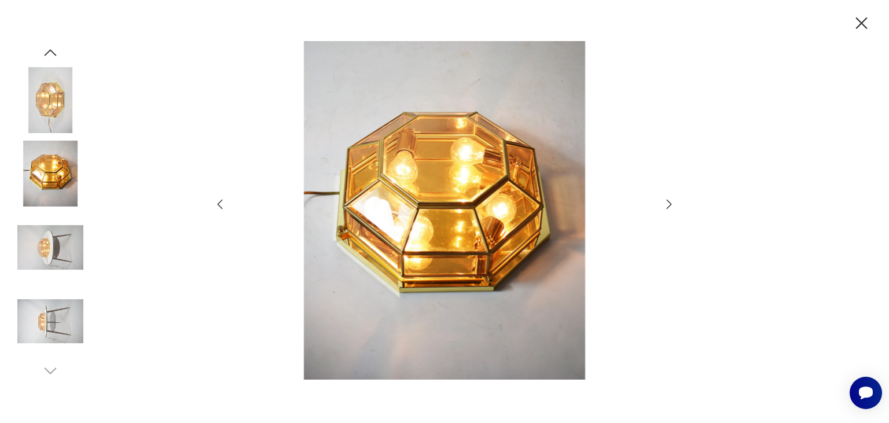
click at [668, 205] on icon "button" at bounding box center [669, 204] width 14 height 14
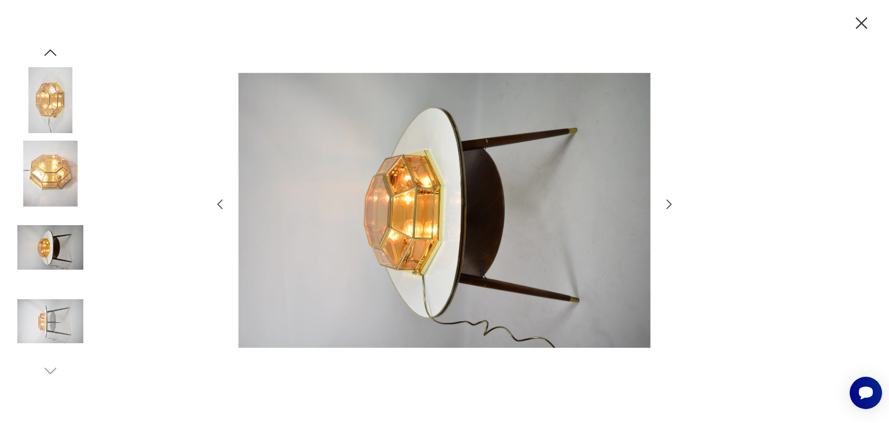
click at [668, 205] on icon "button" at bounding box center [669, 204] width 14 height 14
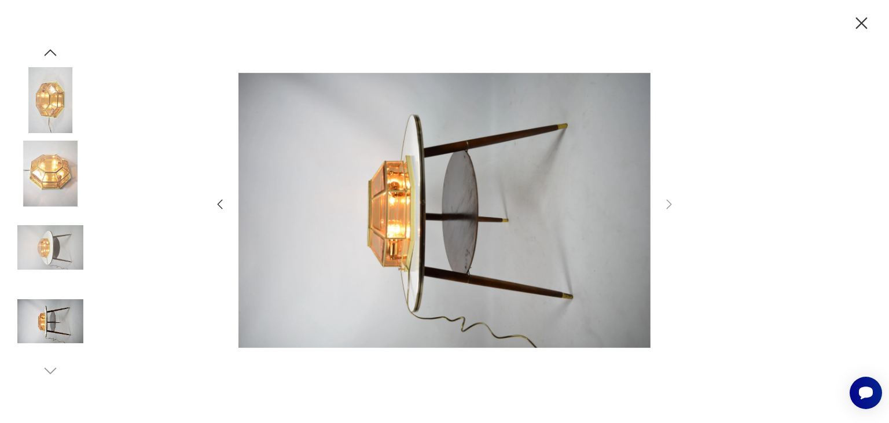
click at [52, 54] on icon "button" at bounding box center [50, 52] width 17 height 17
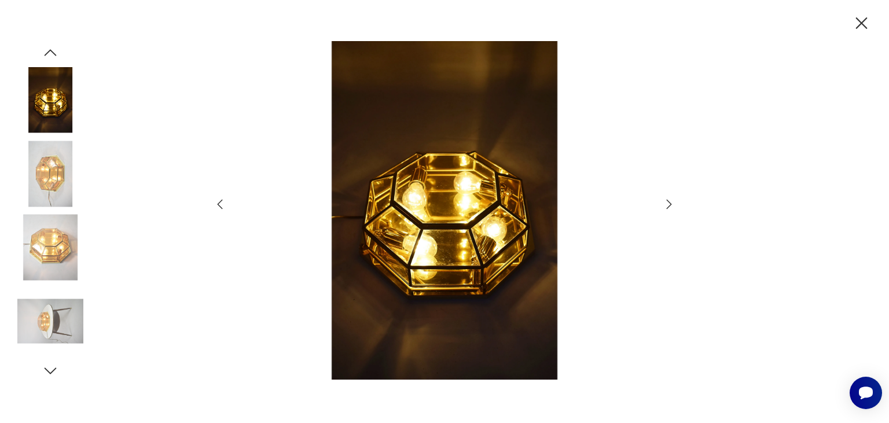
click at [52, 54] on icon "button" at bounding box center [50, 52] width 17 height 17
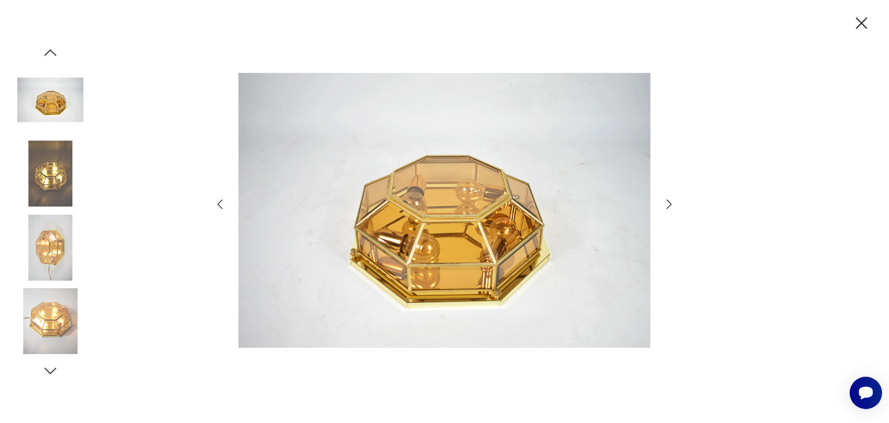
click at [51, 54] on icon "button" at bounding box center [50, 52] width 17 height 17
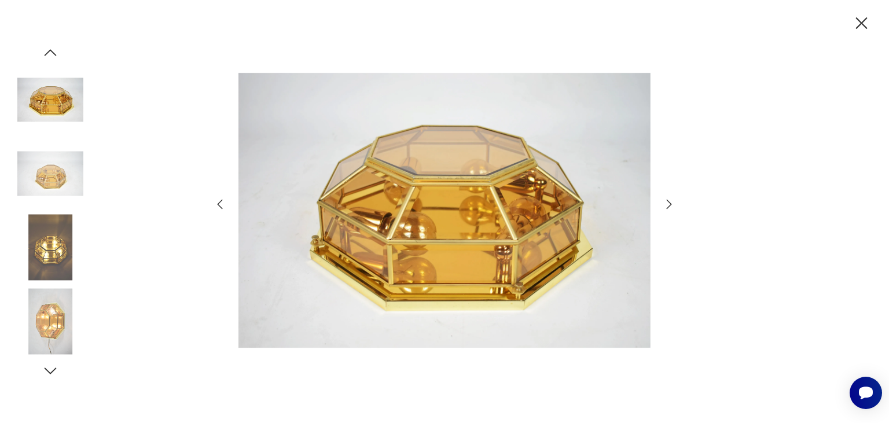
click at [51, 54] on icon "button" at bounding box center [50, 52] width 17 height 17
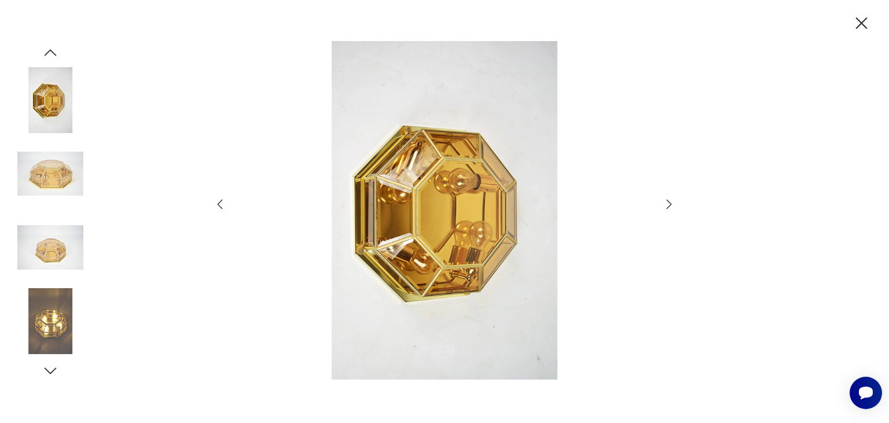
click at [863, 22] on icon "button" at bounding box center [862, 23] width 12 height 12
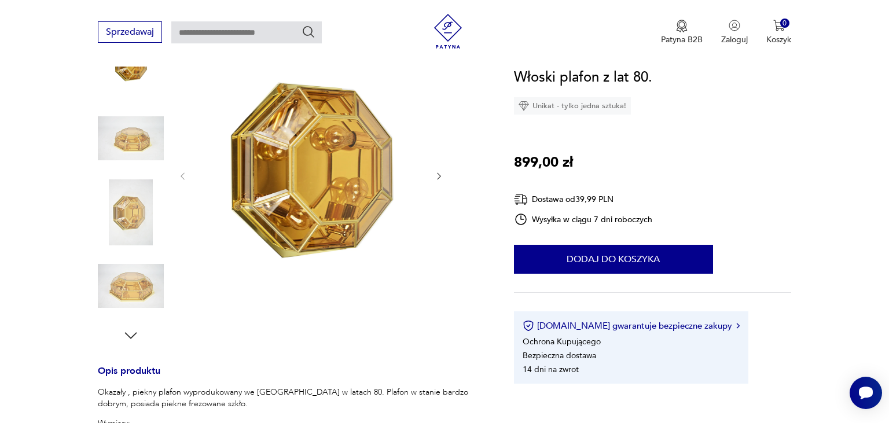
scroll to position [366, 0]
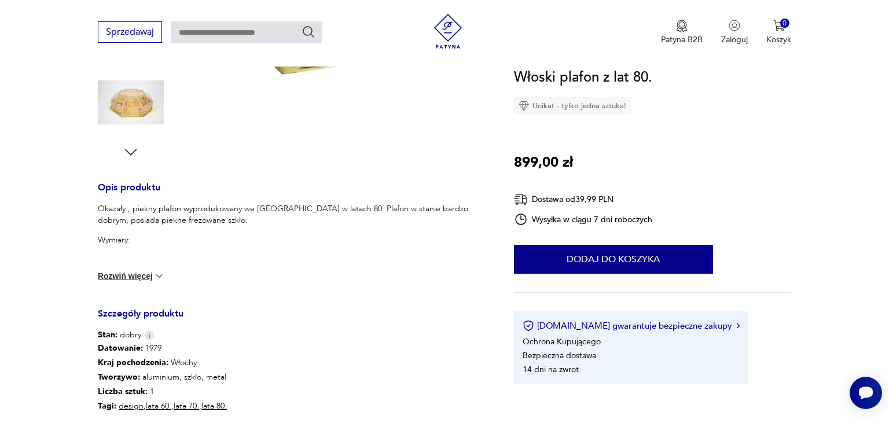
click at [117, 277] on button "Rozwiń więcej" at bounding box center [131, 276] width 67 height 12
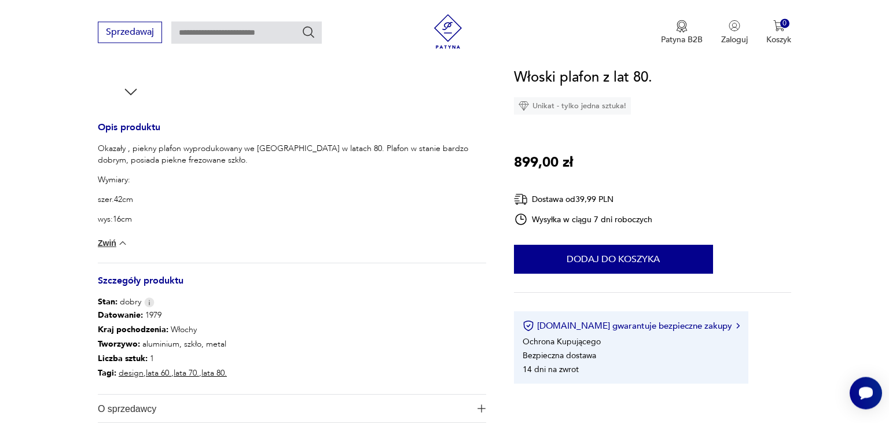
scroll to position [428, 0]
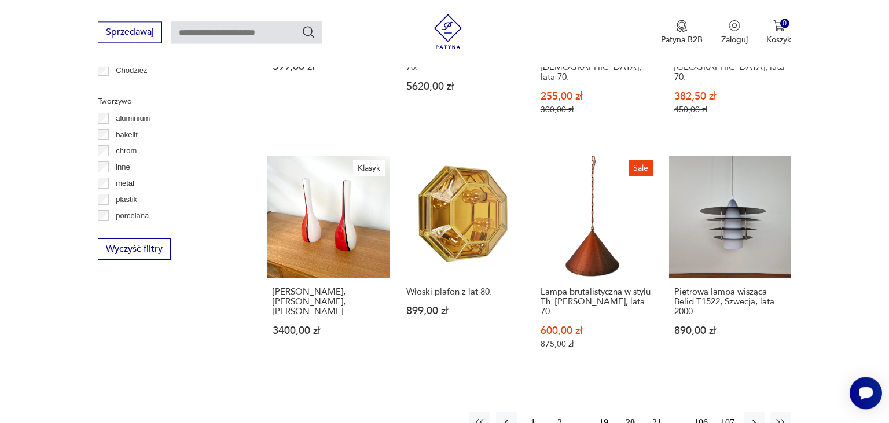
scroll to position [1072, 0]
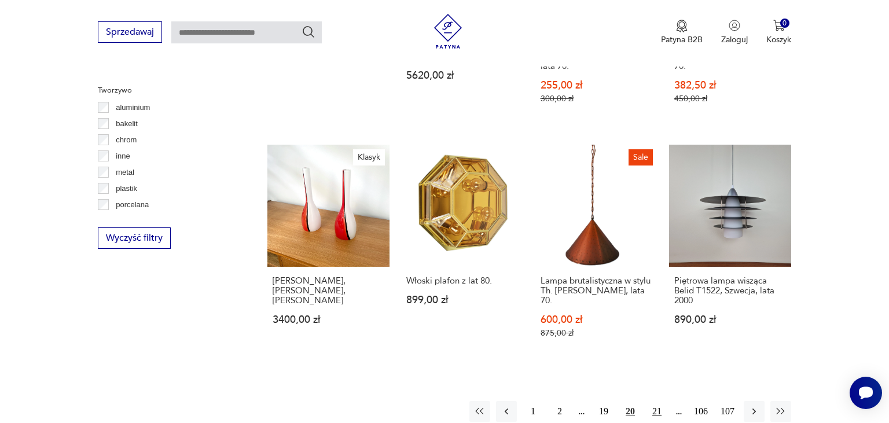
click at [655, 401] on button "21" at bounding box center [657, 411] width 21 height 21
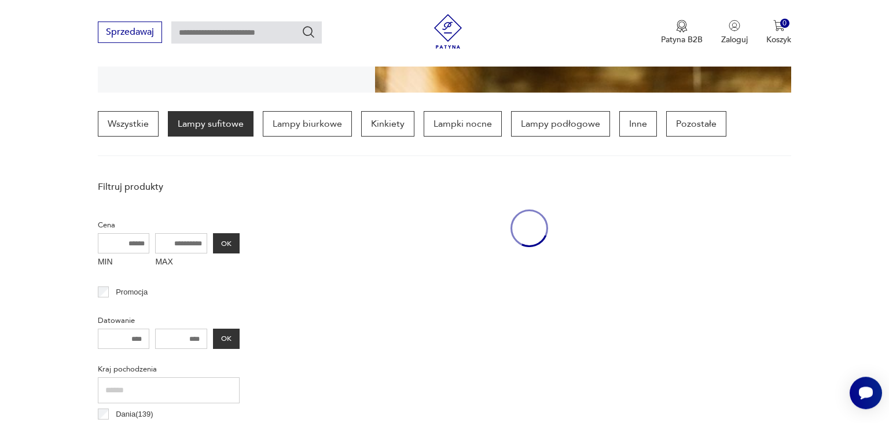
scroll to position [272, 0]
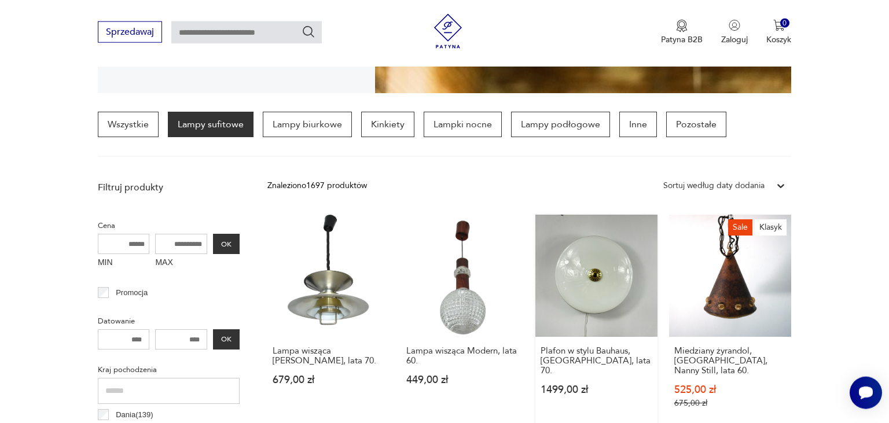
click at [591, 270] on link "Plafon w stylu Bauhaus, [GEOGRAPHIC_DATA], lata 70. 1499,00 zł" at bounding box center [597, 323] width 122 height 216
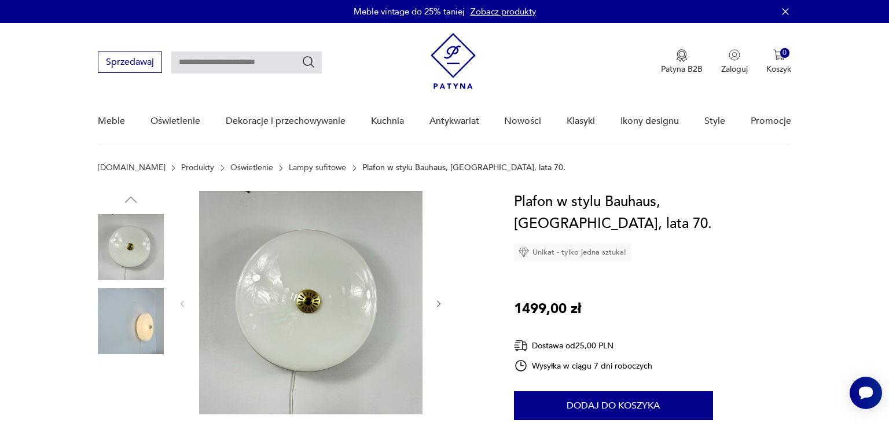
click at [314, 306] on img at bounding box center [310, 302] width 223 height 223
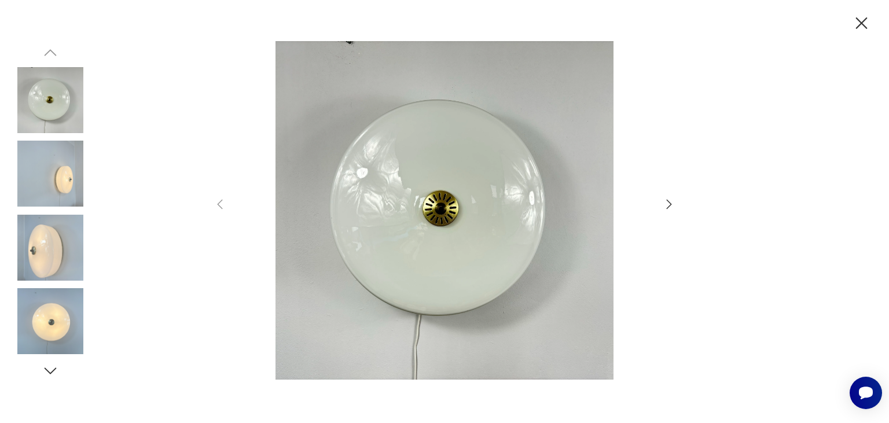
click at [670, 206] on icon "button" at bounding box center [669, 204] width 14 height 14
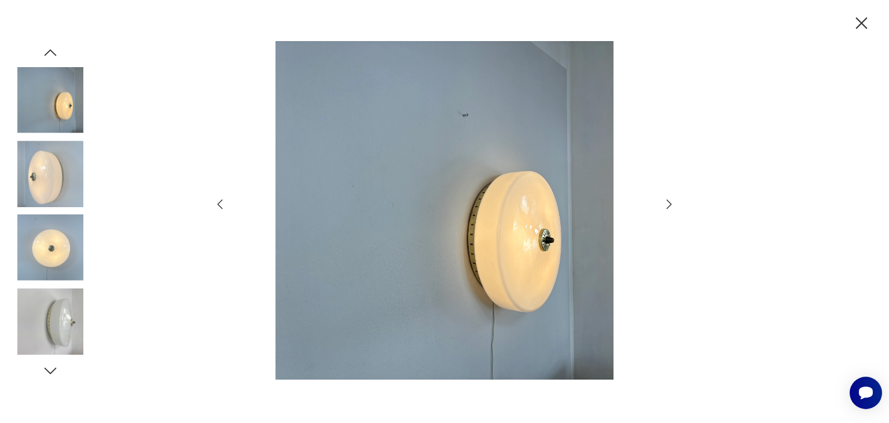
click at [661, 204] on div at bounding box center [444, 211] width 463 height 341
click at [669, 206] on icon "button" at bounding box center [669, 204] width 14 height 14
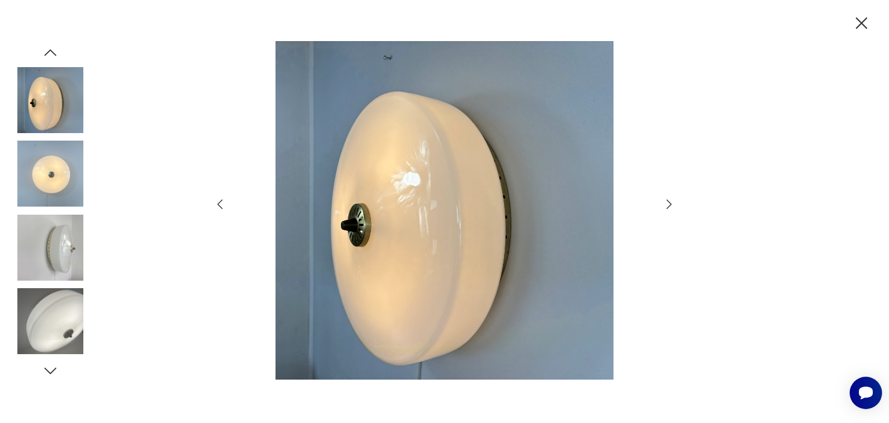
click at [668, 207] on icon "button" at bounding box center [669, 204] width 14 height 14
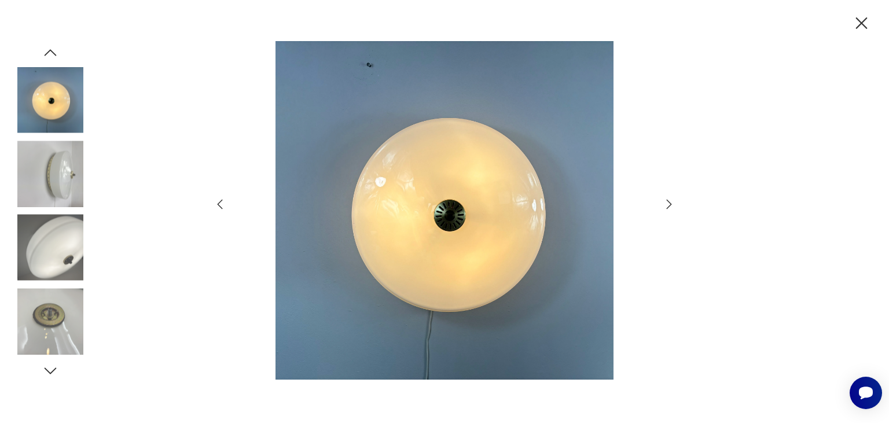
click at [668, 207] on icon "button" at bounding box center [669, 204] width 14 height 14
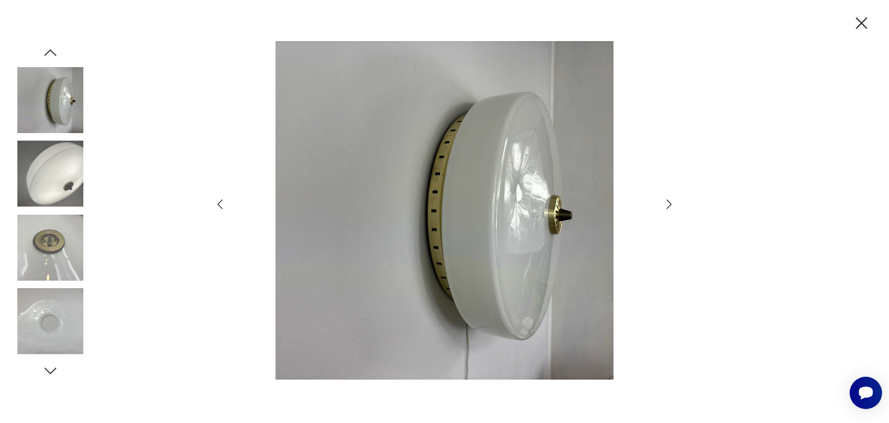
click at [668, 207] on icon "button" at bounding box center [669, 204] width 14 height 14
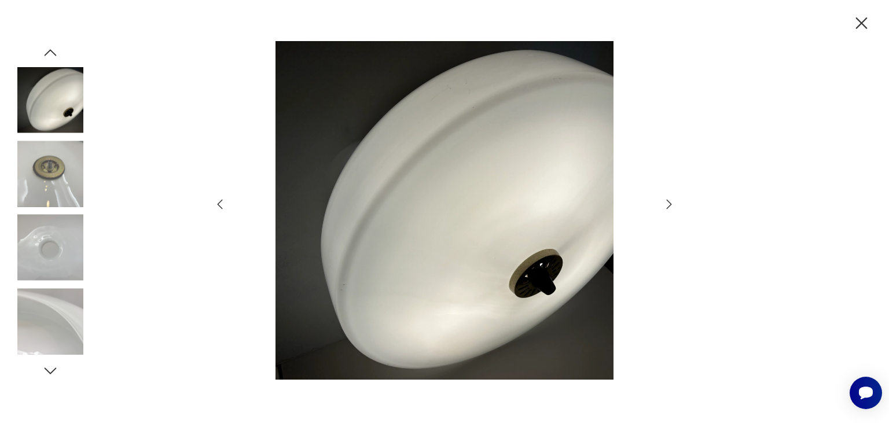
click at [668, 207] on icon "button" at bounding box center [669, 204] width 14 height 14
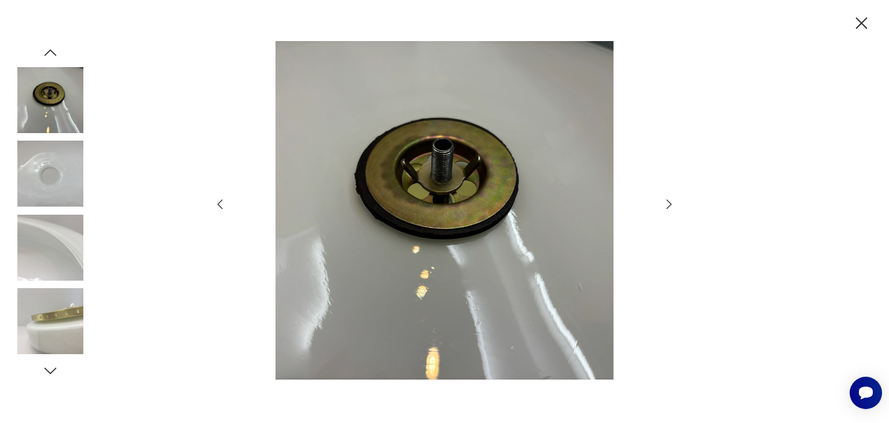
click at [668, 207] on icon "button" at bounding box center [669, 204] width 14 height 14
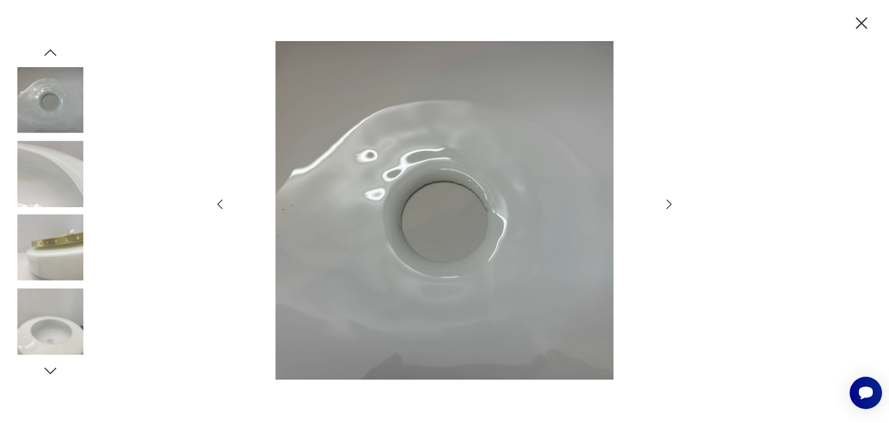
click at [668, 207] on icon "button" at bounding box center [669, 204] width 14 height 14
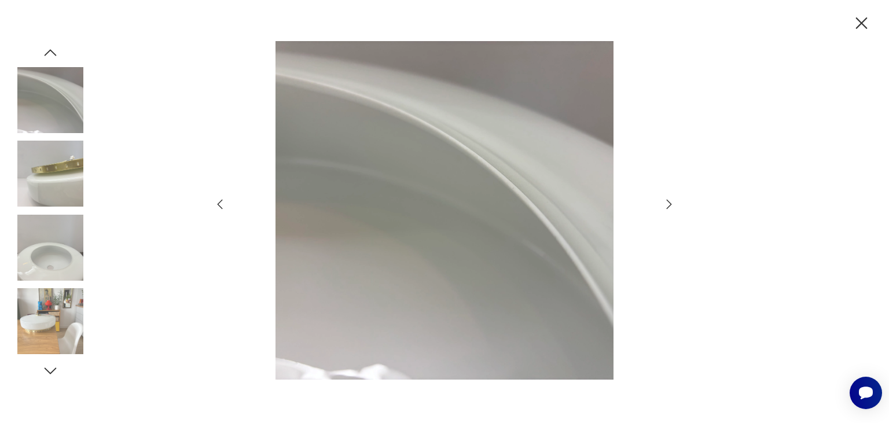
click at [668, 207] on icon "button" at bounding box center [669, 204] width 14 height 14
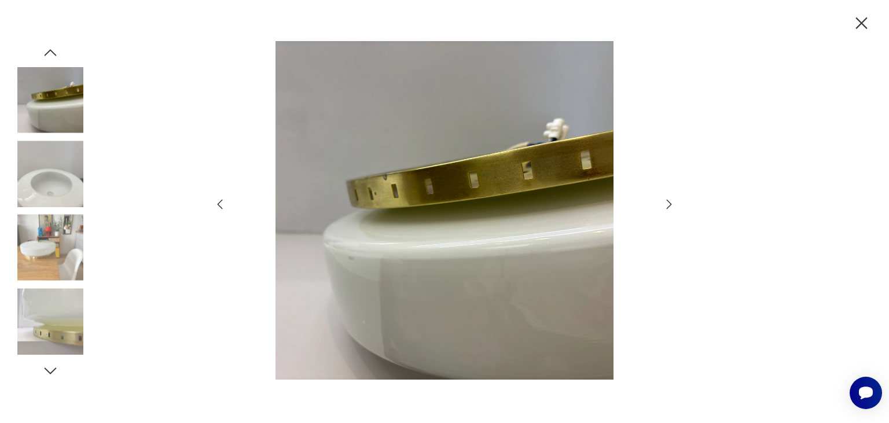
click at [668, 207] on icon "button" at bounding box center [669, 204] width 14 height 14
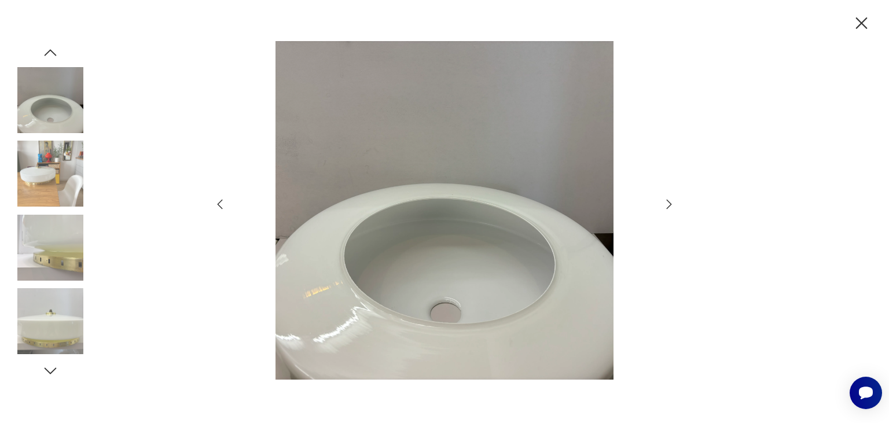
click at [668, 207] on icon "button" at bounding box center [669, 204] width 14 height 14
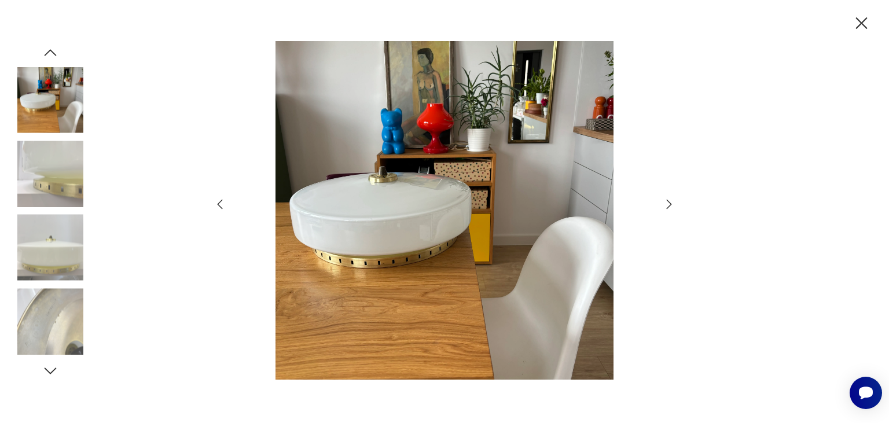
click at [668, 204] on icon "button" at bounding box center [669, 204] width 14 height 14
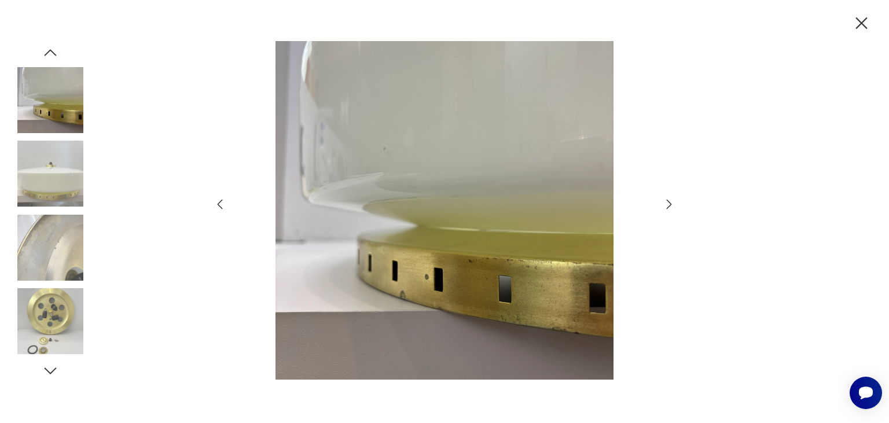
click at [668, 204] on icon "button" at bounding box center [669, 204] width 14 height 14
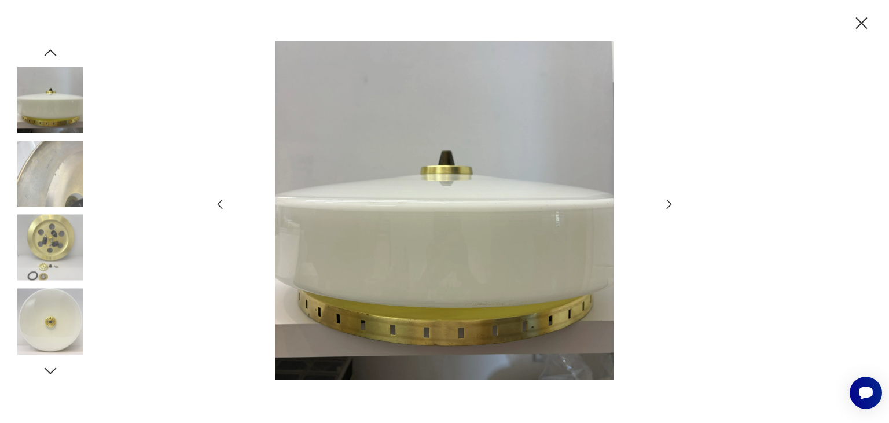
click at [668, 204] on icon "button" at bounding box center [669, 204] width 14 height 14
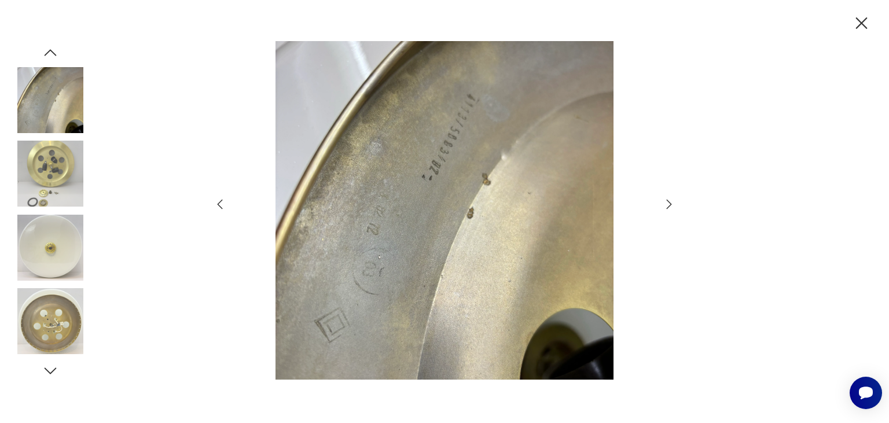
click at [668, 204] on icon "button" at bounding box center [669, 204] width 14 height 14
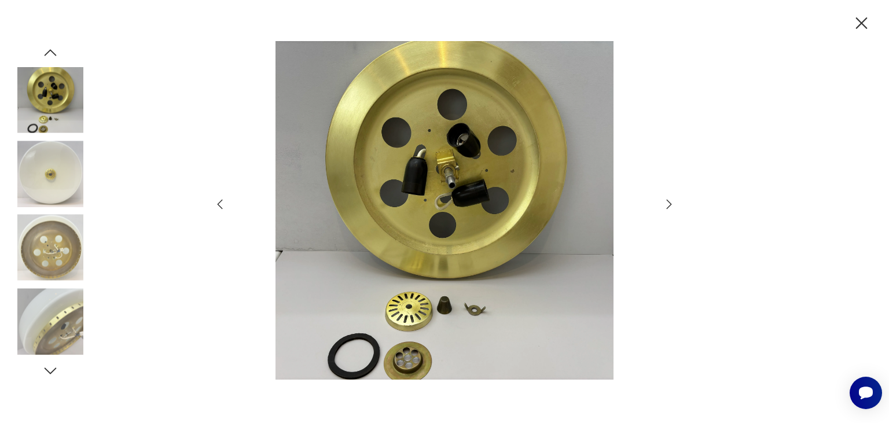
click at [668, 204] on icon "button" at bounding box center [669, 204] width 14 height 14
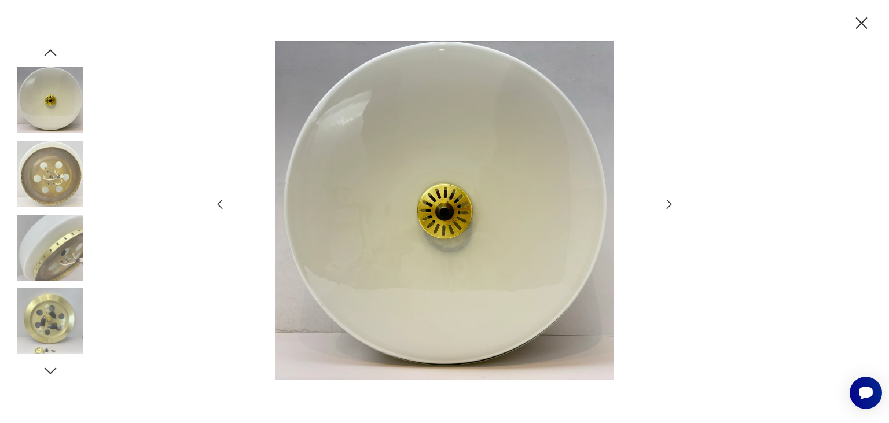
click at [668, 204] on icon "button" at bounding box center [669, 204] width 14 height 14
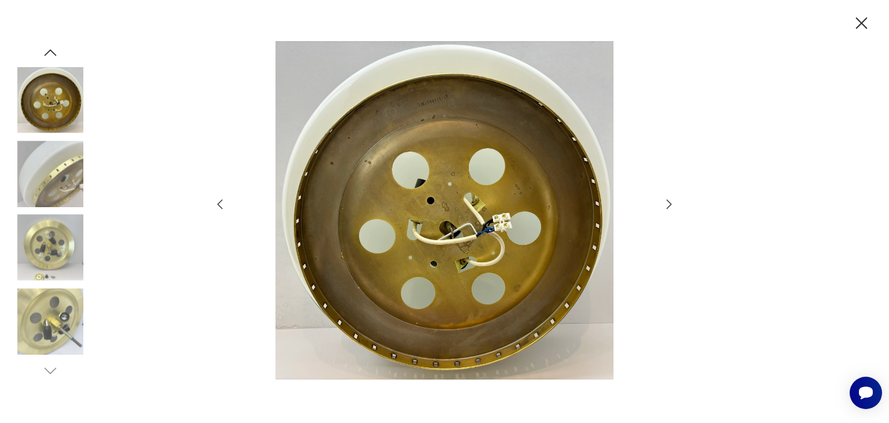
click at [668, 204] on icon "button" at bounding box center [669, 204] width 14 height 14
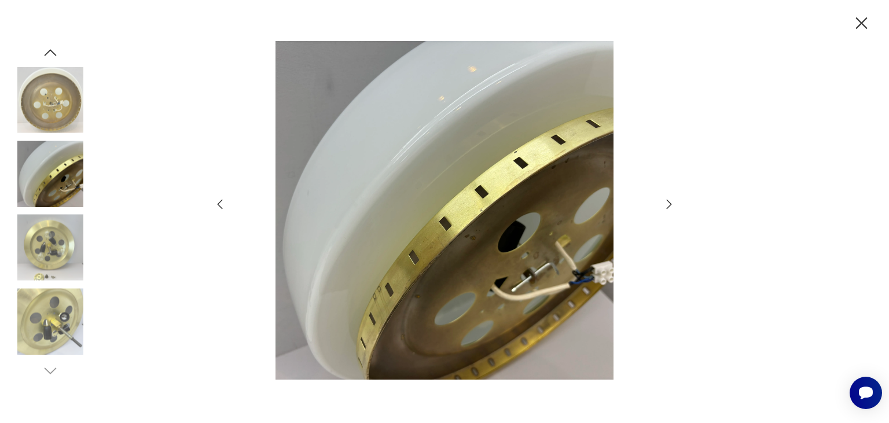
click at [668, 204] on icon "button" at bounding box center [669, 204] width 14 height 14
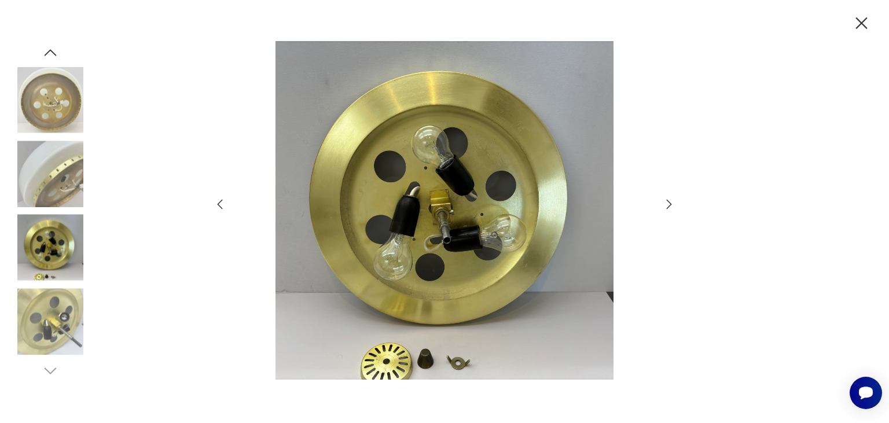
click at [668, 204] on icon "button" at bounding box center [669, 204] width 14 height 14
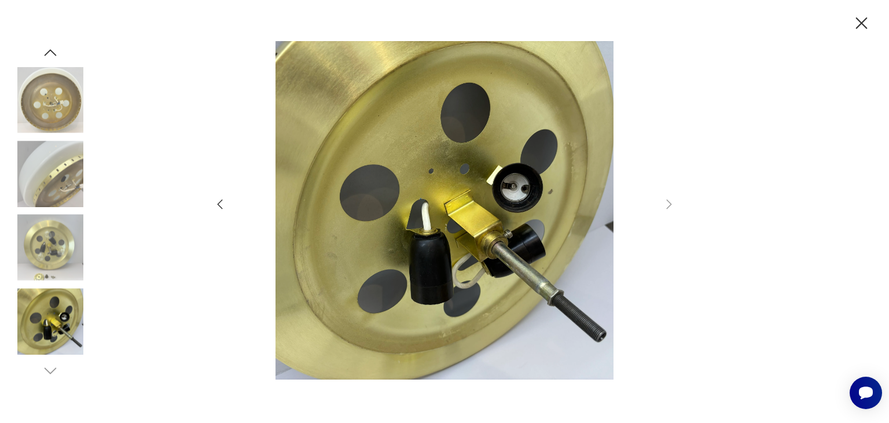
click at [860, 27] on icon "button" at bounding box center [862, 23] width 20 height 20
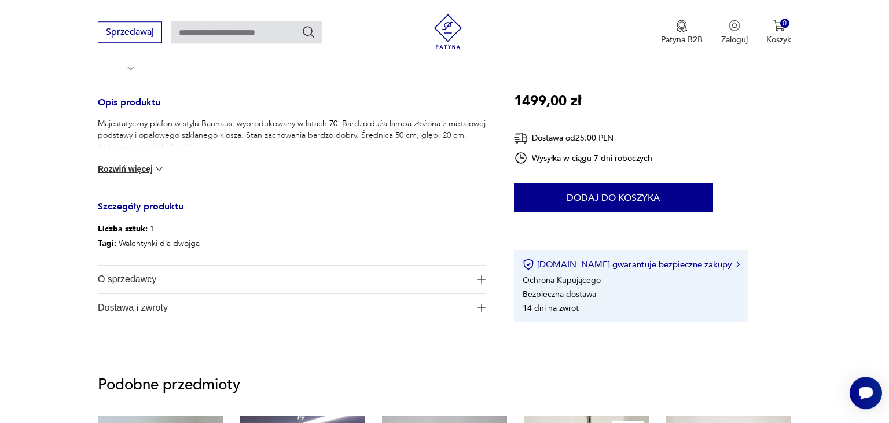
scroll to position [489, 0]
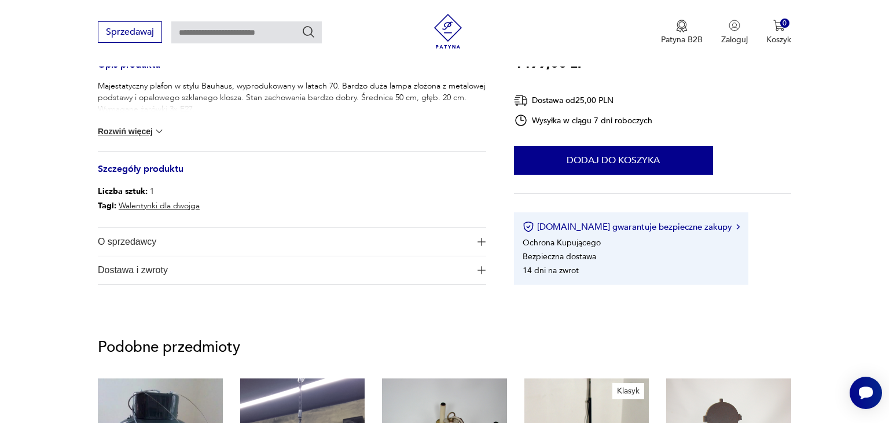
click at [140, 130] on button "Rozwiń więcej" at bounding box center [131, 132] width 67 height 12
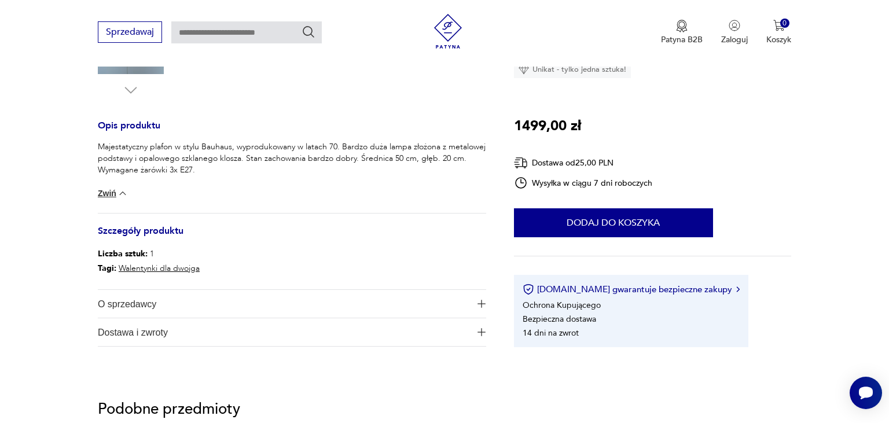
scroll to position [122, 0]
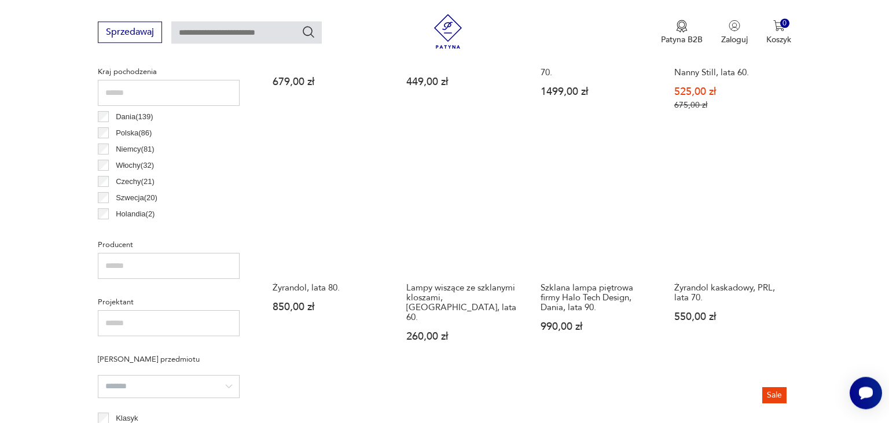
scroll to position [575, 0]
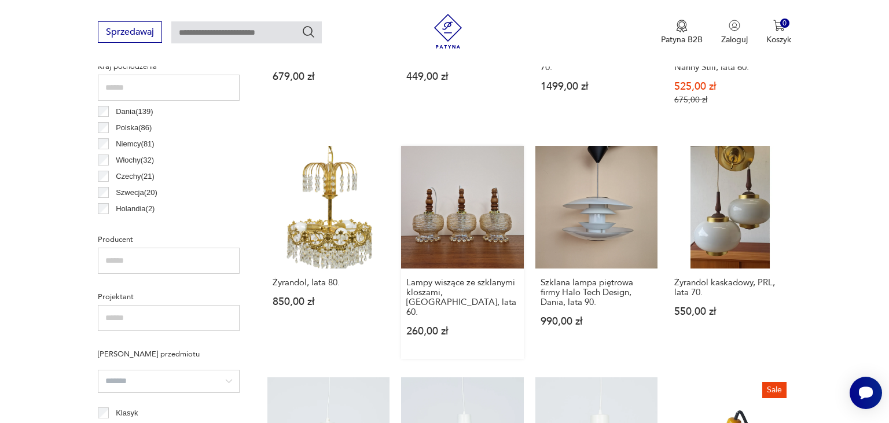
click at [461, 213] on link "Lampy wiszące ze szklanymi kloszami, [GEOGRAPHIC_DATA], lata 60. 260,00 zł" at bounding box center [462, 252] width 122 height 212
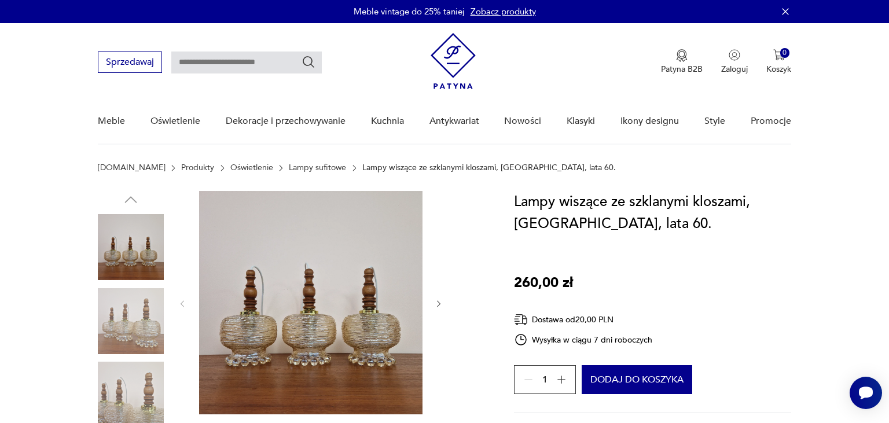
click at [298, 329] on img at bounding box center [310, 302] width 223 height 223
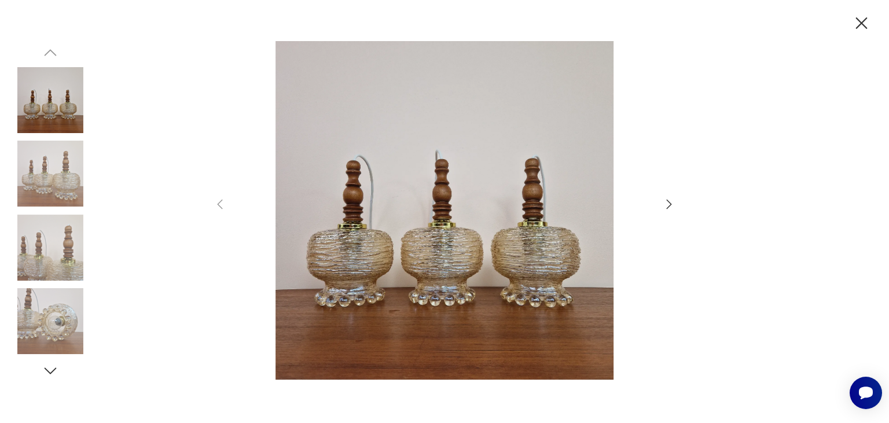
click at [670, 199] on icon "button" at bounding box center [669, 204] width 14 height 14
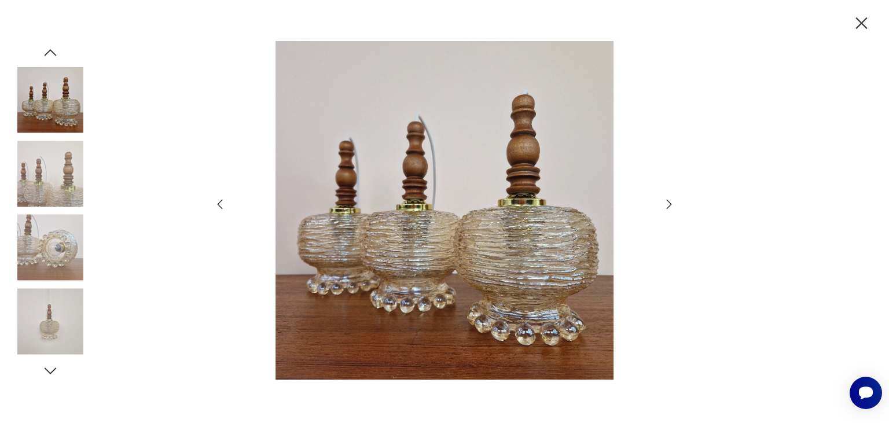
click at [670, 199] on icon "button" at bounding box center [669, 204] width 14 height 14
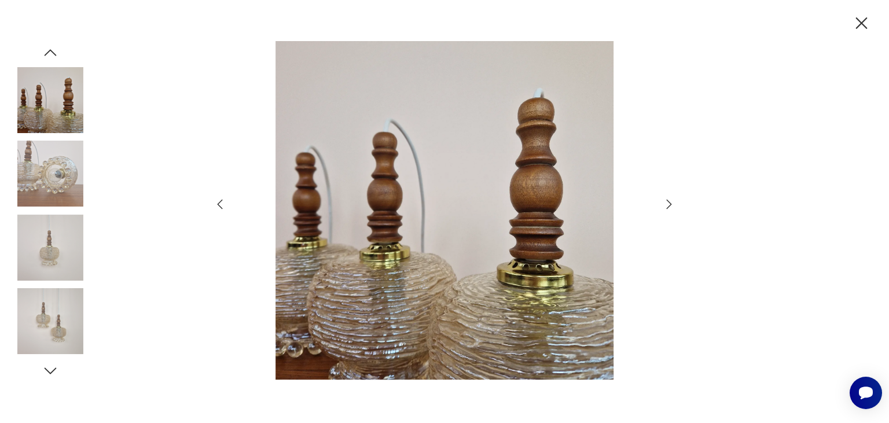
click at [670, 199] on icon "button" at bounding box center [669, 204] width 14 height 14
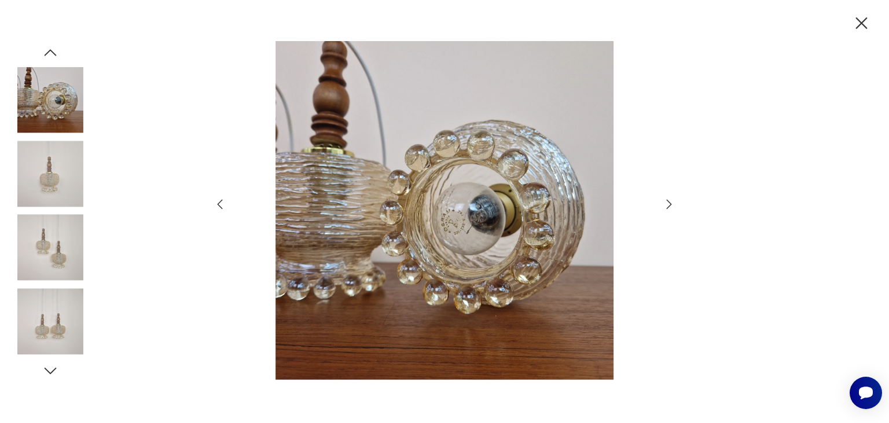
click at [670, 199] on icon "button" at bounding box center [669, 204] width 14 height 14
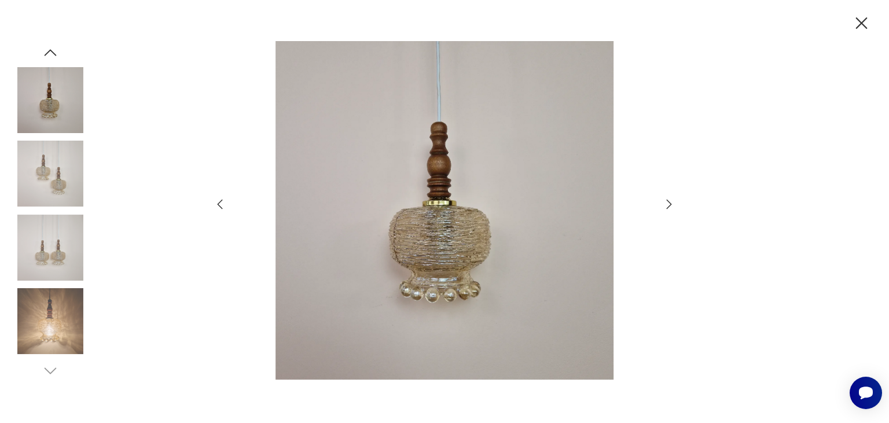
click at [670, 199] on icon "button" at bounding box center [669, 204] width 14 height 14
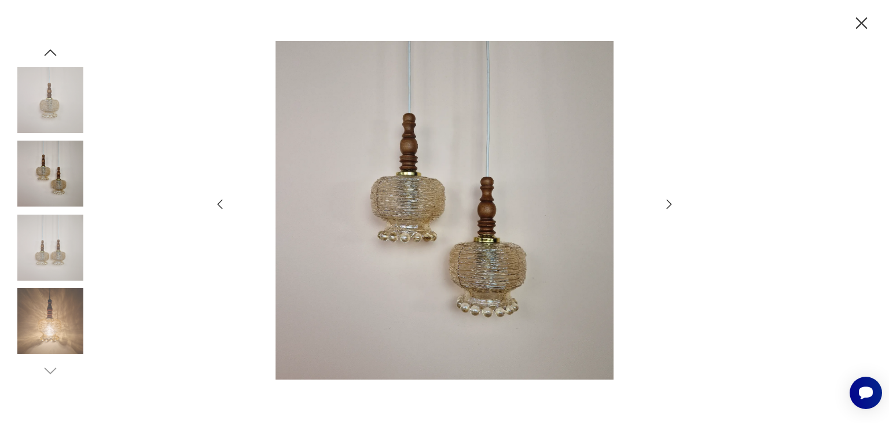
click at [670, 199] on icon "button" at bounding box center [669, 204] width 14 height 14
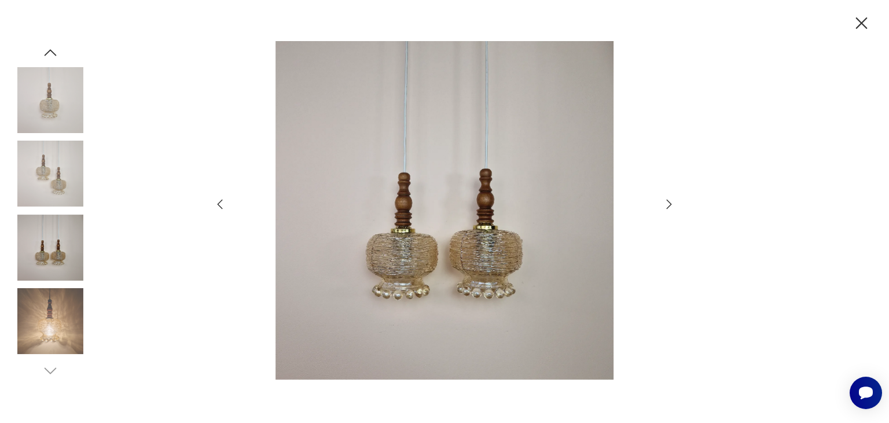
click at [668, 203] on icon "button" at bounding box center [669, 204] width 14 height 14
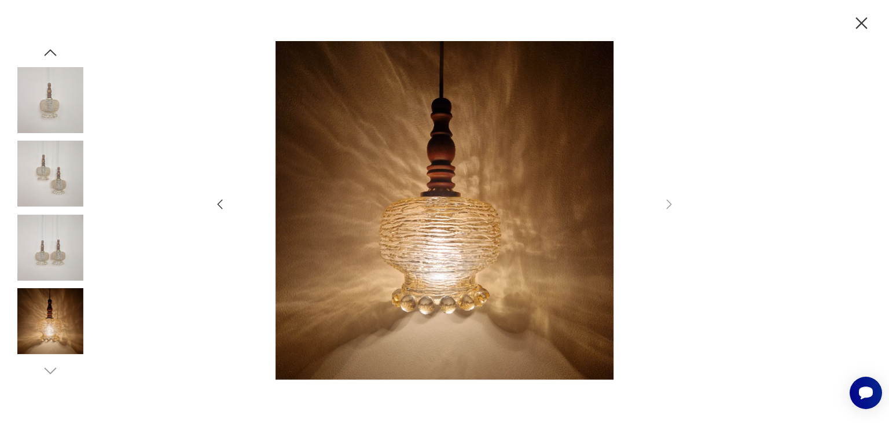
click at [865, 24] on icon "button" at bounding box center [862, 23] width 20 height 20
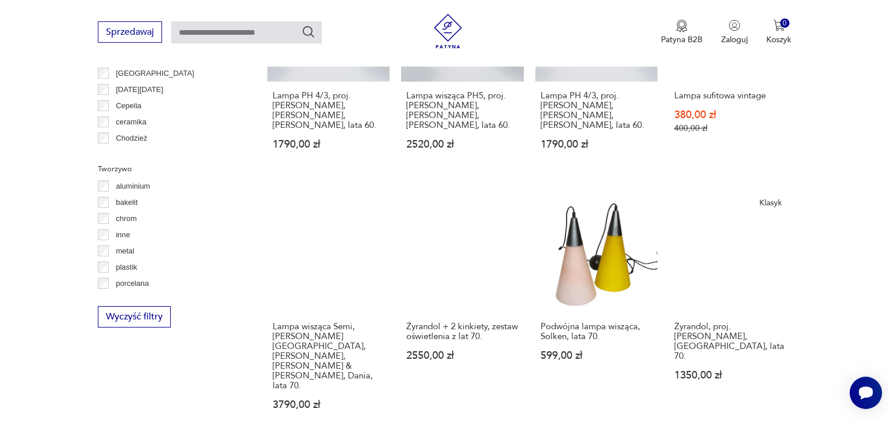
scroll to position [1053, 0]
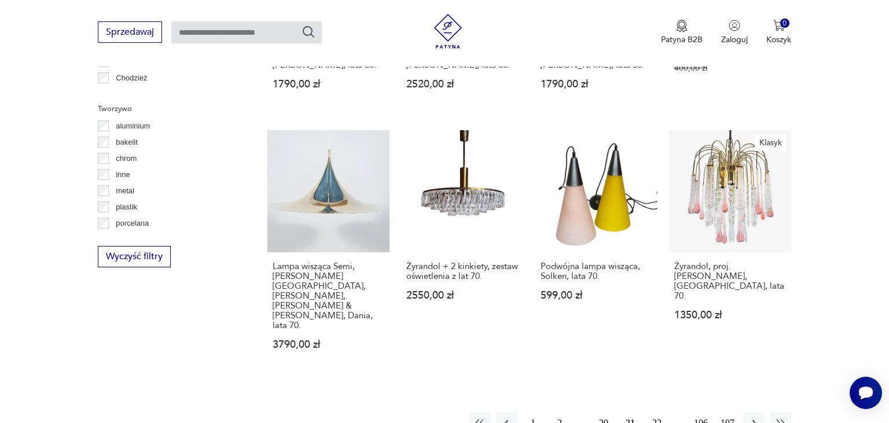
click at [656, 413] on button "22" at bounding box center [657, 423] width 21 height 21
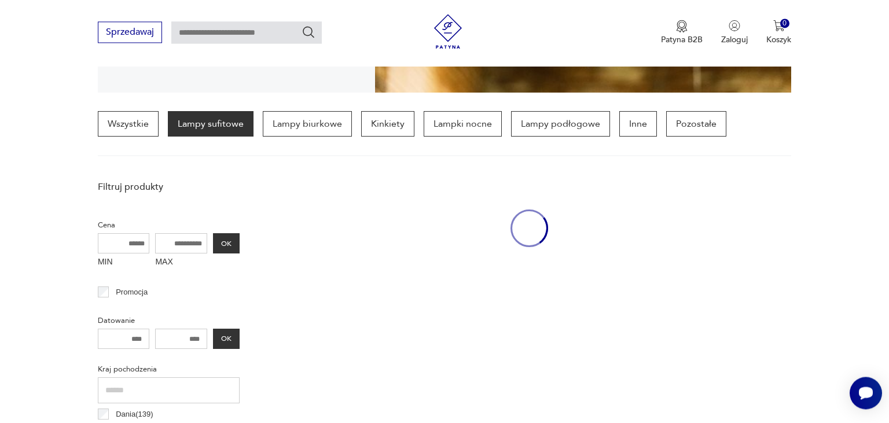
scroll to position [272, 0]
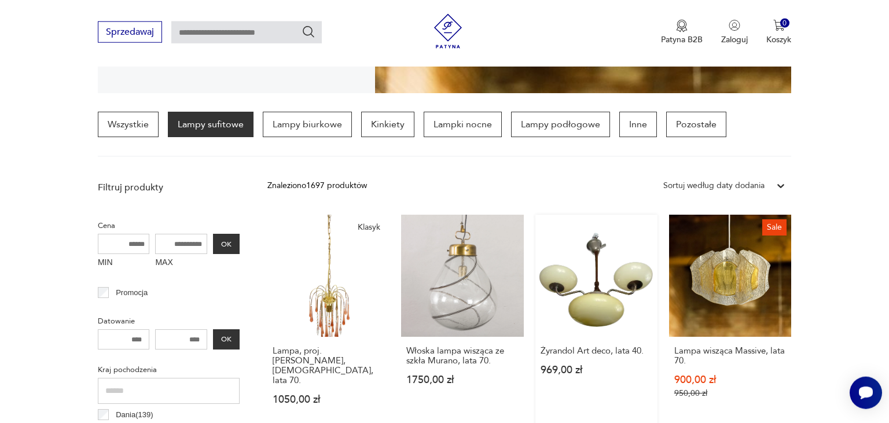
click at [596, 296] on link "Żyrandol Art deco, lata 40. 969,00 zł" at bounding box center [597, 321] width 122 height 212
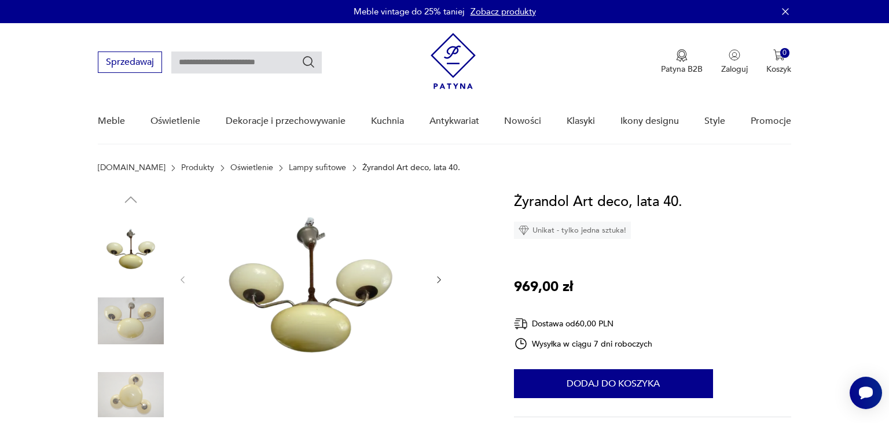
click at [318, 299] on img at bounding box center [310, 279] width 223 height 176
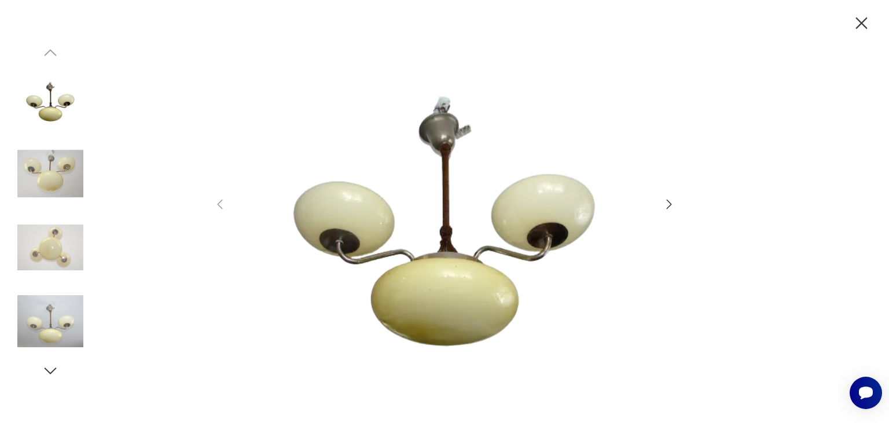
click at [668, 203] on icon "button" at bounding box center [669, 204] width 14 height 14
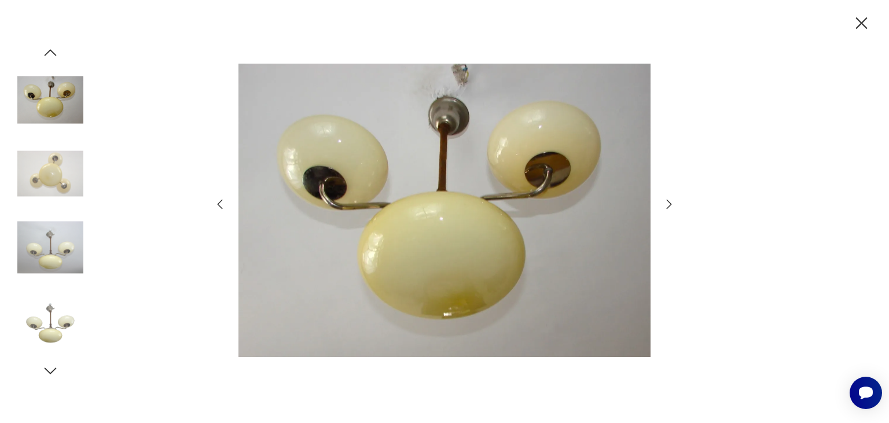
click at [668, 203] on icon "button" at bounding box center [669, 204] width 14 height 14
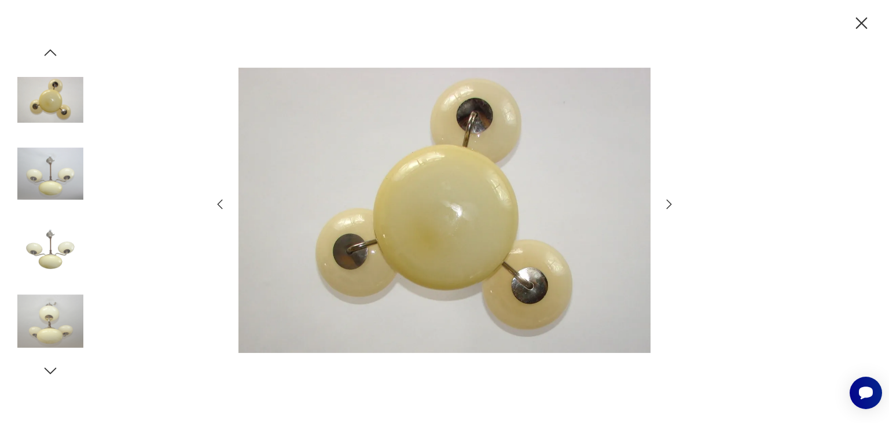
click at [668, 203] on icon "button" at bounding box center [669, 204] width 14 height 14
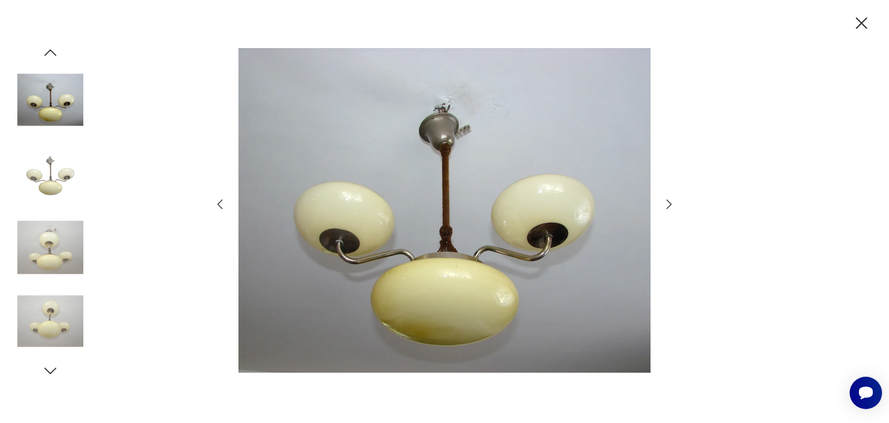
click at [668, 203] on icon "button" at bounding box center [669, 204] width 14 height 14
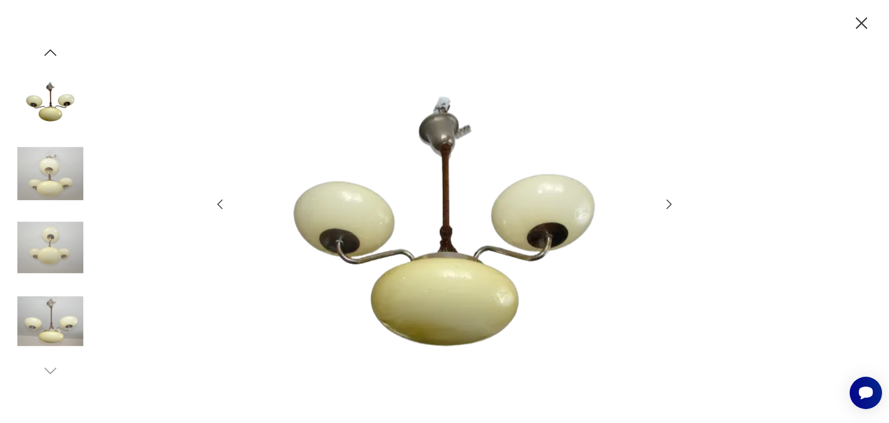
click at [668, 203] on icon "button" at bounding box center [669, 204] width 14 height 14
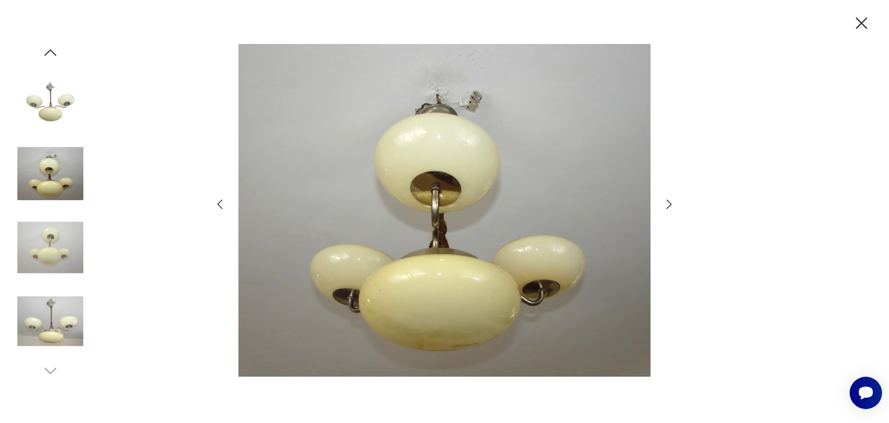
click at [668, 203] on icon "button" at bounding box center [669, 204] width 14 height 14
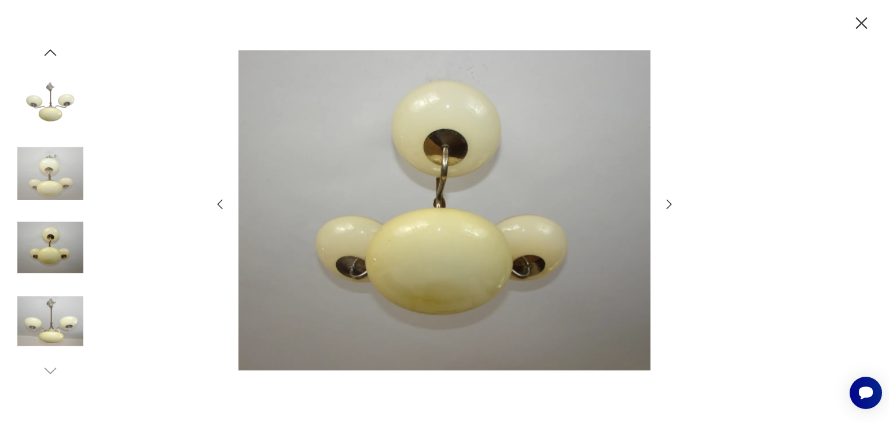
click at [668, 203] on icon "button" at bounding box center [669, 204] width 14 height 14
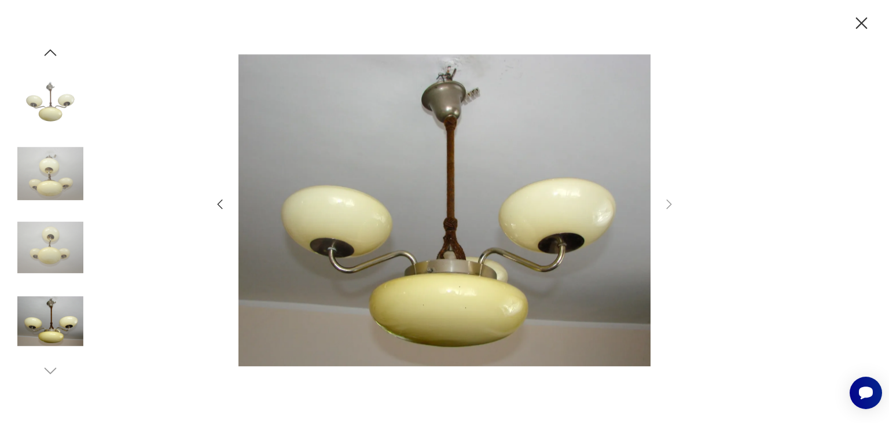
click at [857, 33] on icon "button" at bounding box center [862, 23] width 20 height 20
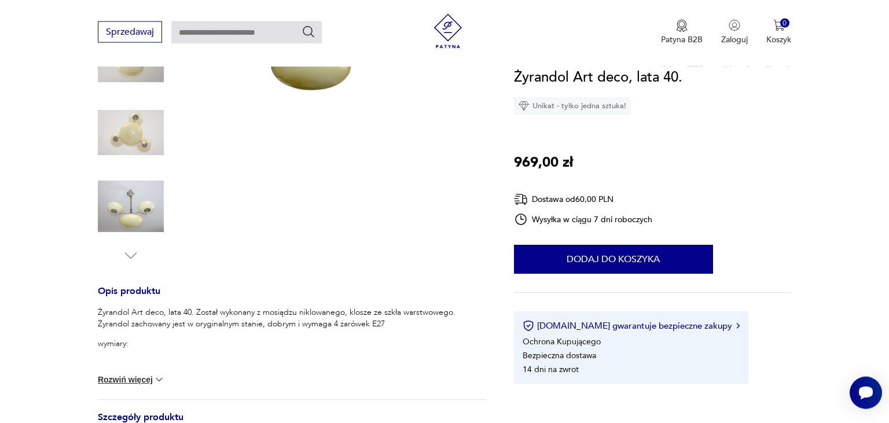
scroll to position [366, 0]
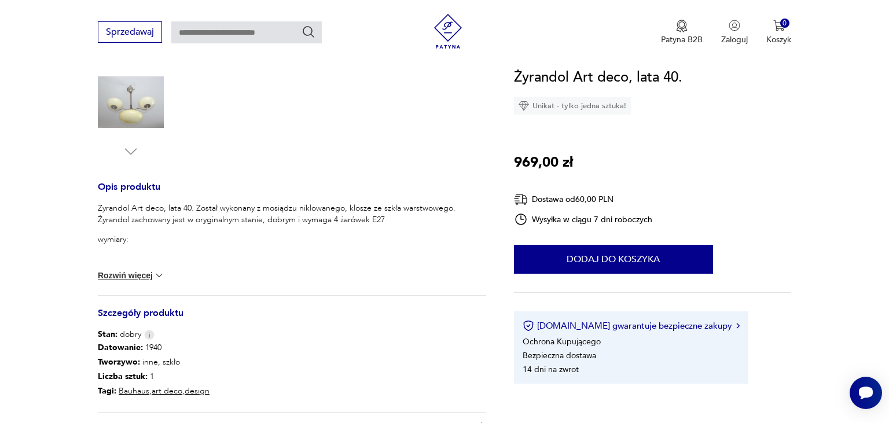
click at [123, 274] on button "Rozwiń więcej" at bounding box center [131, 276] width 67 height 12
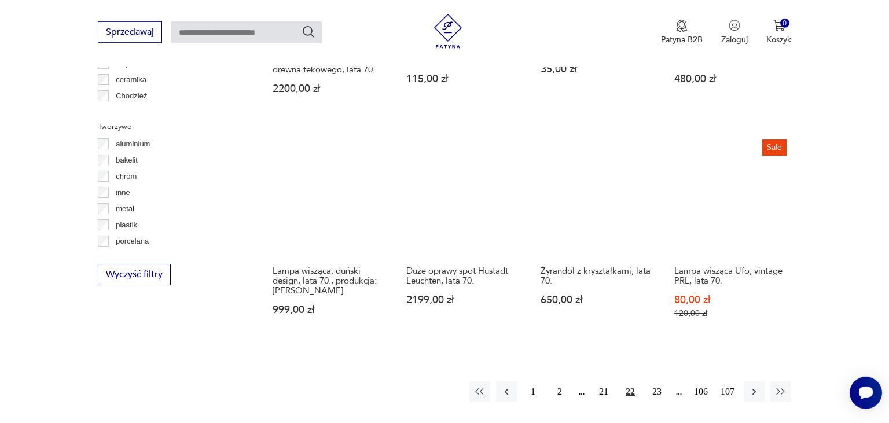
scroll to position [1123, 0]
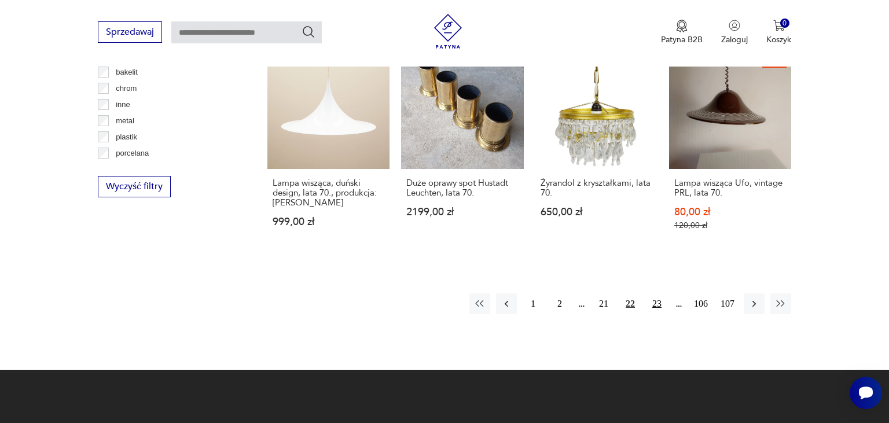
click at [655, 294] on button "23" at bounding box center [657, 304] width 21 height 21
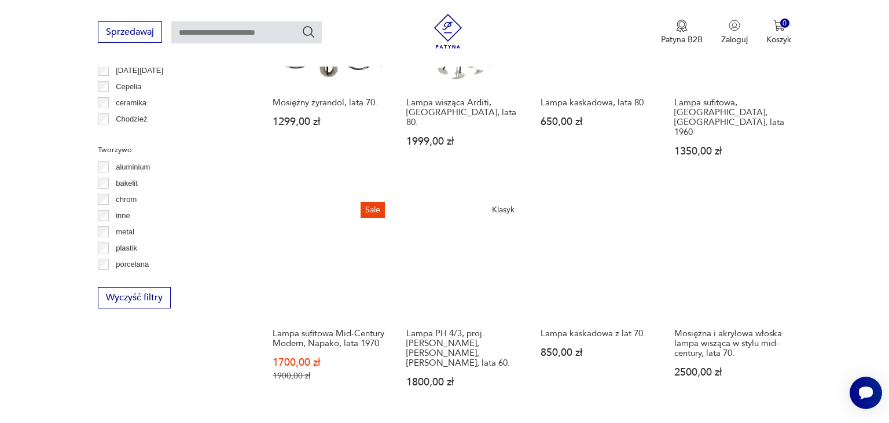
scroll to position [1066, 0]
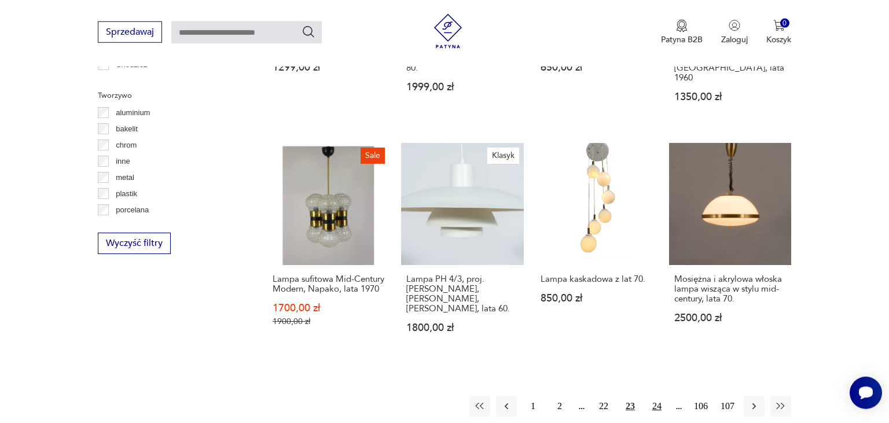
click at [658, 396] on button "24" at bounding box center [657, 406] width 21 height 21
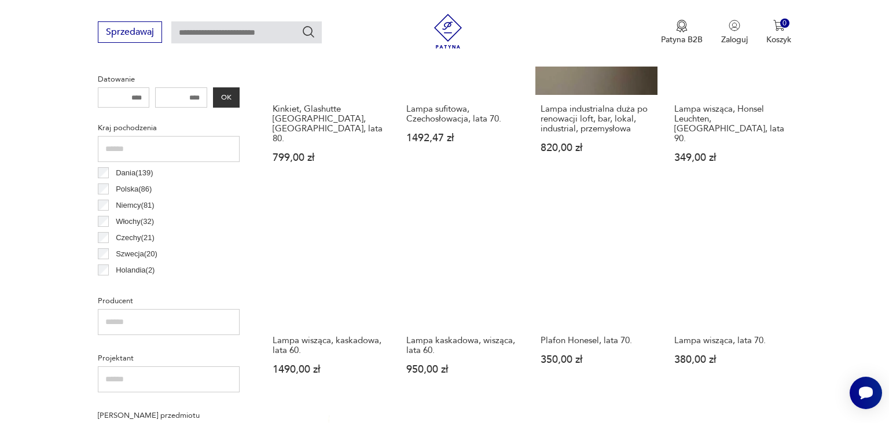
scroll to position [516, 0]
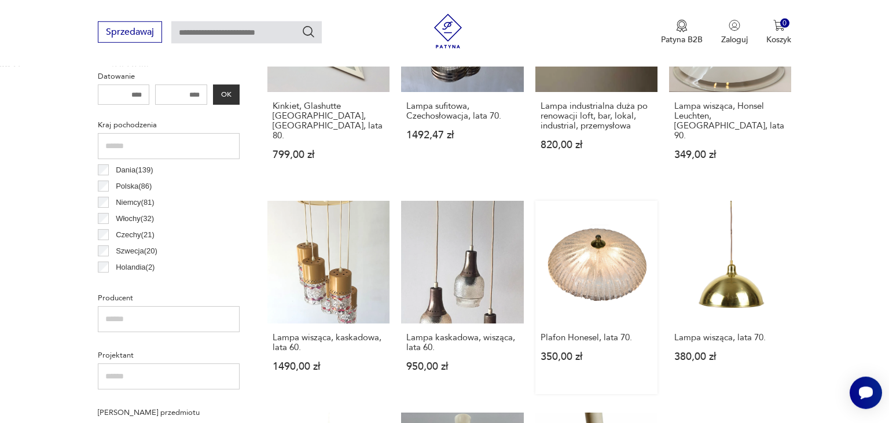
click at [596, 261] on link "Plafon Honesel, lata 70. 350,00 zł" at bounding box center [597, 297] width 122 height 193
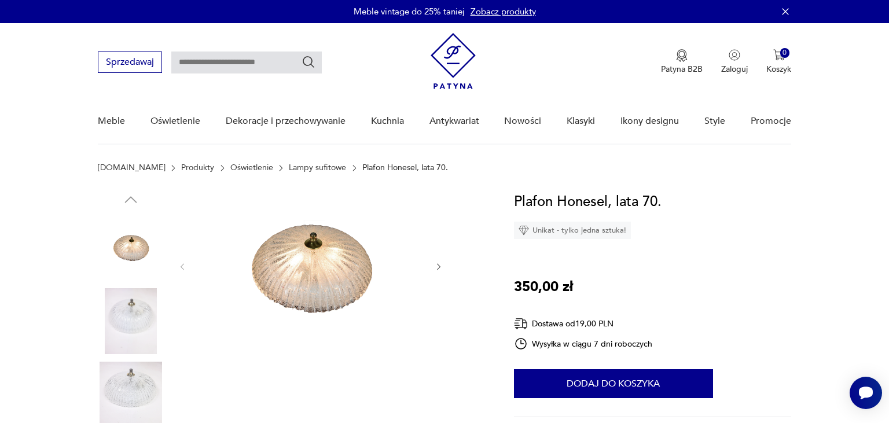
click at [318, 274] on img at bounding box center [310, 265] width 223 height 149
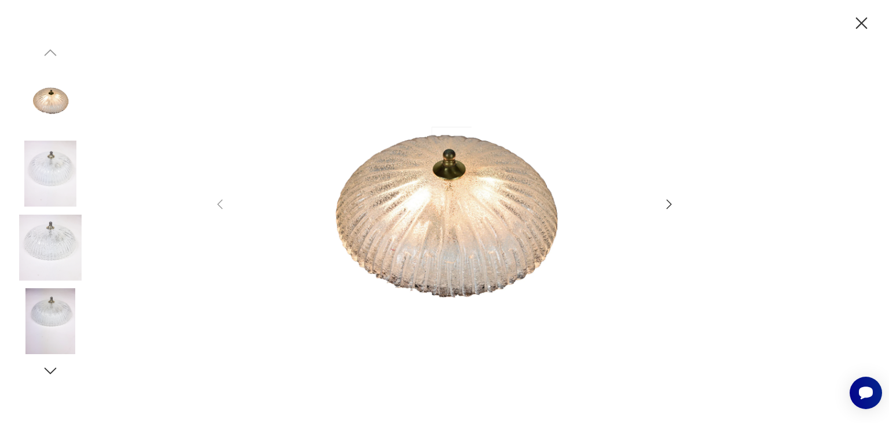
click at [668, 206] on icon "button" at bounding box center [669, 204] width 14 height 14
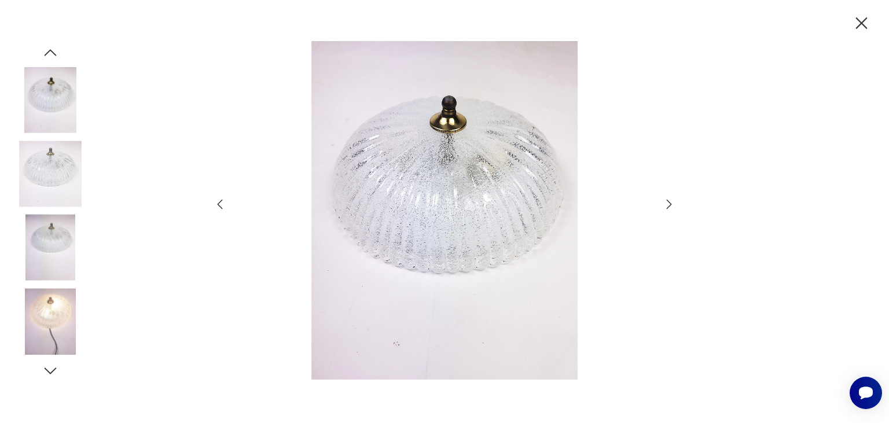
click at [668, 206] on icon "button" at bounding box center [669, 204] width 14 height 14
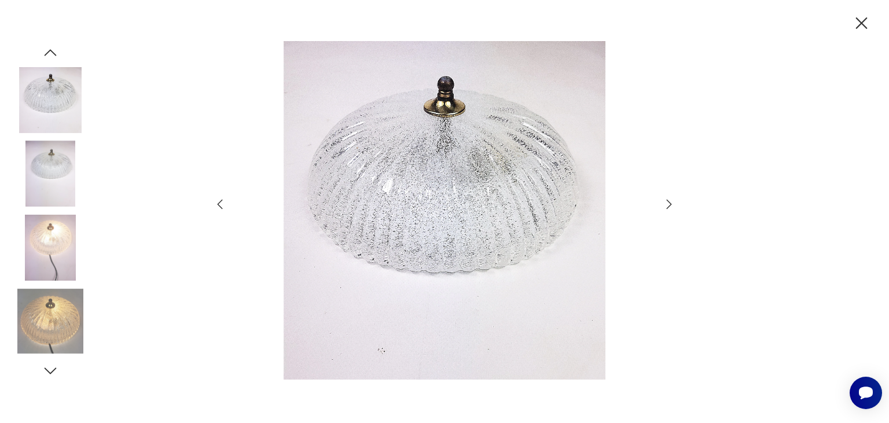
click at [668, 206] on icon "button" at bounding box center [669, 204] width 14 height 14
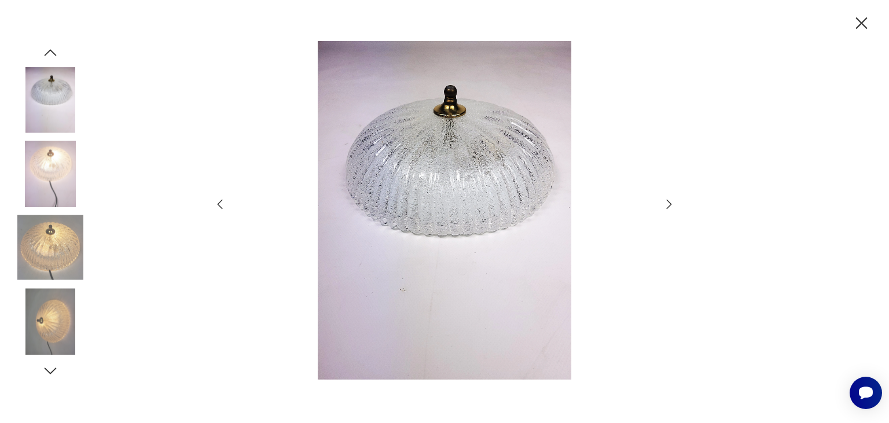
click at [668, 206] on icon "button" at bounding box center [669, 204] width 14 height 14
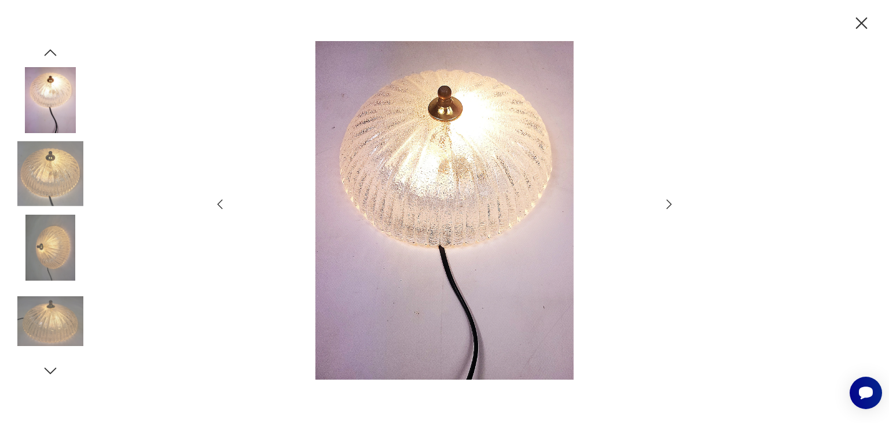
click at [668, 206] on icon "button" at bounding box center [669, 204] width 14 height 14
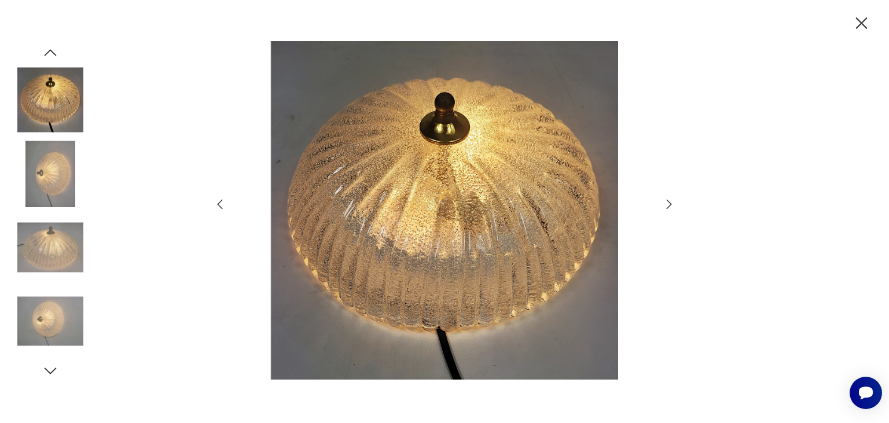
click at [668, 206] on icon "button" at bounding box center [669, 204] width 14 height 14
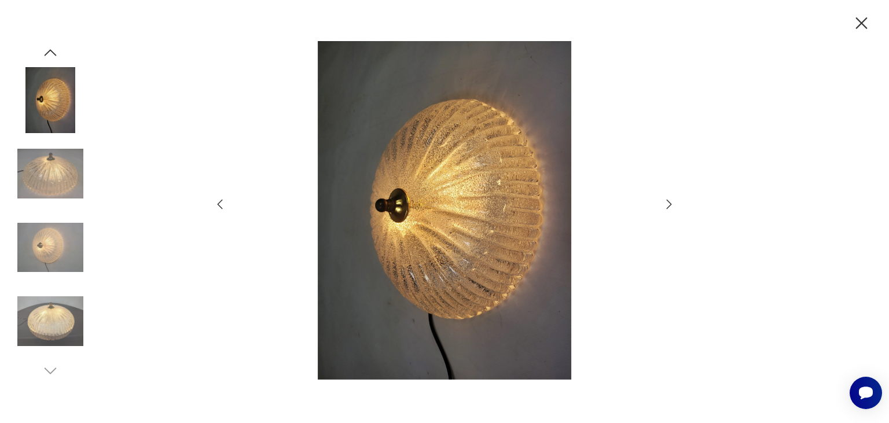
click at [668, 206] on icon "button" at bounding box center [669, 204] width 14 height 14
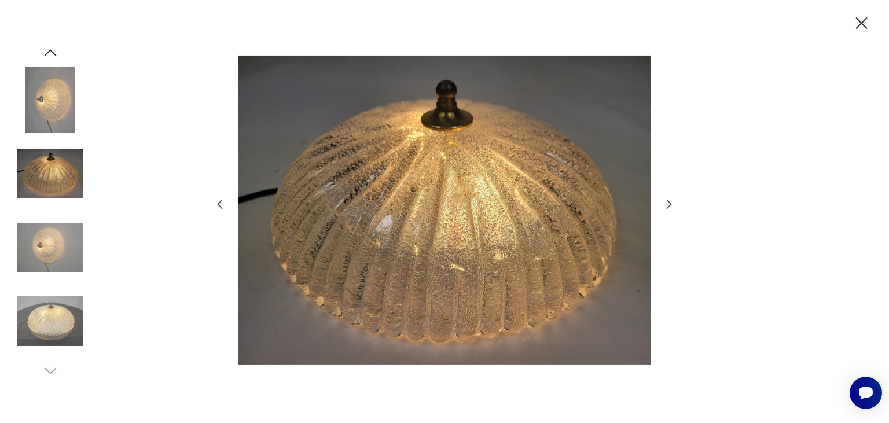
click at [668, 206] on icon "button" at bounding box center [669, 204] width 14 height 14
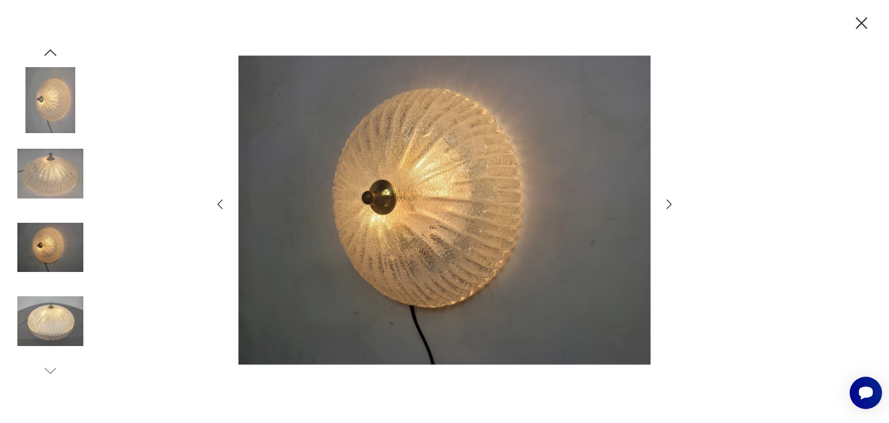
click at [668, 206] on icon "button" at bounding box center [669, 204] width 14 height 14
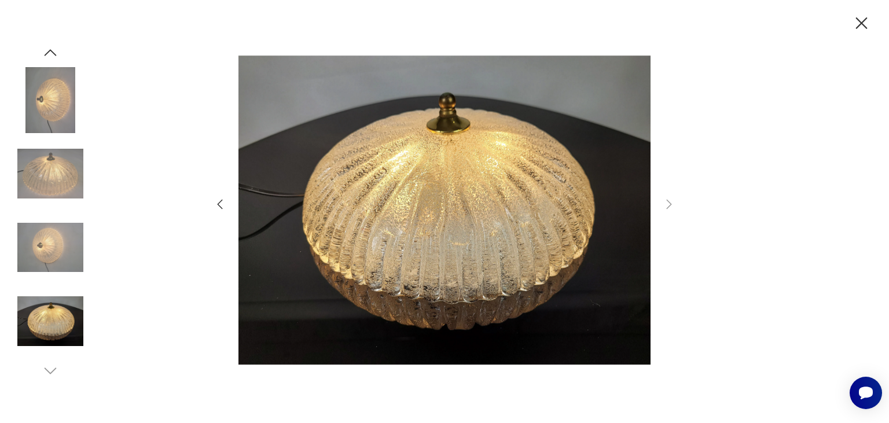
click at [863, 19] on icon "button" at bounding box center [862, 23] width 20 height 20
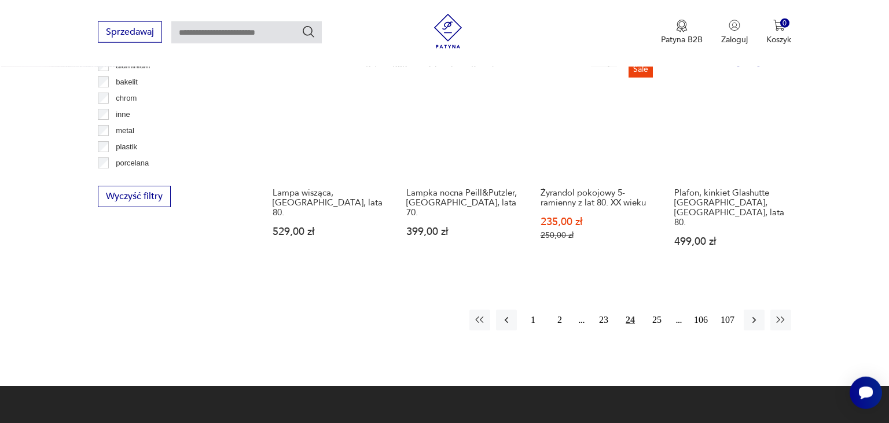
scroll to position [1130, 0]
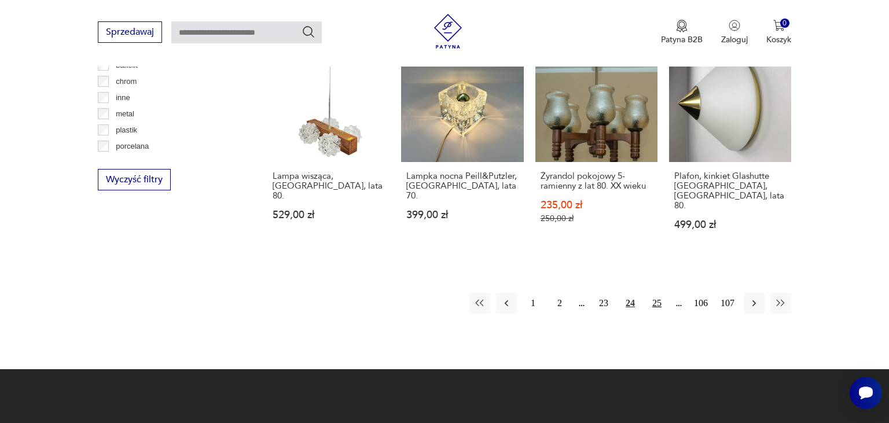
click at [654, 293] on button "25" at bounding box center [657, 303] width 21 height 21
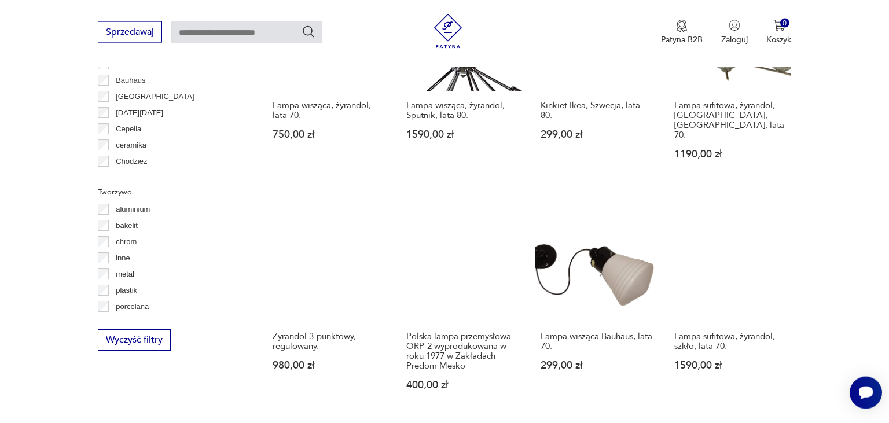
scroll to position [1006, 0]
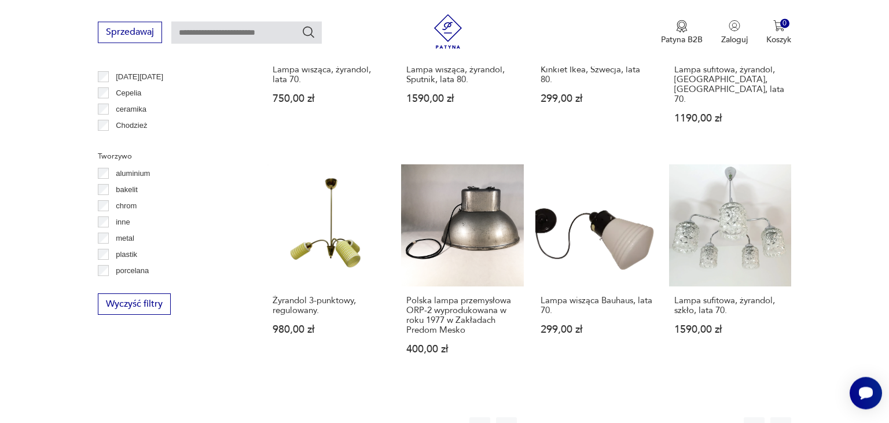
click at [654, 417] on button "26" at bounding box center [657, 427] width 21 height 21
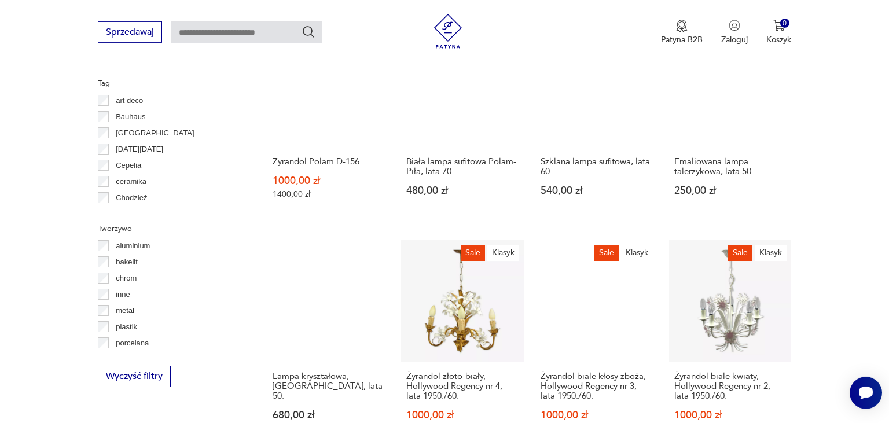
scroll to position [944, 0]
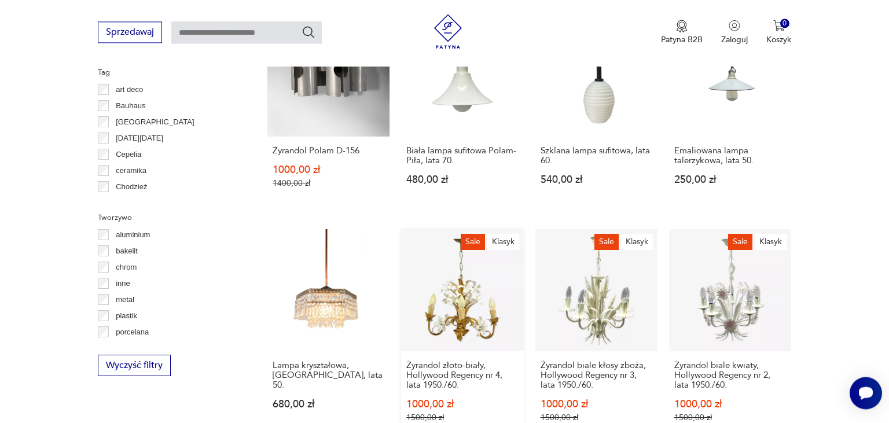
click at [480, 280] on link "Sale Klasyk Żyrandol złoto-biały, Hollywood Regency nr 4, lata 1950./60. 1000,0…" at bounding box center [462, 337] width 122 height 216
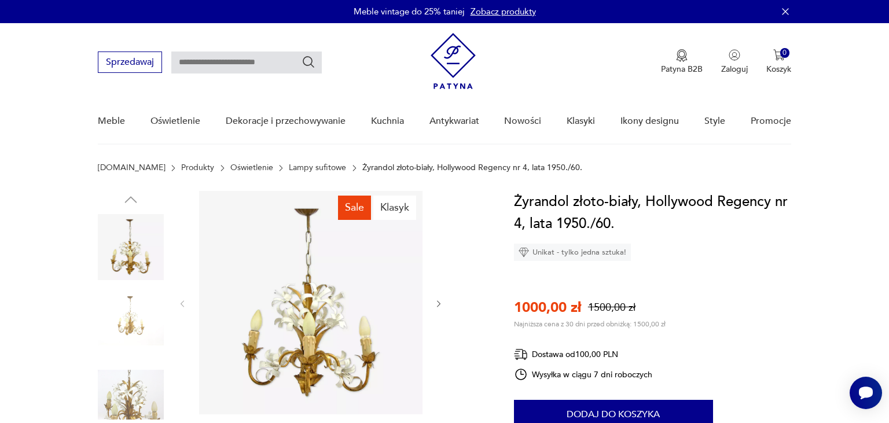
click at [292, 335] on img at bounding box center [310, 302] width 223 height 223
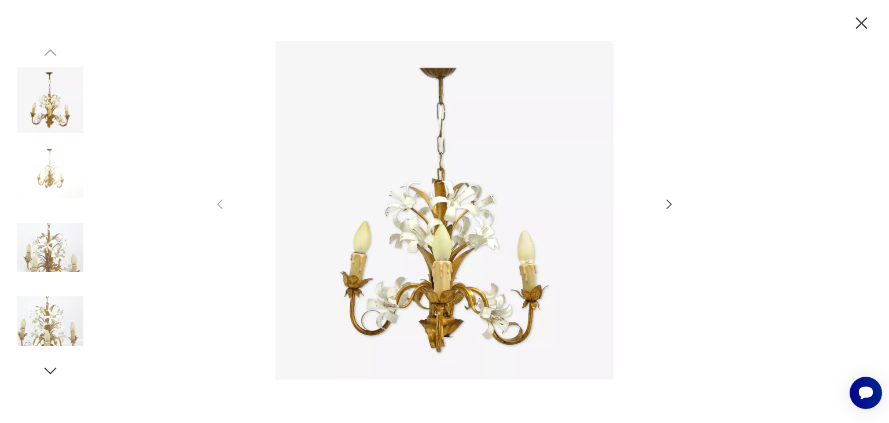
click at [668, 205] on icon "button" at bounding box center [669, 204] width 14 height 14
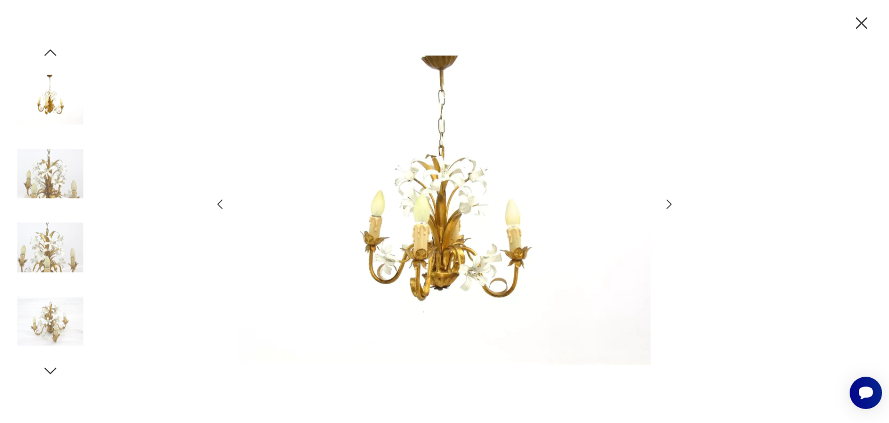
click at [668, 205] on icon "button" at bounding box center [669, 204] width 14 height 14
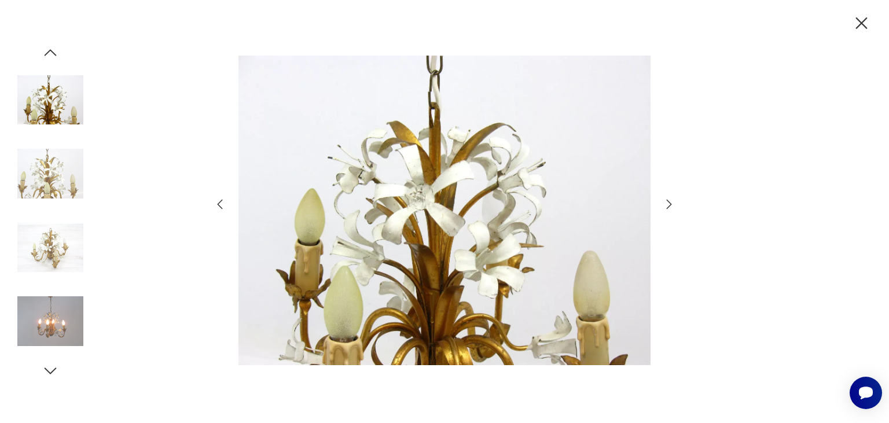
click at [668, 205] on icon "button" at bounding box center [669, 204] width 14 height 14
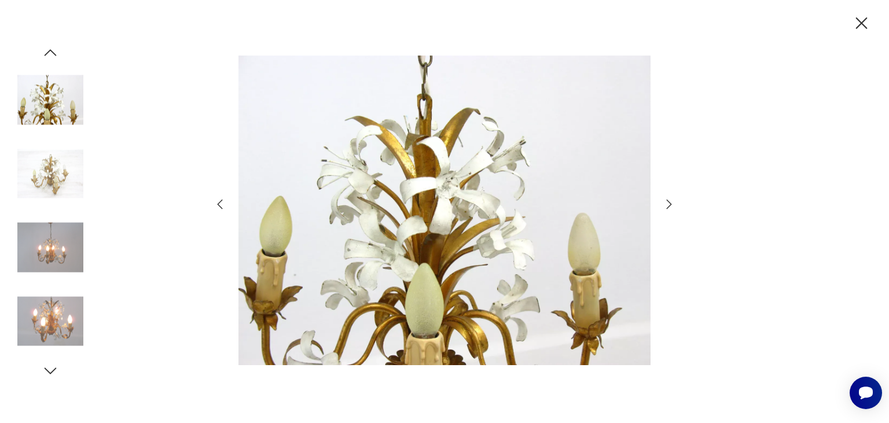
click at [668, 205] on icon "button" at bounding box center [669, 204] width 14 height 14
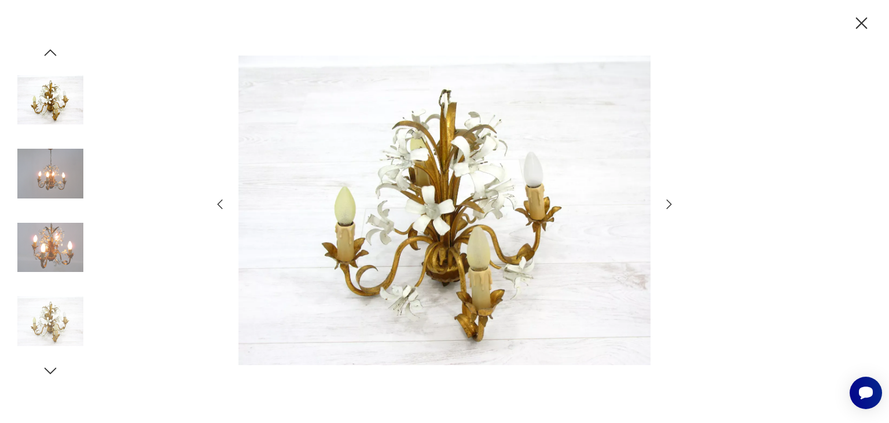
click at [668, 205] on icon "button" at bounding box center [669, 204] width 14 height 14
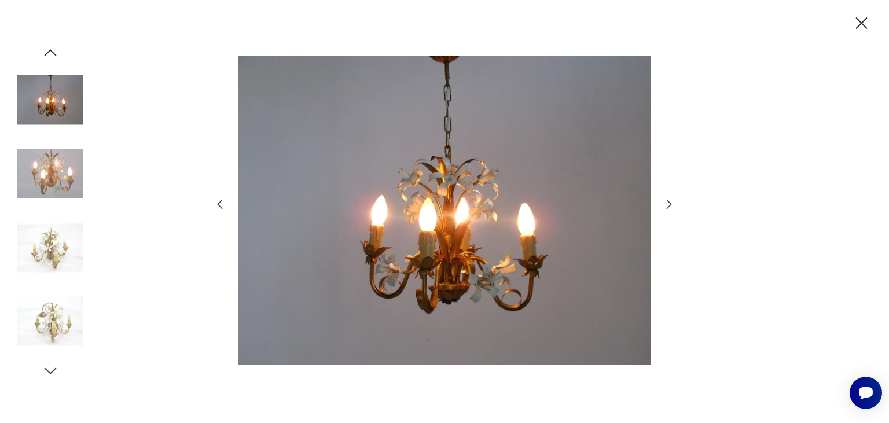
click at [668, 205] on icon "button" at bounding box center [669, 204] width 14 height 14
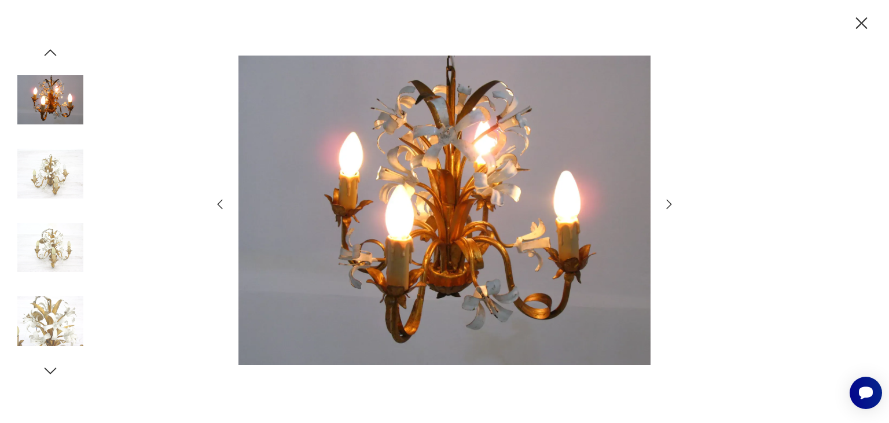
click at [668, 205] on icon "button" at bounding box center [669, 204] width 14 height 14
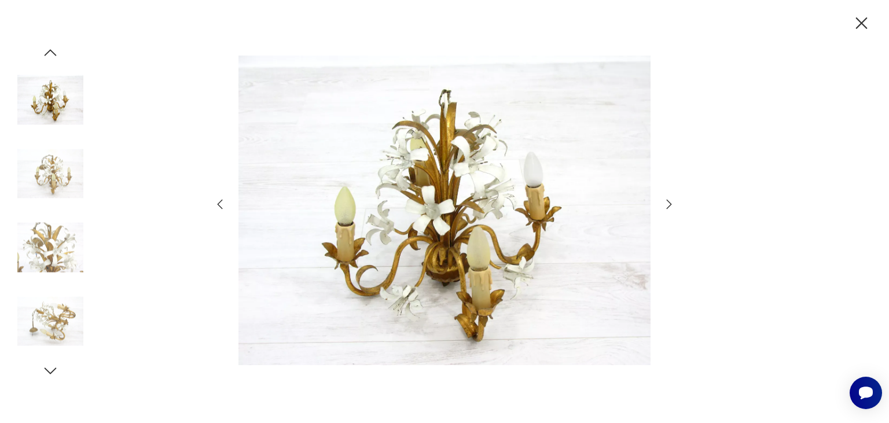
click at [668, 205] on icon "button" at bounding box center [669, 204] width 14 height 14
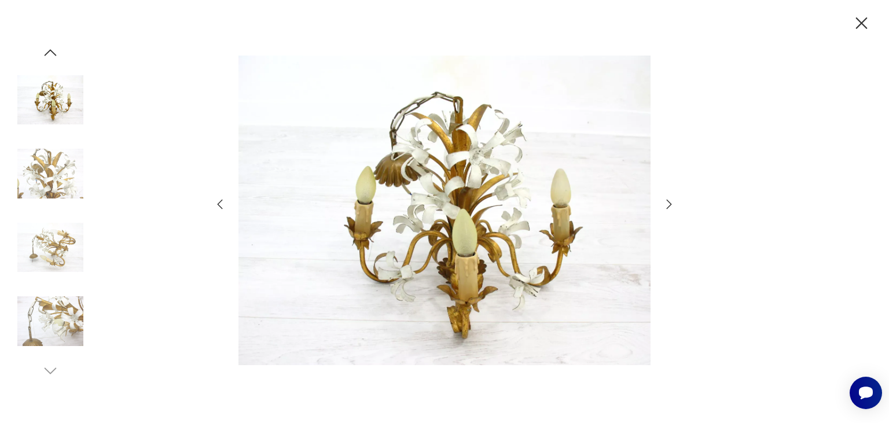
click at [668, 205] on icon "button" at bounding box center [669, 204] width 14 height 14
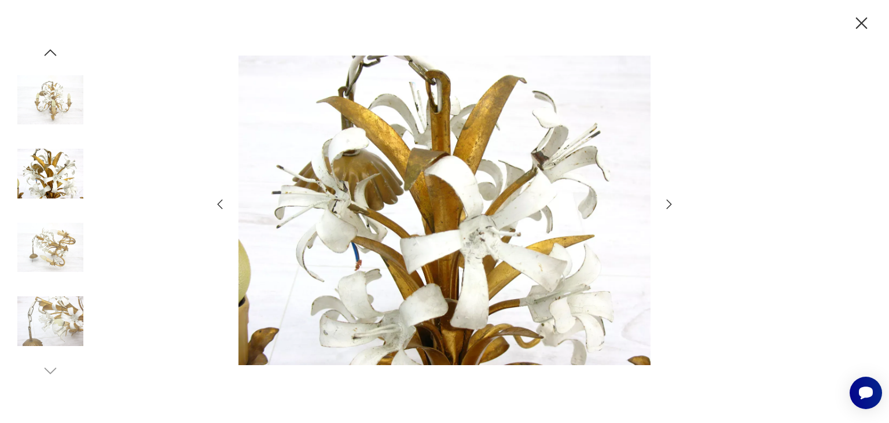
click at [861, 25] on icon "button" at bounding box center [862, 23] width 20 height 20
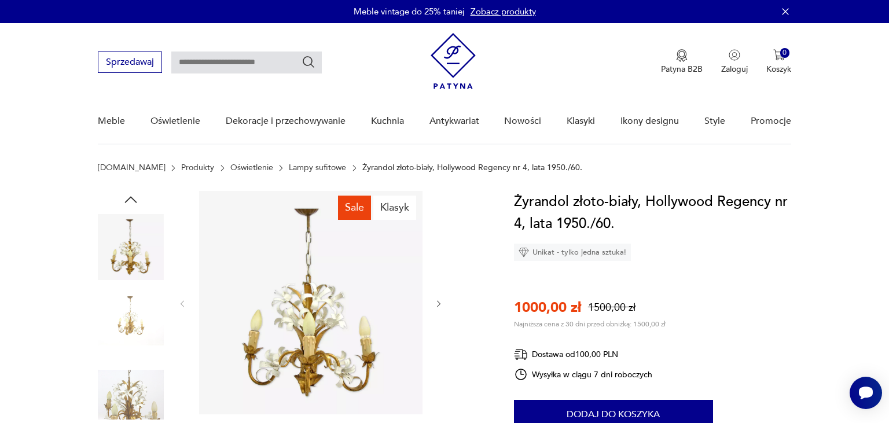
scroll to position [1051, 0]
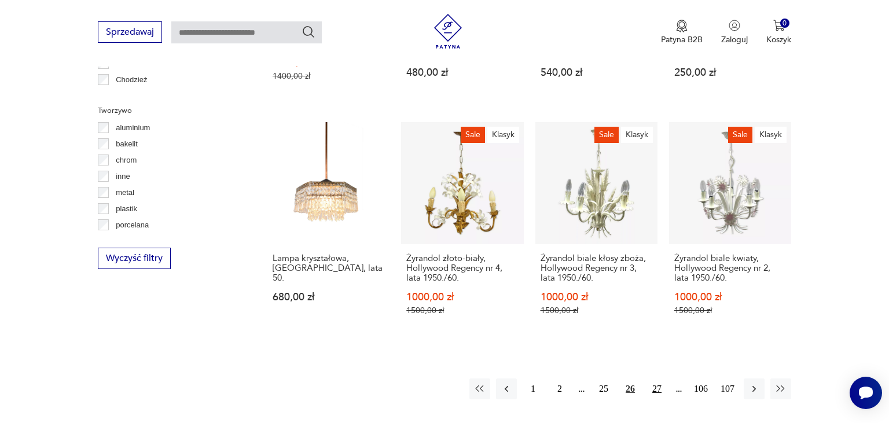
click at [657, 379] on button "27" at bounding box center [657, 389] width 21 height 21
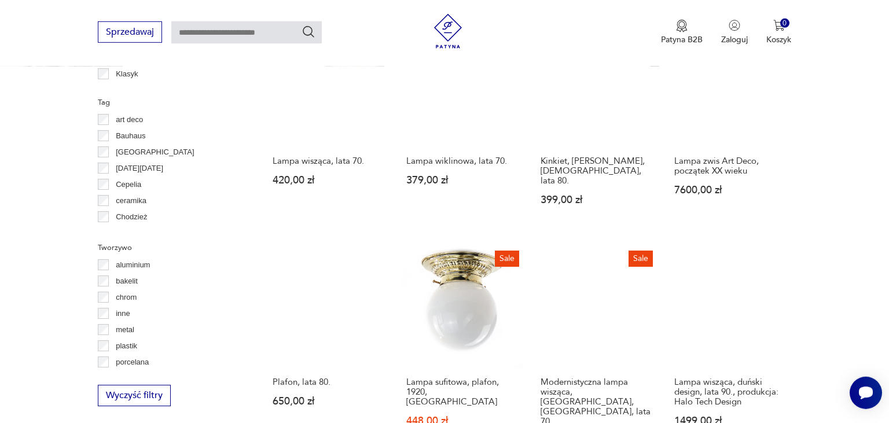
scroll to position [944, 0]
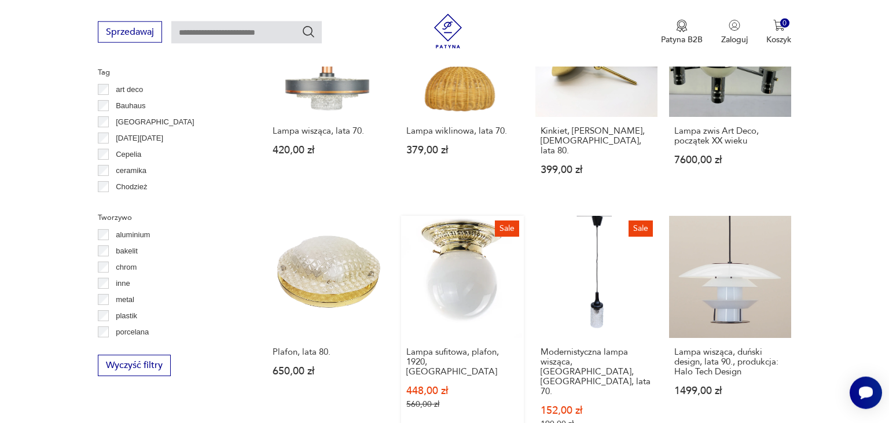
click at [456, 261] on link "Sale Lampa sufitowa, plafon, 1920, Polska 448,00 zł 560,00 zł" at bounding box center [462, 334] width 122 height 236
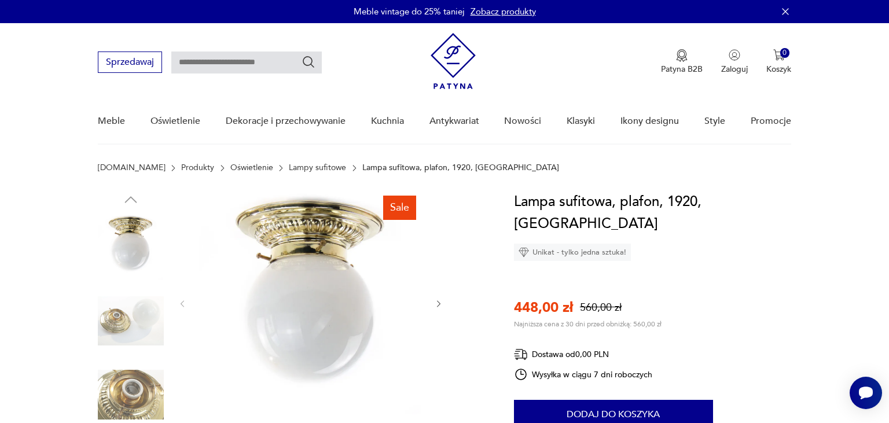
click at [304, 288] on img at bounding box center [310, 302] width 223 height 223
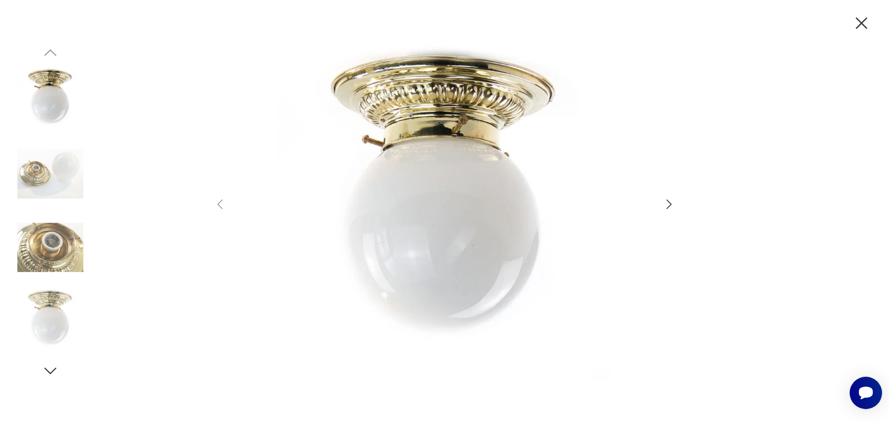
click at [667, 205] on icon "button" at bounding box center [669, 204] width 14 height 14
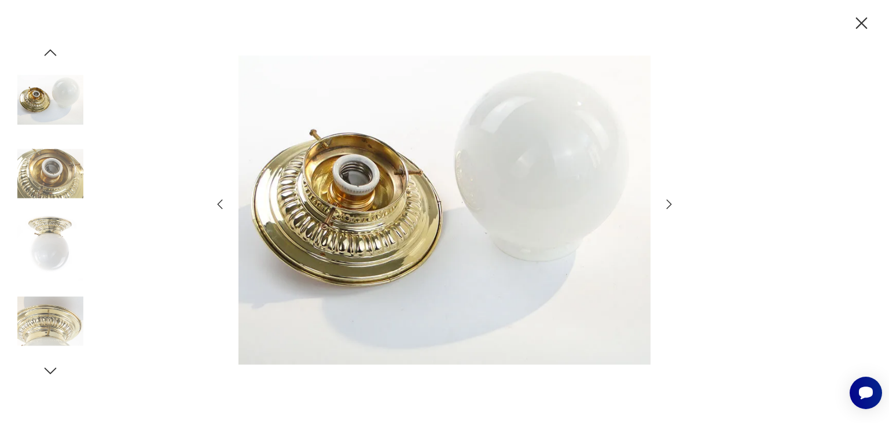
click at [667, 205] on icon "button" at bounding box center [669, 204] width 14 height 14
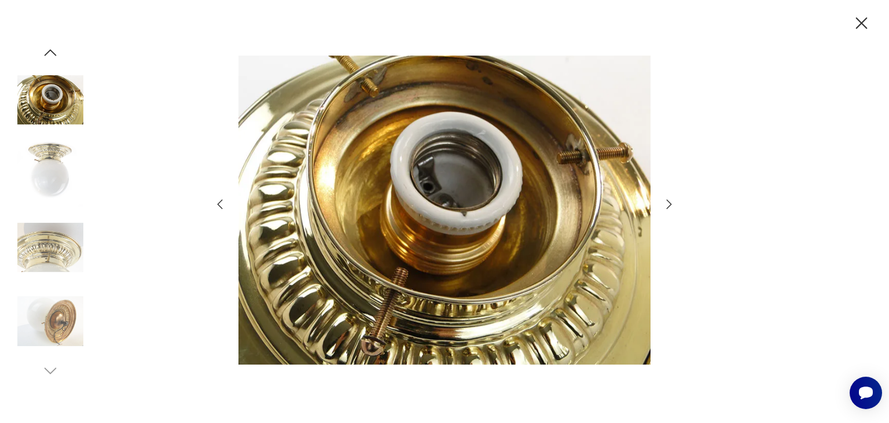
click at [667, 205] on icon "button" at bounding box center [669, 204] width 14 height 14
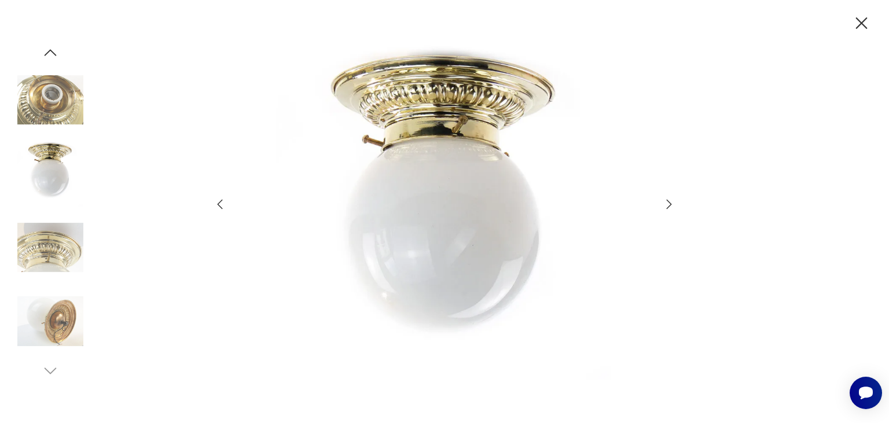
click at [667, 205] on icon "button" at bounding box center [669, 204] width 14 height 14
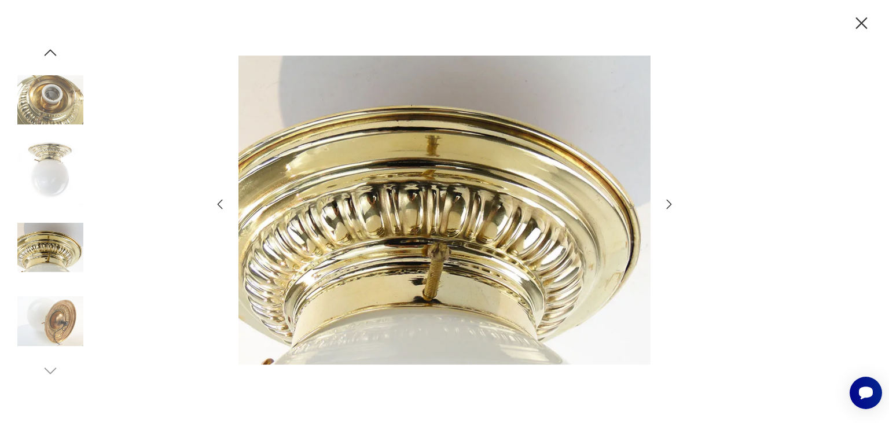
click at [667, 205] on icon "button" at bounding box center [669, 204] width 14 height 14
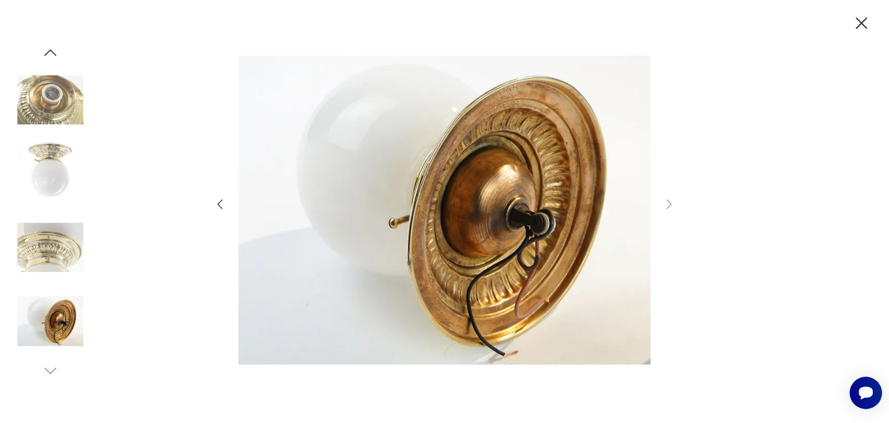
click at [862, 25] on icon "button" at bounding box center [862, 23] width 20 height 20
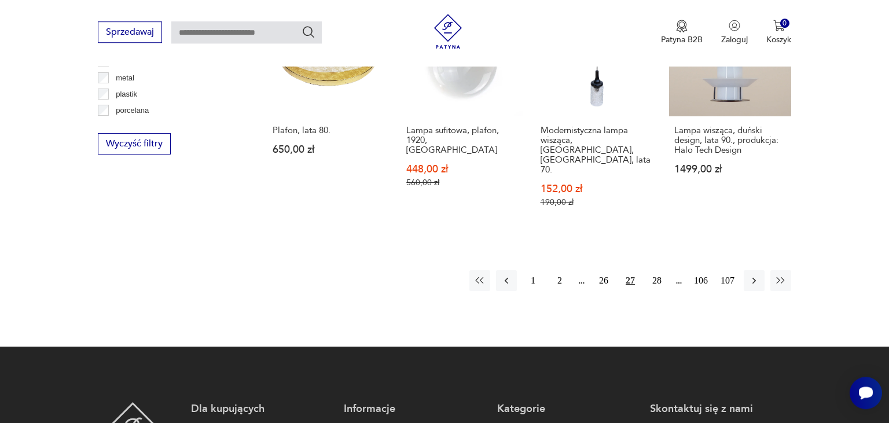
scroll to position [1181, 0]
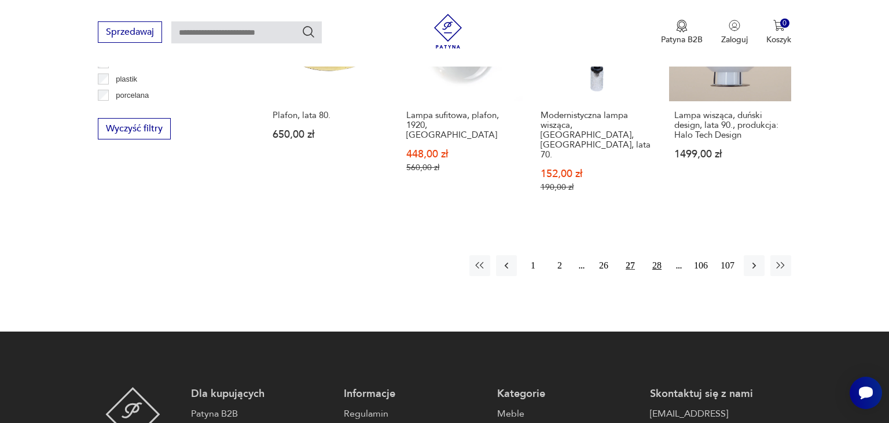
click at [656, 255] on button "28" at bounding box center [657, 265] width 21 height 21
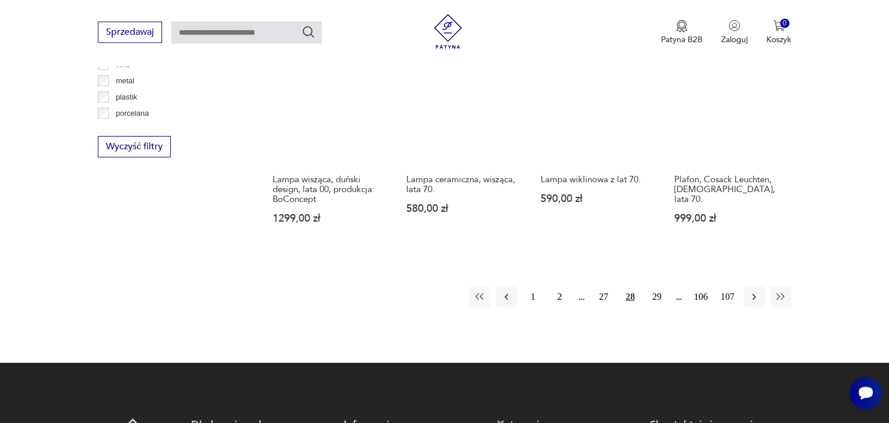
scroll to position [1189, 0]
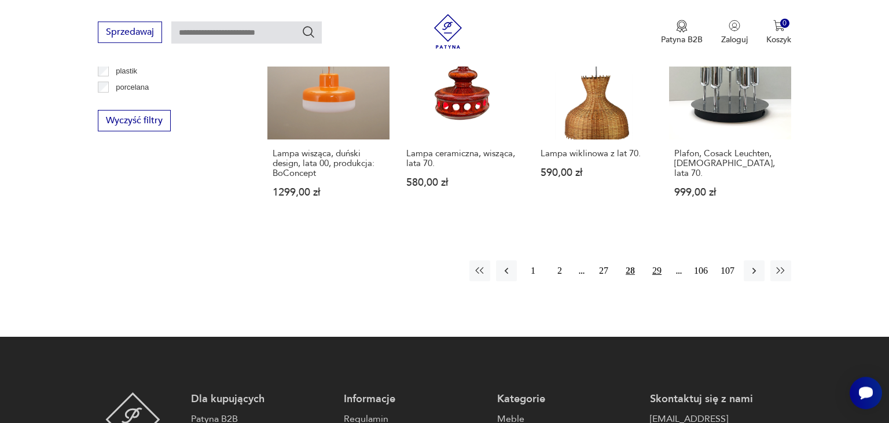
click at [659, 261] on button "29" at bounding box center [657, 271] width 21 height 21
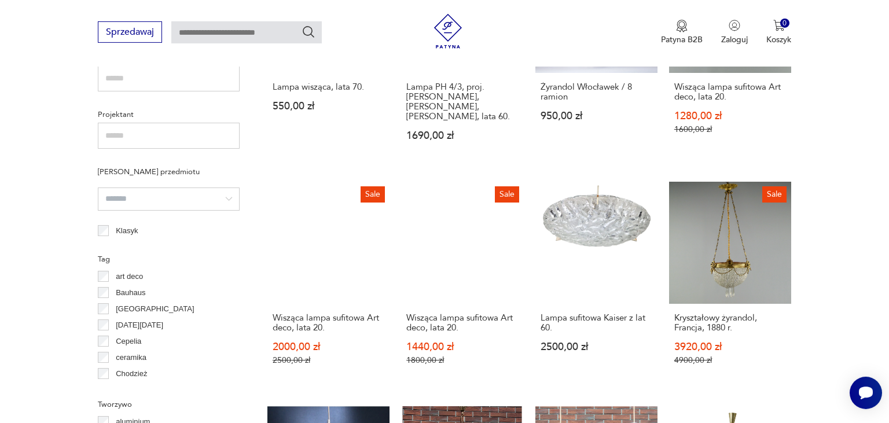
scroll to position [761, 0]
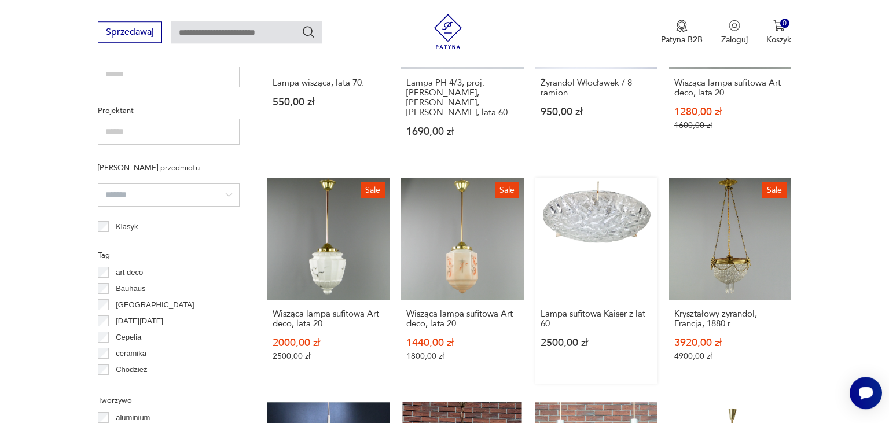
click at [594, 230] on link "Lampa sufitowa Kaiser z lat 60. 2500,00 zł" at bounding box center [597, 281] width 122 height 206
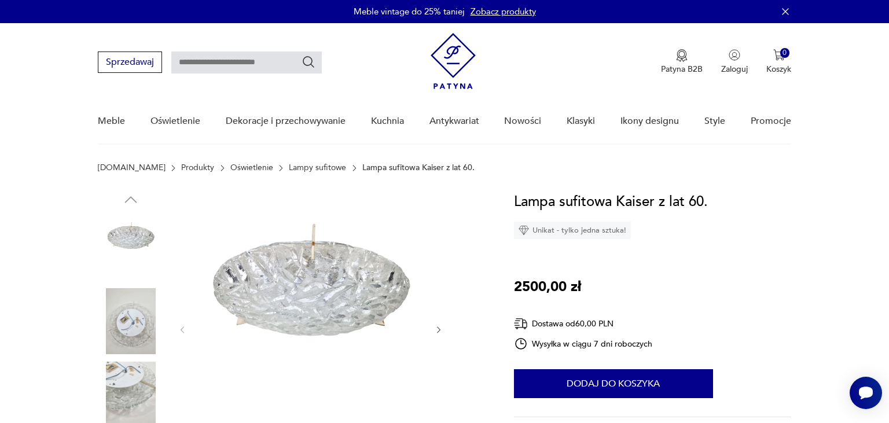
click at [327, 302] on img at bounding box center [310, 329] width 223 height 276
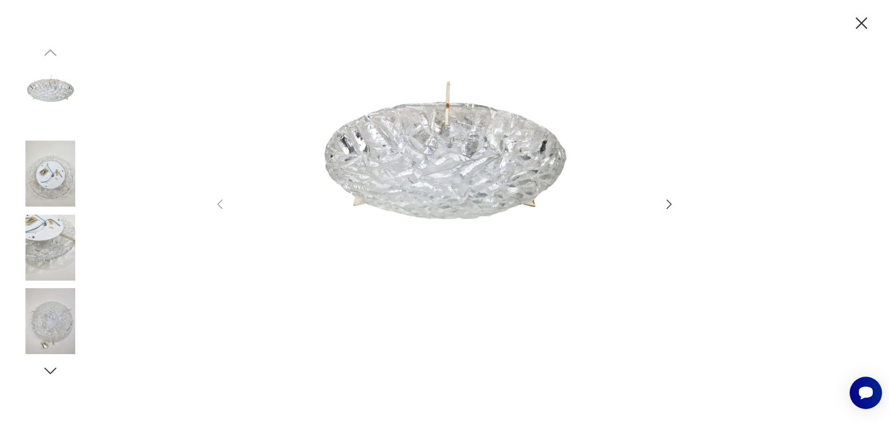
click at [668, 205] on icon "button" at bounding box center [669, 204] width 14 height 14
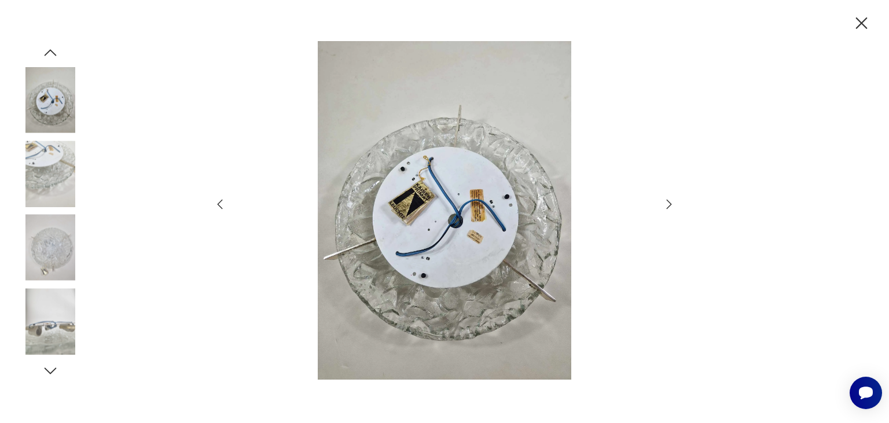
click at [668, 205] on icon "button" at bounding box center [669, 204] width 14 height 14
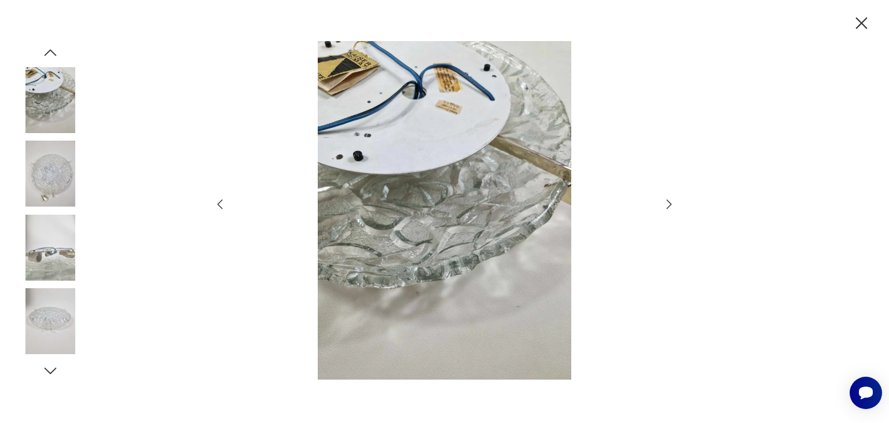
click at [668, 205] on icon "button" at bounding box center [669, 204] width 14 height 14
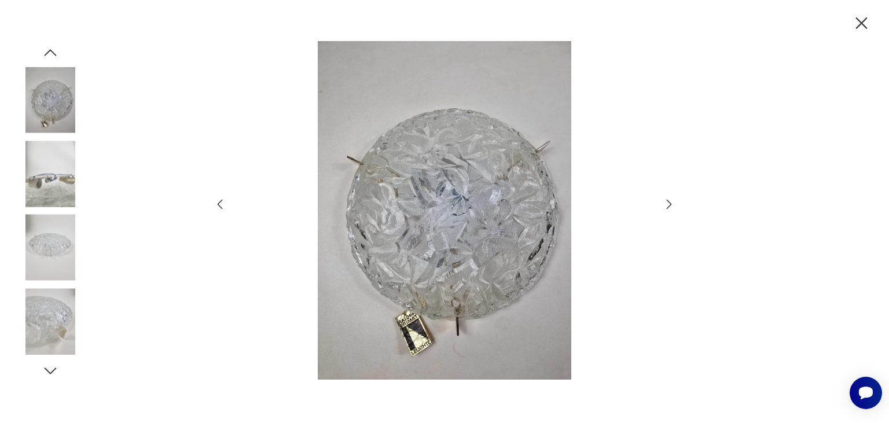
click at [668, 205] on icon "button" at bounding box center [669, 204] width 14 height 14
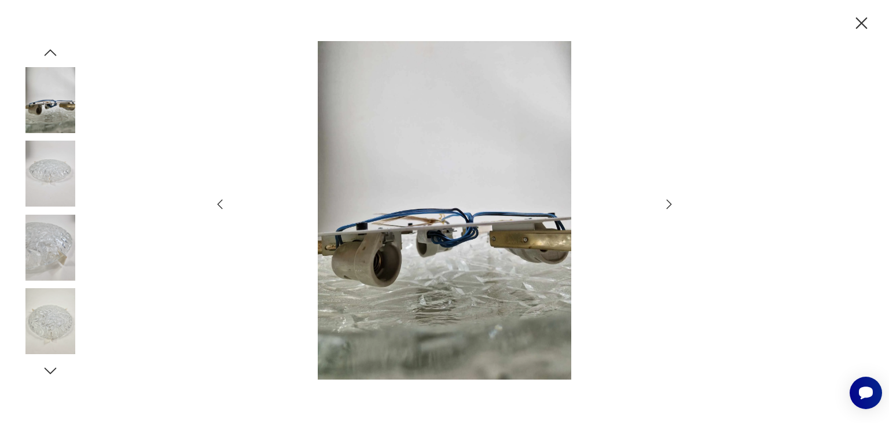
click at [668, 205] on icon "button" at bounding box center [669, 204] width 14 height 14
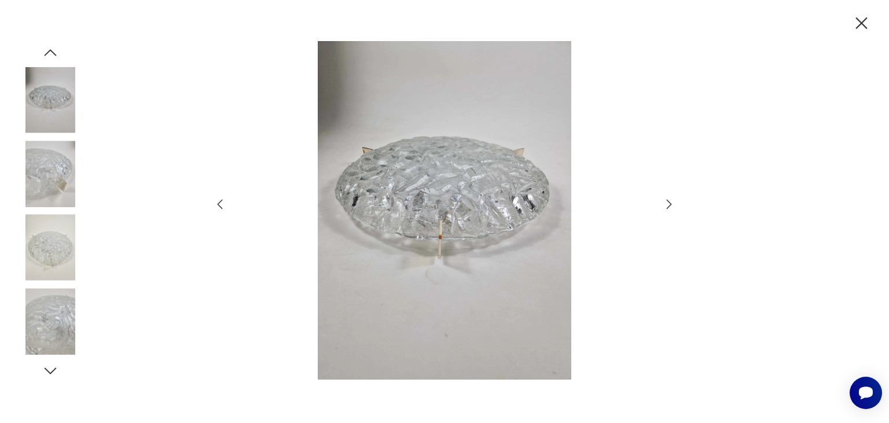
click at [668, 205] on icon "button" at bounding box center [669, 204] width 14 height 14
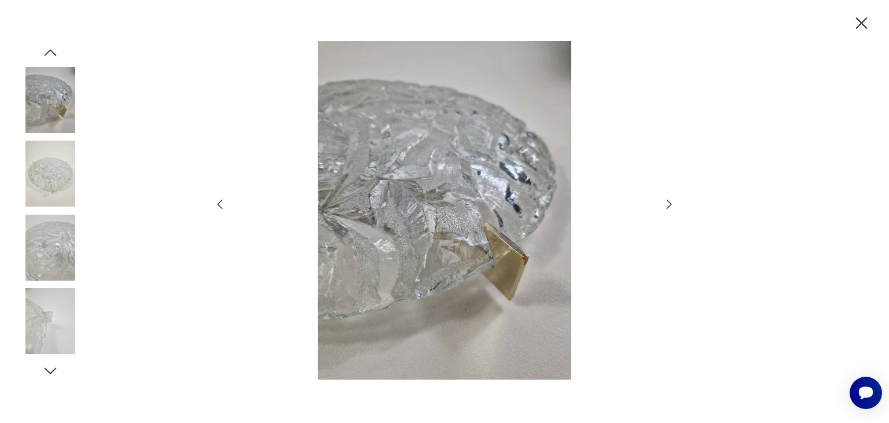
click at [672, 206] on icon "button" at bounding box center [669, 204] width 14 height 14
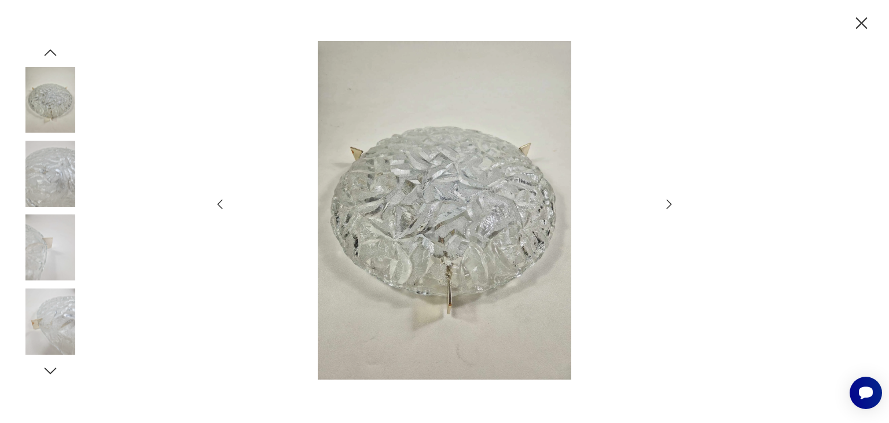
click at [670, 207] on icon "button" at bounding box center [669, 204] width 5 height 9
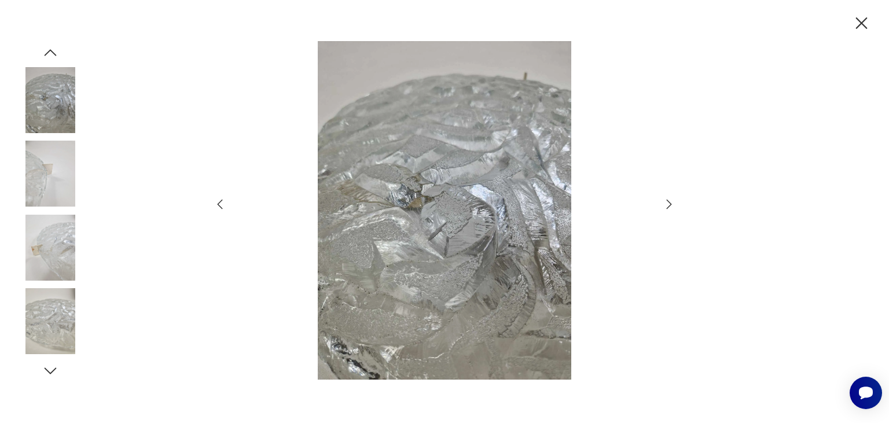
click at [669, 207] on icon "button" at bounding box center [669, 204] width 14 height 14
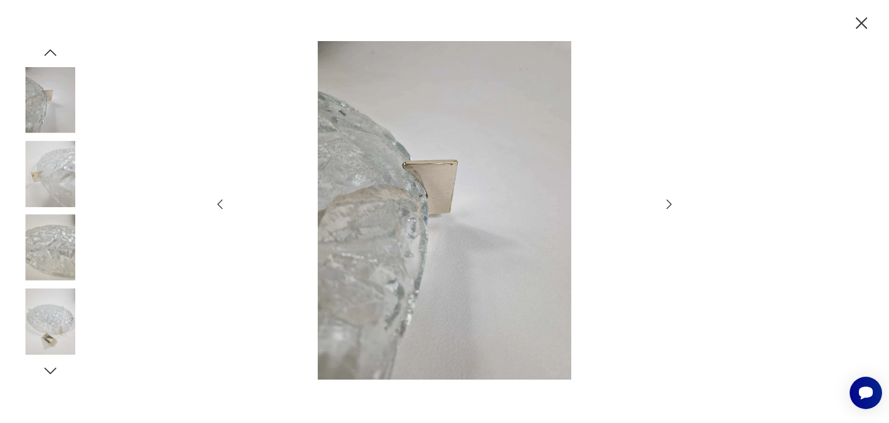
click at [668, 207] on icon "button" at bounding box center [669, 204] width 14 height 14
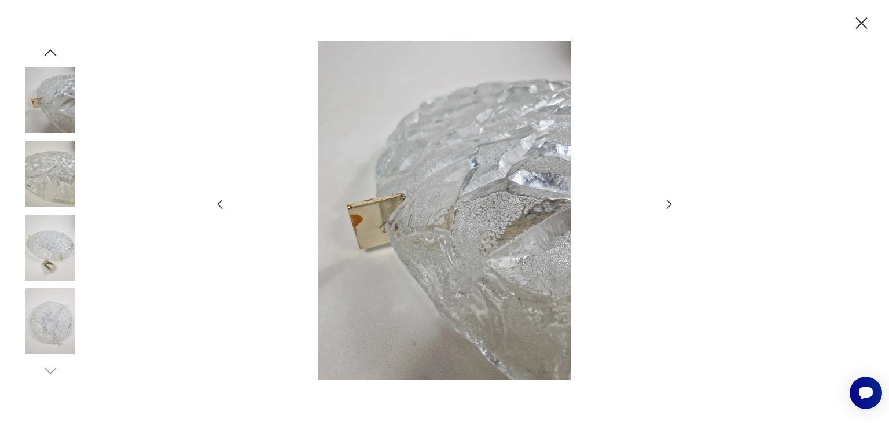
click at [668, 207] on icon "button" at bounding box center [669, 204] width 14 height 14
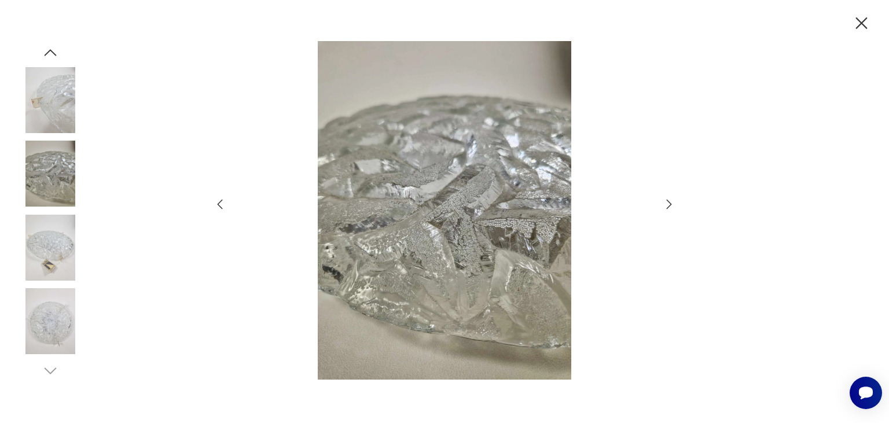
click at [668, 207] on icon "button" at bounding box center [669, 204] width 14 height 14
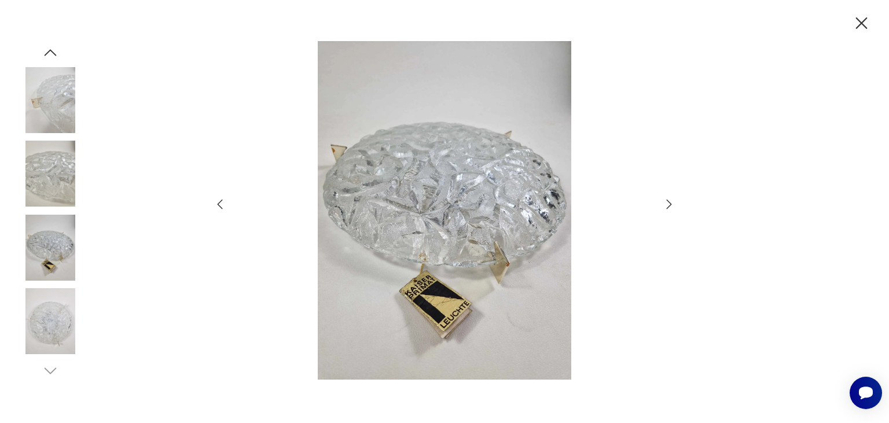
click at [668, 207] on icon "button" at bounding box center [669, 204] width 14 height 14
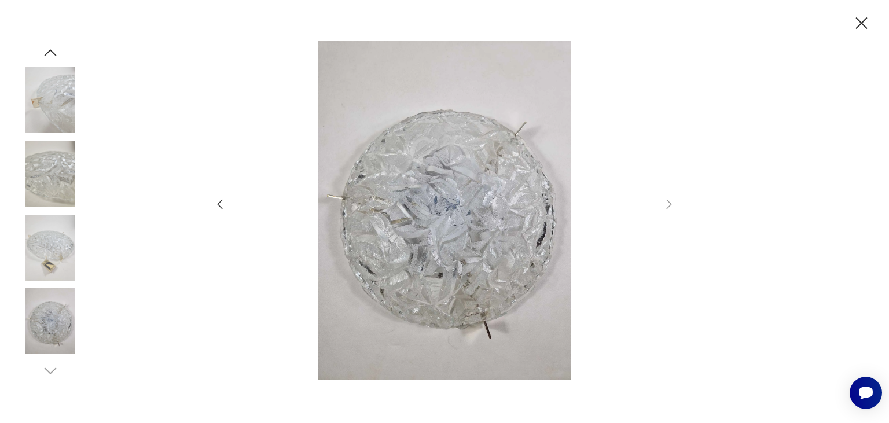
click at [860, 25] on icon "button" at bounding box center [862, 23] width 12 height 12
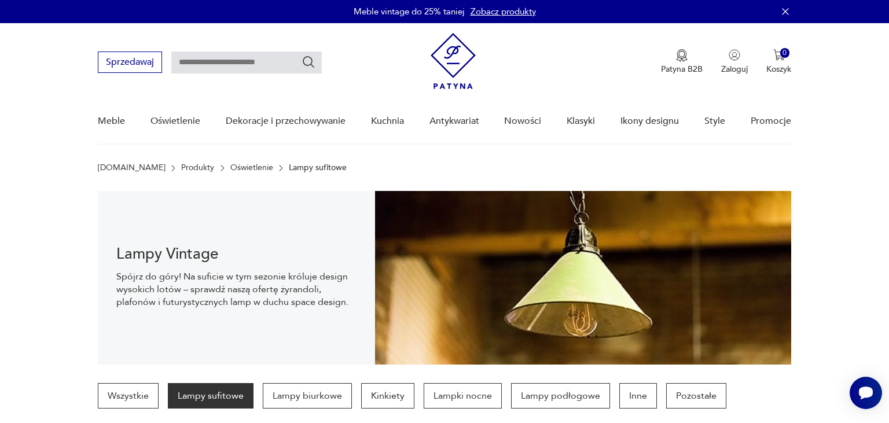
scroll to position [847, 0]
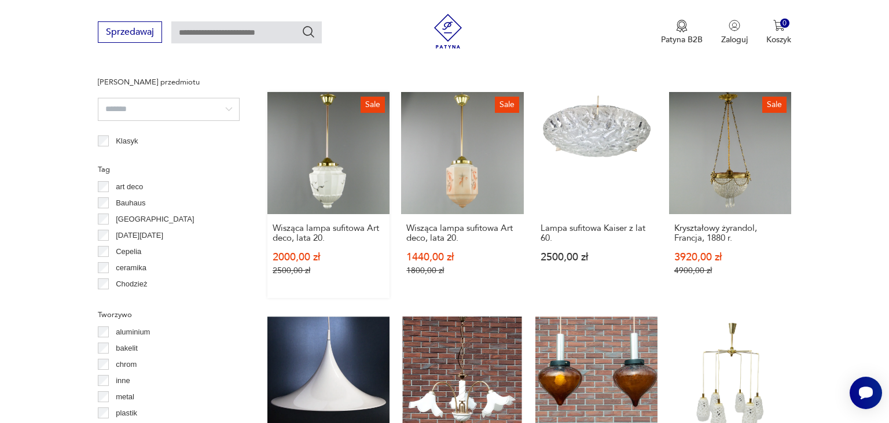
click at [324, 177] on link "Sale Wisząca lampa sufitowa Art deco, lata 20. 2000,00 zł 2500,00 zł" at bounding box center [328, 195] width 122 height 206
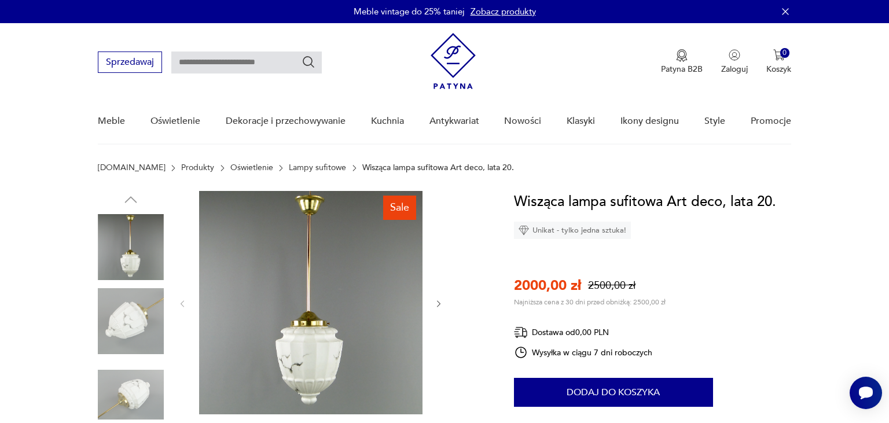
click at [303, 348] on img at bounding box center [310, 302] width 223 height 223
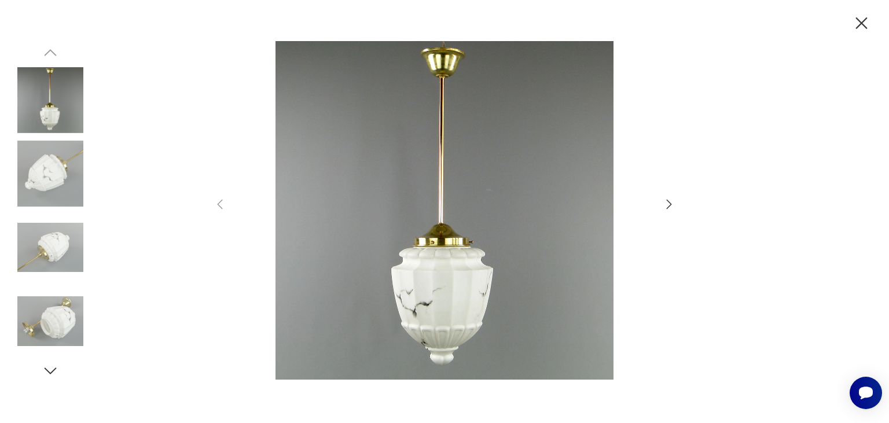
click at [669, 203] on icon "button" at bounding box center [669, 204] width 14 height 14
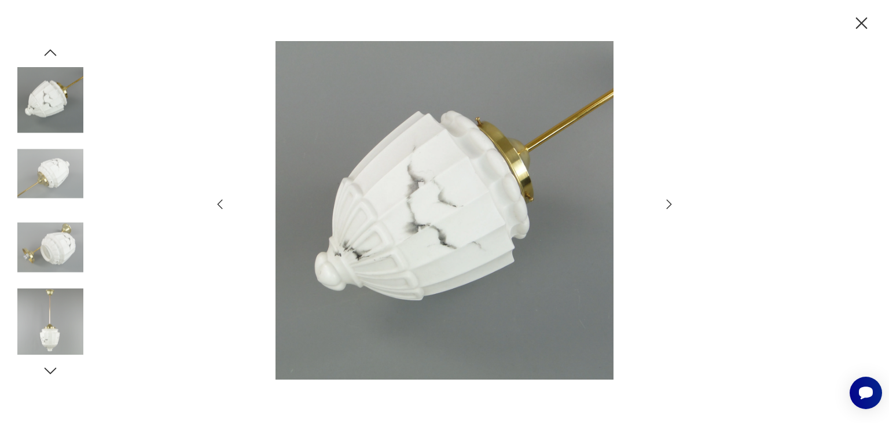
click at [668, 203] on icon "button" at bounding box center [669, 204] width 14 height 14
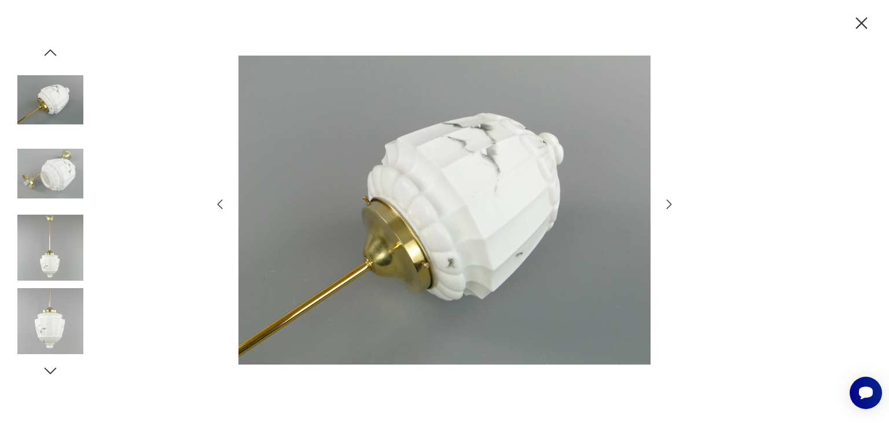
click at [665, 201] on icon "button" at bounding box center [669, 204] width 14 height 14
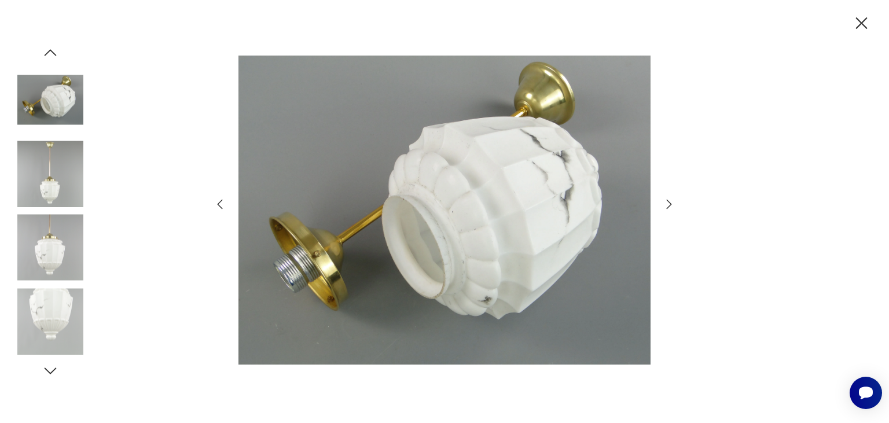
click at [665, 201] on icon "button" at bounding box center [669, 204] width 14 height 14
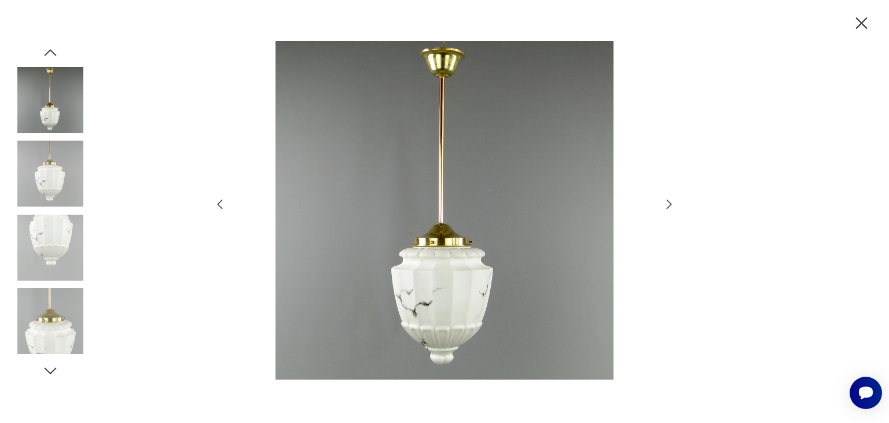
click at [670, 201] on icon "button" at bounding box center [669, 204] width 14 height 14
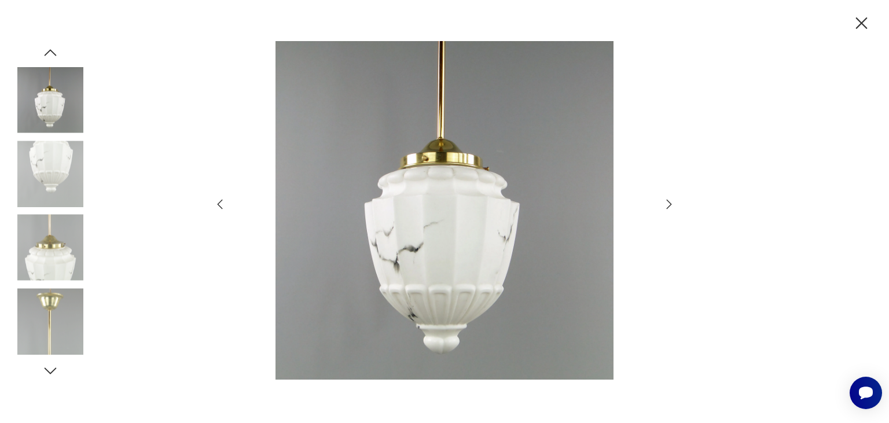
click at [669, 201] on icon "button" at bounding box center [669, 204] width 14 height 14
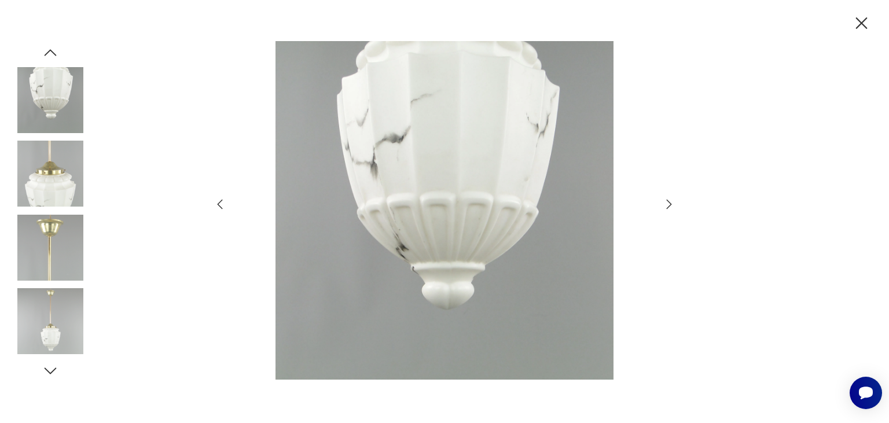
click at [669, 201] on icon "button" at bounding box center [669, 204] width 14 height 14
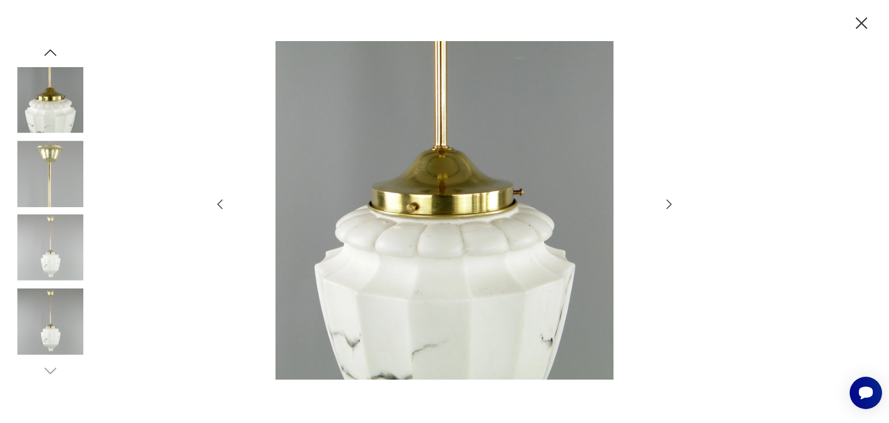
click at [669, 201] on icon "button" at bounding box center [669, 204] width 14 height 14
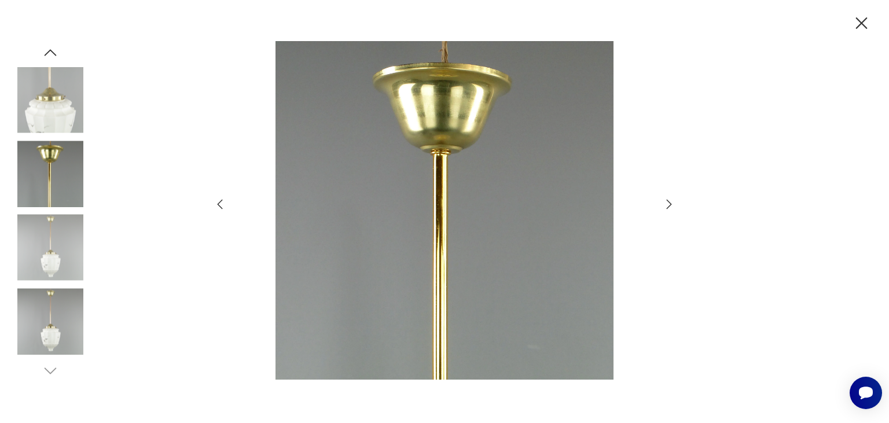
click at [669, 201] on icon "button" at bounding box center [669, 204] width 14 height 14
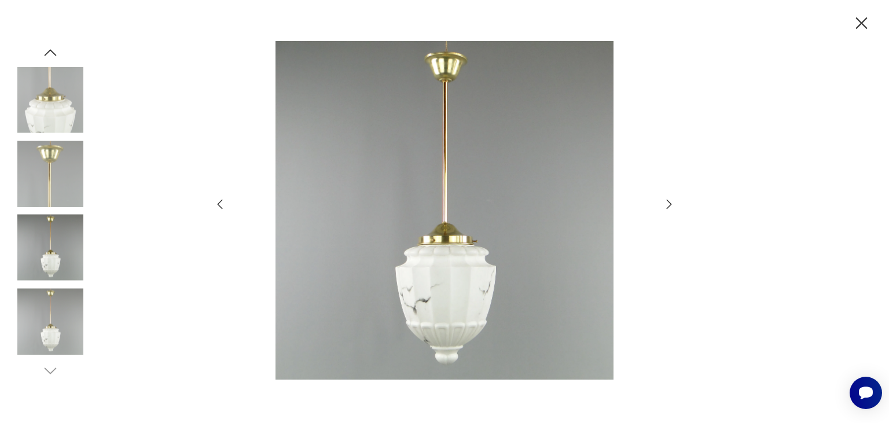
click at [669, 201] on icon "button" at bounding box center [669, 204] width 14 height 14
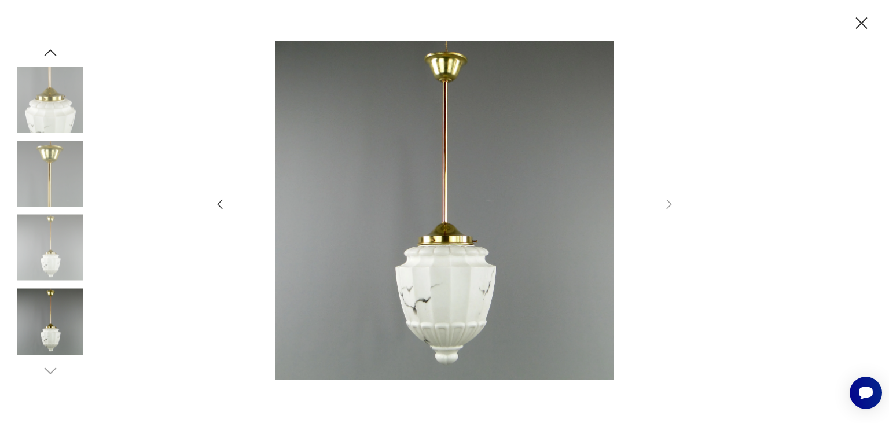
drag, startPoint x: 858, startPoint y: 37, endPoint x: 887, endPoint y: 31, distance: 29.5
click at [859, 28] on icon "button" at bounding box center [862, 23] width 20 height 20
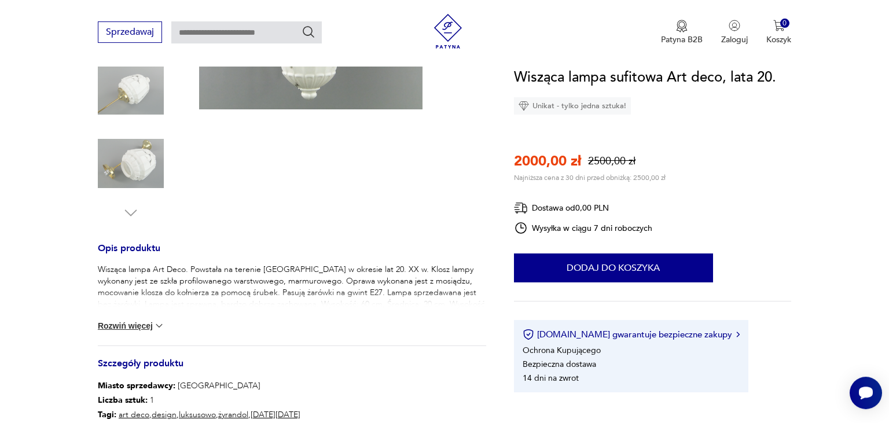
scroll to position [306, 0]
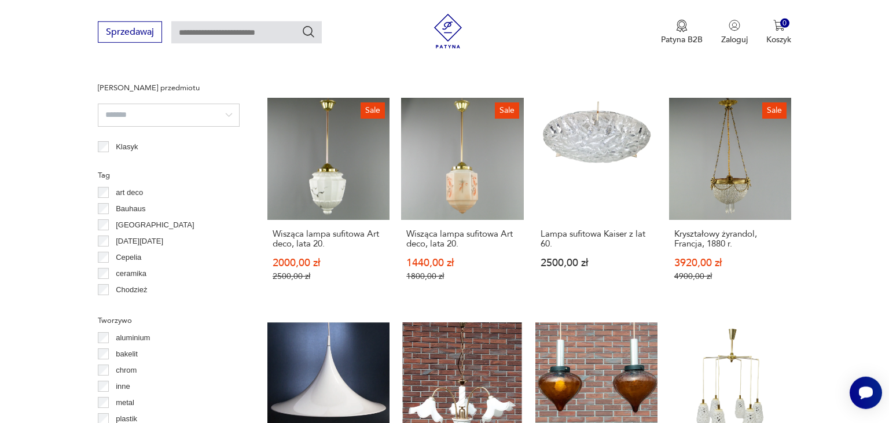
scroll to position [819, 0]
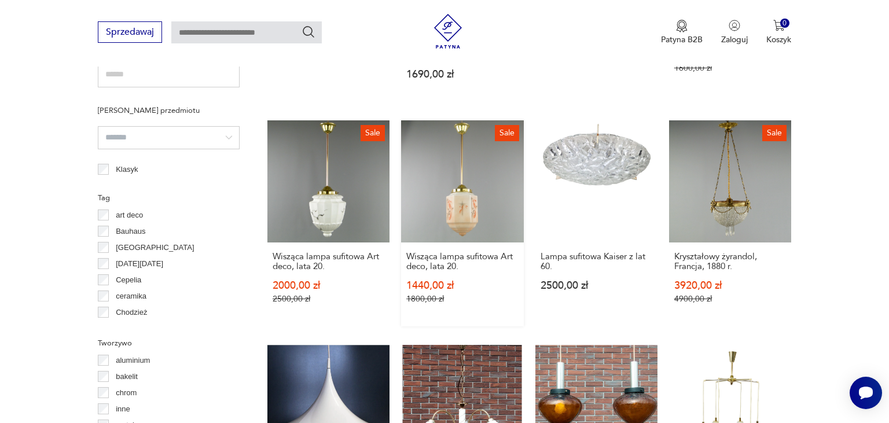
click at [465, 197] on link "Sale Wisząca lampa sufitowa Art deco, lata 20. 1440,00 zł 1800,00 zł" at bounding box center [462, 223] width 122 height 206
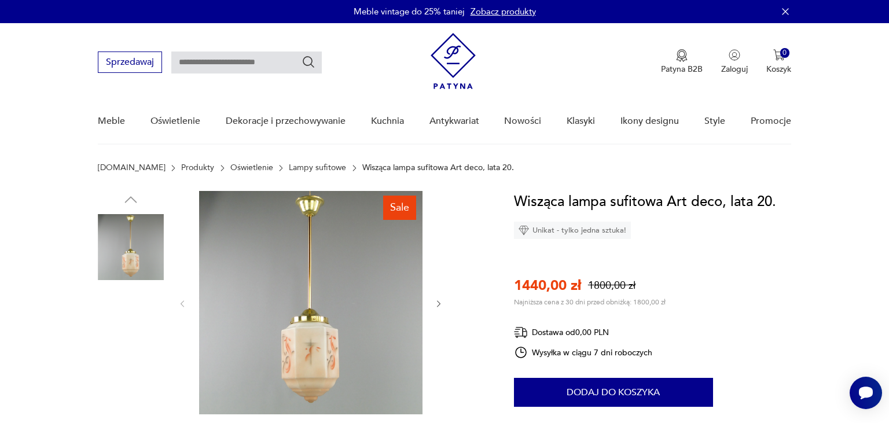
click at [313, 340] on img at bounding box center [310, 302] width 223 height 223
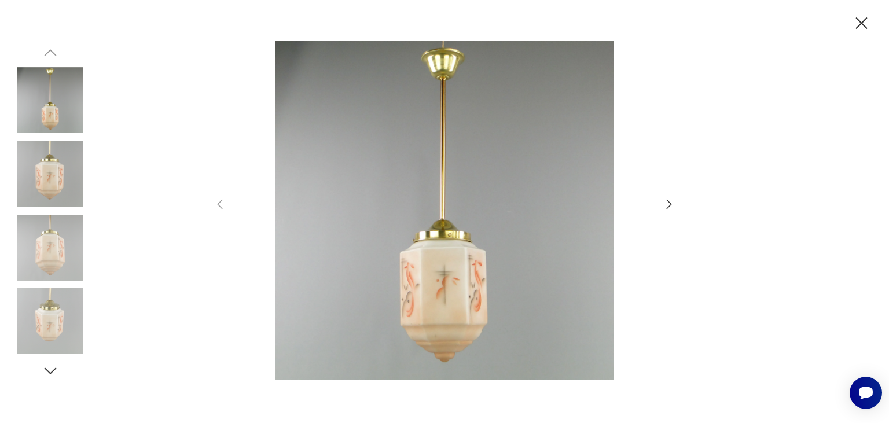
click at [668, 205] on icon "button" at bounding box center [669, 204] width 14 height 14
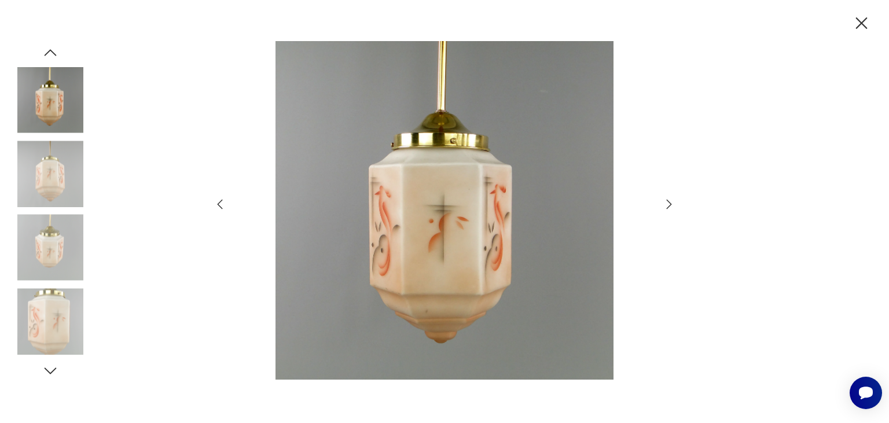
click at [668, 205] on icon "button" at bounding box center [669, 204] width 14 height 14
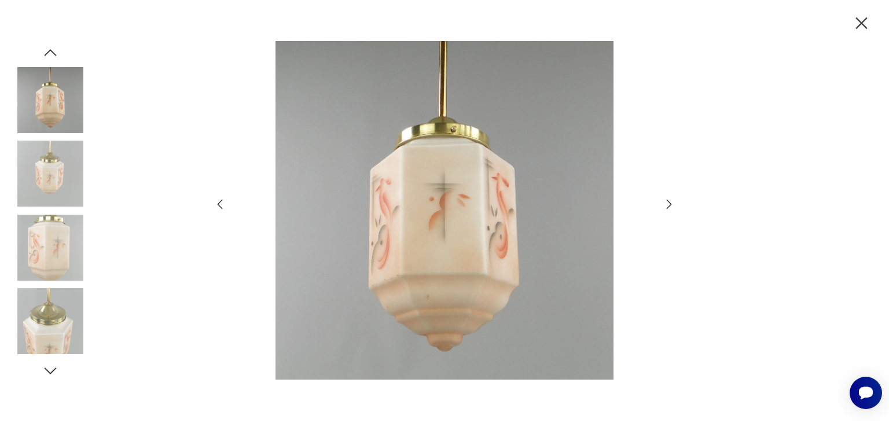
click at [668, 205] on icon "button" at bounding box center [669, 204] width 14 height 14
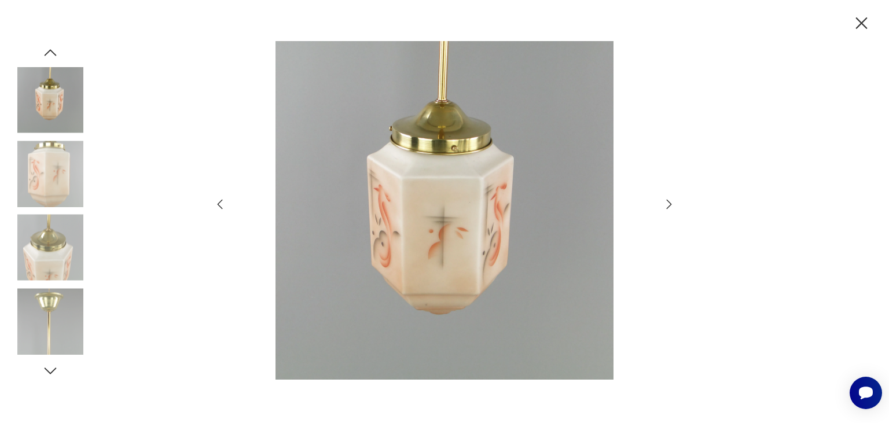
click at [668, 205] on icon "button" at bounding box center [669, 204] width 14 height 14
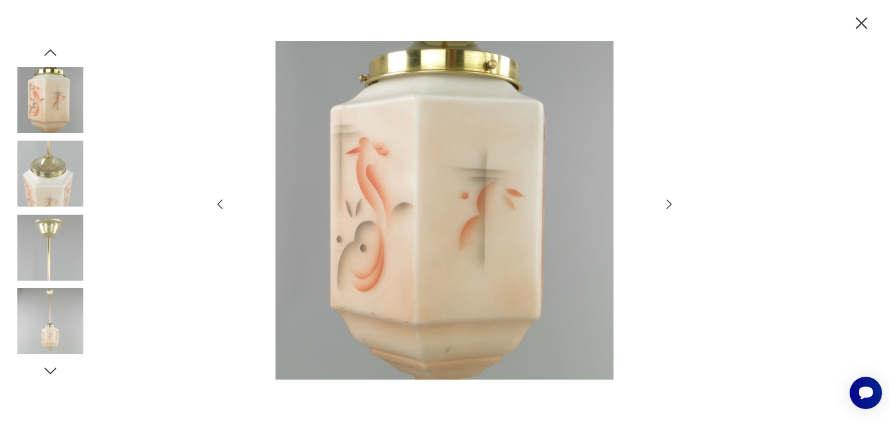
click at [668, 205] on icon "button" at bounding box center [669, 204] width 14 height 14
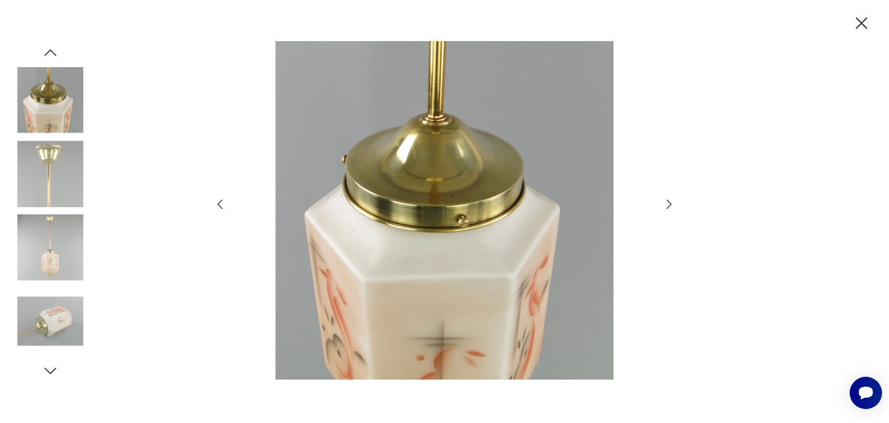
click at [668, 205] on icon "button" at bounding box center [669, 204] width 14 height 14
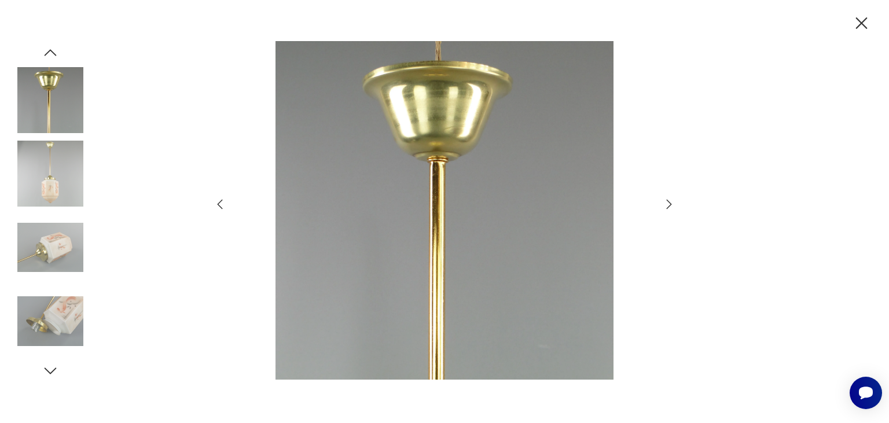
click at [668, 205] on icon "button" at bounding box center [669, 204] width 14 height 14
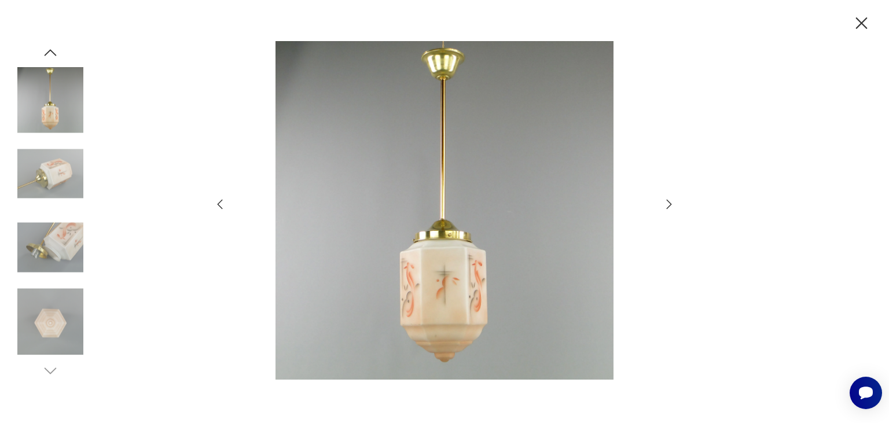
click at [668, 205] on icon "button" at bounding box center [669, 204] width 14 height 14
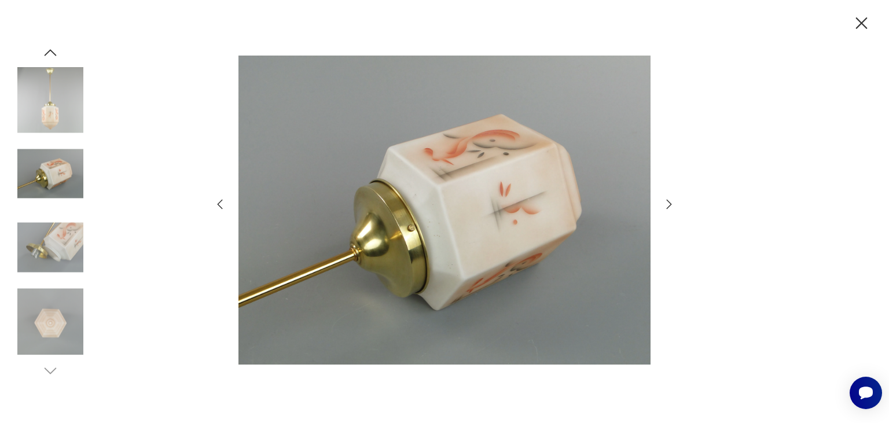
click at [668, 205] on icon "button" at bounding box center [669, 204] width 14 height 14
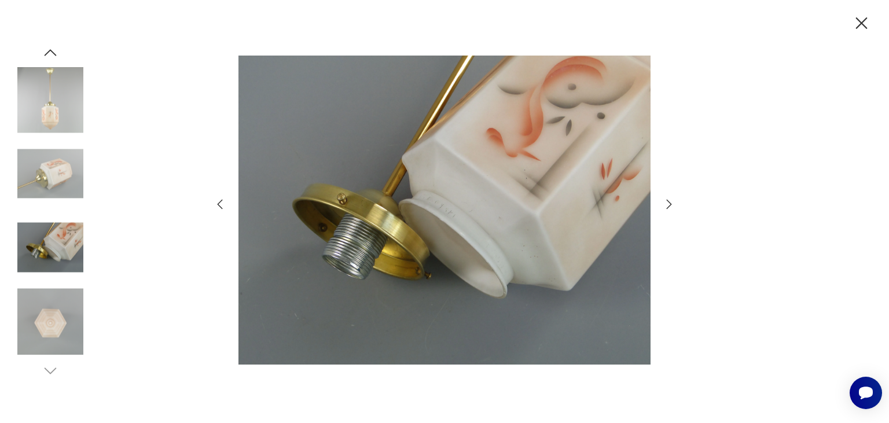
click at [668, 205] on icon "button" at bounding box center [669, 204] width 14 height 14
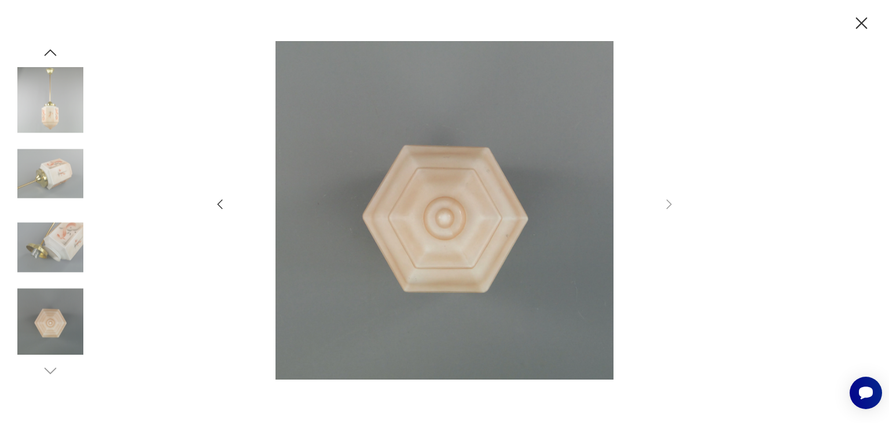
click at [865, 24] on icon "button" at bounding box center [862, 23] width 20 height 20
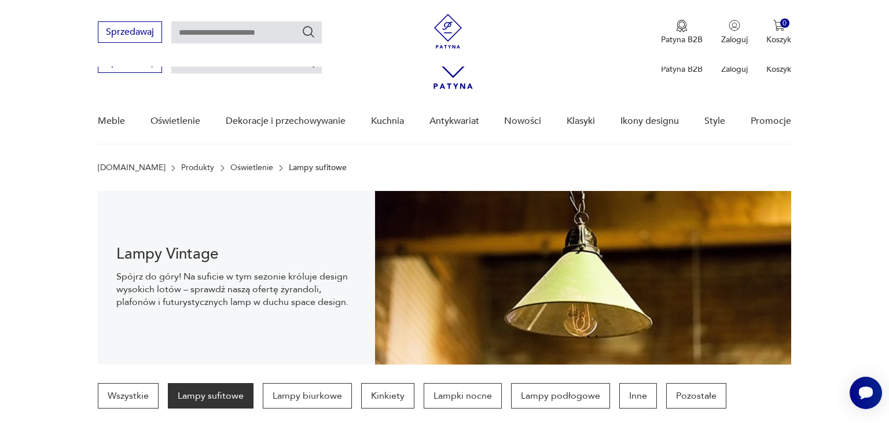
scroll to position [914, 0]
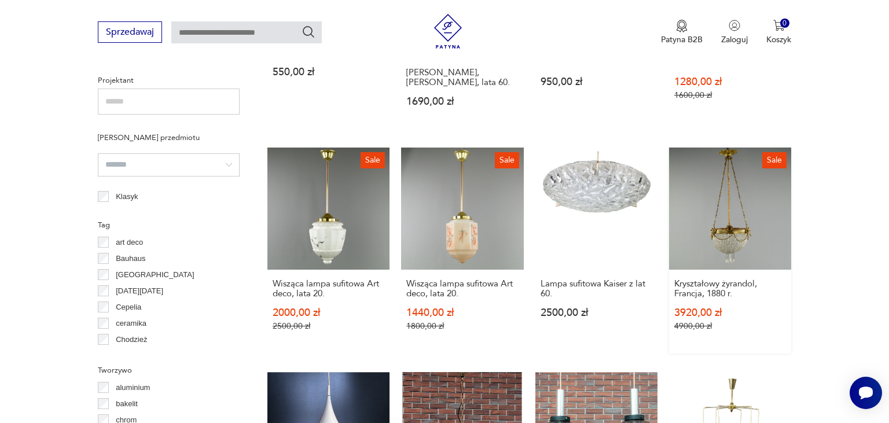
click at [713, 210] on link "Sale Kryształowy żyrandol, Francja, 1880 r. 3920,00 zł 4900,00 zł" at bounding box center [730, 251] width 122 height 206
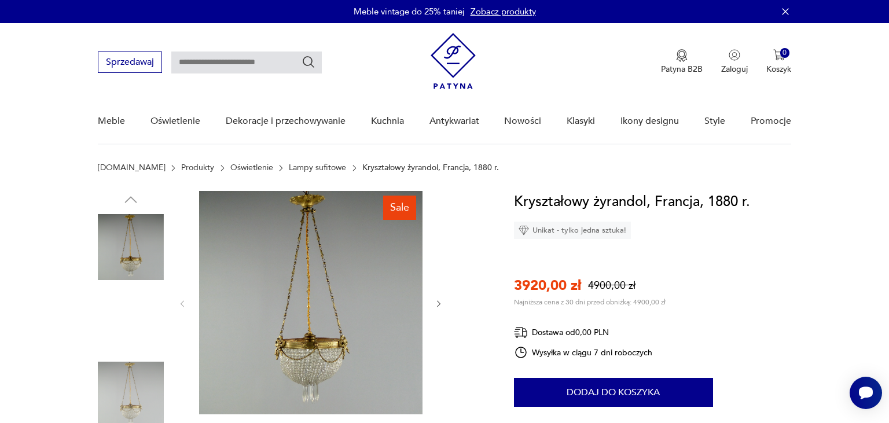
click at [311, 325] on img at bounding box center [310, 302] width 223 height 223
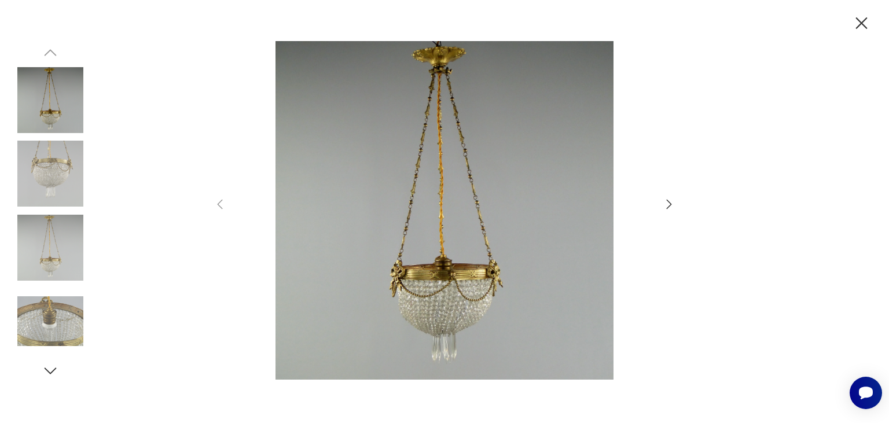
click at [670, 204] on icon "button" at bounding box center [669, 204] width 14 height 14
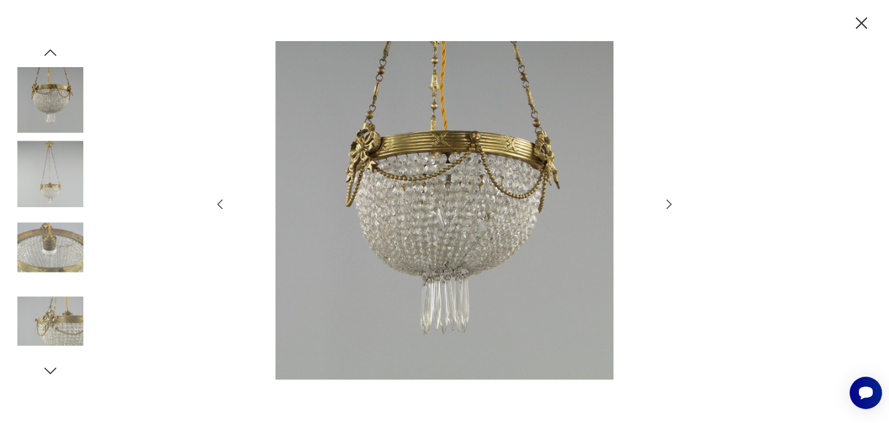
click at [670, 204] on icon "button" at bounding box center [669, 204] width 14 height 14
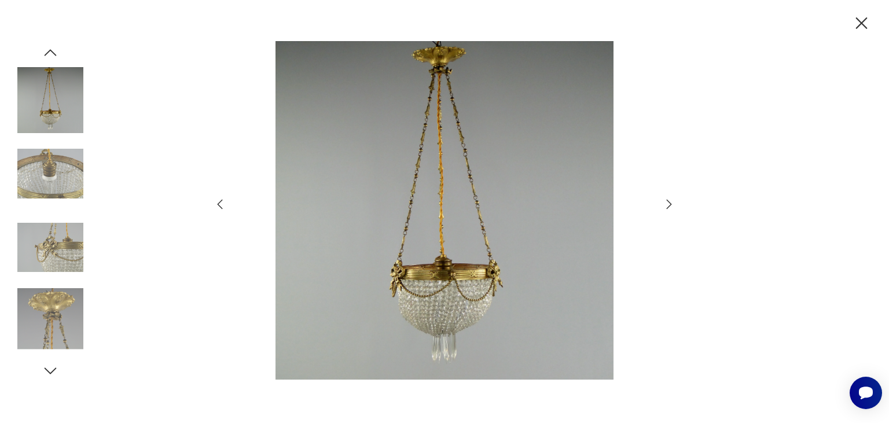
click at [670, 204] on icon "button" at bounding box center [669, 204] width 14 height 14
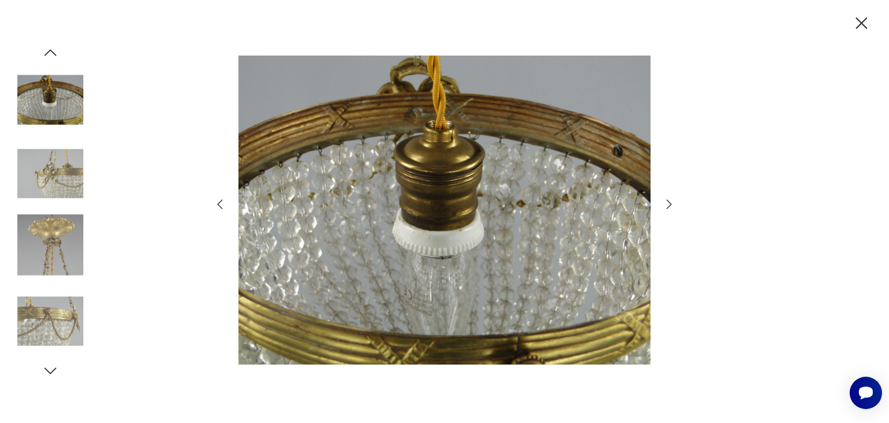
click at [668, 203] on icon "button" at bounding box center [669, 204] width 14 height 14
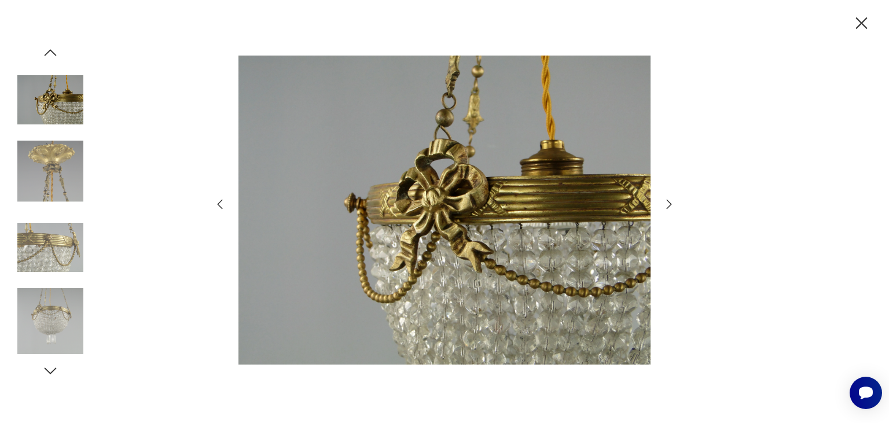
click at [668, 203] on icon "button" at bounding box center [669, 204] width 14 height 14
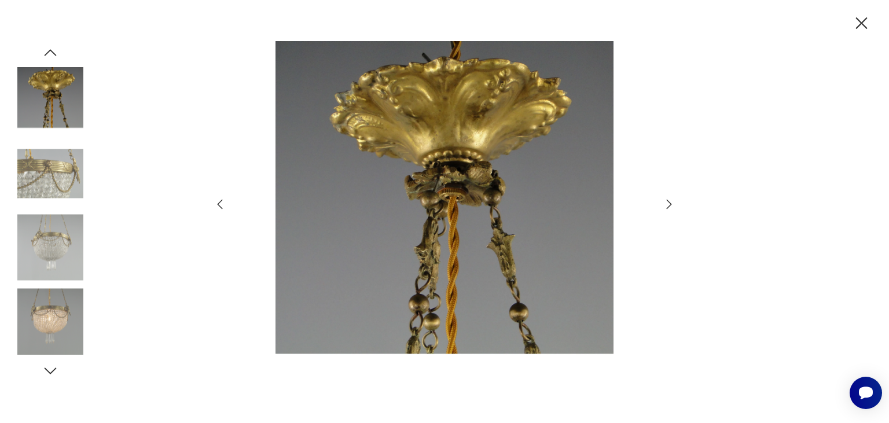
click at [668, 203] on icon "button" at bounding box center [669, 204] width 14 height 14
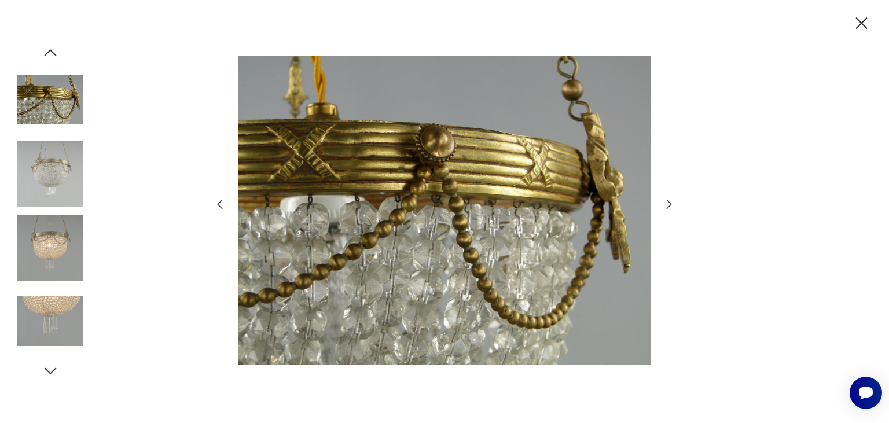
click at [668, 203] on icon "button" at bounding box center [669, 204] width 14 height 14
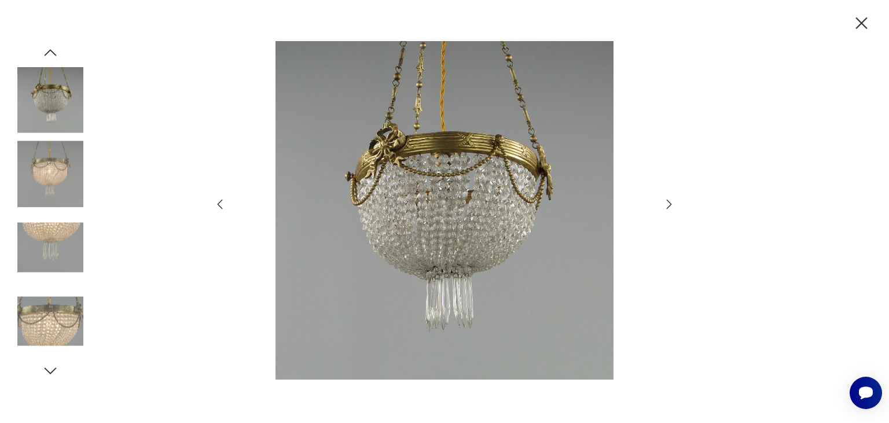
click at [668, 203] on icon "button" at bounding box center [669, 204] width 14 height 14
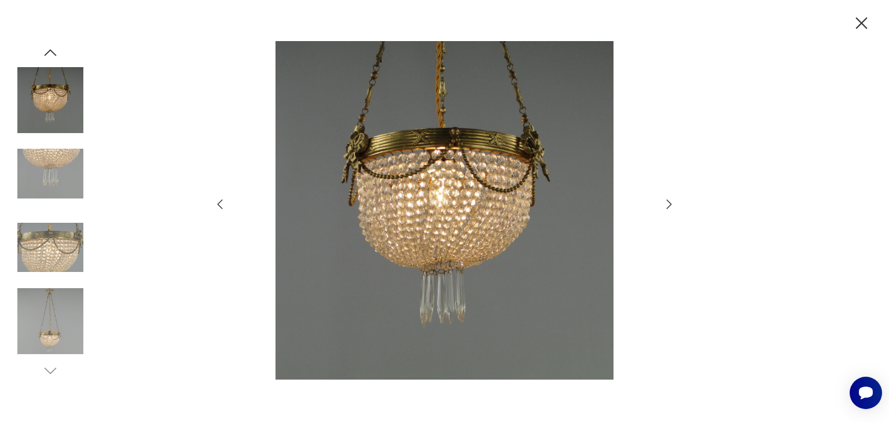
click at [668, 203] on icon "button" at bounding box center [669, 204] width 14 height 14
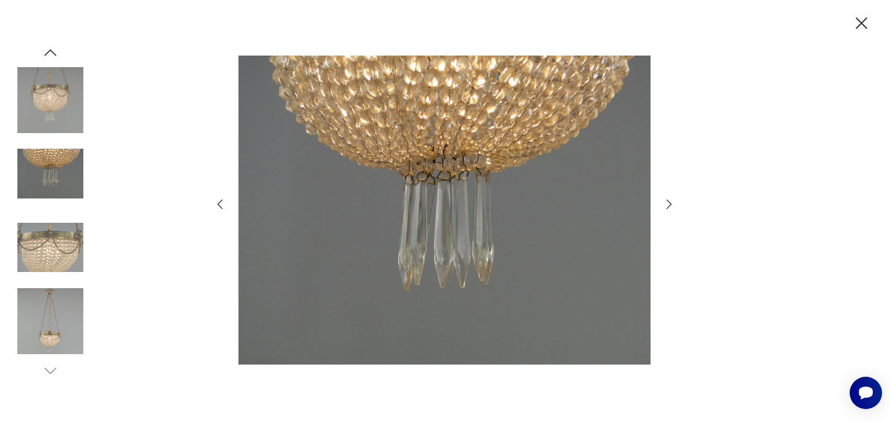
click at [668, 203] on icon "button" at bounding box center [669, 204] width 14 height 14
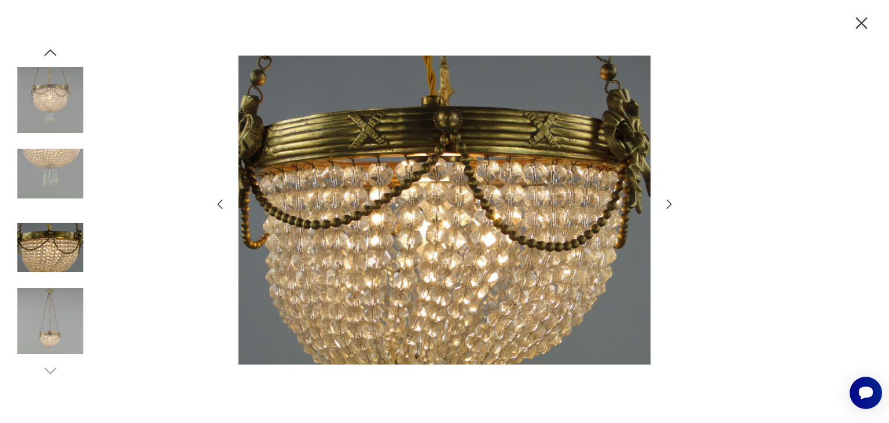
click at [668, 205] on icon "button" at bounding box center [669, 204] width 14 height 14
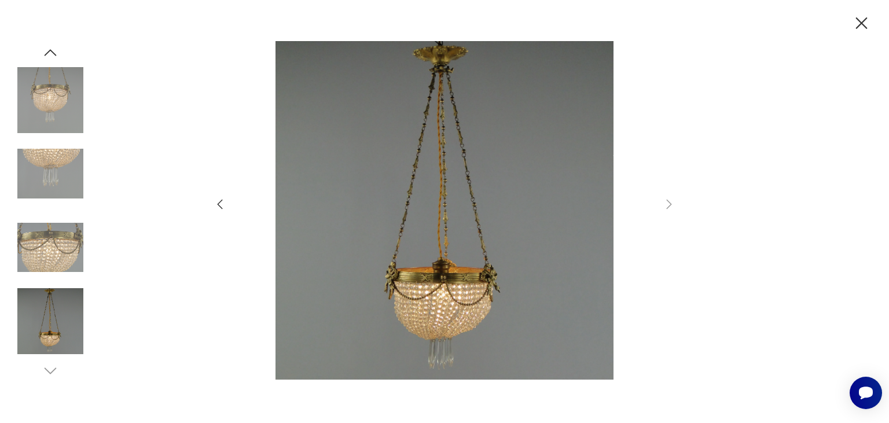
click at [863, 17] on icon "button" at bounding box center [862, 23] width 20 height 20
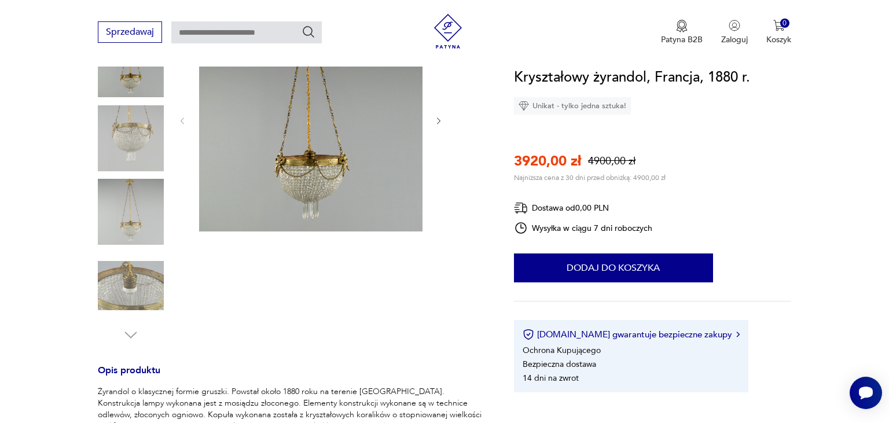
scroll to position [366, 0]
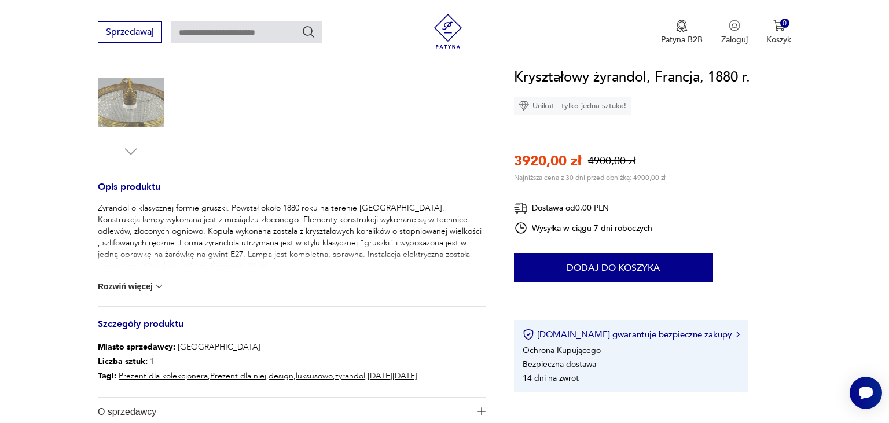
click at [132, 288] on button "Rozwiń więcej" at bounding box center [131, 287] width 67 height 12
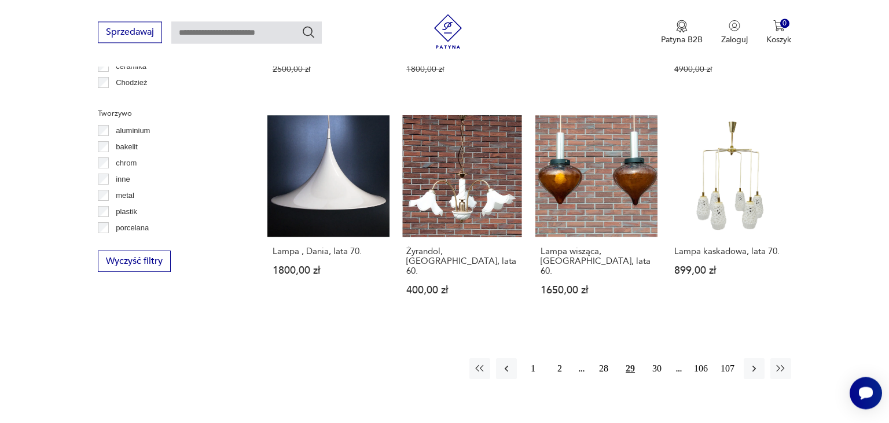
scroll to position [1143, 0]
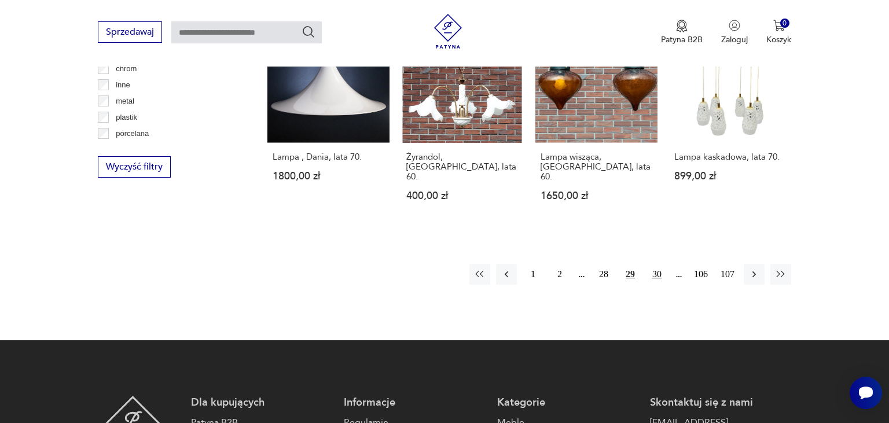
click at [658, 264] on button "30" at bounding box center [657, 274] width 21 height 21
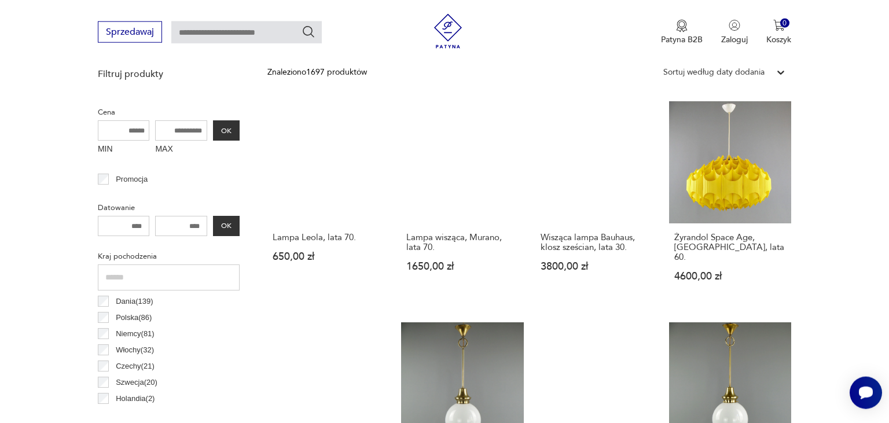
scroll to position [455, 0]
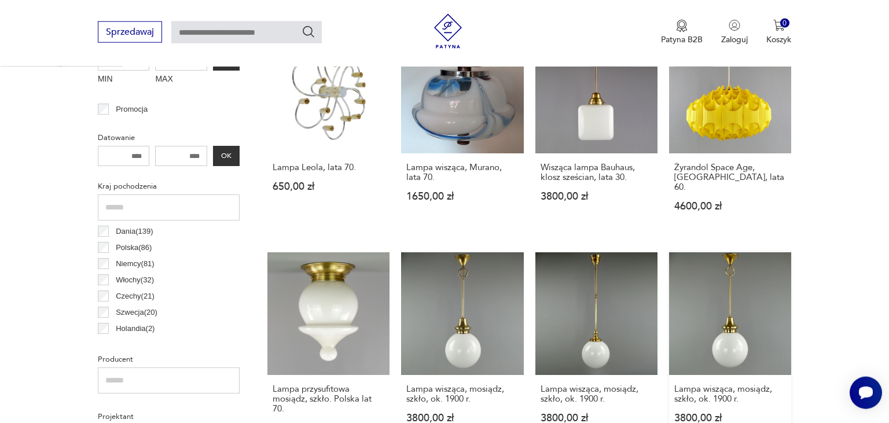
click at [735, 317] on link "Lampa wisząca, mosiądz, szkło, ok. 1900 r. 3800,00 zł" at bounding box center [730, 353] width 122 height 203
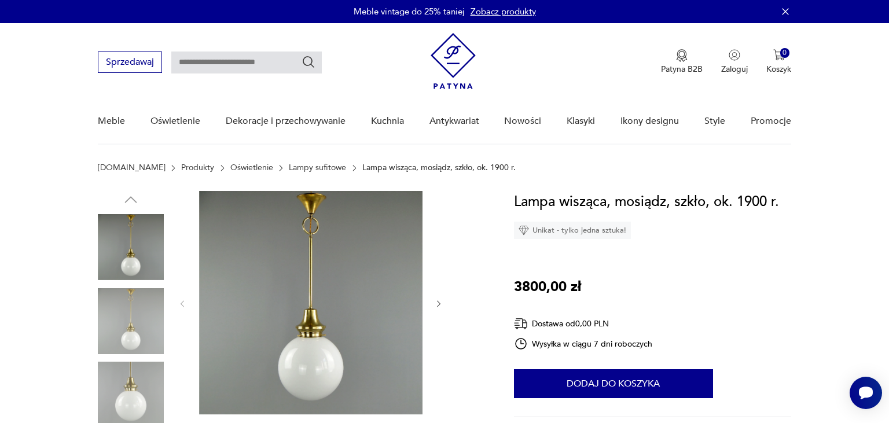
click at [304, 311] on img at bounding box center [310, 302] width 223 height 223
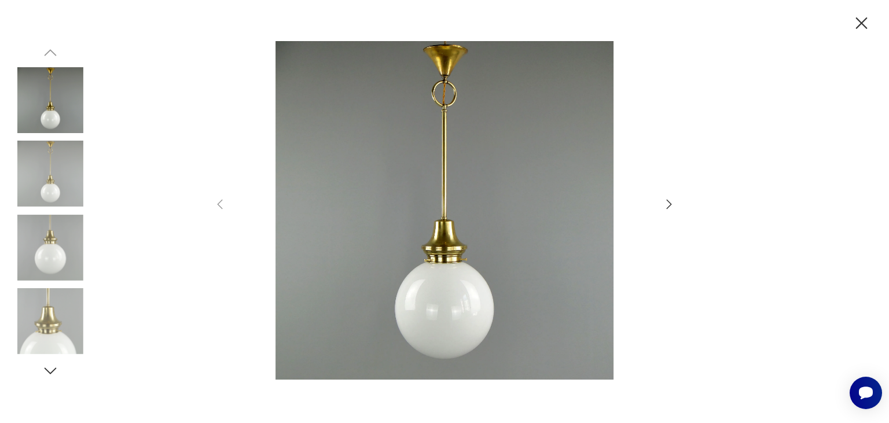
click at [666, 205] on icon "button" at bounding box center [669, 204] width 14 height 14
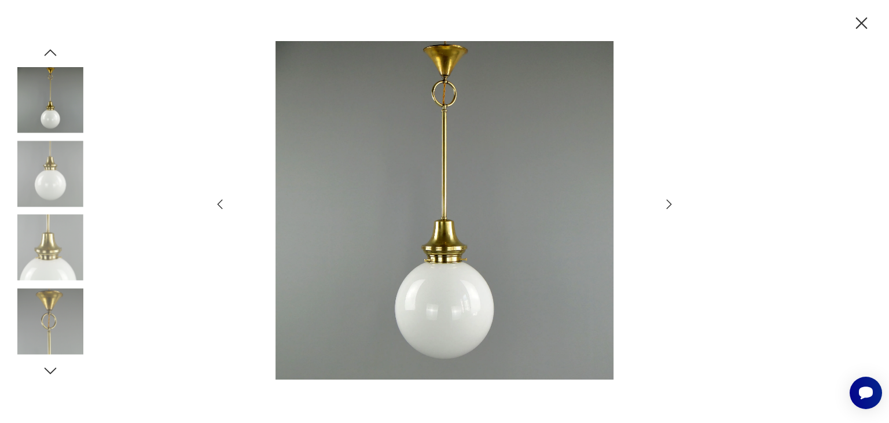
click at [666, 205] on icon "button" at bounding box center [669, 204] width 14 height 14
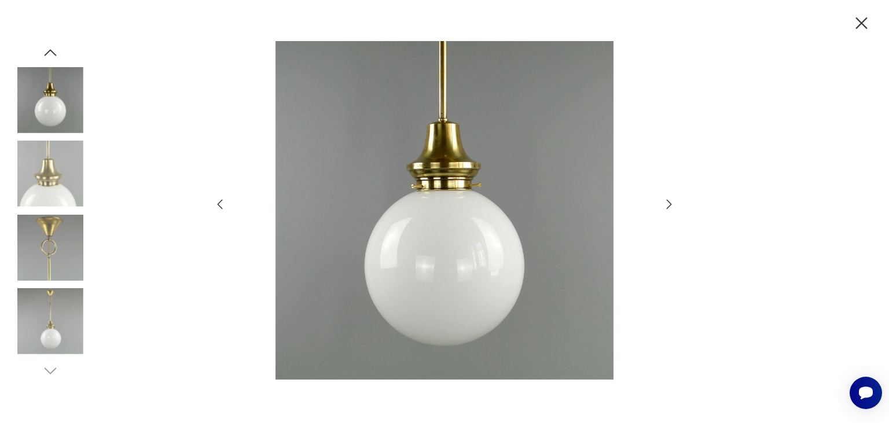
click at [666, 205] on icon "button" at bounding box center [669, 204] width 14 height 14
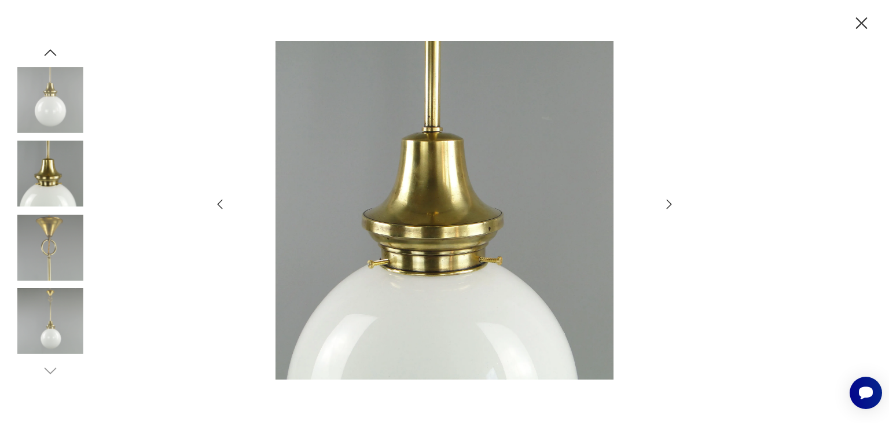
click at [666, 205] on icon "button" at bounding box center [669, 204] width 14 height 14
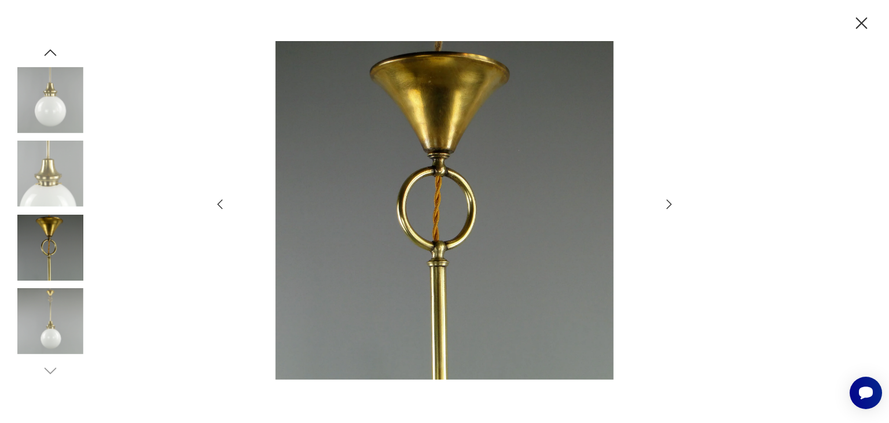
click at [666, 205] on icon "button" at bounding box center [669, 204] width 14 height 14
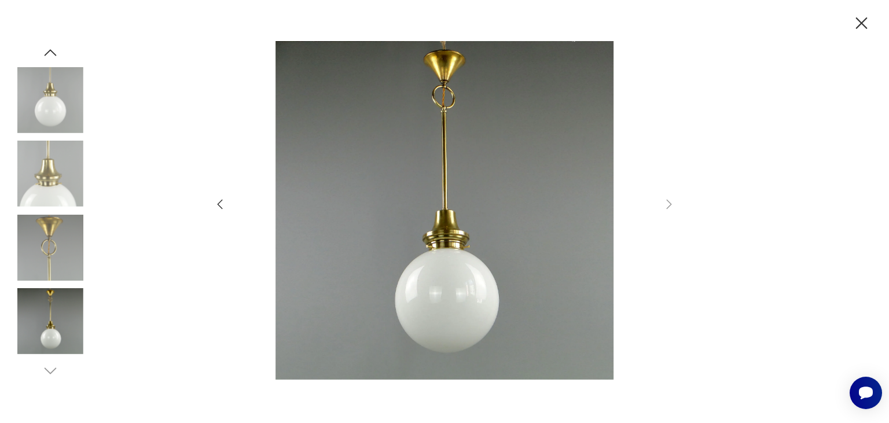
click at [863, 23] on icon "button" at bounding box center [862, 23] width 20 height 20
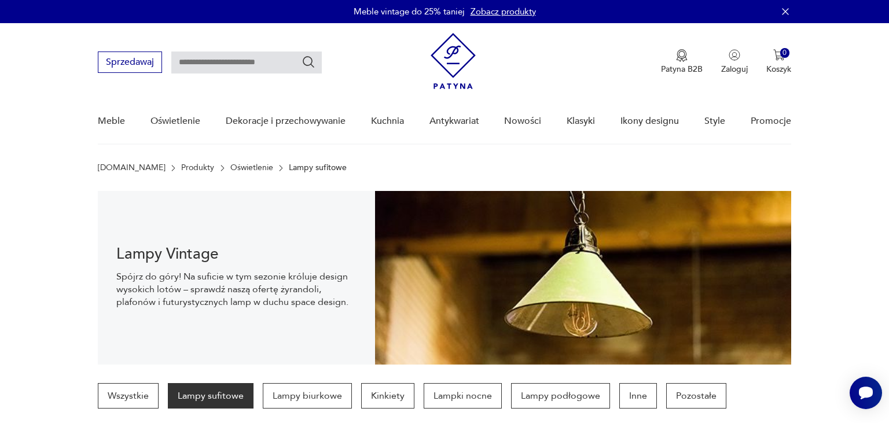
scroll to position [348, 0]
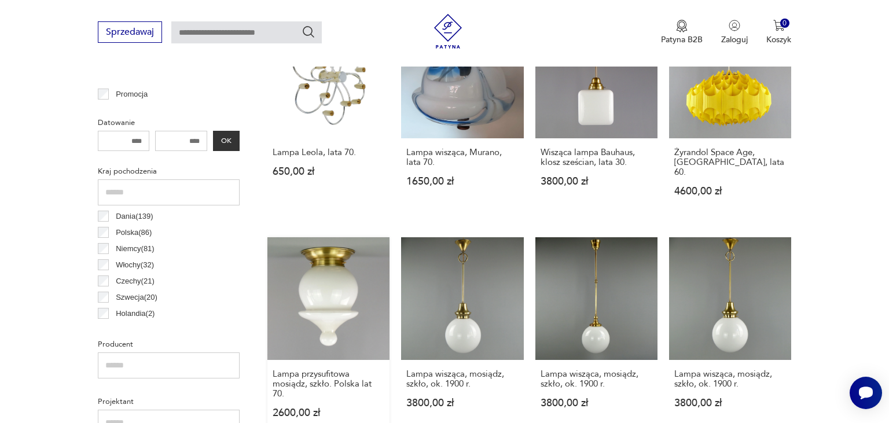
click at [333, 276] on link "Lampa przysufitowa mosiądz, szkło. Polska lat 70. 2600,00 zł" at bounding box center [328, 338] width 122 height 203
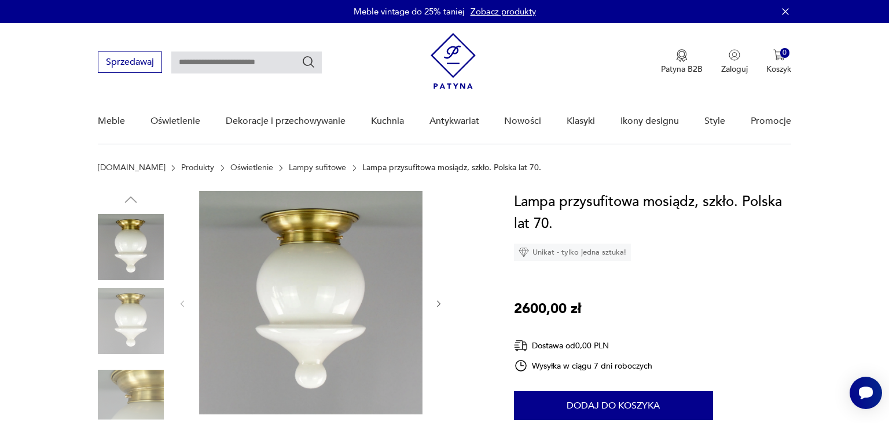
click at [326, 284] on img at bounding box center [310, 302] width 223 height 223
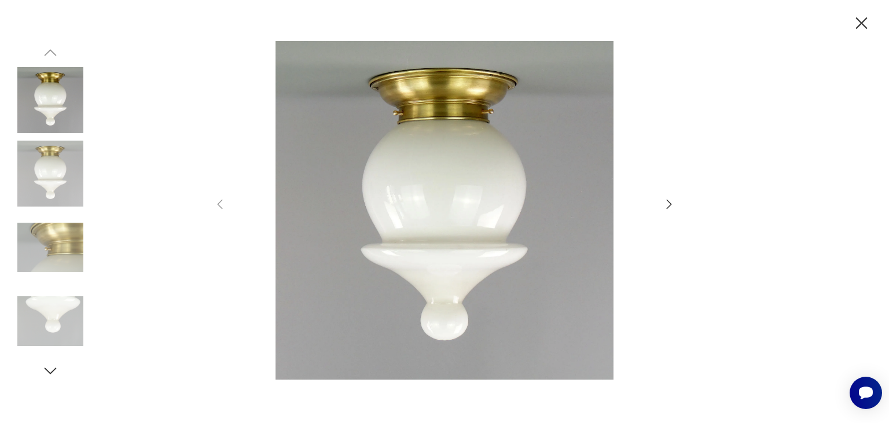
click at [670, 203] on icon "button" at bounding box center [669, 204] width 14 height 14
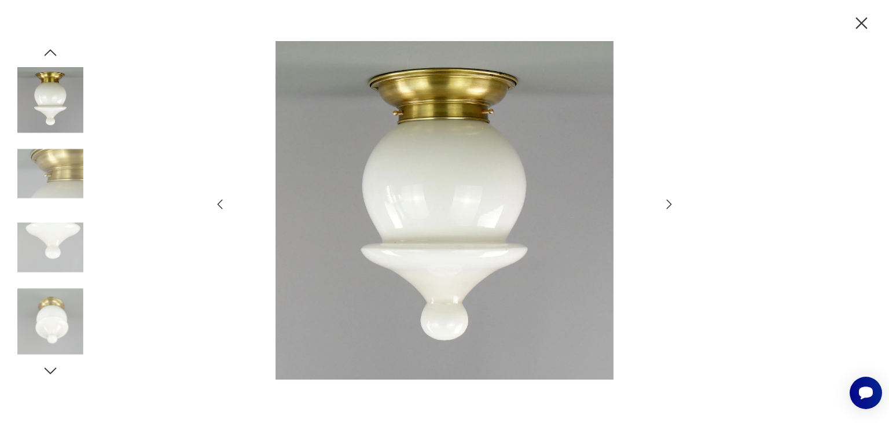
click at [670, 203] on icon "button" at bounding box center [669, 204] width 5 height 9
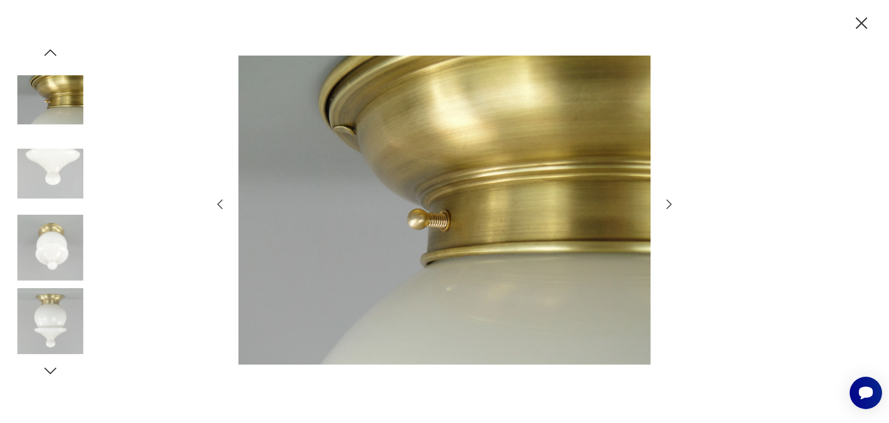
click at [670, 203] on icon "button" at bounding box center [669, 204] width 5 height 9
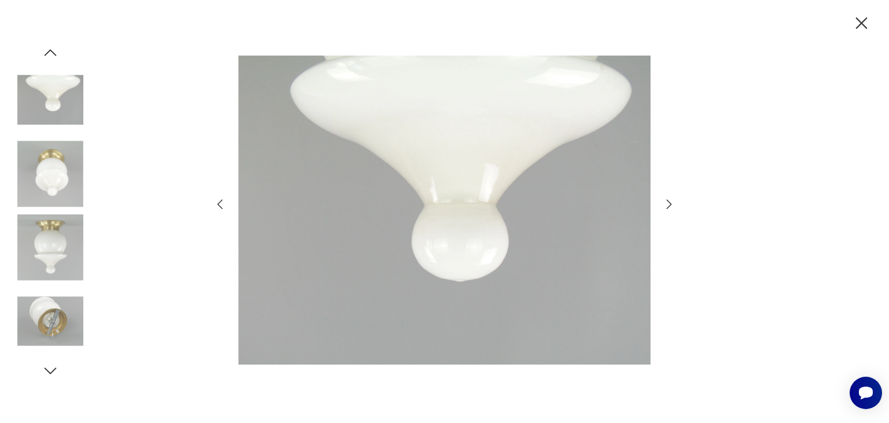
click at [670, 203] on icon "button" at bounding box center [669, 204] width 5 height 9
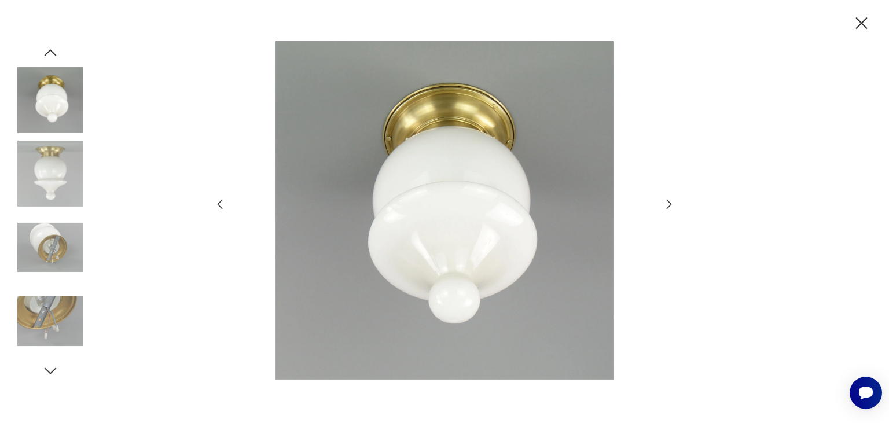
click at [670, 203] on icon "button" at bounding box center [669, 204] width 5 height 9
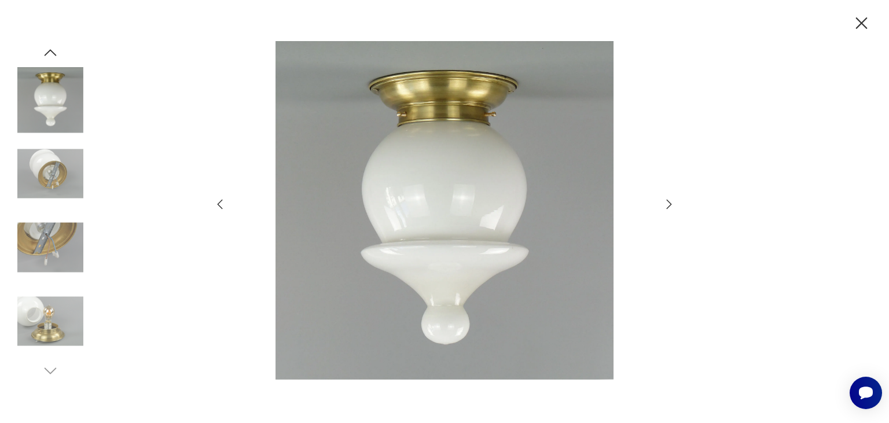
click at [670, 203] on icon "button" at bounding box center [669, 204] width 5 height 9
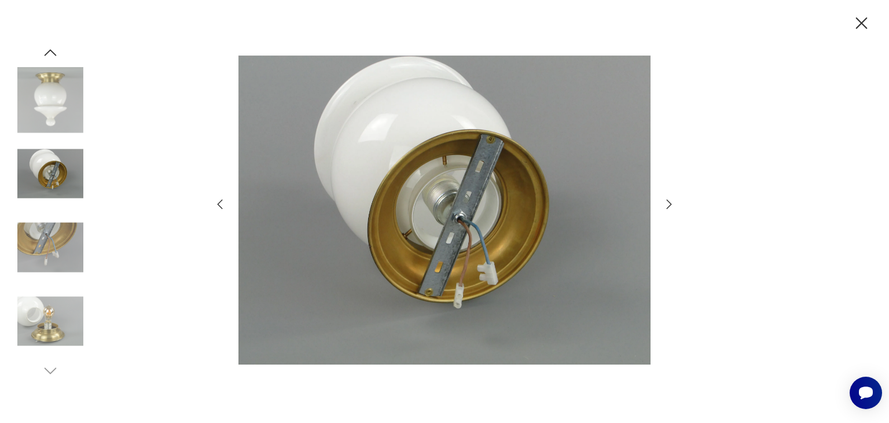
click at [670, 203] on icon "button" at bounding box center [669, 204] width 5 height 9
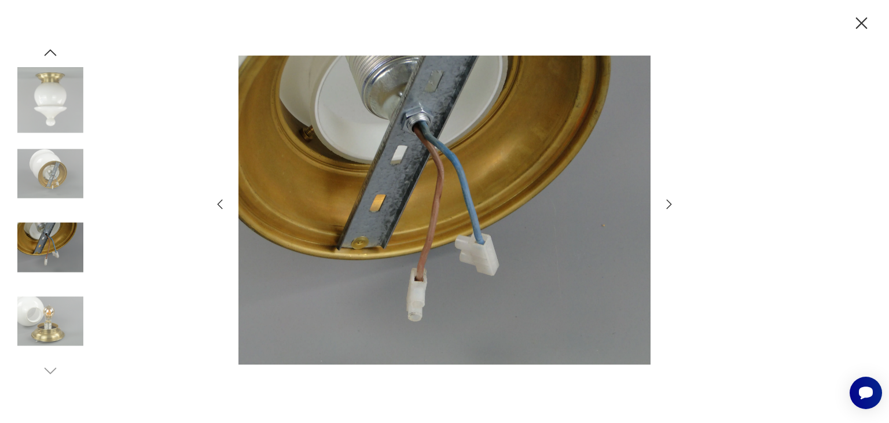
click at [670, 203] on icon "button" at bounding box center [669, 204] width 5 height 9
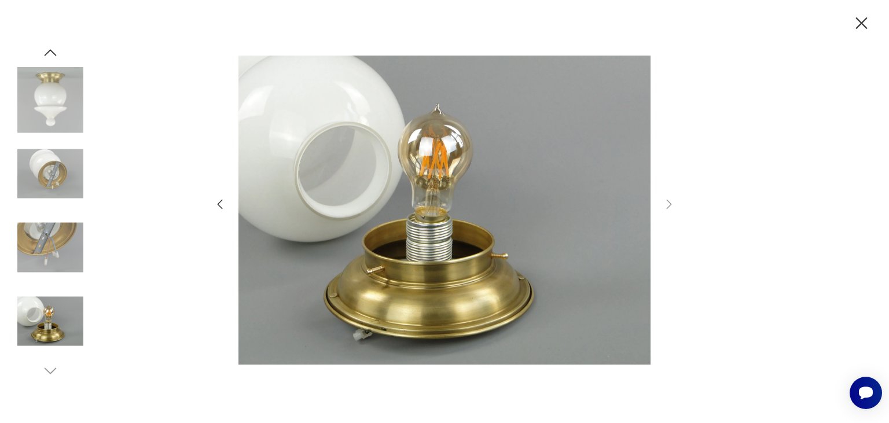
click at [864, 24] on icon "button" at bounding box center [862, 23] width 20 height 20
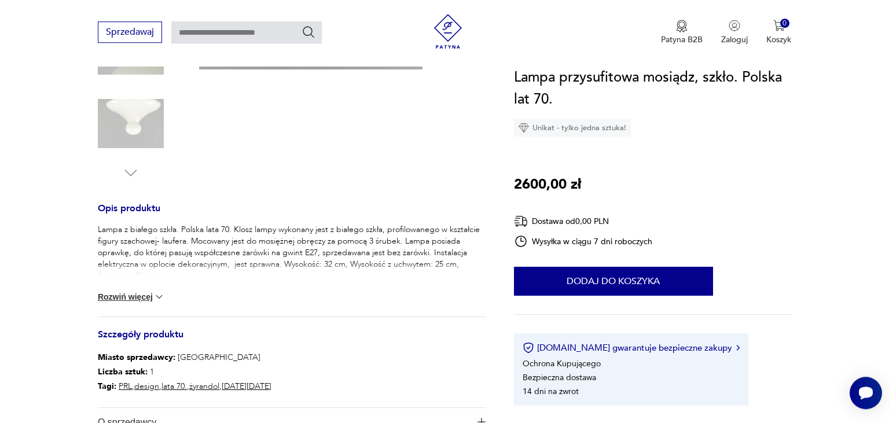
scroll to position [366, 0]
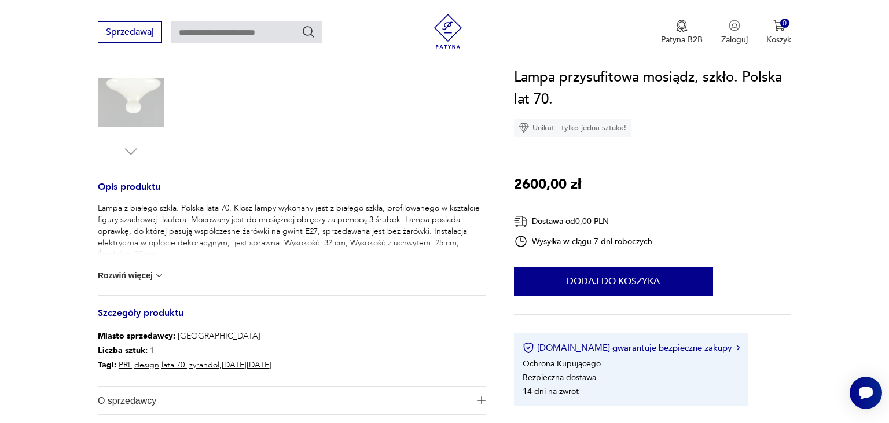
click at [123, 276] on button "Rozwiń więcej" at bounding box center [131, 276] width 67 height 12
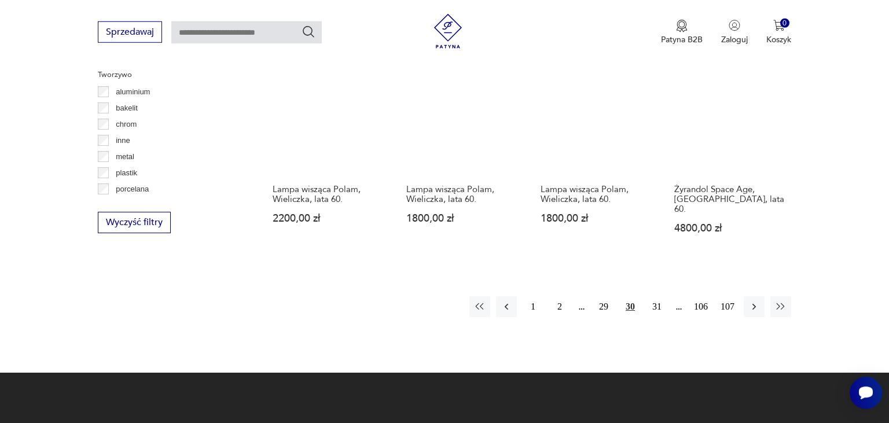
scroll to position [1115, 0]
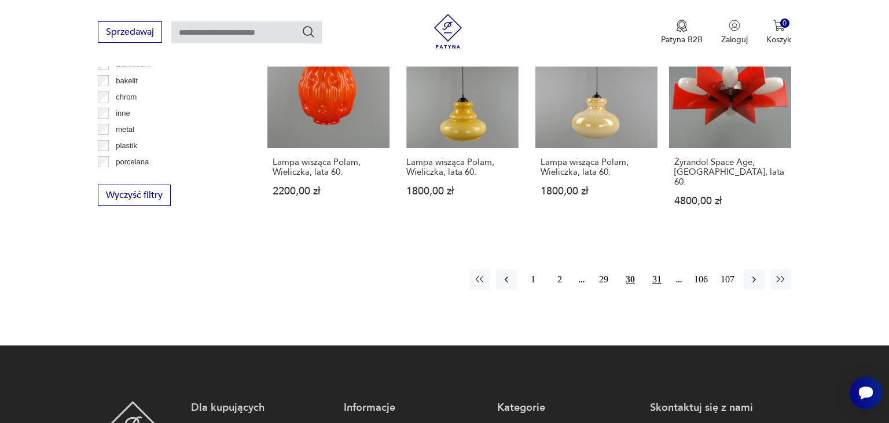
click at [656, 269] on button "31" at bounding box center [657, 279] width 21 height 21
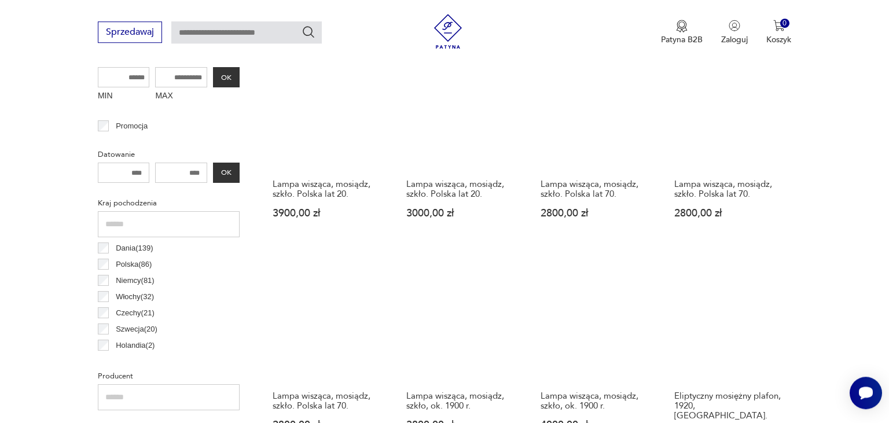
scroll to position [456, 0]
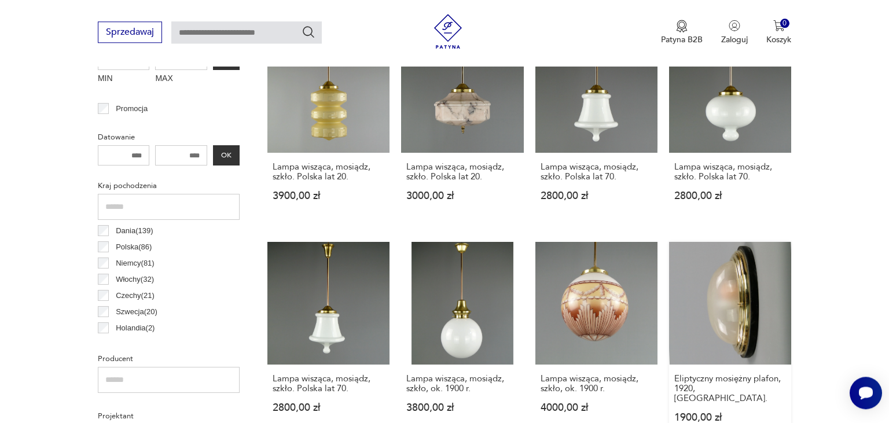
click at [722, 305] on link "Eliptyczny mosiężny plafon, 1920, [GEOGRAPHIC_DATA] 1900,00 zł" at bounding box center [730, 343] width 122 height 203
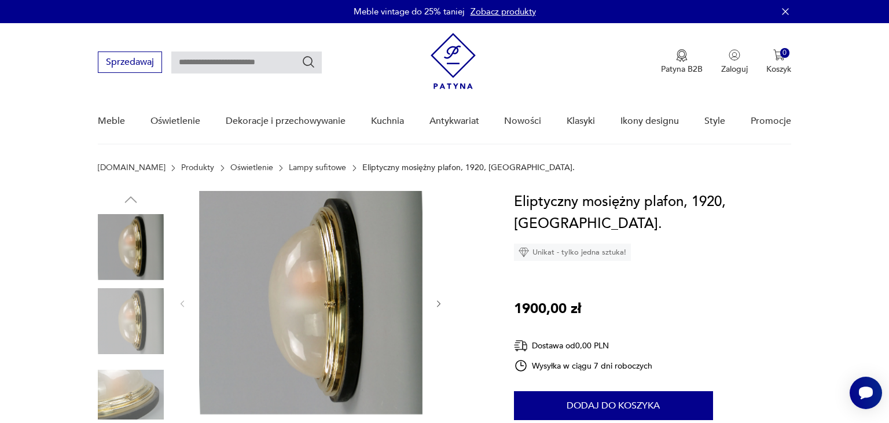
click at [323, 331] on img at bounding box center [310, 302] width 223 height 223
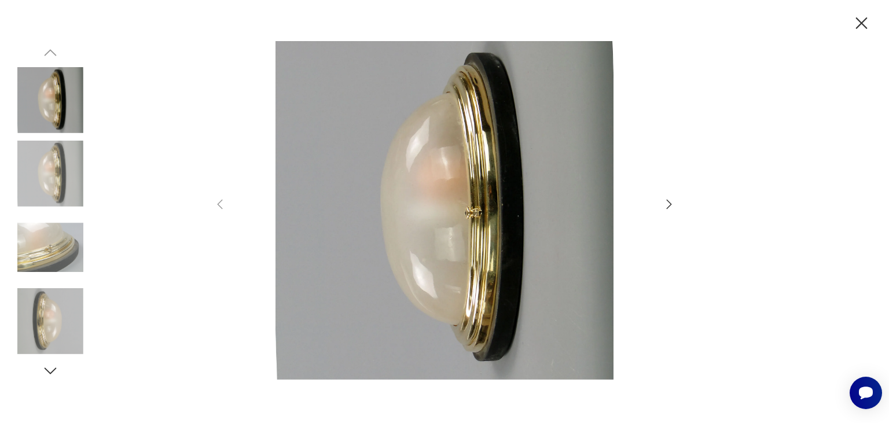
click at [668, 204] on icon "button" at bounding box center [669, 204] width 14 height 14
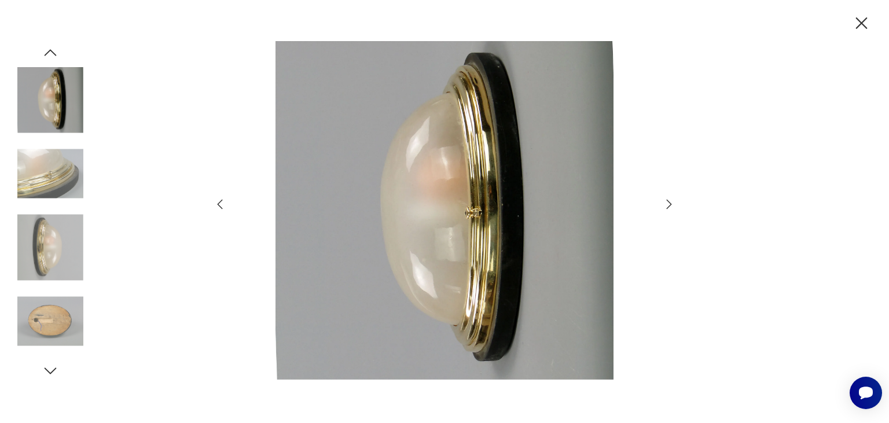
click at [668, 204] on icon "button" at bounding box center [669, 204] width 14 height 14
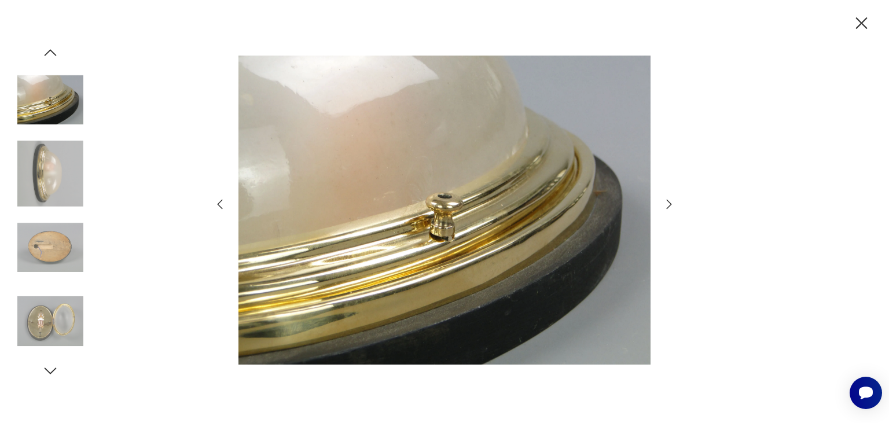
click at [668, 204] on icon "button" at bounding box center [669, 204] width 14 height 14
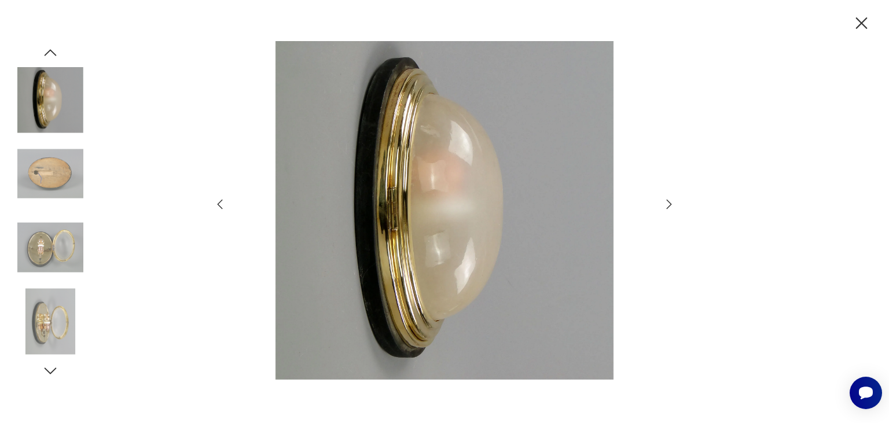
click at [668, 204] on icon "button" at bounding box center [669, 204] width 14 height 14
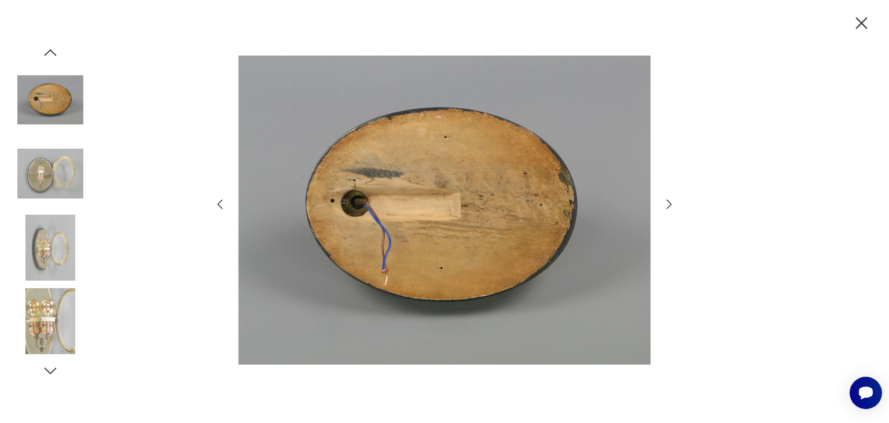
click at [668, 204] on icon "button" at bounding box center [669, 204] width 14 height 14
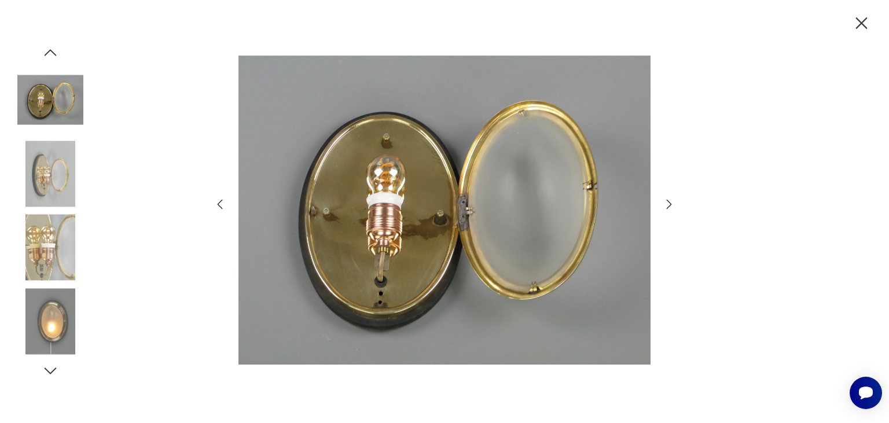
click at [668, 204] on icon "button" at bounding box center [669, 204] width 14 height 14
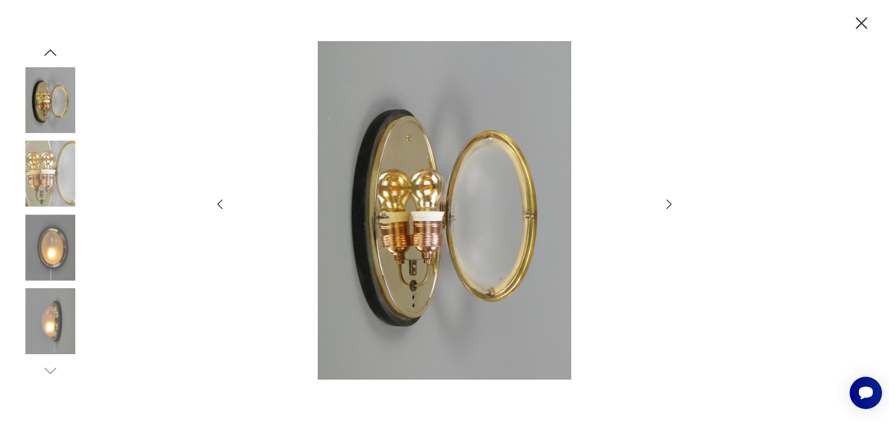
click at [668, 204] on icon "button" at bounding box center [669, 204] width 14 height 14
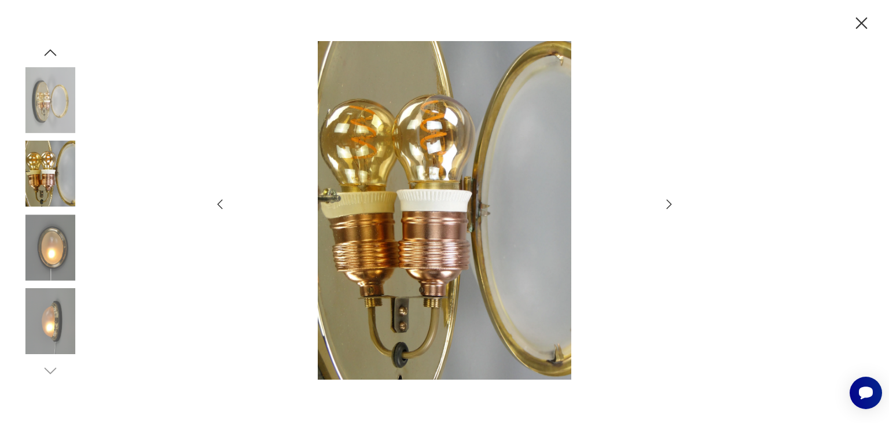
click at [668, 204] on icon "button" at bounding box center [669, 204] width 14 height 14
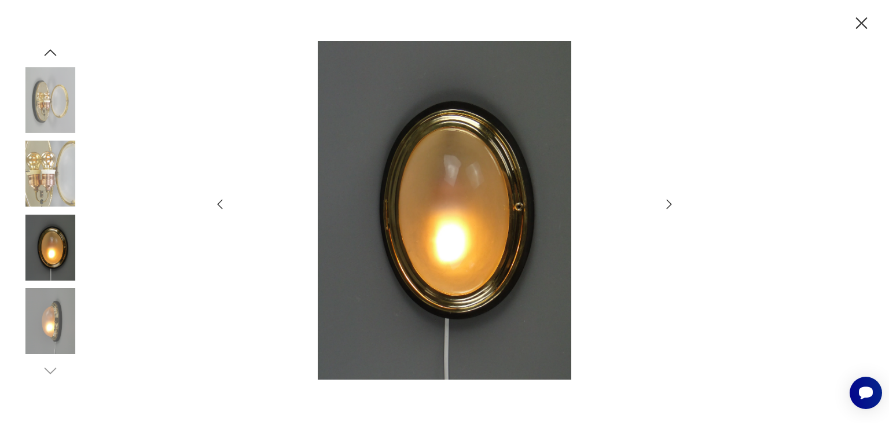
click at [670, 203] on icon "button" at bounding box center [669, 204] width 5 height 9
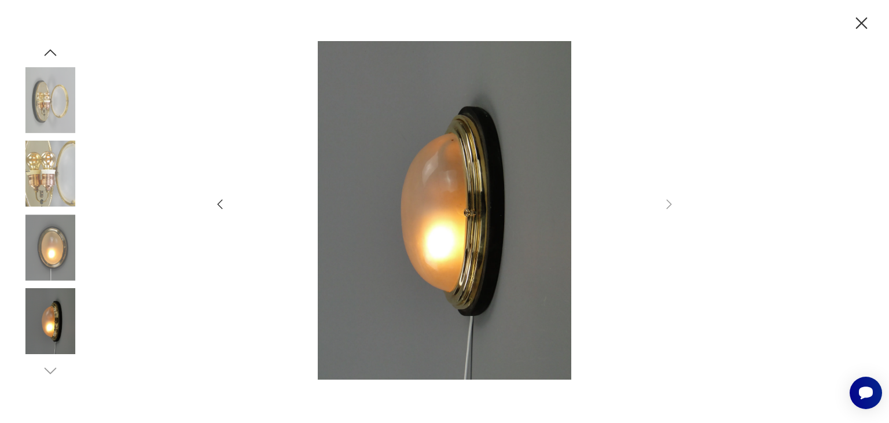
click at [862, 21] on icon "button" at bounding box center [862, 23] width 20 height 20
